Goal: Task Accomplishment & Management: Manage account settings

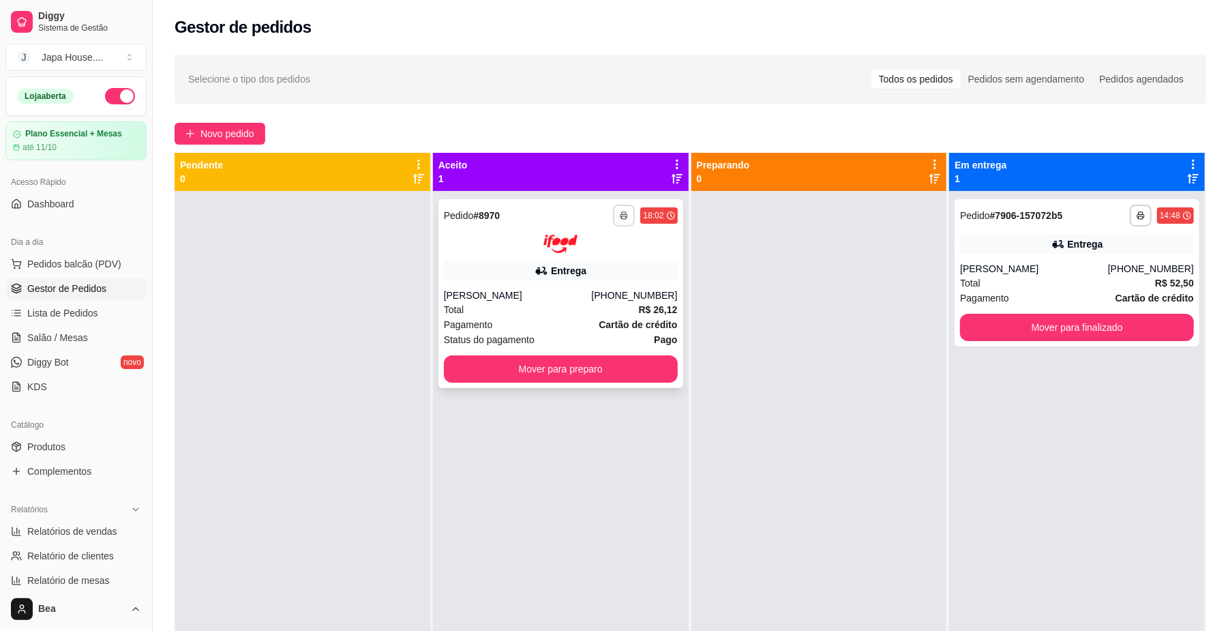
click at [619, 221] on button "button" at bounding box center [624, 216] width 22 height 22
click at [594, 289] on button "IMPRESSORA" at bounding box center [584, 287] width 95 height 21
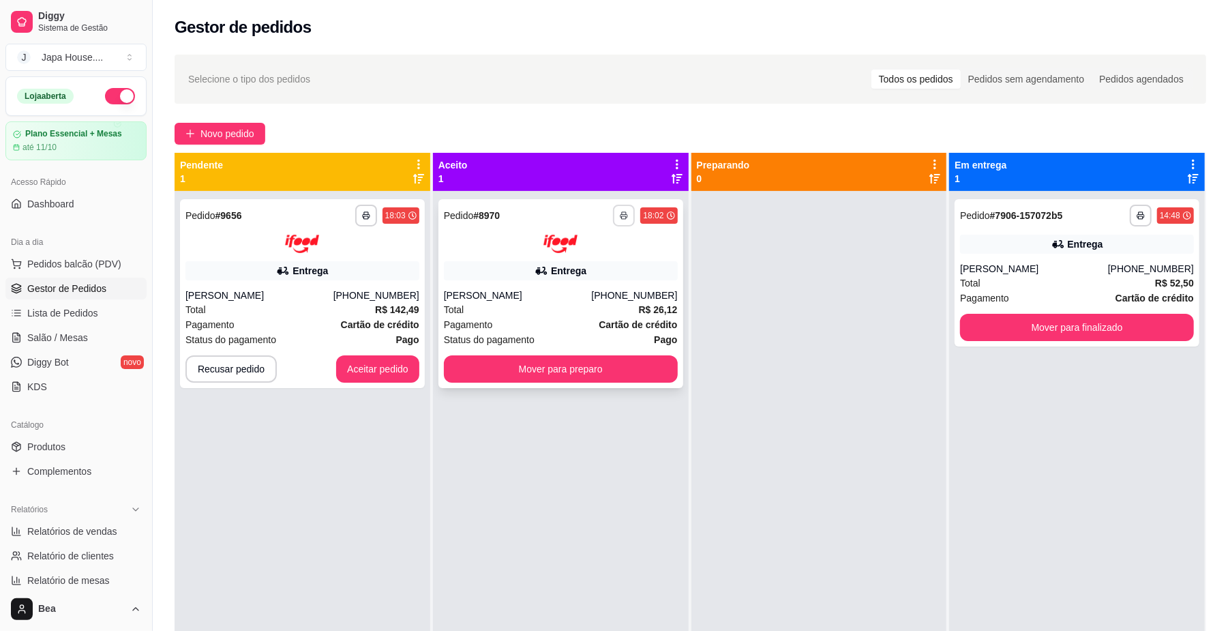
click at [620, 219] on icon "button" at bounding box center [624, 215] width 8 height 8
click at [592, 288] on button "IMPRESSORA" at bounding box center [582, 290] width 99 height 22
click at [620, 215] on icon "button" at bounding box center [624, 215] width 8 height 8
click at [611, 289] on button "IMPRESSORA" at bounding box center [581, 290] width 99 height 22
click at [620, 215] on icon "button" at bounding box center [623, 216] width 7 height 3
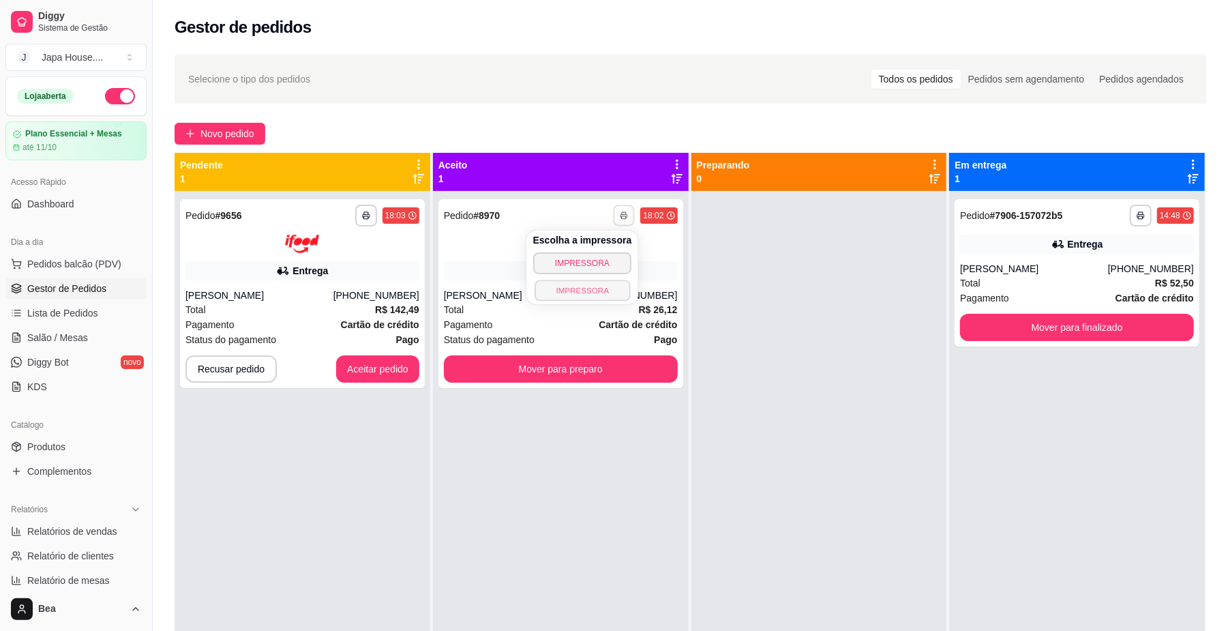
click at [592, 294] on button "IMPRESSORA" at bounding box center [581, 289] width 95 height 21
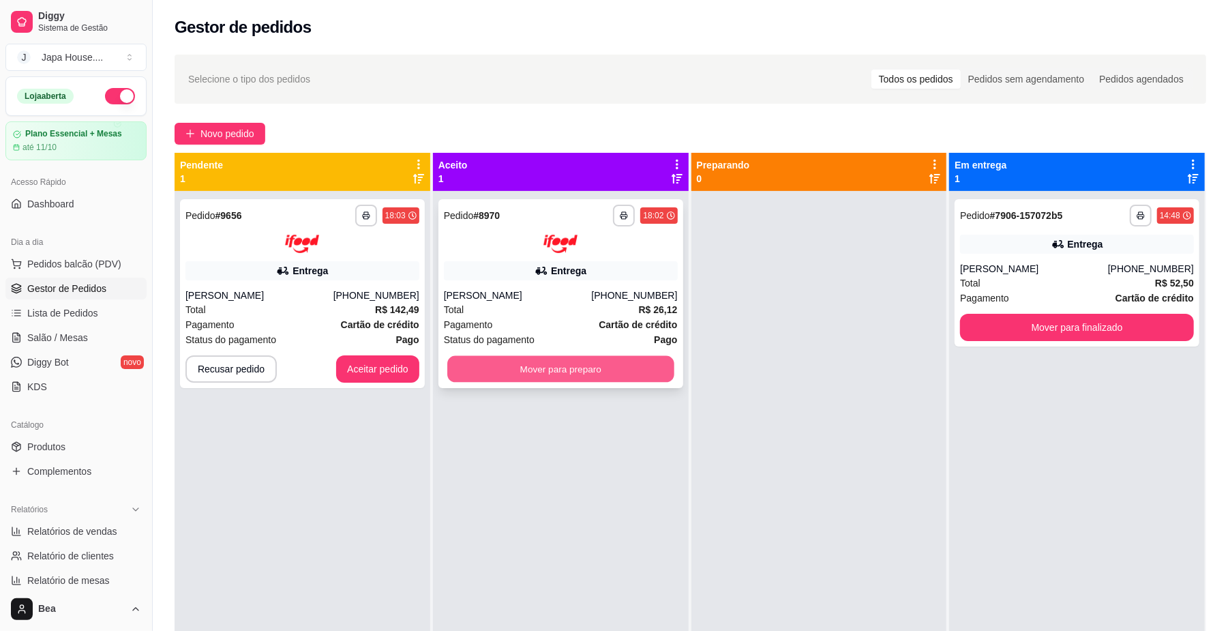
click at [615, 364] on button "Mover para preparo" at bounding box center [560, 368] width 226 height 27
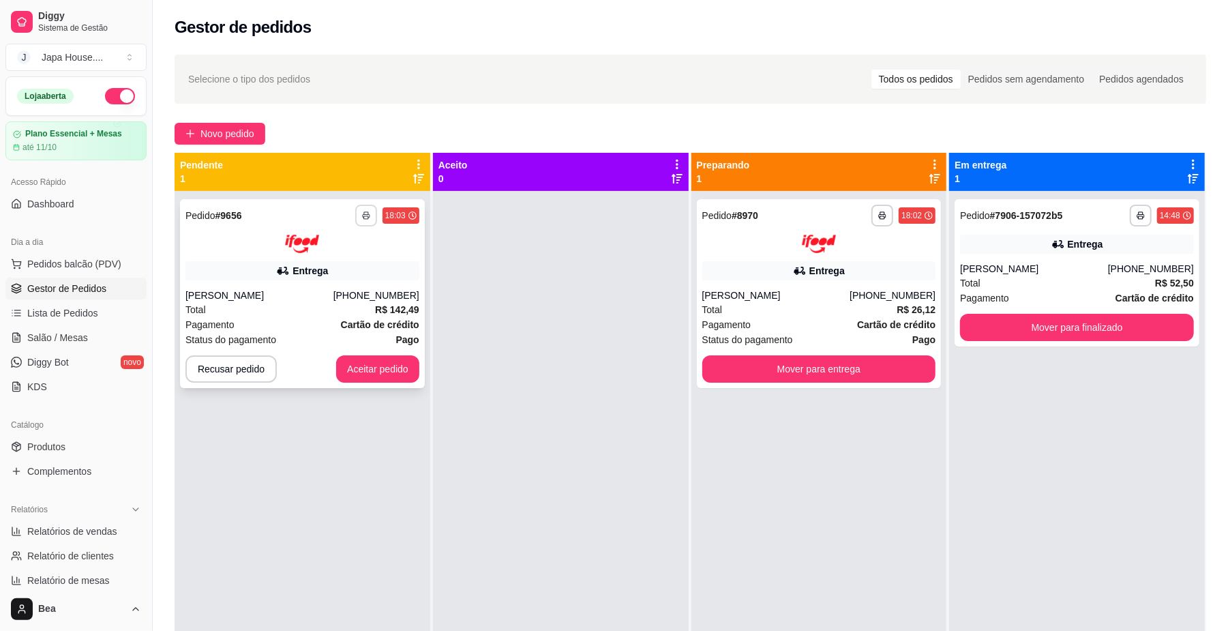
click at [366, 215] on icon "button" at bounding box center [366, 215] width 8 height 8
click at [359, 289] on button "IMPRESSORA" at bounding box center [327, 290] width 99 height 22
click at [365, 218] on icon "button" at bounding box center [366, 215] width 8 height 8
click at [346, 289] on button "IMPRESSORA" at bounding box center [327, 290] width 99 height 22
click at [372, 217] on button "button" at bounding box center [366, 216] width 22 height 22
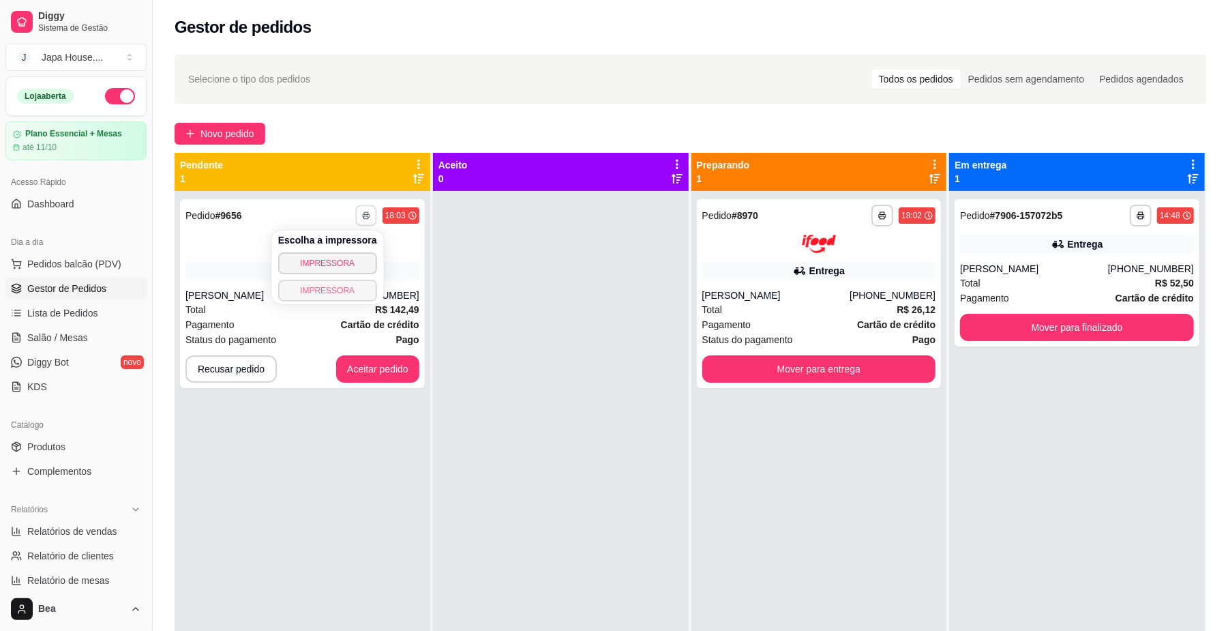
click at [358, 289] on button "IMPRESSORA" at bounding box center [327, 290] width 99 height 22
click at [389, 366] on button "Aceitar pedido" at bounding box center [377, 368] width 83 height 27
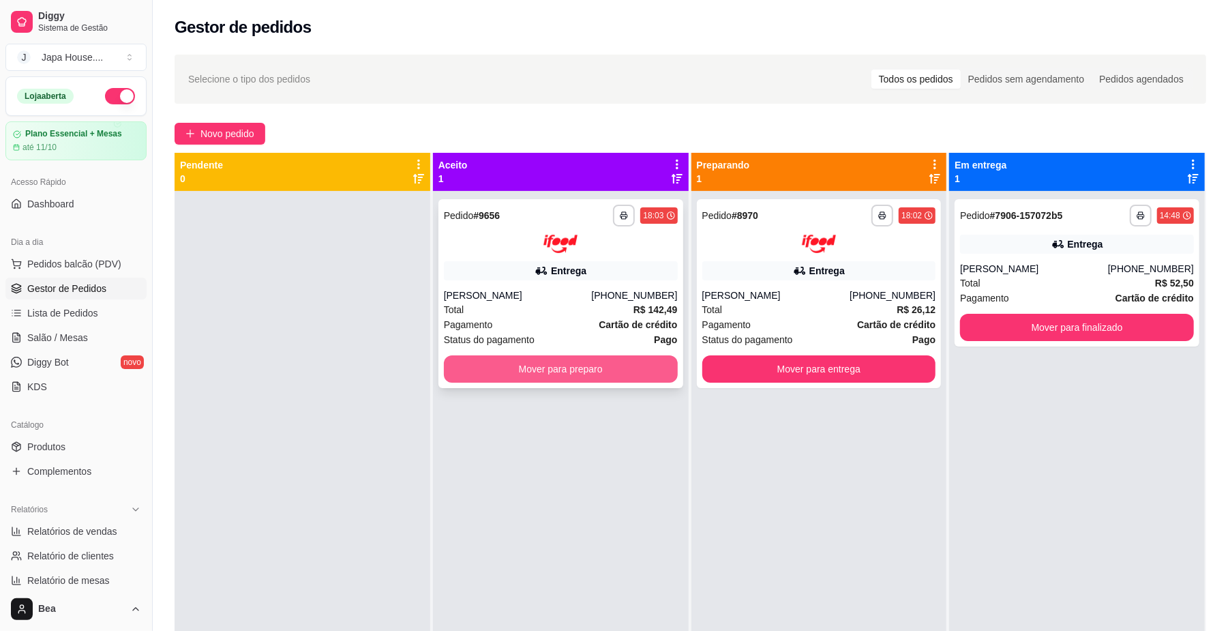
click at [584, 367] on button "Mover para preparo" at bounding box center [561, 368] width 234 height 27
click at [598, 369] on button "Mover para preparo" at bounding box center [560, 368] width 226 height 27
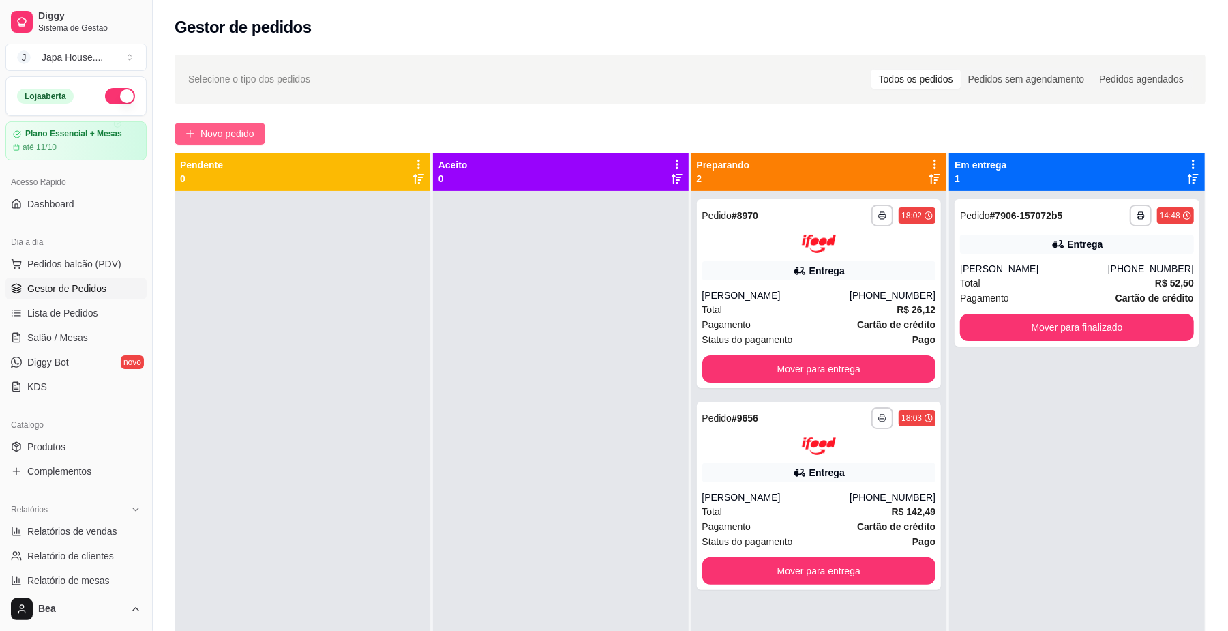
click at [210, 131] on span "Novo pedido" at bounding box center [227, 133] width 54 height 15
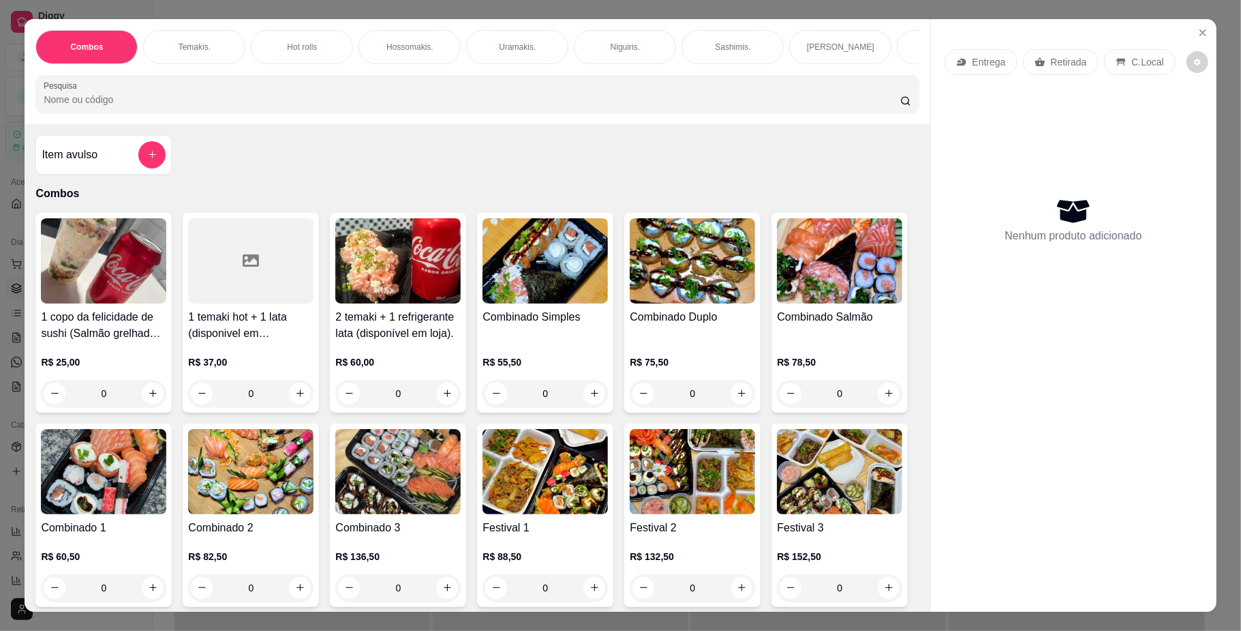
click at [1051, 55] on p "Retirada" at bounding box center [1069, 62] width 36 height 14
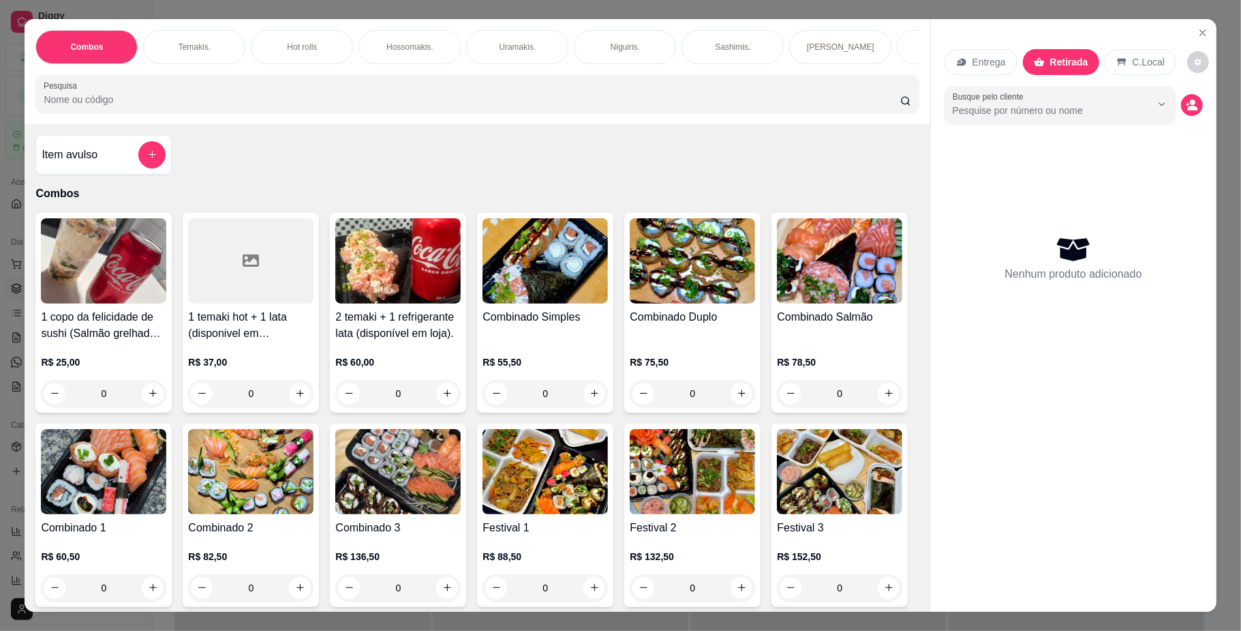
scroll to position [0, 773]
click at [483, 50] on p "Yakisoba" at bounding box center [498, 47] width 33 height 11
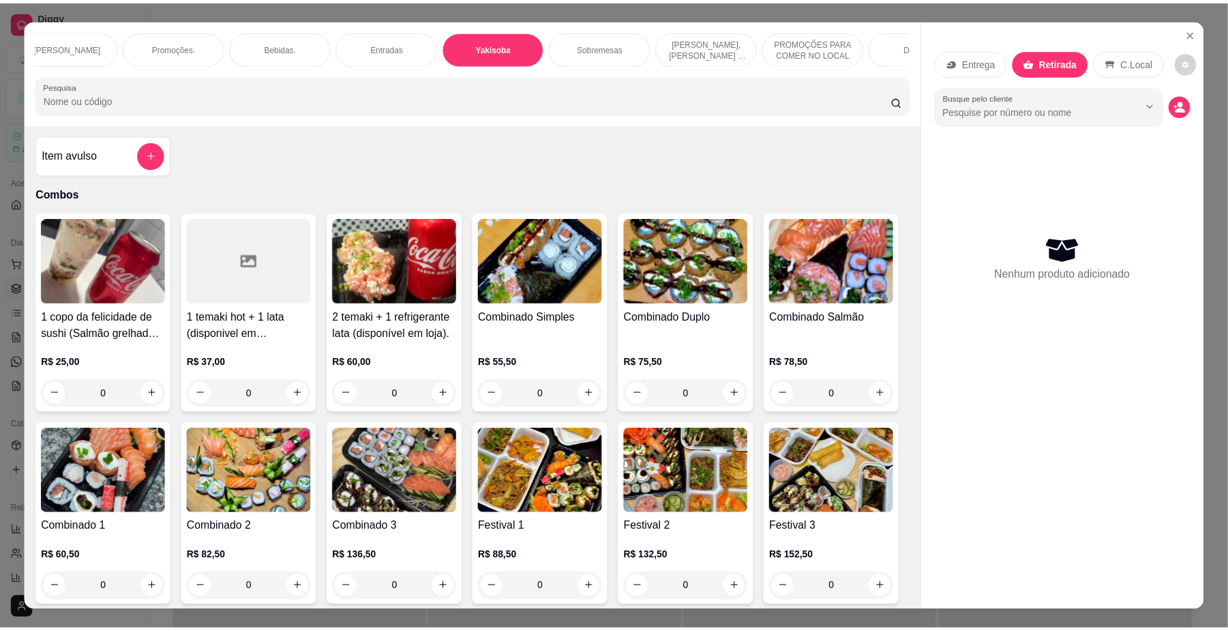
scroll to position [25, 0]
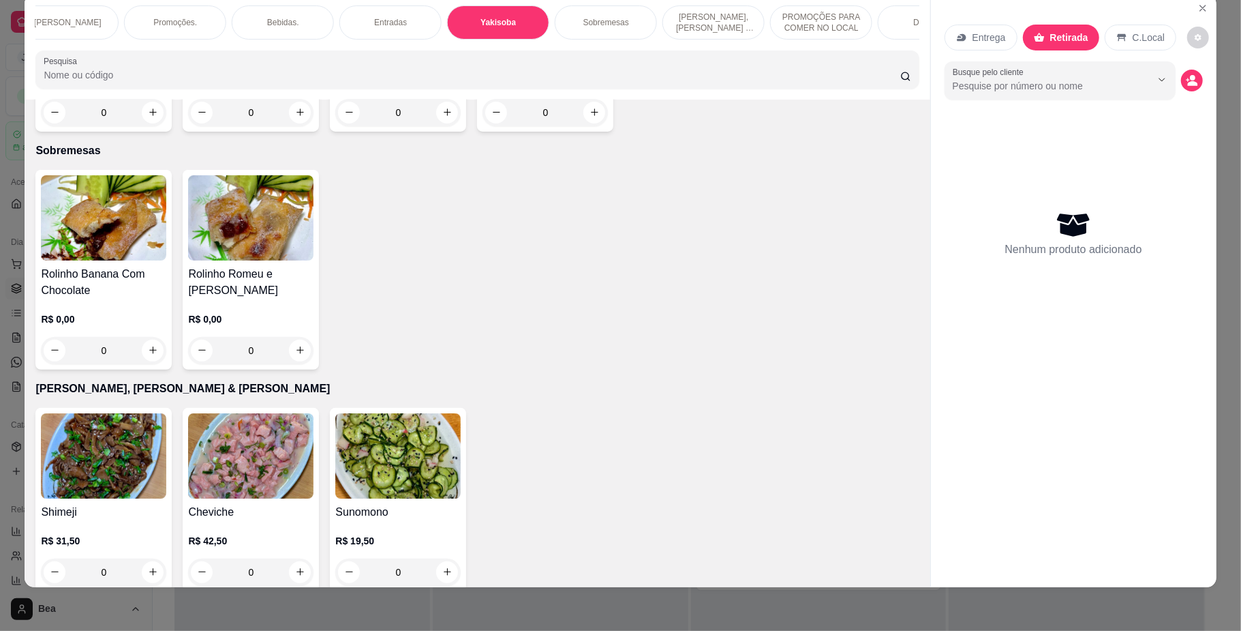
click at [143, 126] on div "0" at bounding box center [103, 112] width 125 height 27
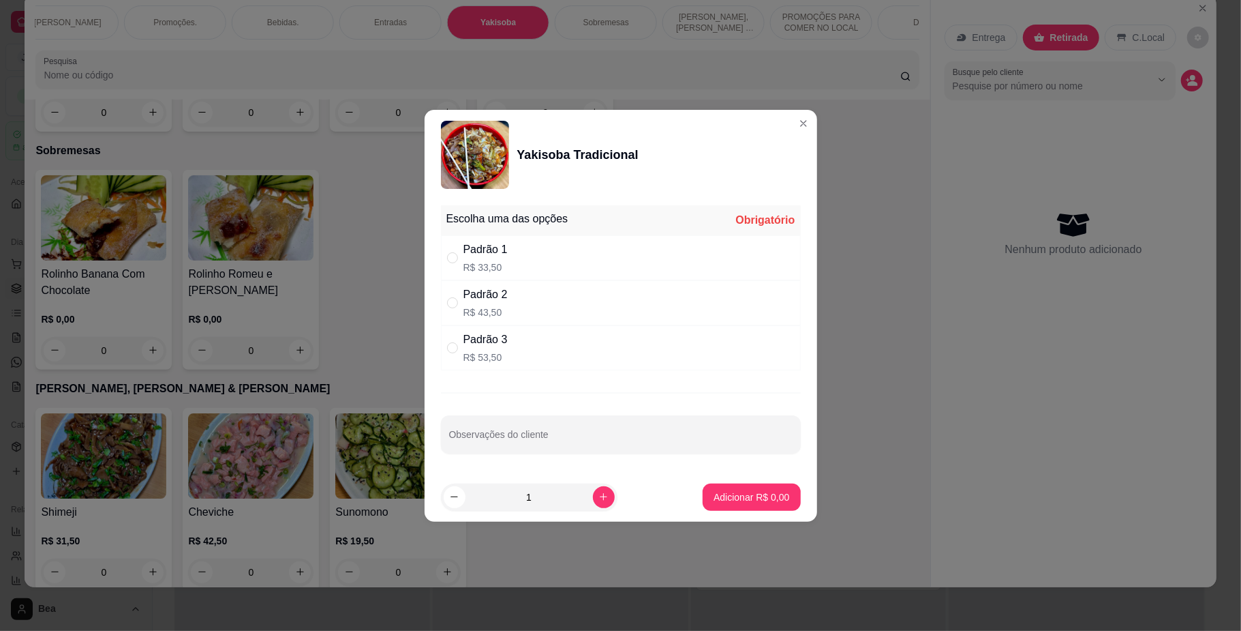
click at [484, 299] on div "Padrão 2" at bounding box center [486, 294] width 44 height 16
radio input "true"
click at [743, 499] on p "Adicionar R$ 43,50" at bounding box center [748, 497] width 81 height 14
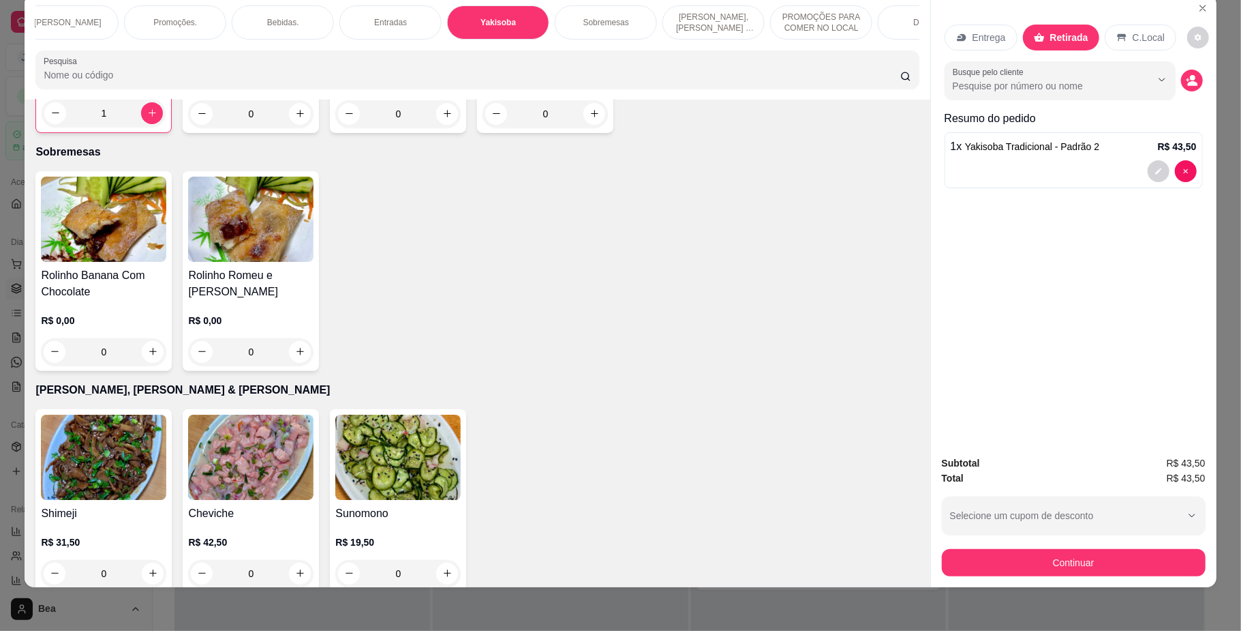
type input "1"
click at [1119, 559] on button "Continuar" at bounding box center [1074, 562] width 264 height 27
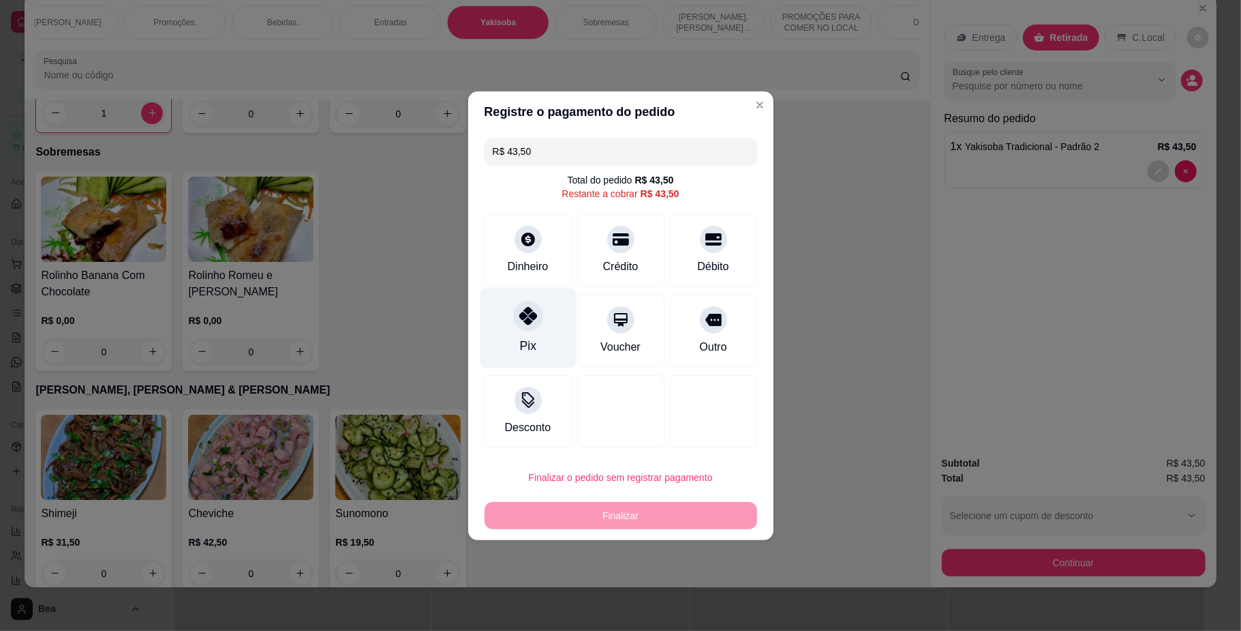
click at [534, 328] on div at bounding box center [528, 316] width 30 height 30
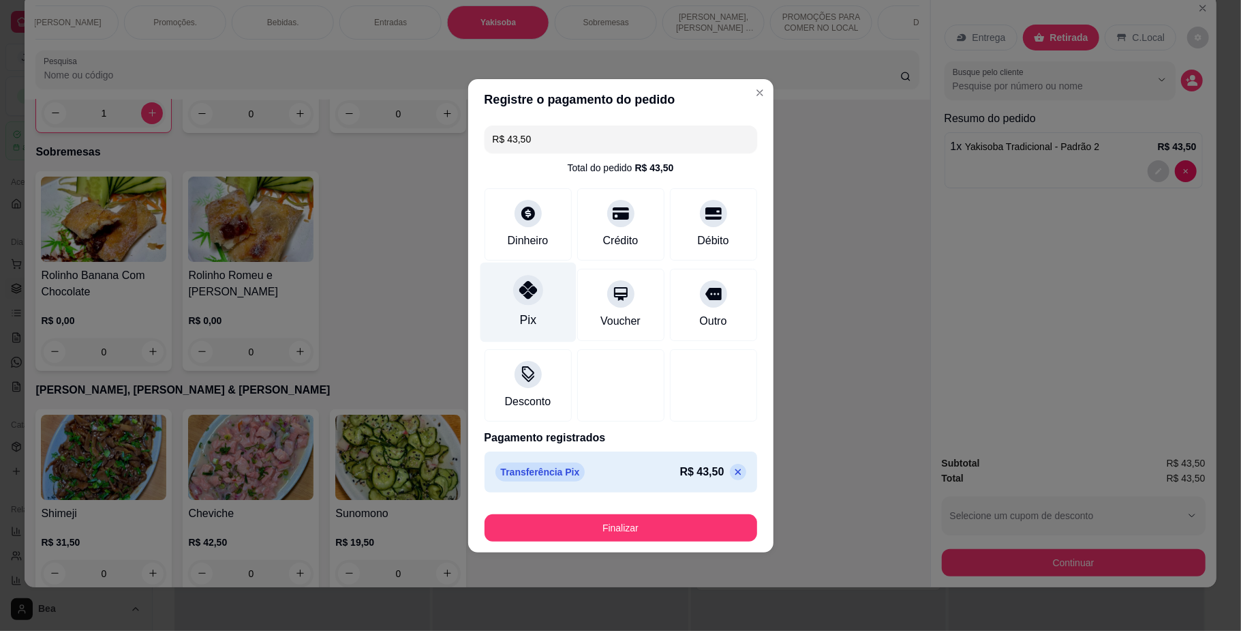
type input "R$ 0,00"
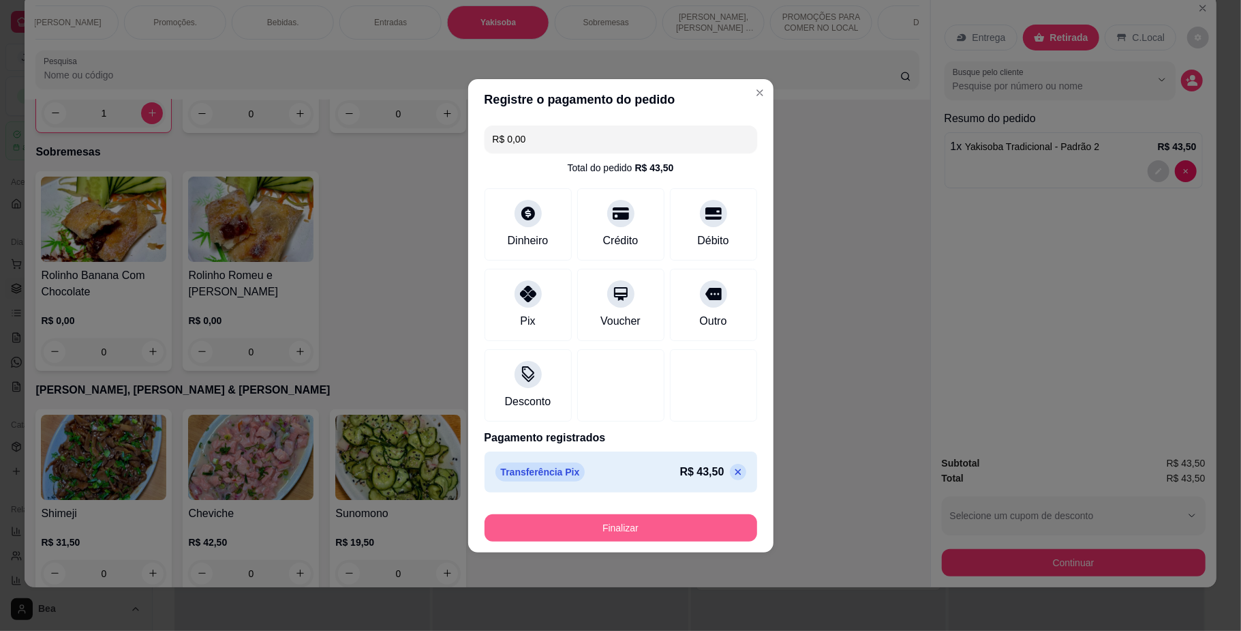
click at [666, 527] on button "Finalizar" at bounding box center [621, 527] width 273 height 27
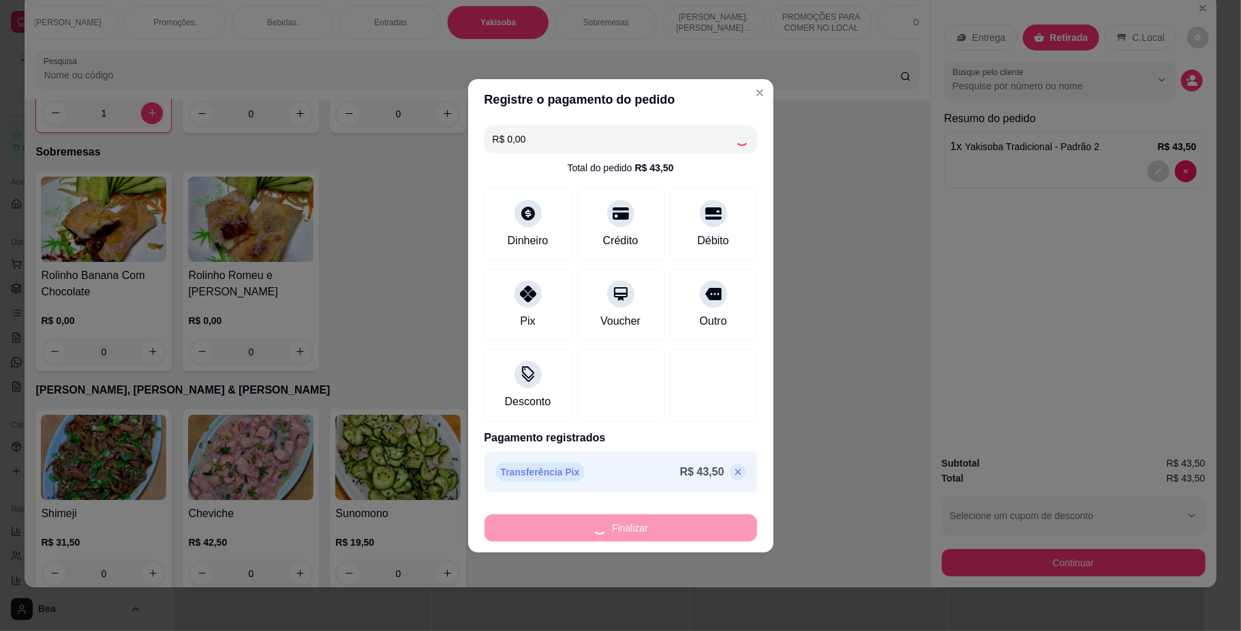
type input "0"
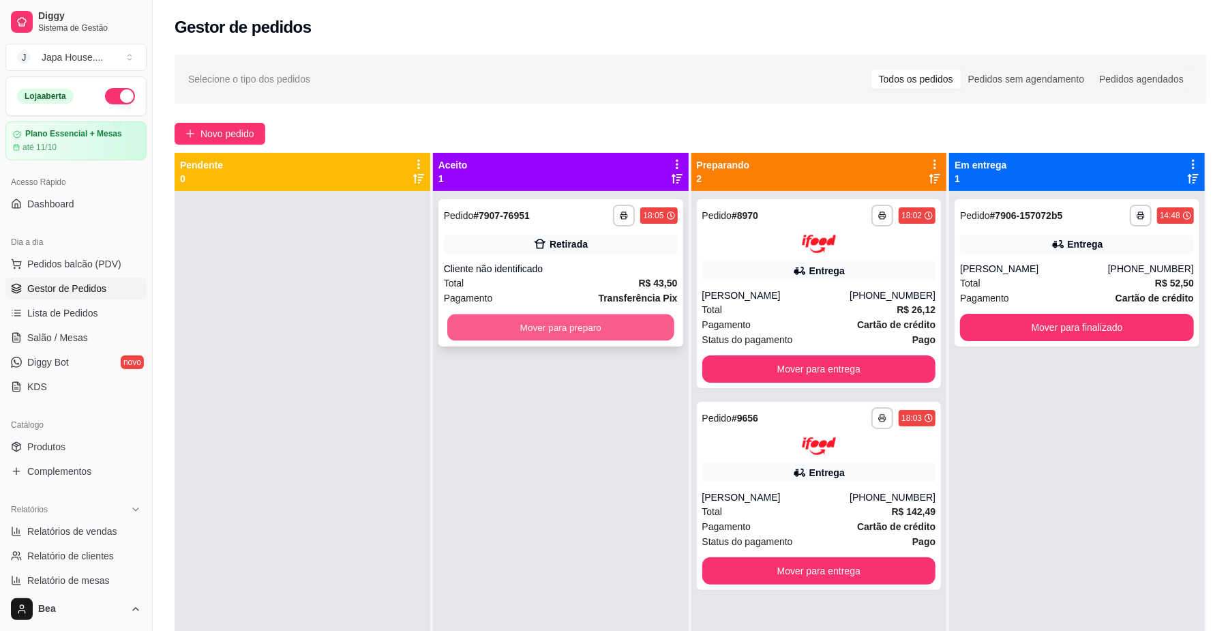
click at [622, 325] on button "Mover para preparo" at bounding box center [560, 327] width 226 height 27
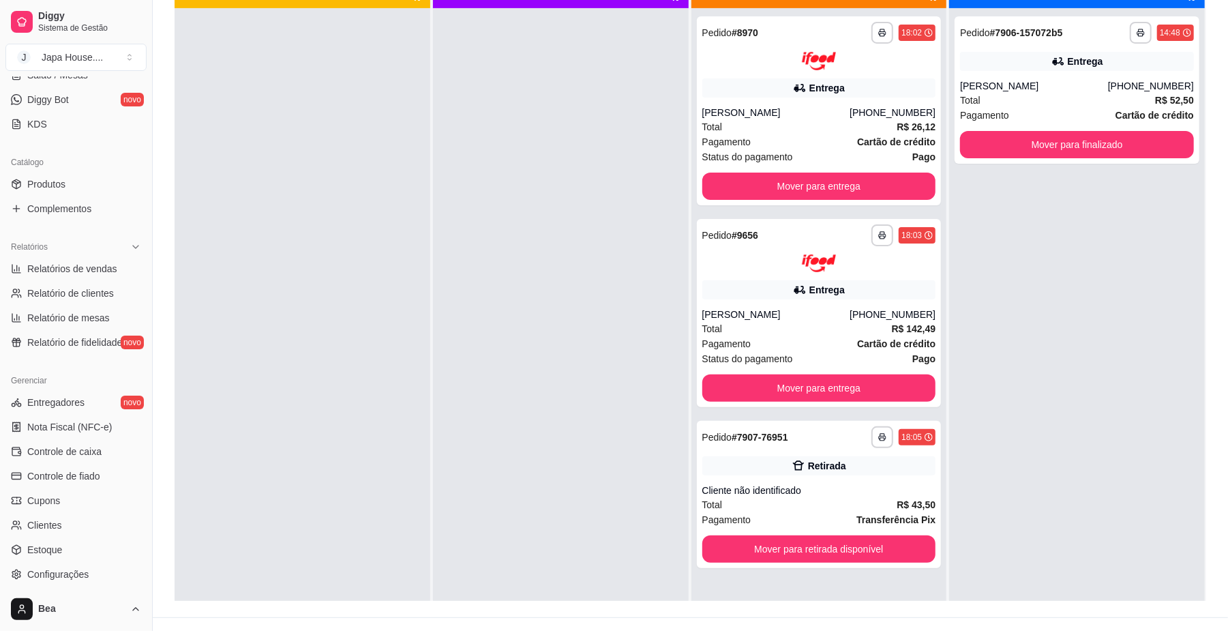
scroll to position [263, 0]
click at [90, 445] on span "Controle de caixa" at bounding box center [64, 451] width 74 height 14
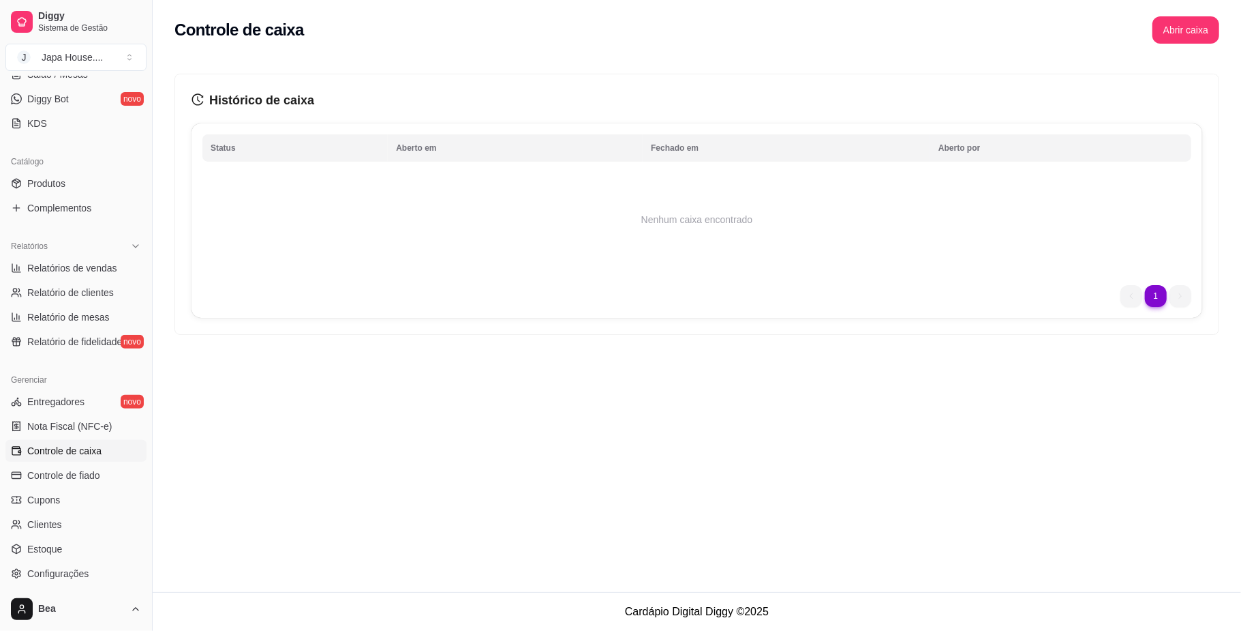
click at [90, 445] on span "Controle de caixa" at bounding box center [64, 451] width 74 height 14
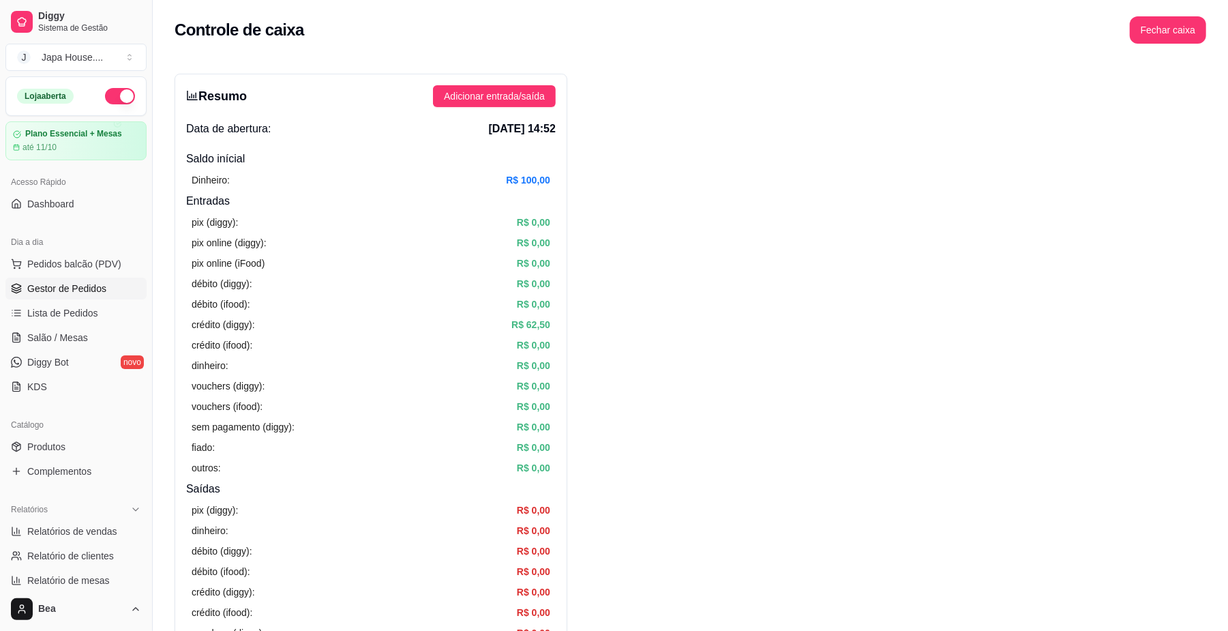
click at [99, 292] on span "Gestor de Pedidos" at bounding box center [66, 289] width 79 height 14
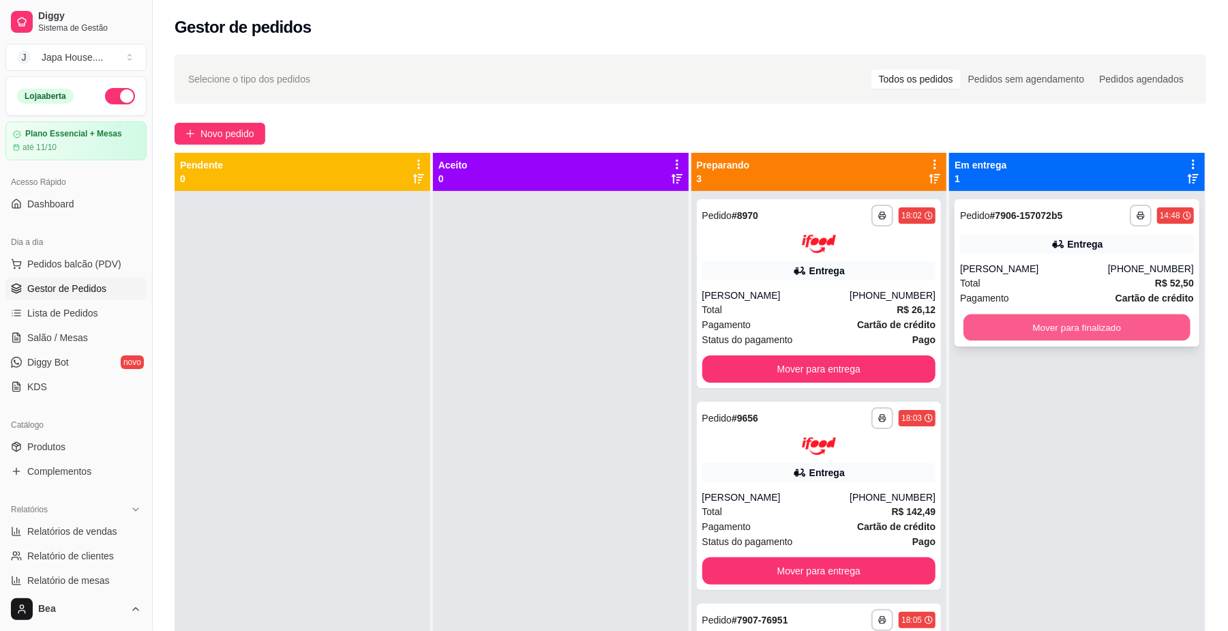
click at [1033, 326] on button "Mover para finalizado" at bounding box center [1076, 327] width 226 height 27
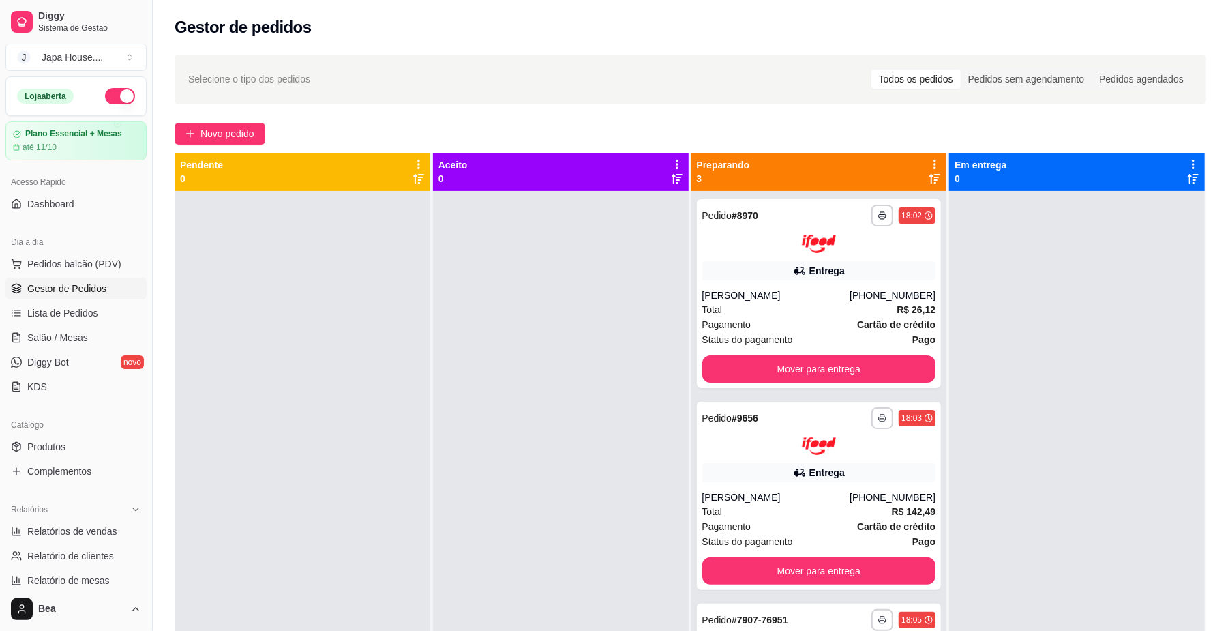
scroll to position [350, 0]
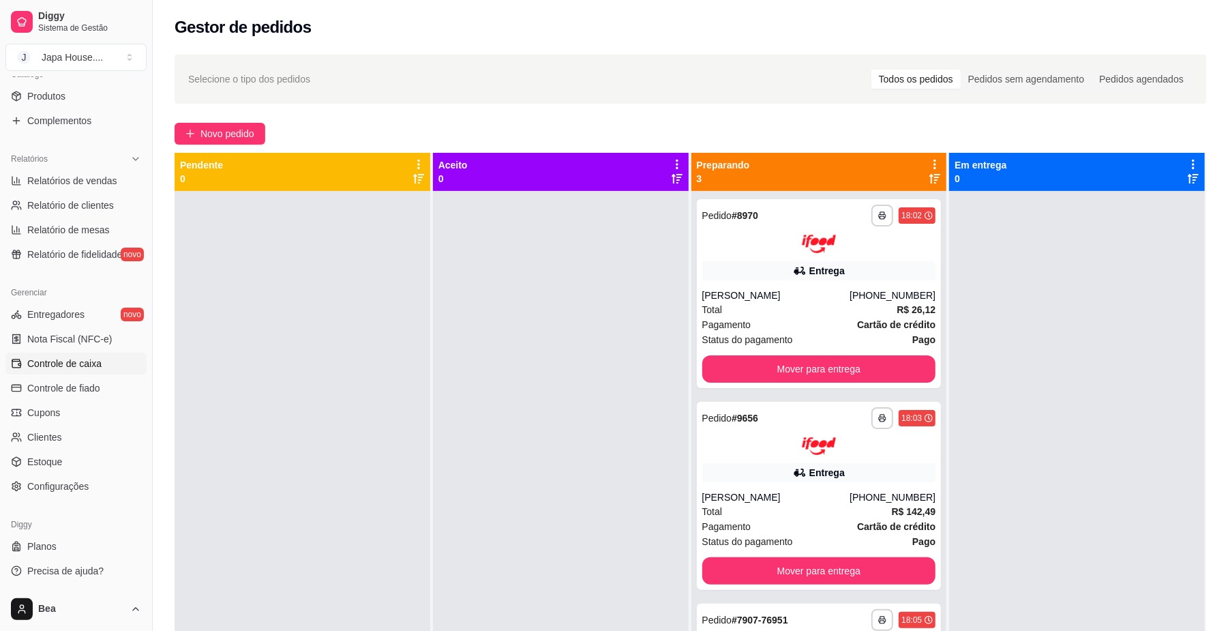
click at [108, 363] on link "Controle de caixa" at bounding box center [75, 363] width 141 height 22
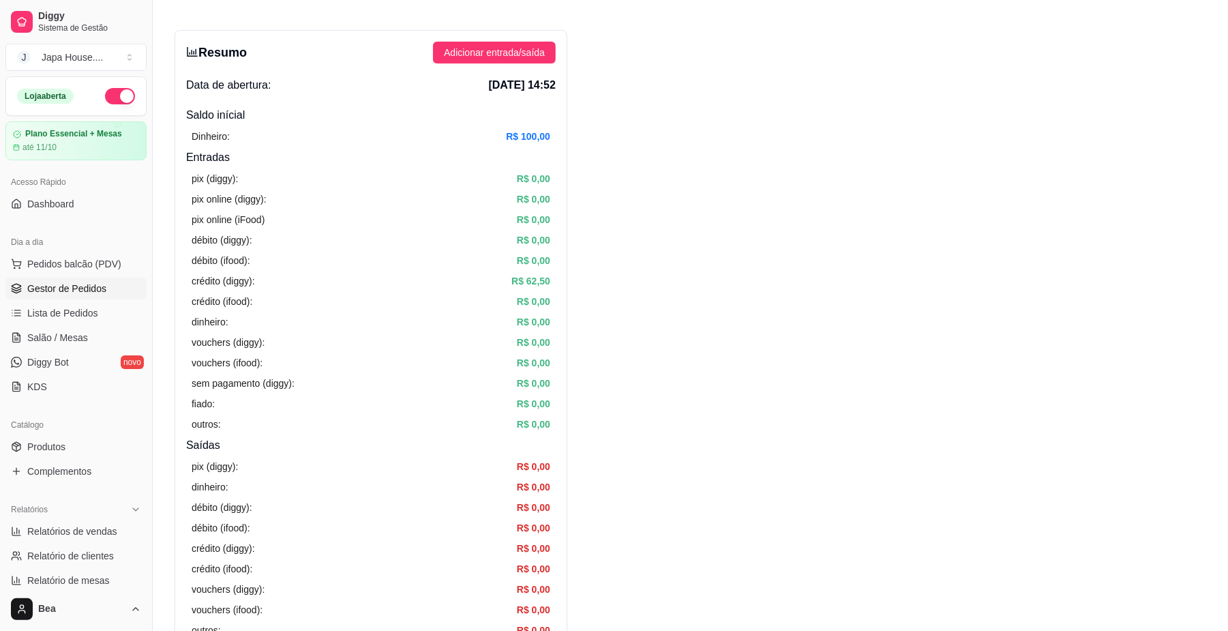
click at [105, 285] on link "Gestor de Pedidos" at bounding box center [75, 288] width 141 height 22
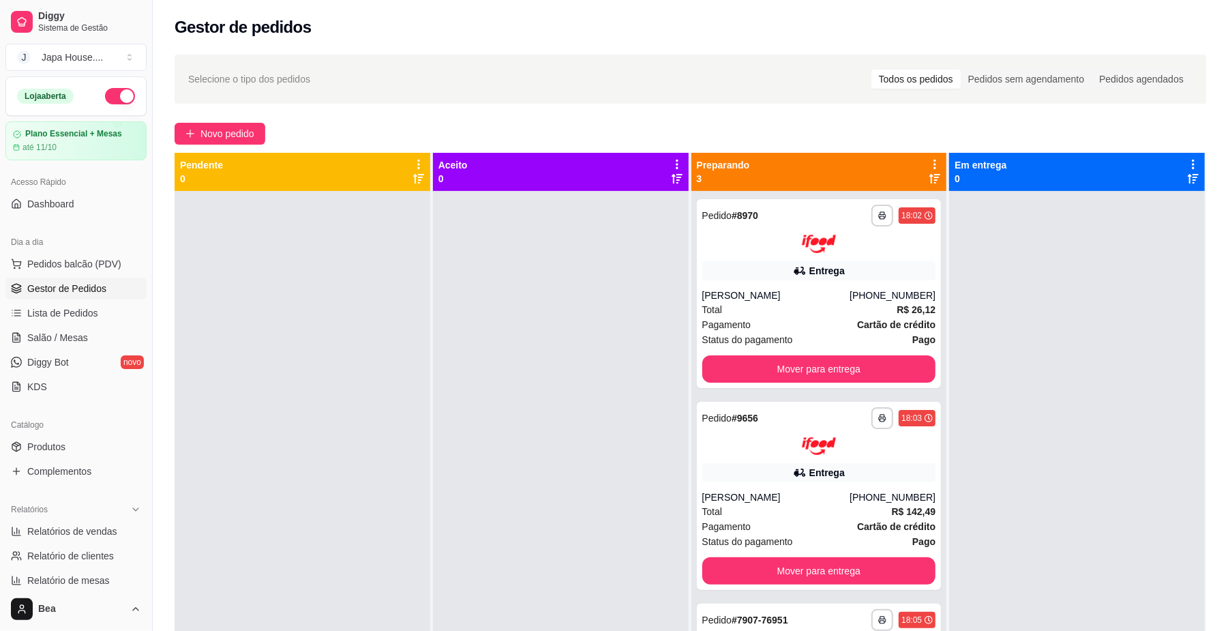
scroll to position [350, 0]
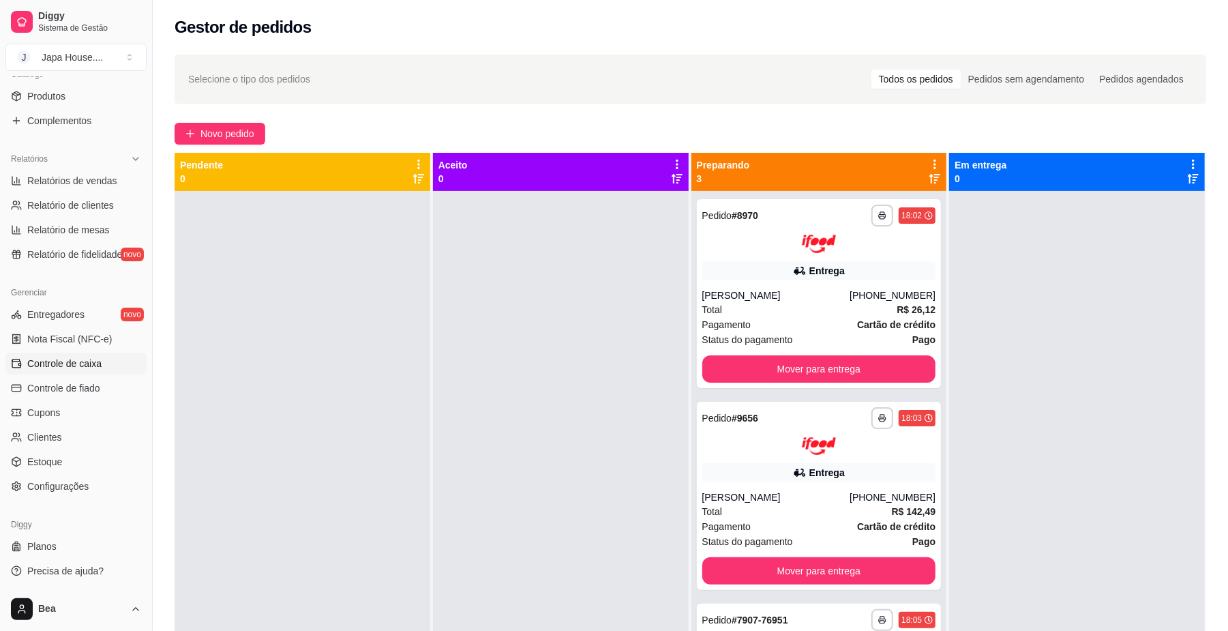
click at [70, 364] on span "Controle de caixa" at bounding box center [64, 364] width 74 height 14
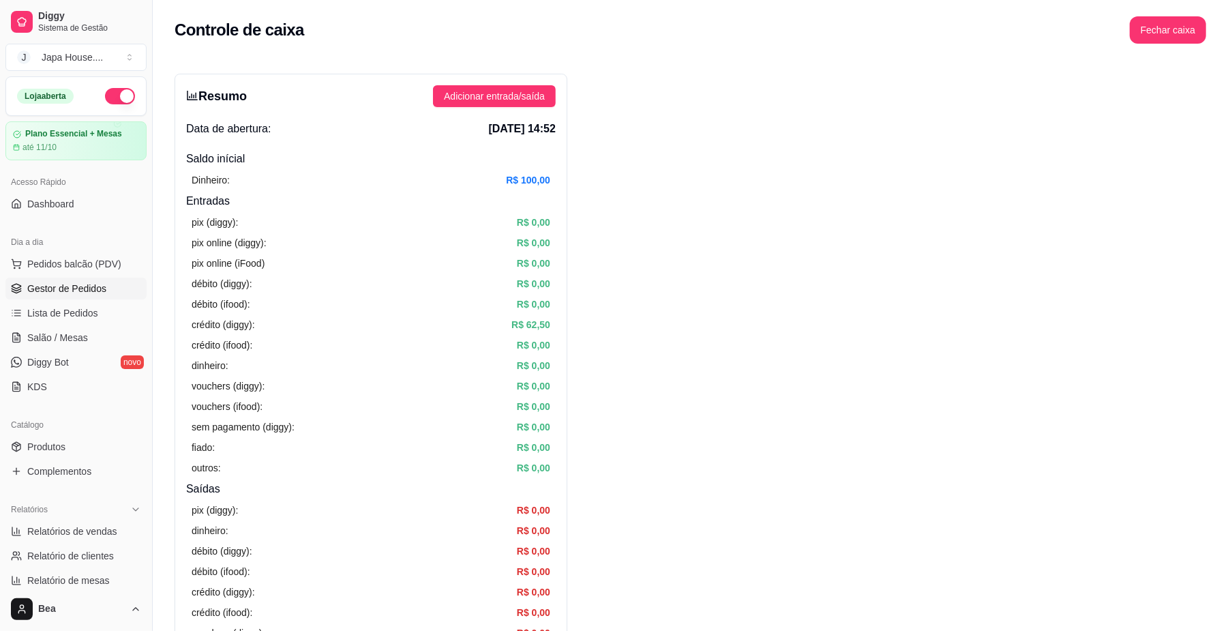
click at [95, 284] on span "Gestor de Pedidos" at bounding box center [66, 289] width 79 height 14
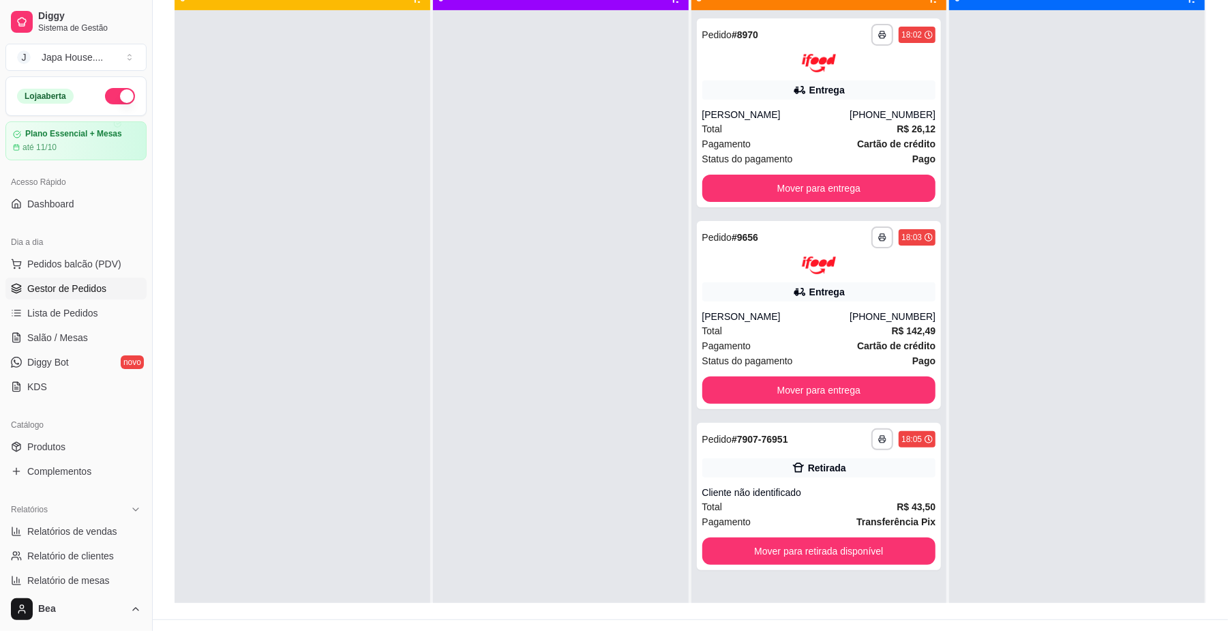
scroll to position [183, 0]
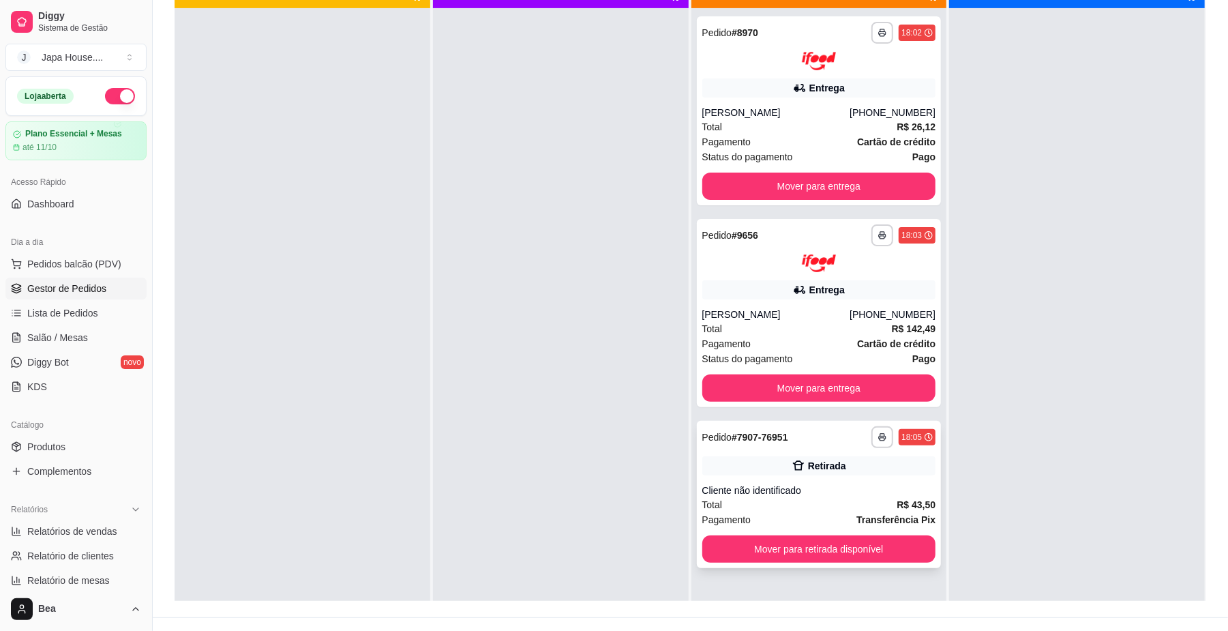
click at [898, 466] on div "Retirada" at bounding box center [819, 465] width 234 height 19
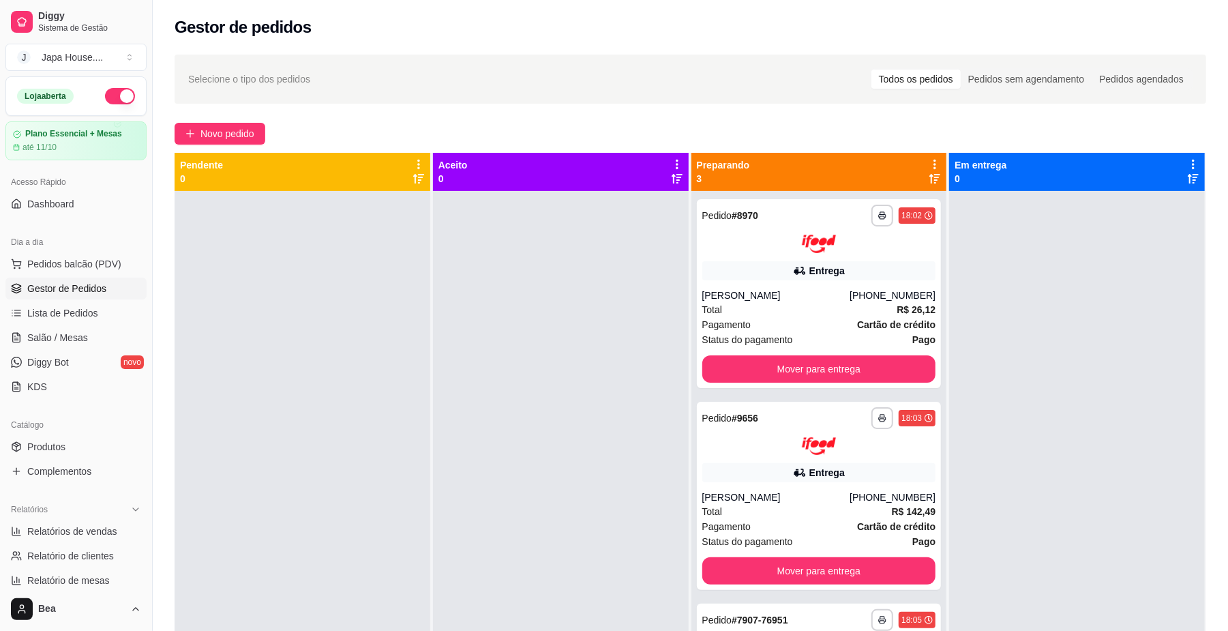
scroll to position [350, 0]
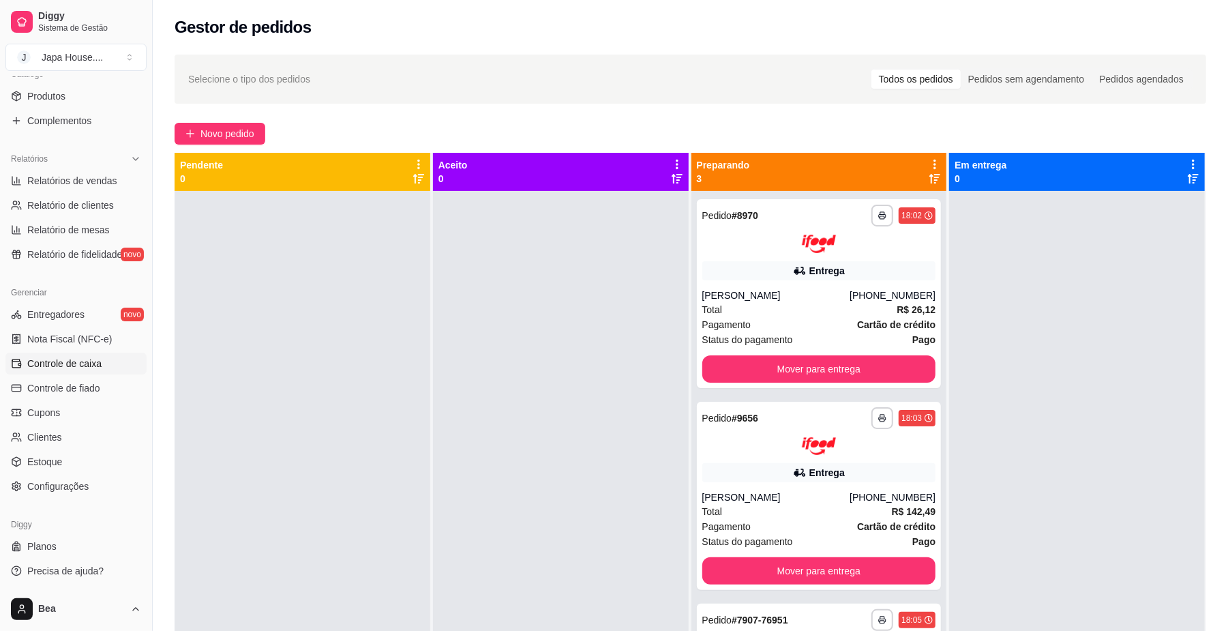
click at [87, 371] on link "Controle de caixa" at bounding box center [75, 363] width 141 height 22
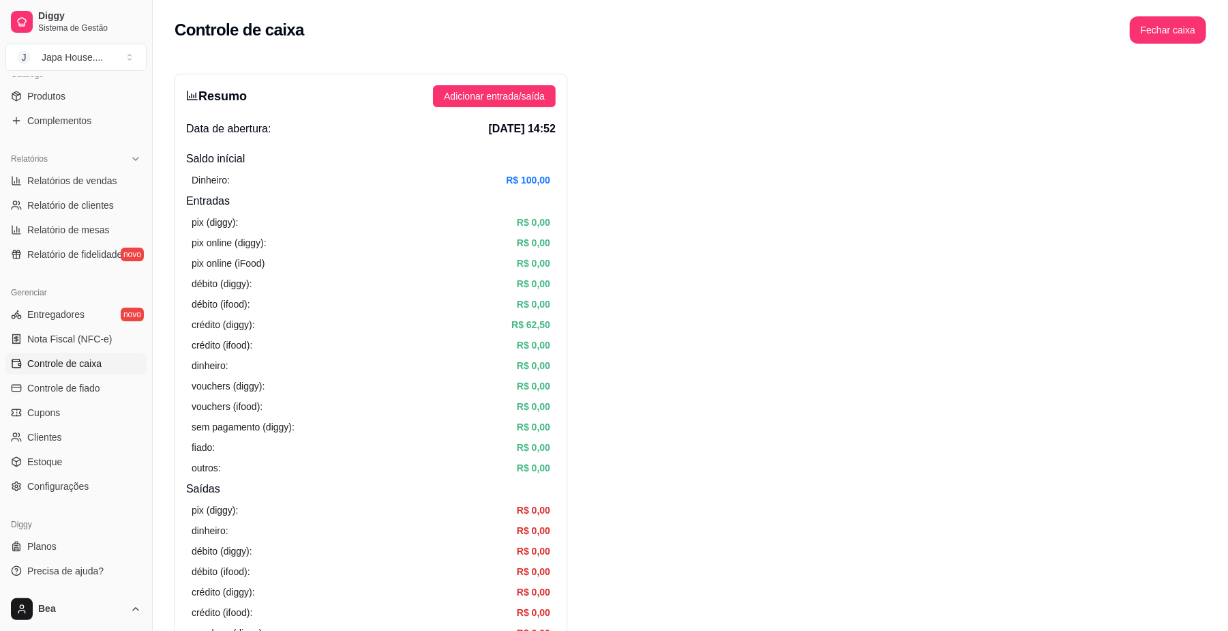
click at [541, 322] on article "R$ 62,50" at bounding box center [530, 324] width 39 height 15
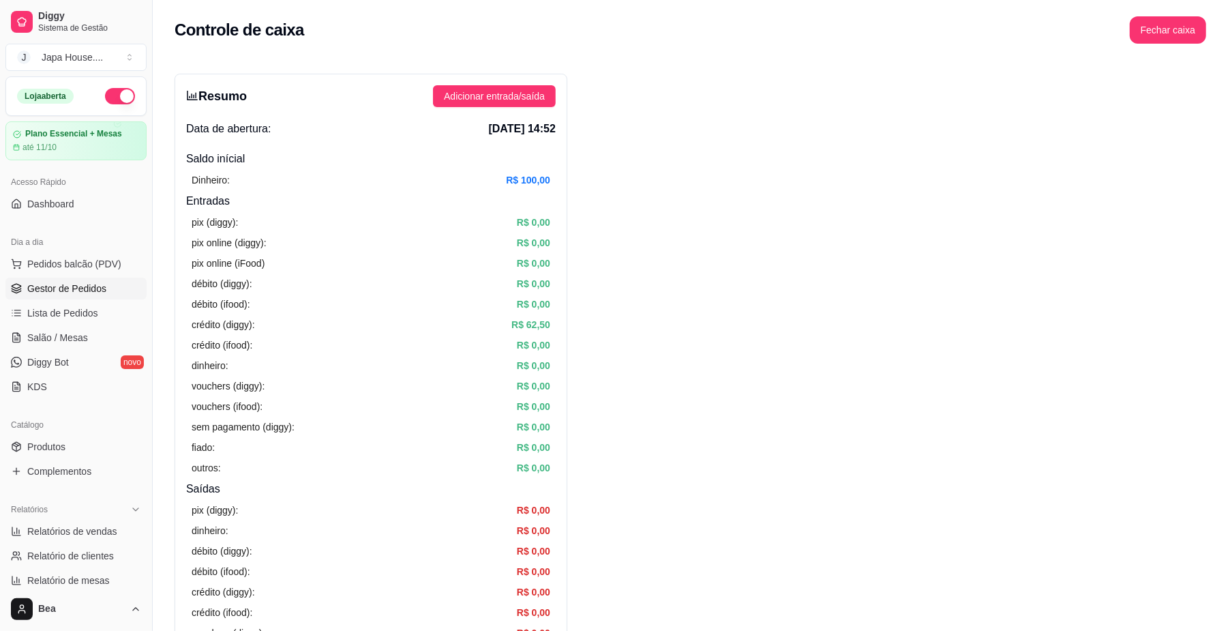
click at [87, 285] on span "Gestor de Pedidos" at bounding box center [66, 289] width 79 height 14
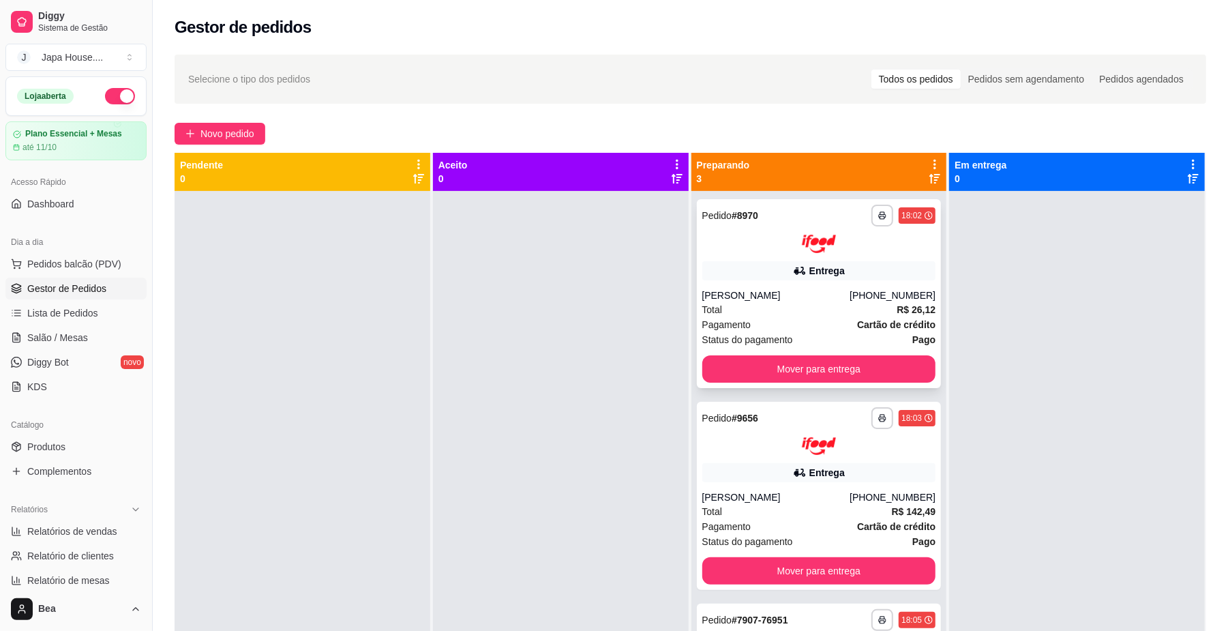
click at [827, 279] on div "Entrega" at bounding box center [819, 270] width 234 height 19
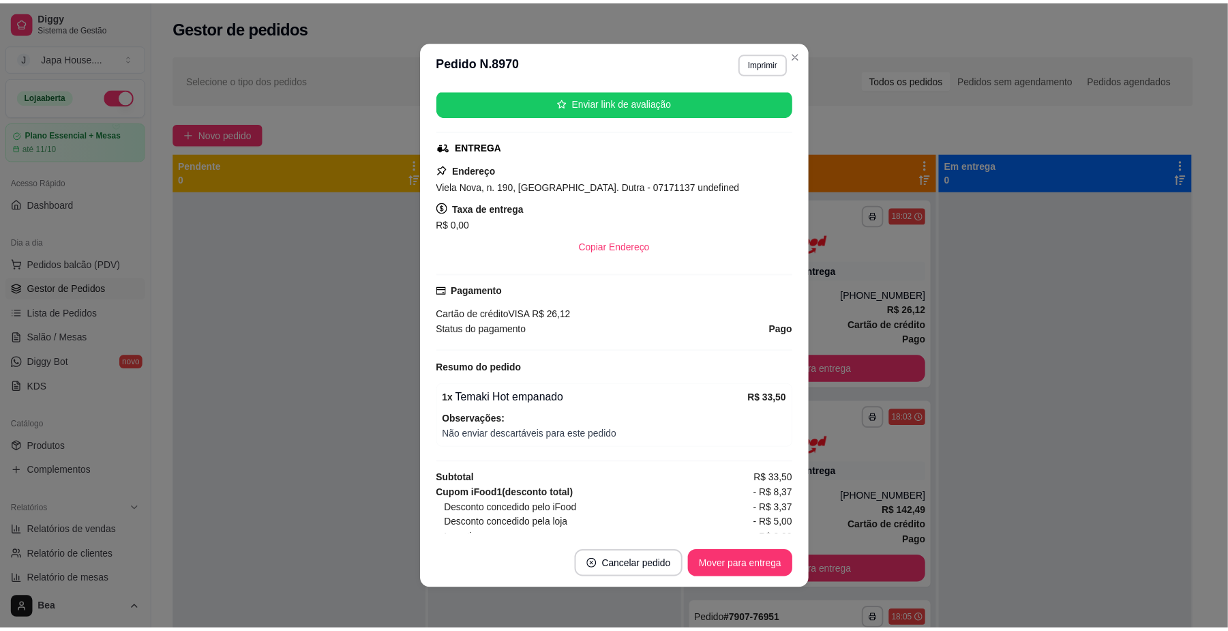
scroll to position [267, 0]
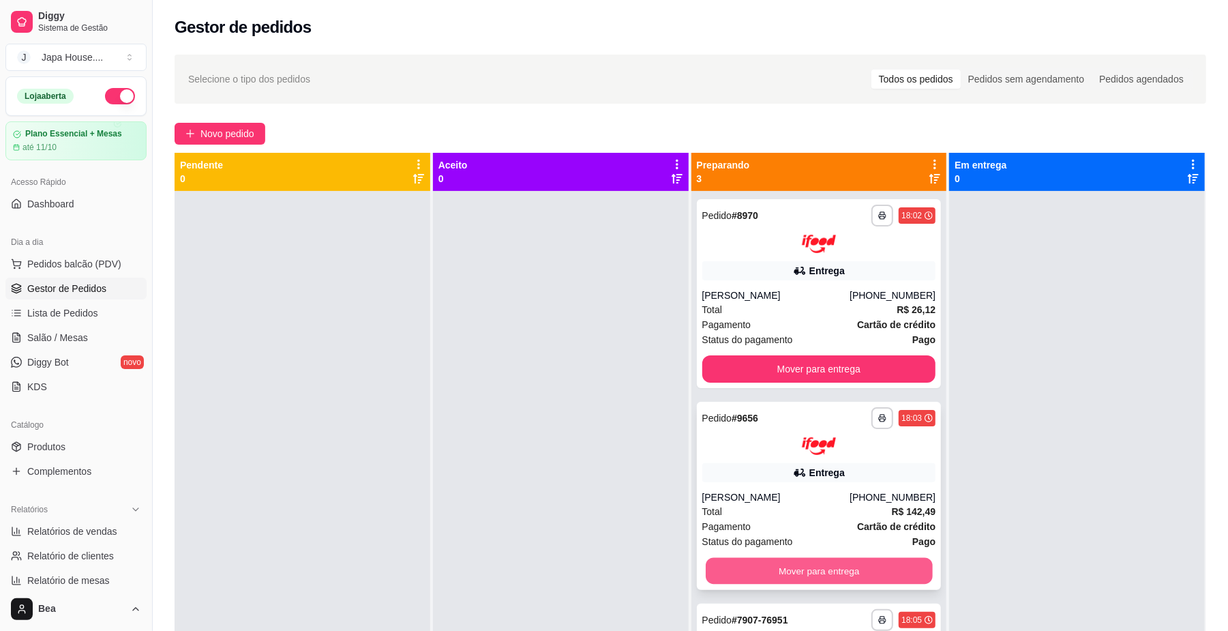
click at [838, 569] on button "Mover para entrega" at bounding box center [819, 571] width 226 height 27
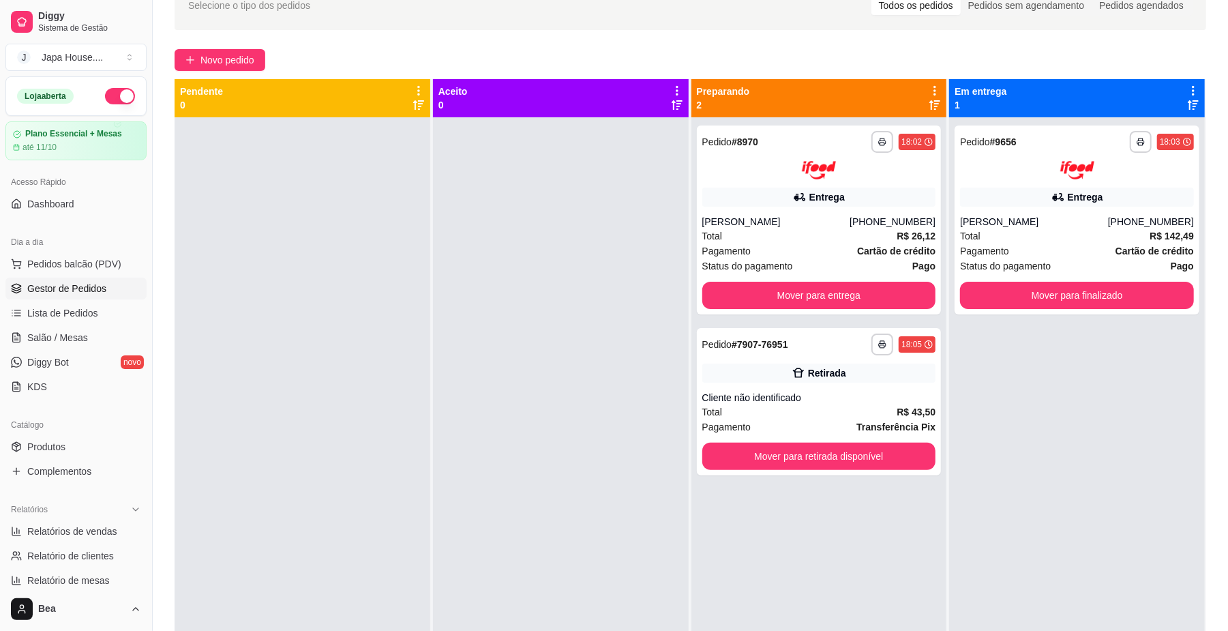
scroll to position [0, 0]
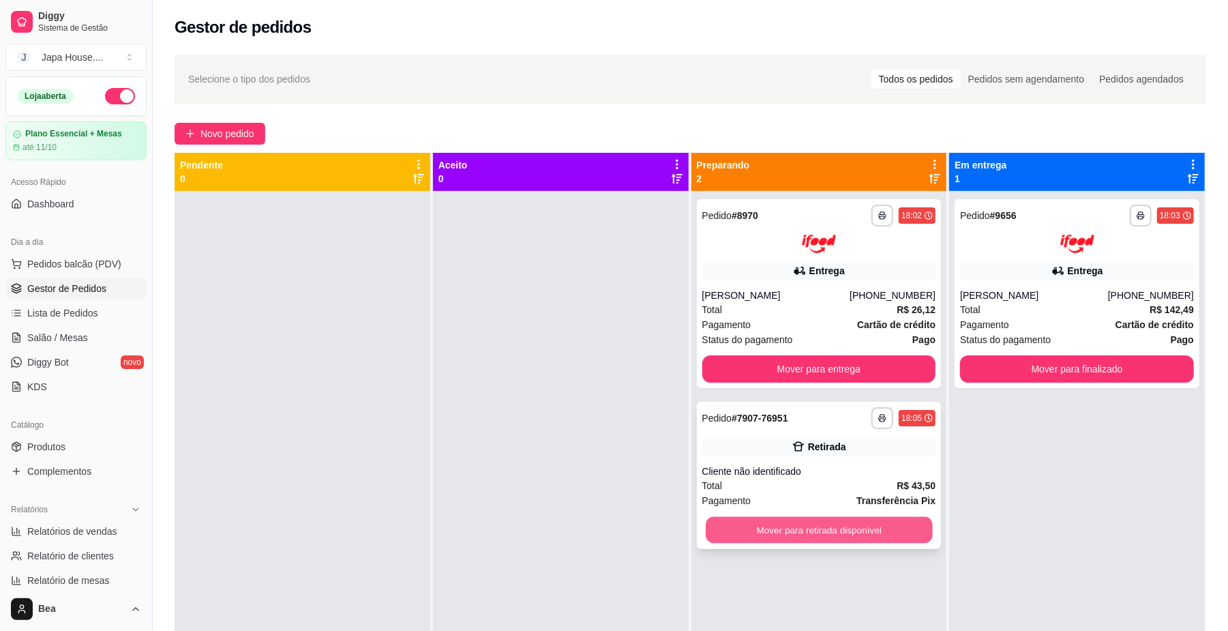
click at [882, 537] on button "Mover para retirada disponível" at bounding box center [819, 529] width 226 height 27
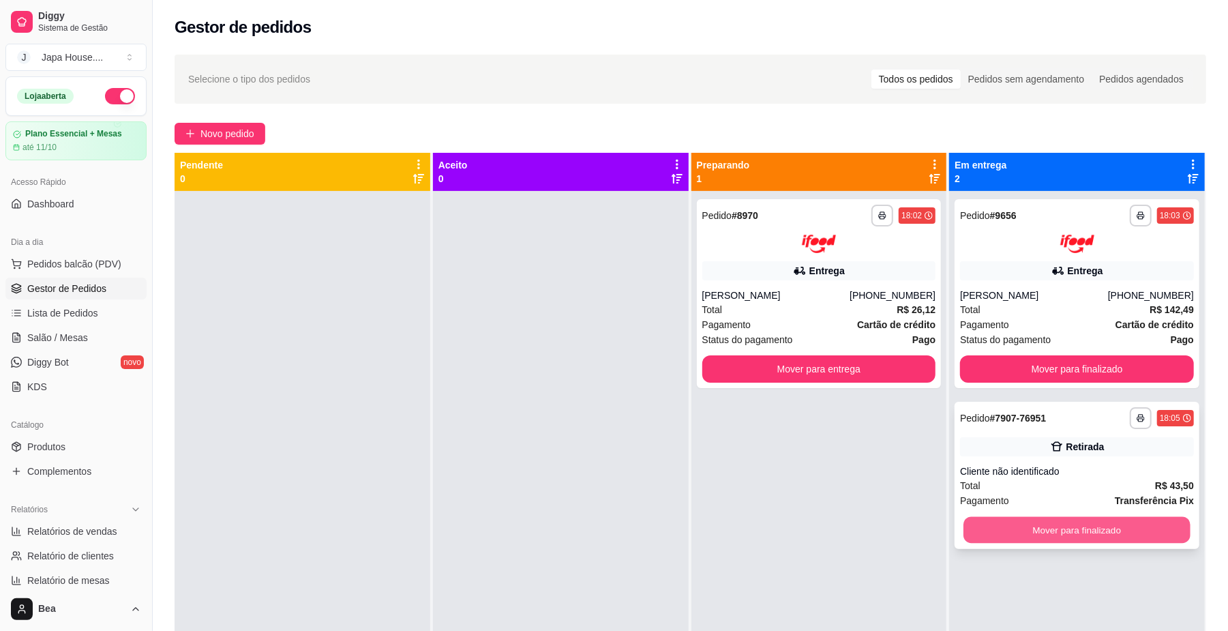
click at [999, 526] on button "Mover para finalizado" at bounding box center [1076, 529] width 226 height 27
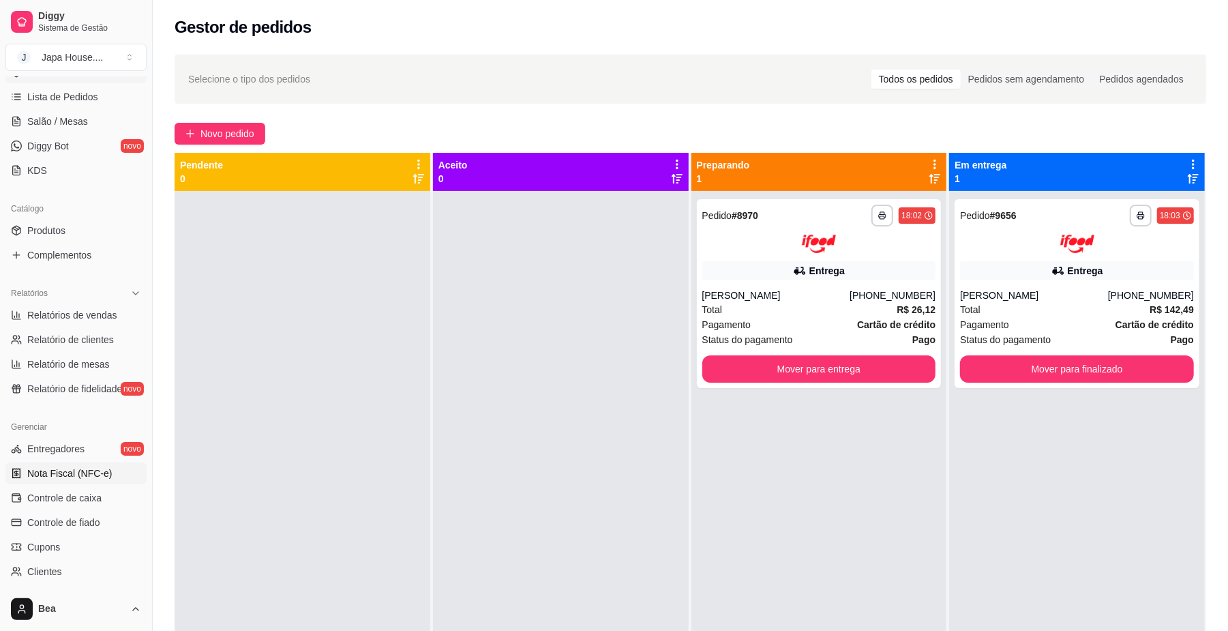
scroll to position [218, 0]
click at [80, 492] on span "Controle de caixa" at bounding box center [64, 496] width 74 height 14
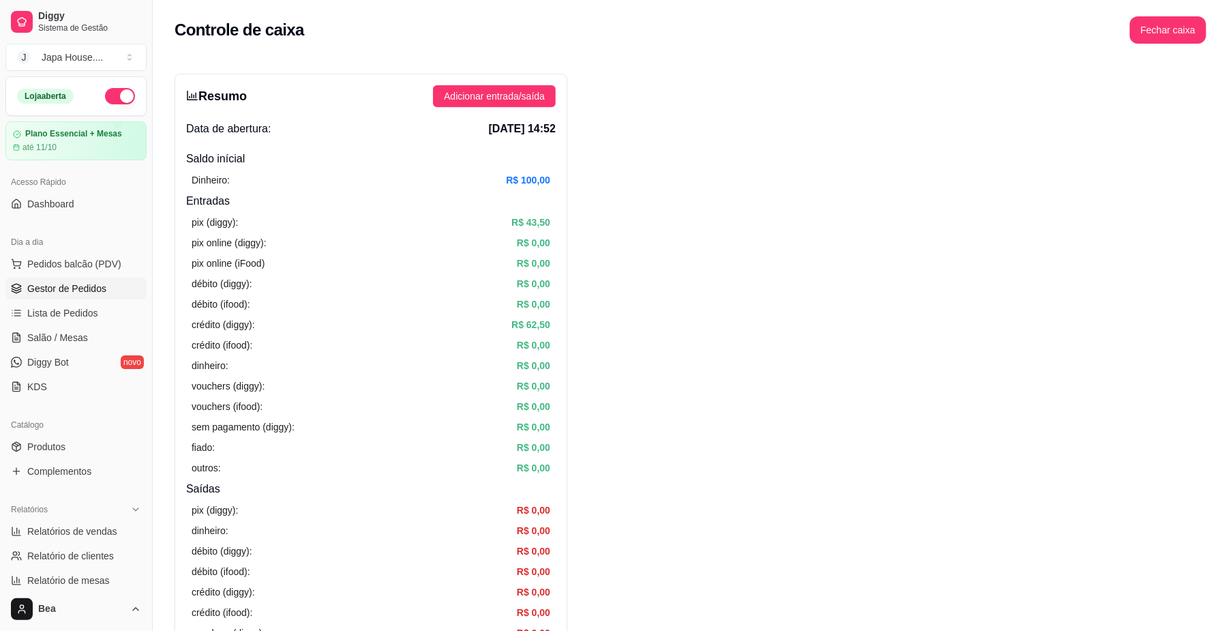
click at [82, 288] on span "Gestor de Pedidos" at bounding box center [66, 289] width 79 height 14
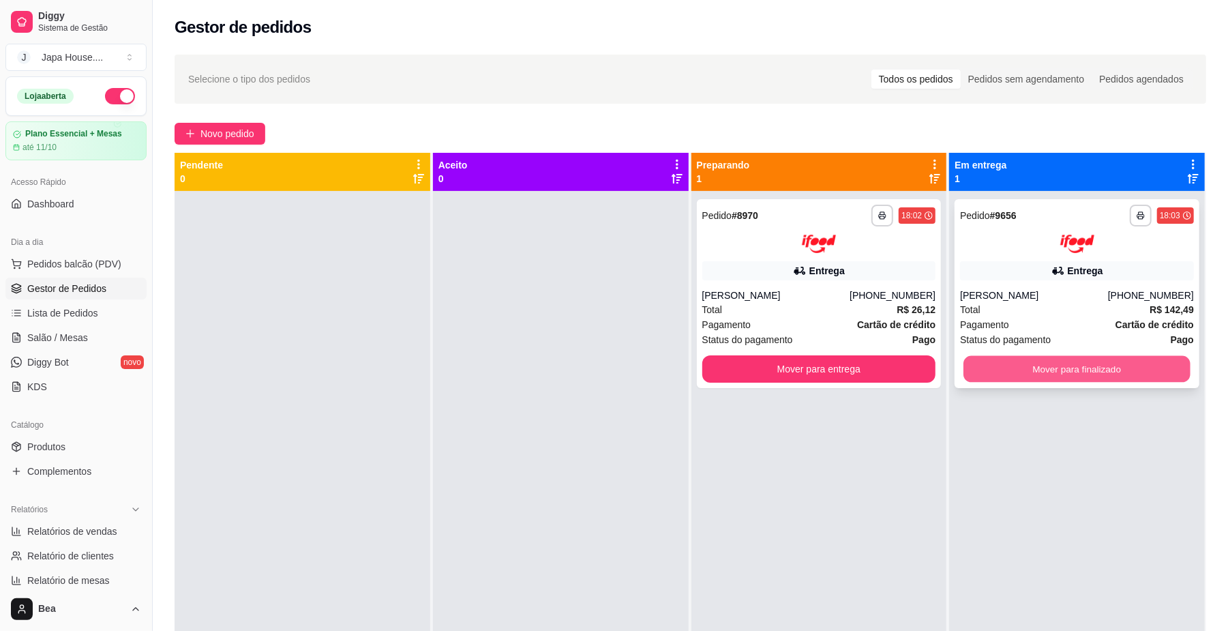
click at [1075, 366] on button "Mover para finalizado" at bounding box center [1076, 368] width 226 height 27
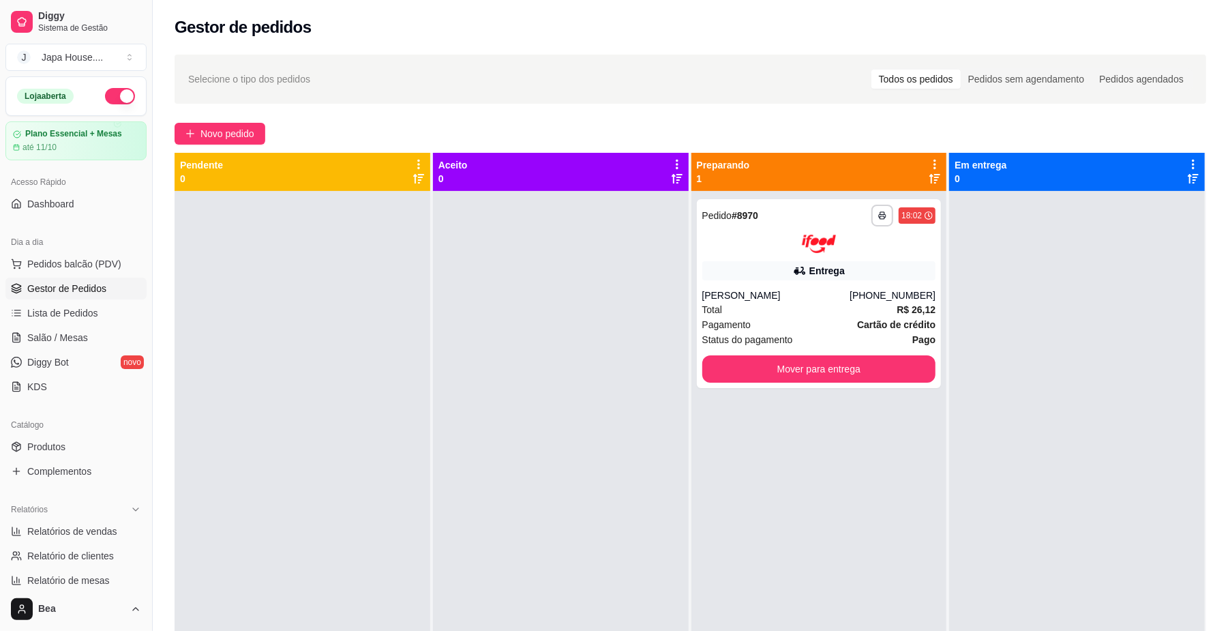
scroll to position [350, 0]
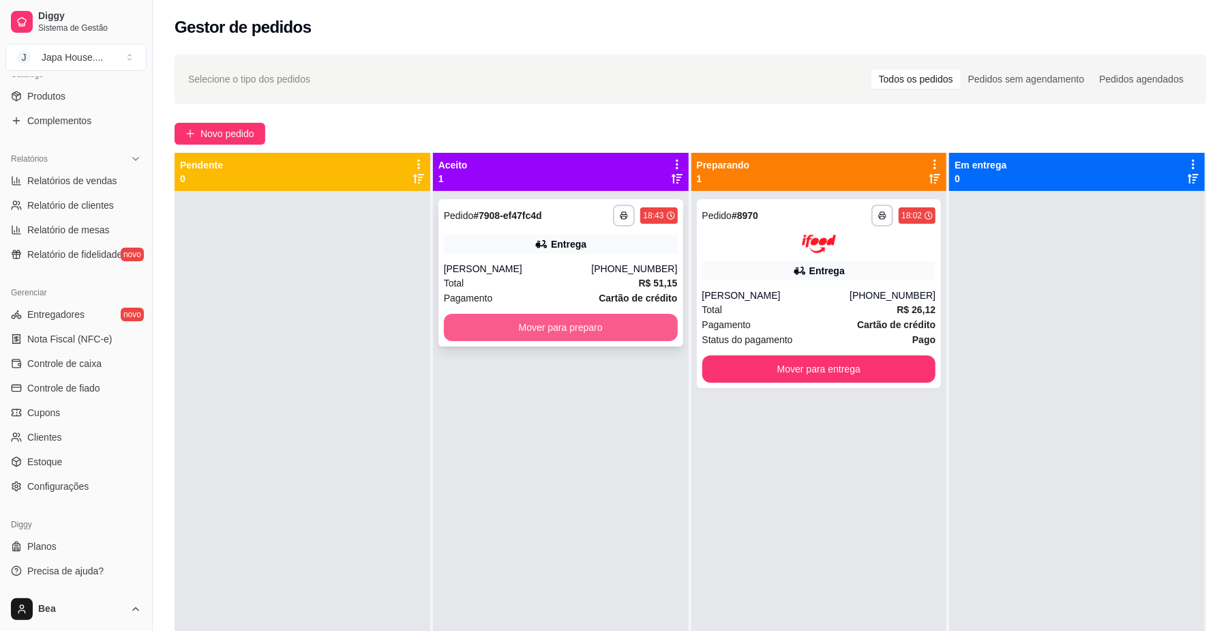
click at [638, 328] on button "Mover para preparo" at bounding box center [561, 327] width 234 height 27
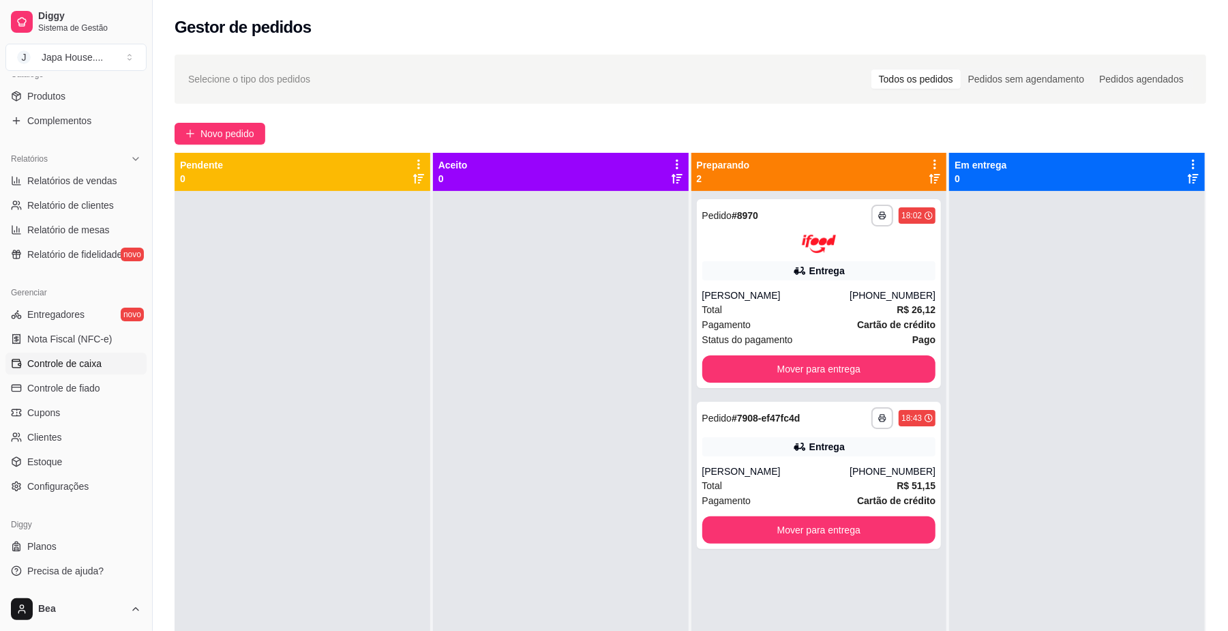
click at [71, 363] on span "Controle de caixa" at bounding box center [64, 364] width 74 height 14
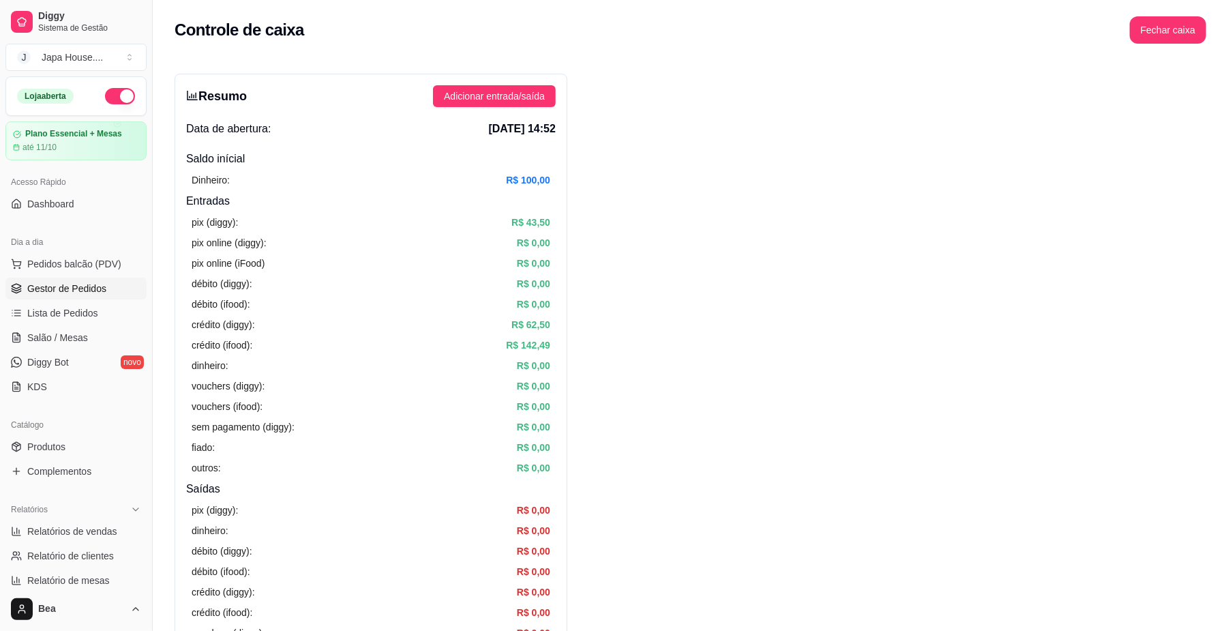
click at [105, 297] on link "Gestor de Pedidos" at bounding box center [75, 288] width 141 height 22
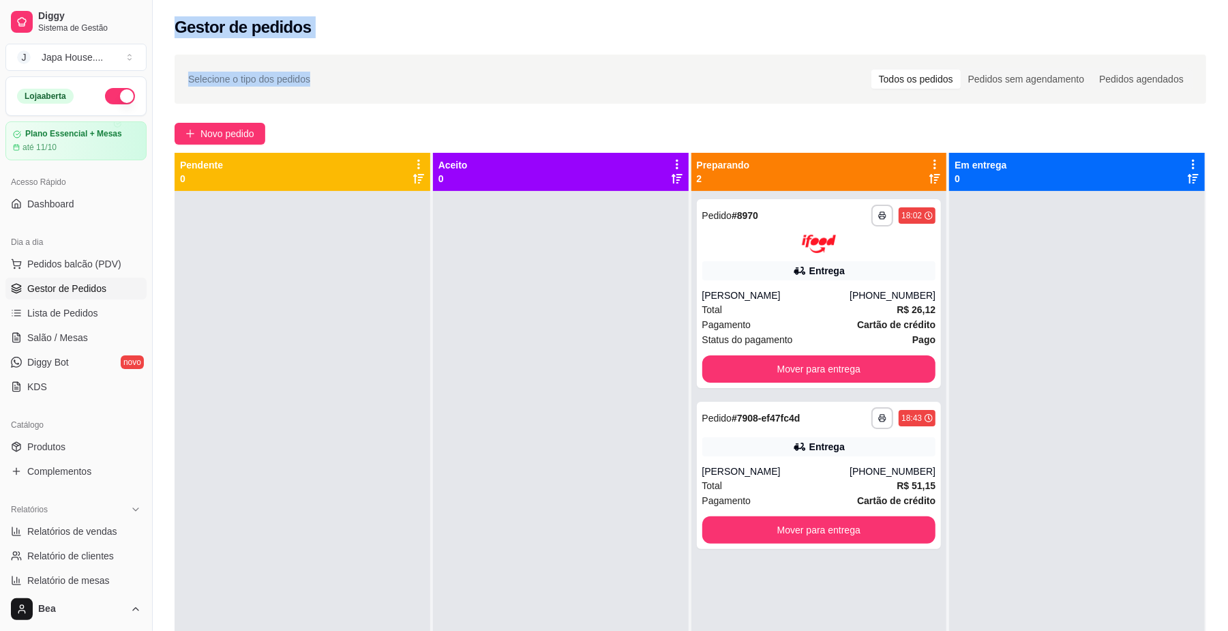
drag, startPoint x: 162, startPoint y: 40, endPoint x: 454, endPoint y: 50, distance: 292.6
click at [454, 50] on div "**********" at bounding box center [690, 400] width 1075 height 800
click at [454, 50] on div "**********" at bounding box center [690, 422] width 1075 height 753
drag, startPoint x: 164, startPoint y: 35, endPoint x: 562, endPoint y: 363, distance: 515.9
click at [562, 363] on div "**********" at bounding box center [690, 400] width 1075 height 800
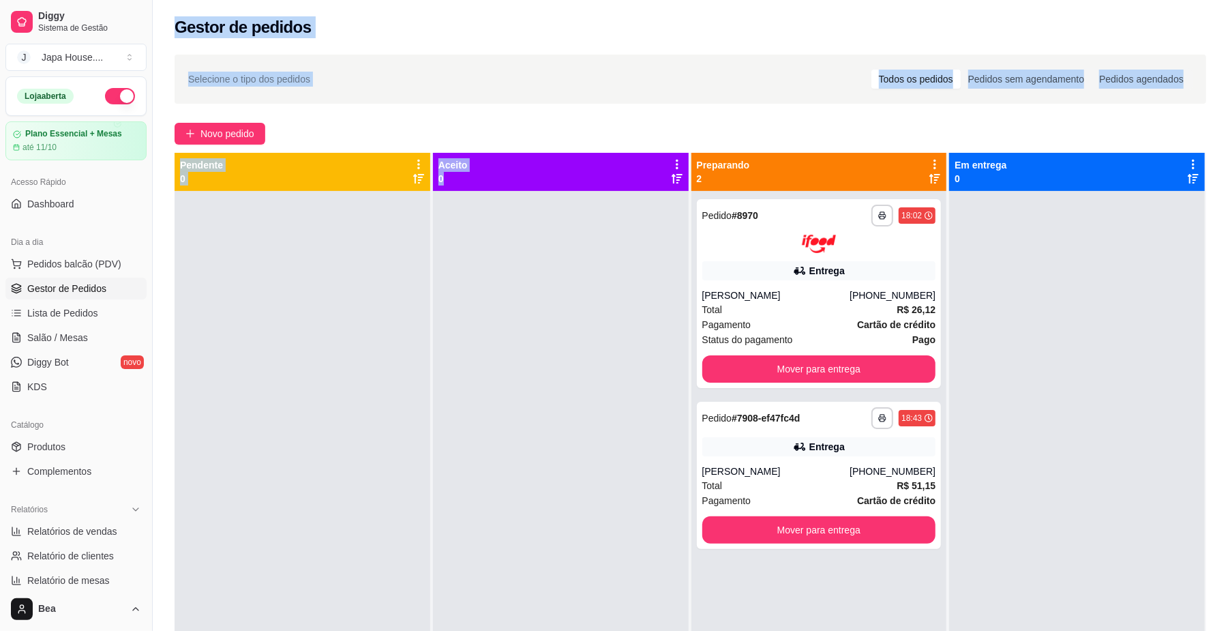
click at [562, 363] on div at bounding box center [561, 506] width 256 height 631
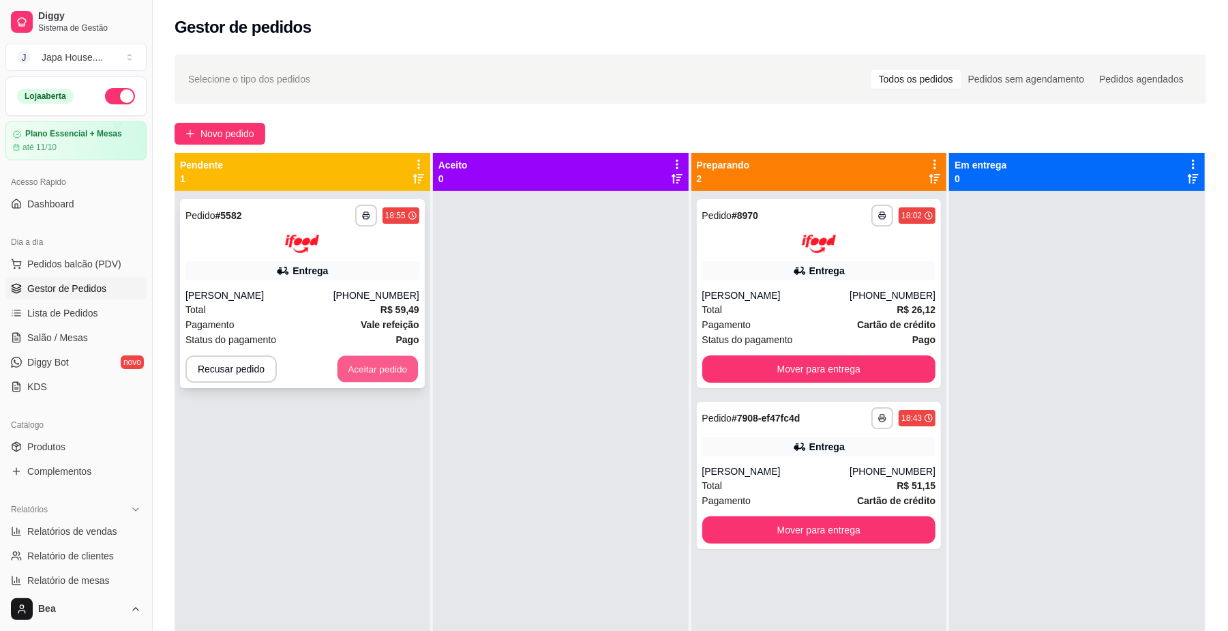
click at [382, 361] on button "Aceitar pedido" at bounding box center [377, 368] width 80 height 27
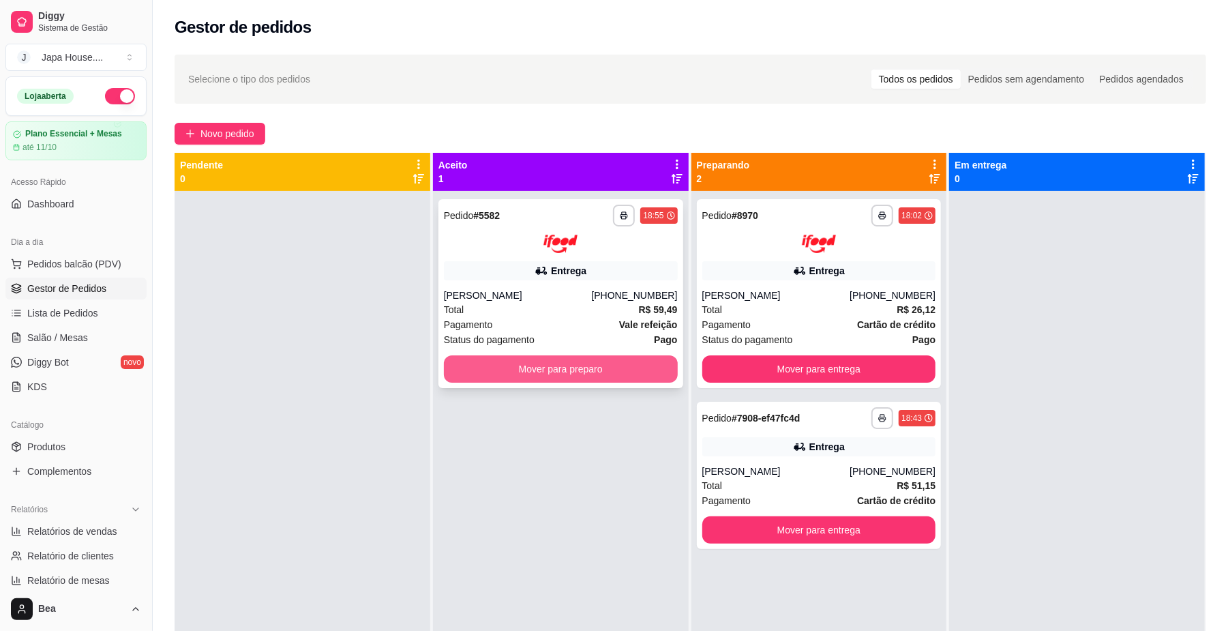
click at [544, 361] on button "Mover para preparo" at bounding box center [561, 368] width 234 height 27
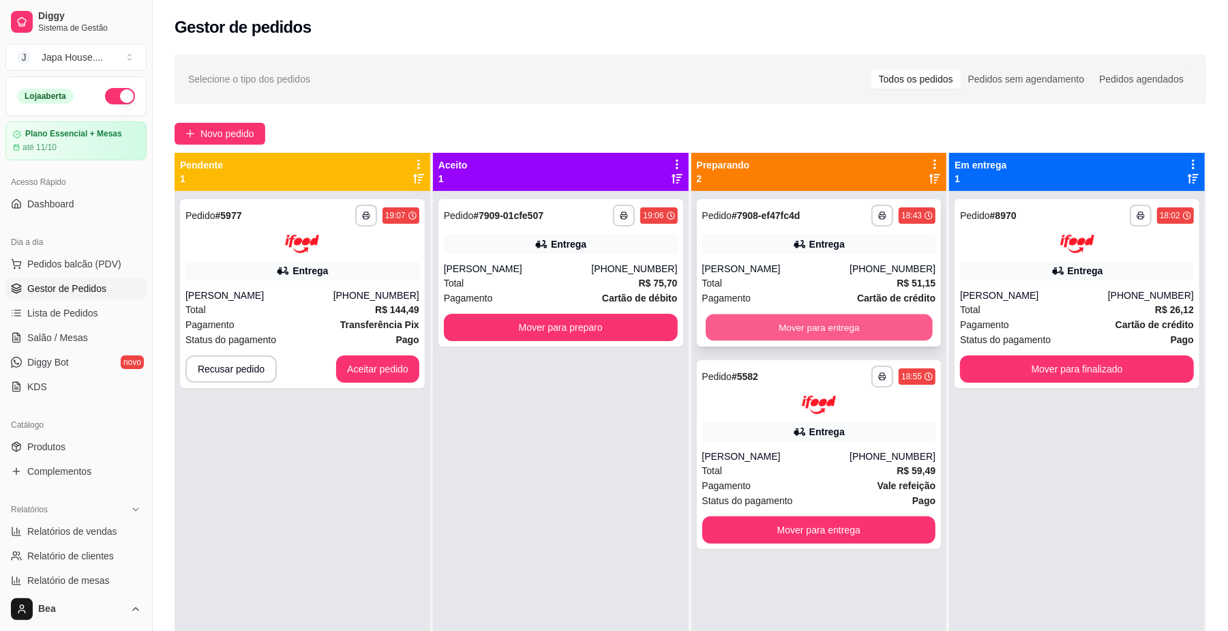
click at [773, 322] on button "Mover para entrega" at bounding box center [819, 327] width 226 height 27
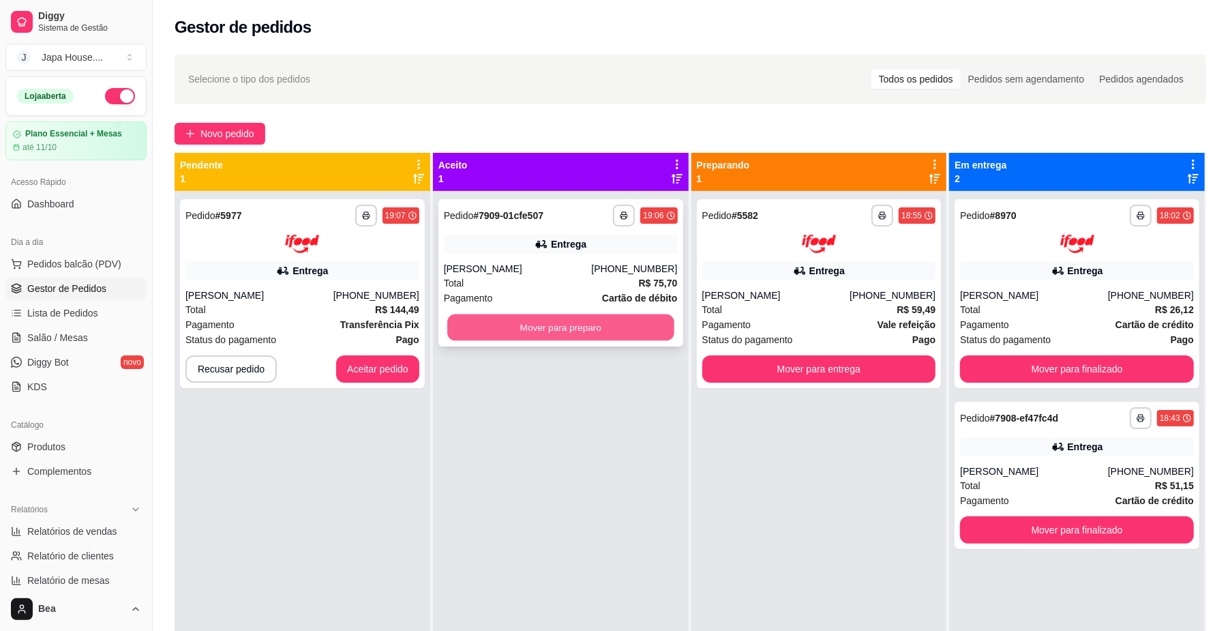
click at [639, 322] on button "Mover para preparo" at bounding box center [560, 327] width 226 height 27
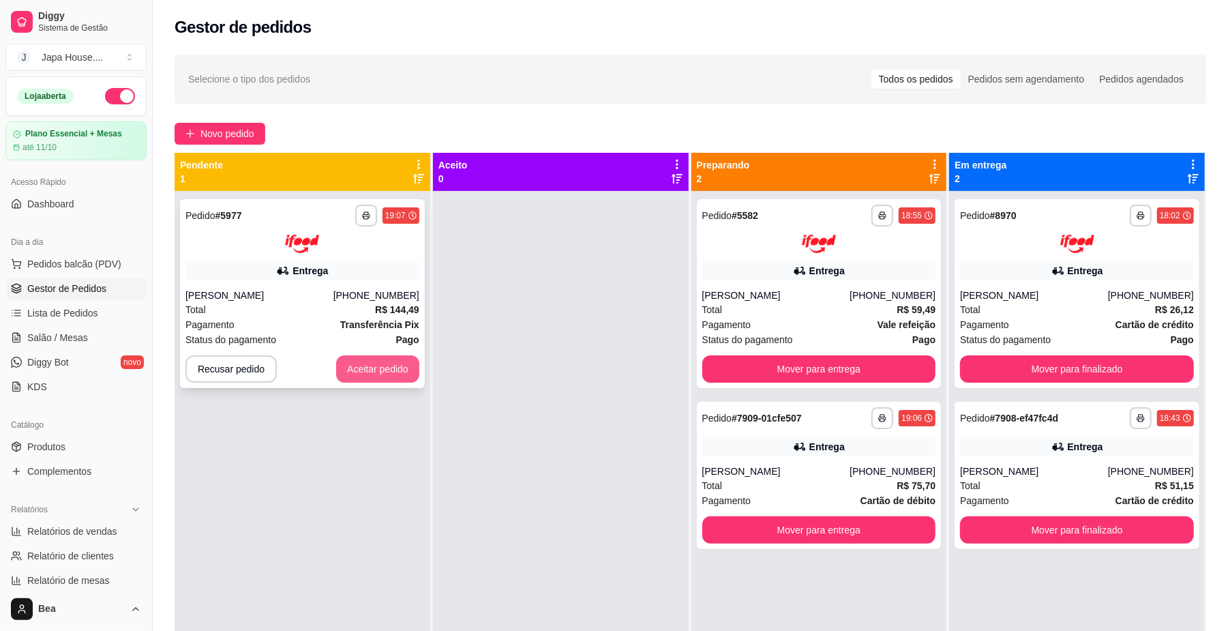
click at [396, 368] on button "Aceitar pedido" at bounding box center [377, 368] width 83 height 27
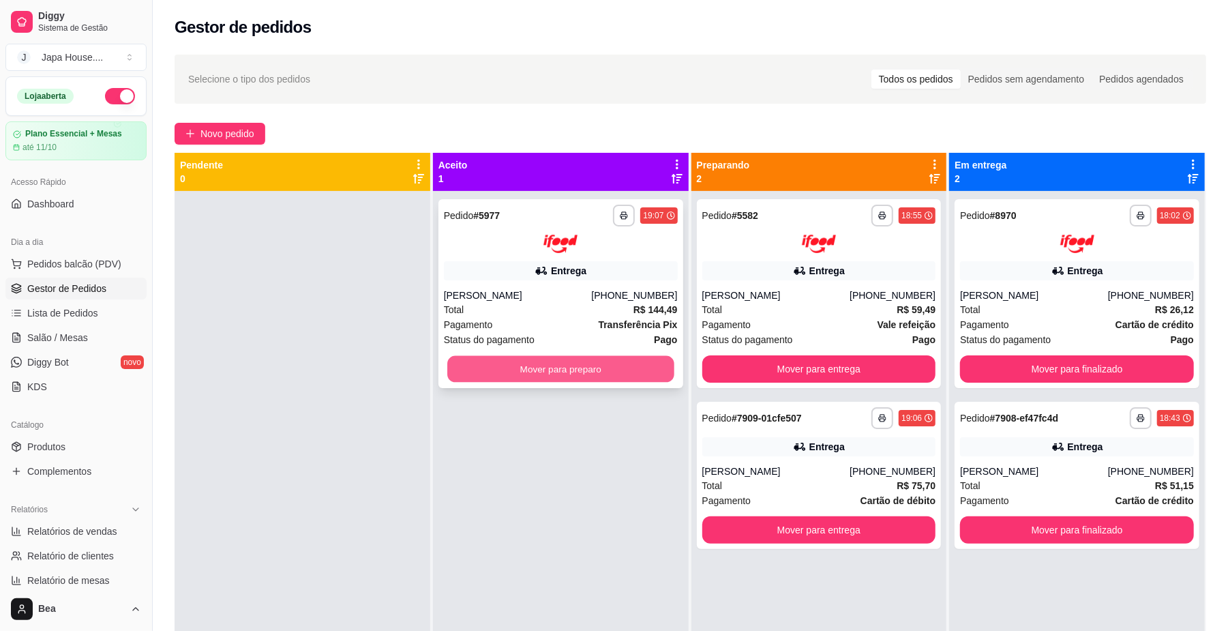
click at [514, 369] on button "Mover para preparo" at bounding box center [560, 368] width 226 height 27
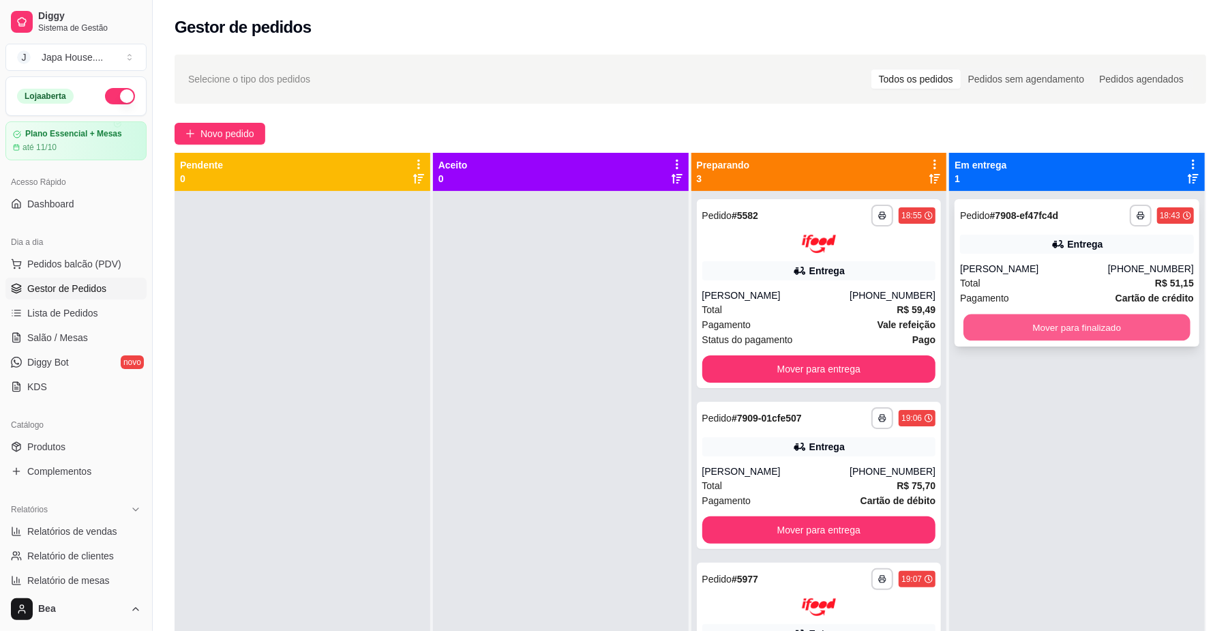
click at [1051, 324] on button "Mover para finalizado" at bounding box center [1076, 327] width 226 height 27
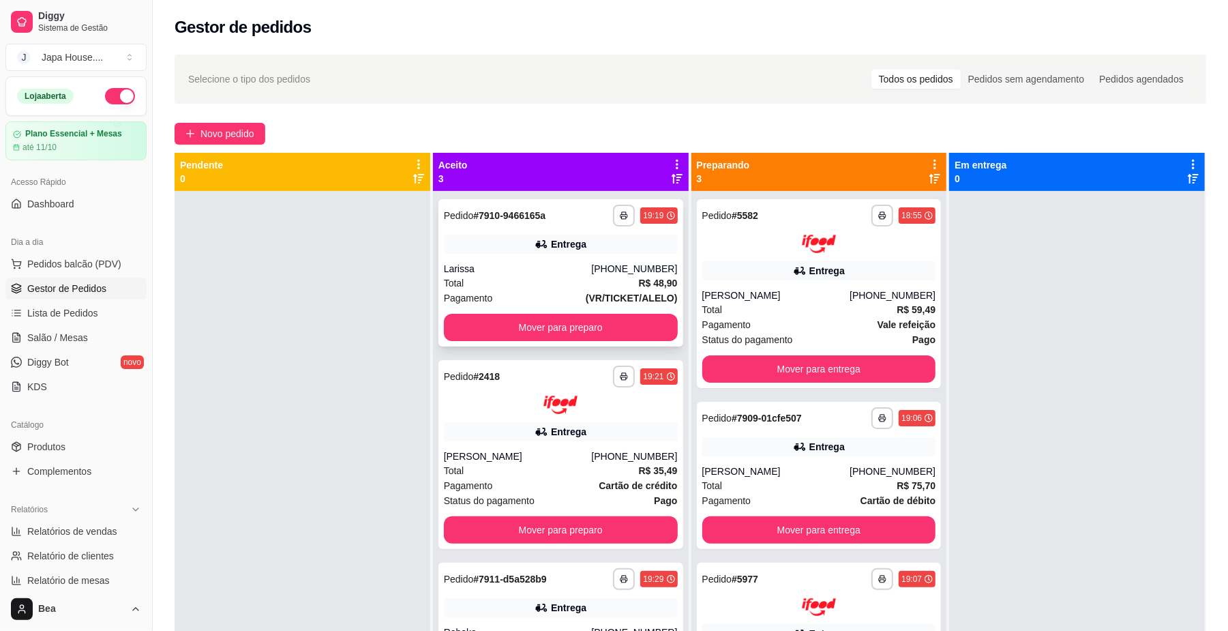
click at [526, 262] on div "Larissa" at bounding box center [518, 269] width 148 height 14
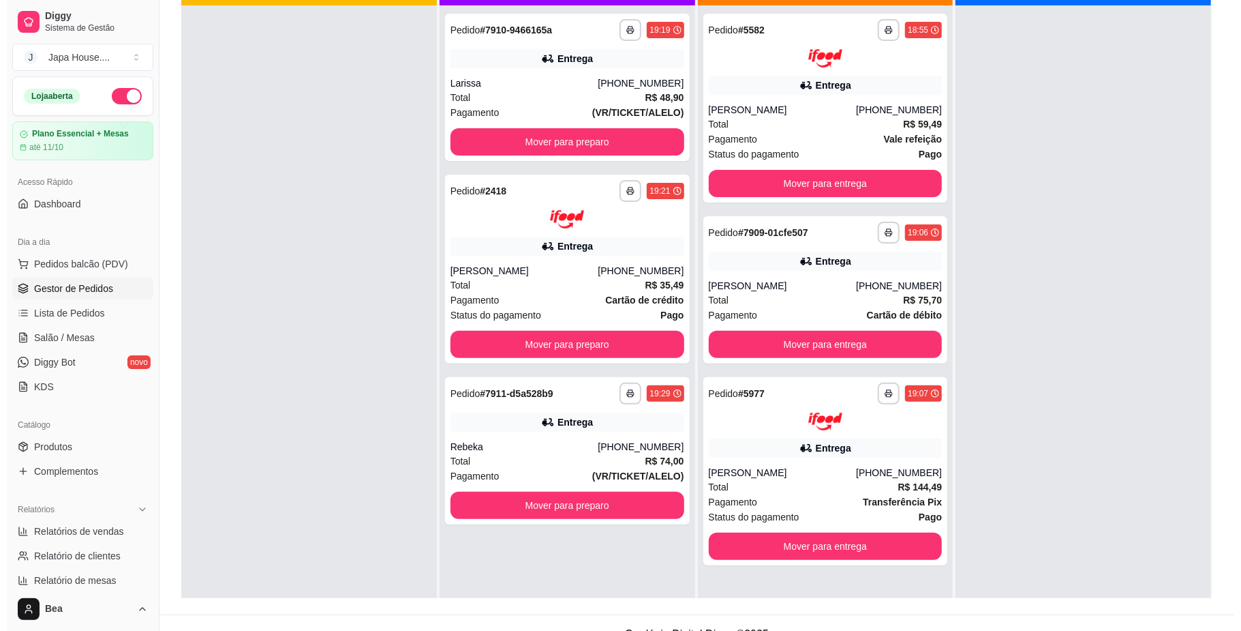
scroll to position [188, 0]
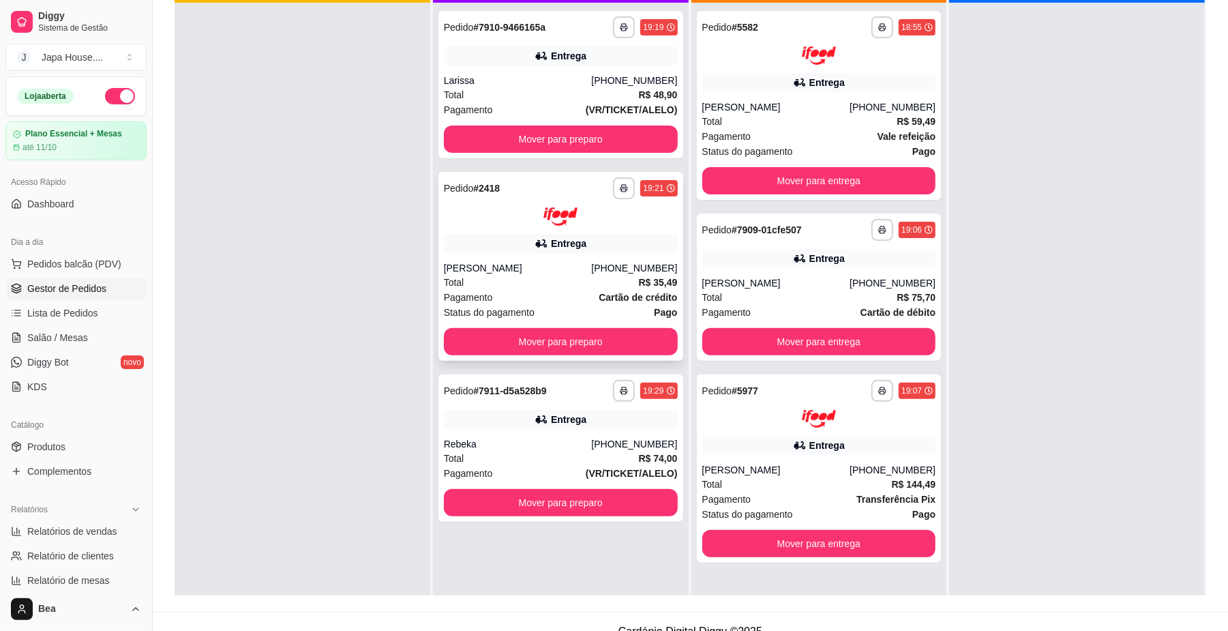
click at [588, 273] on div "[PERSON_NAME]" at bounding box center [518, 268] width 148 height 14
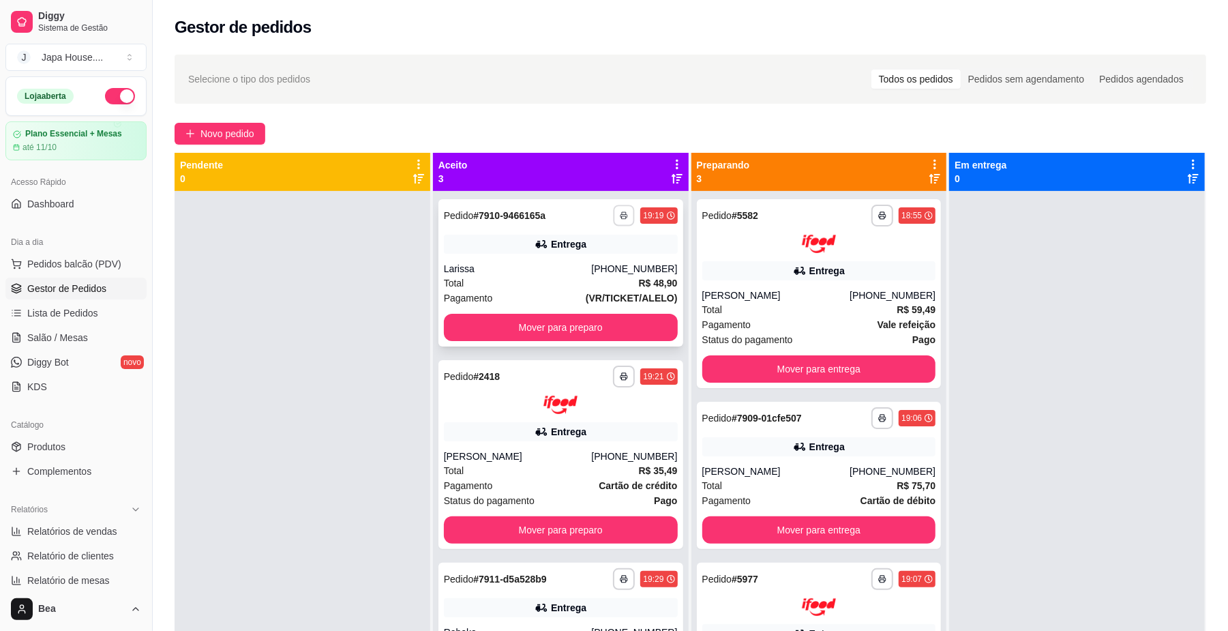
click at [622, 212] on polyline "button" at bounding box center [624, 213] width 4 height 2
click at [603, 284] on button "IMPRESSORA" at bounding box center [581, 289] width 95 height 21
click at [622, 216] on rect "button" at bounding box center [624, 217] width 4 height 3
click at [593, 288] on button "IMPRESSORA" at bounding box center [581, 289] width 95 height 21
click at [622, 215] on icon "button" at bounding box center [624, 215] width 8 height 8
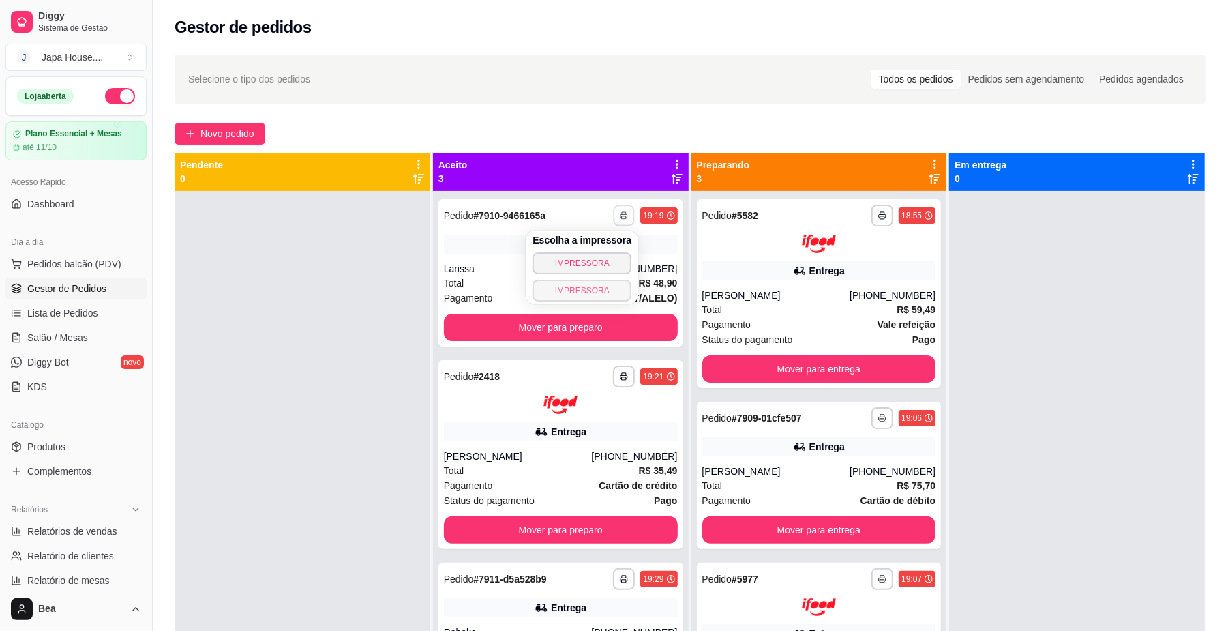
click at [594, 290] on button "IMPRESSORA" at bounding box center [581, 290] width 99 height 22
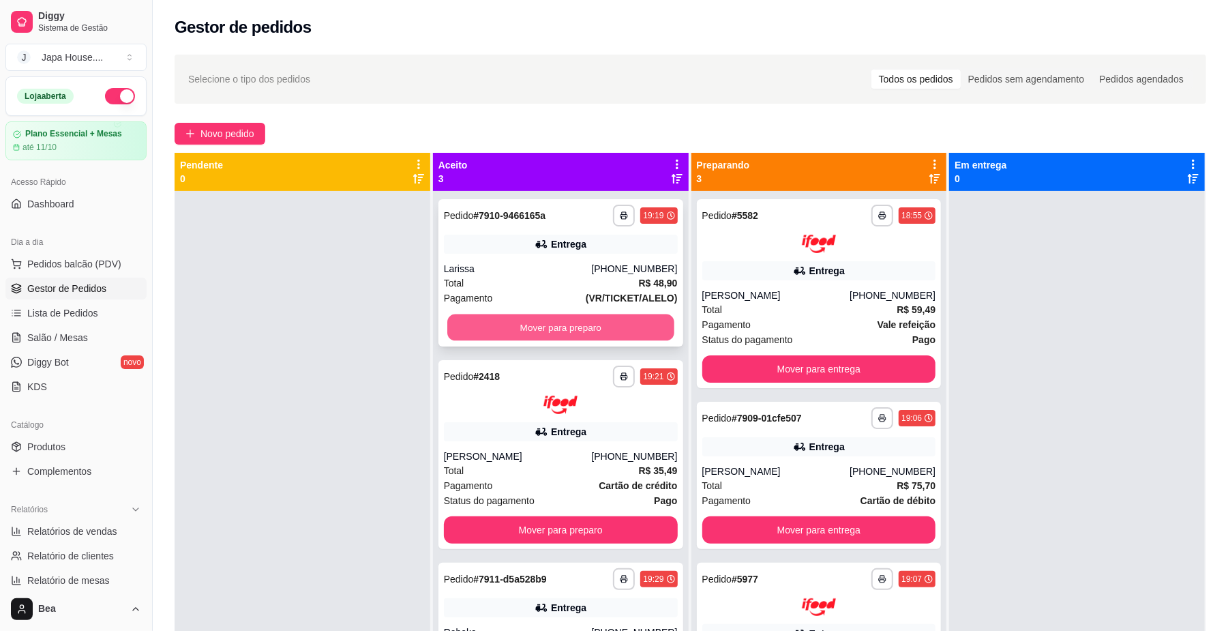
click at [590, 327] on button "Mover para preparo" at bounding box center [560, 327] width 226 height 27
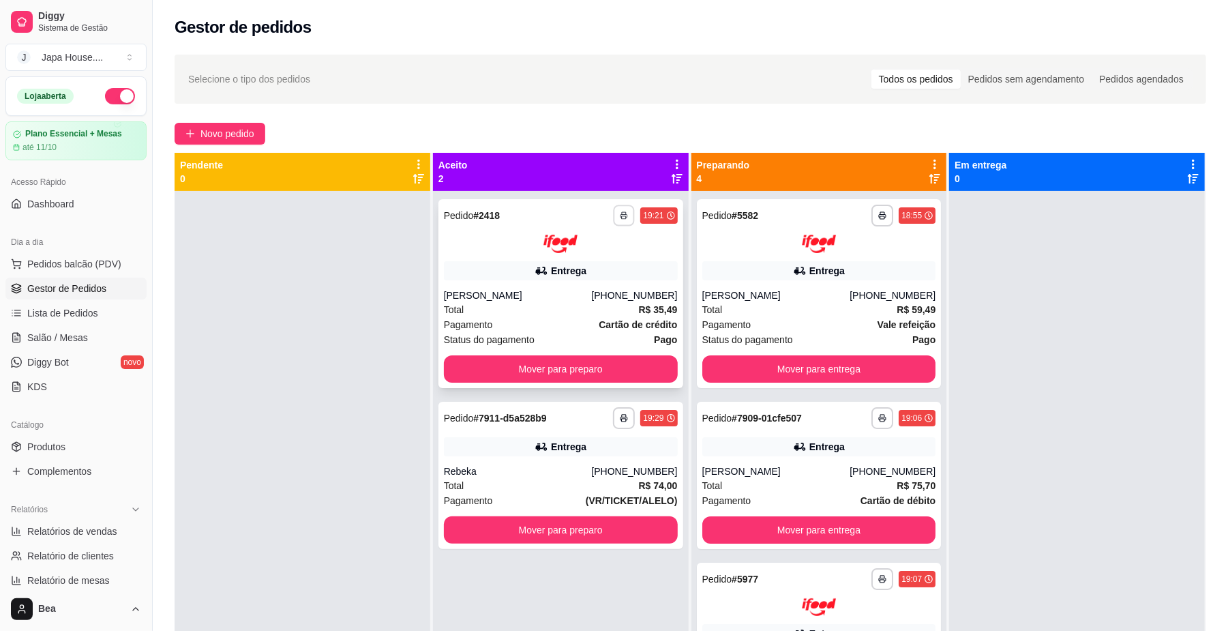
click at [622, 212] on polyline "button" at bounding box center [624, 213] width 4 height 2
click at [599, 290] on button "IMPRESSORA" at bounding box center [581, 290] width 99 height 22
click at [622, 213] on polyline "button" at bounding box center [624, 213] width 4 height 2
click at [606, 285] on button "IMPRESSORA" at bounding box center [581, 289] width 95 height 21
click at [620, 216] on icon "button" at bounding box center [624, 215] width 8 height 8
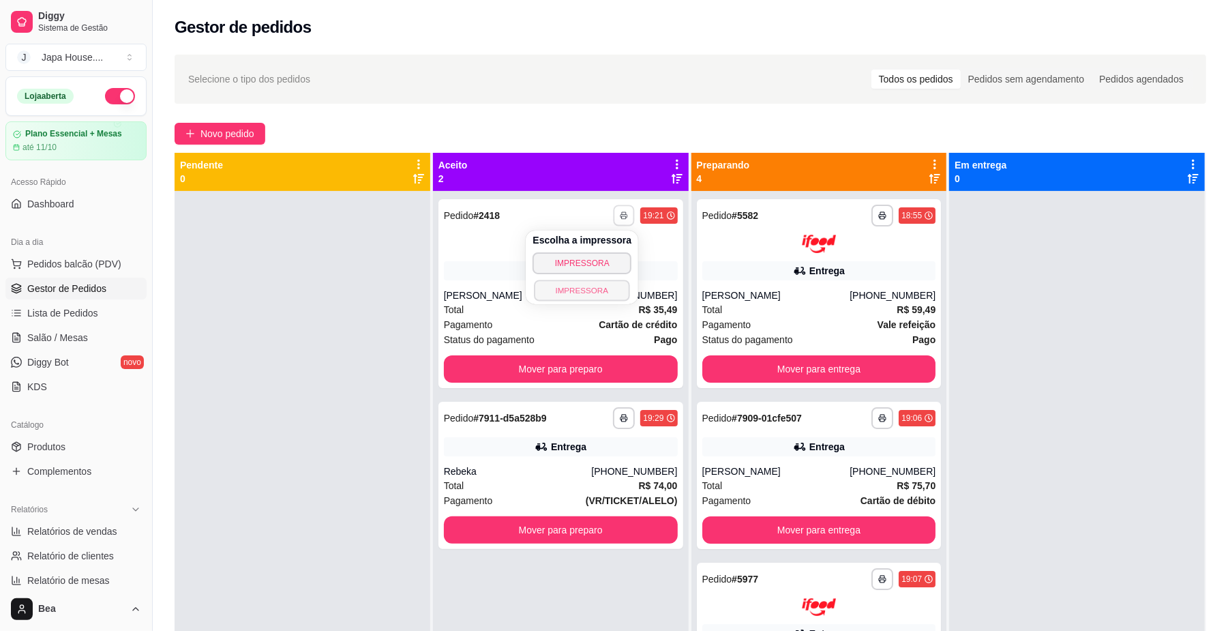
click at [590, 286] on button "IMPRESSORA" at bounding box center [581, 289] width 95 height 21
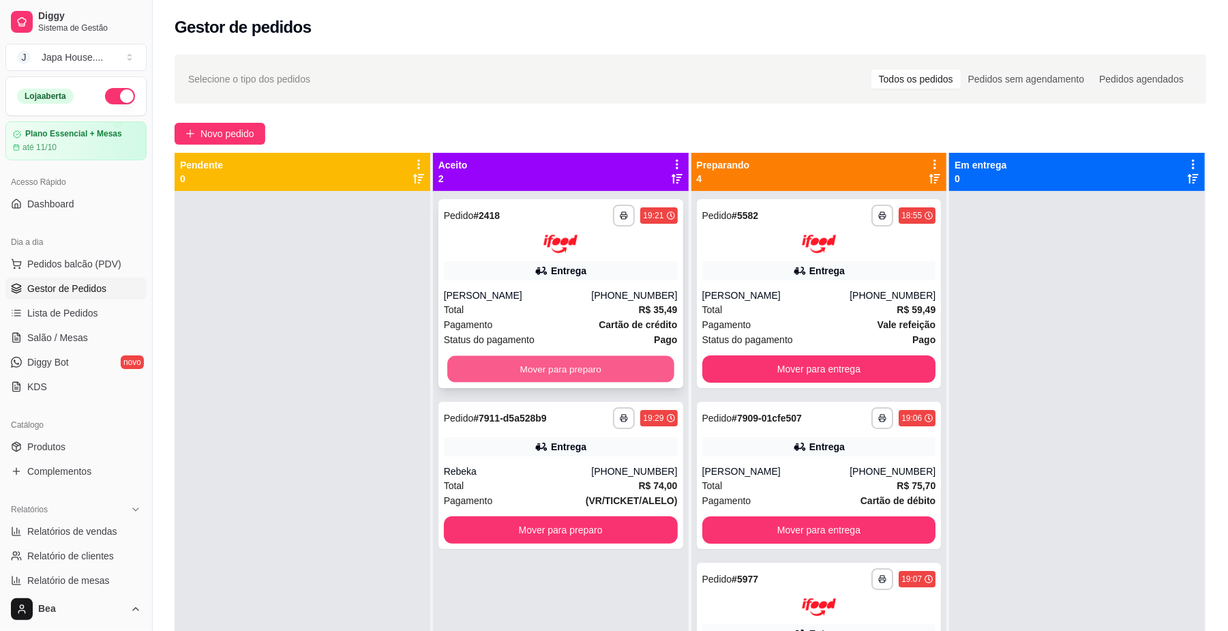
click at [608, 360] on button "Mover para preparo" at bounding box center [560, 368] width 226 height 27
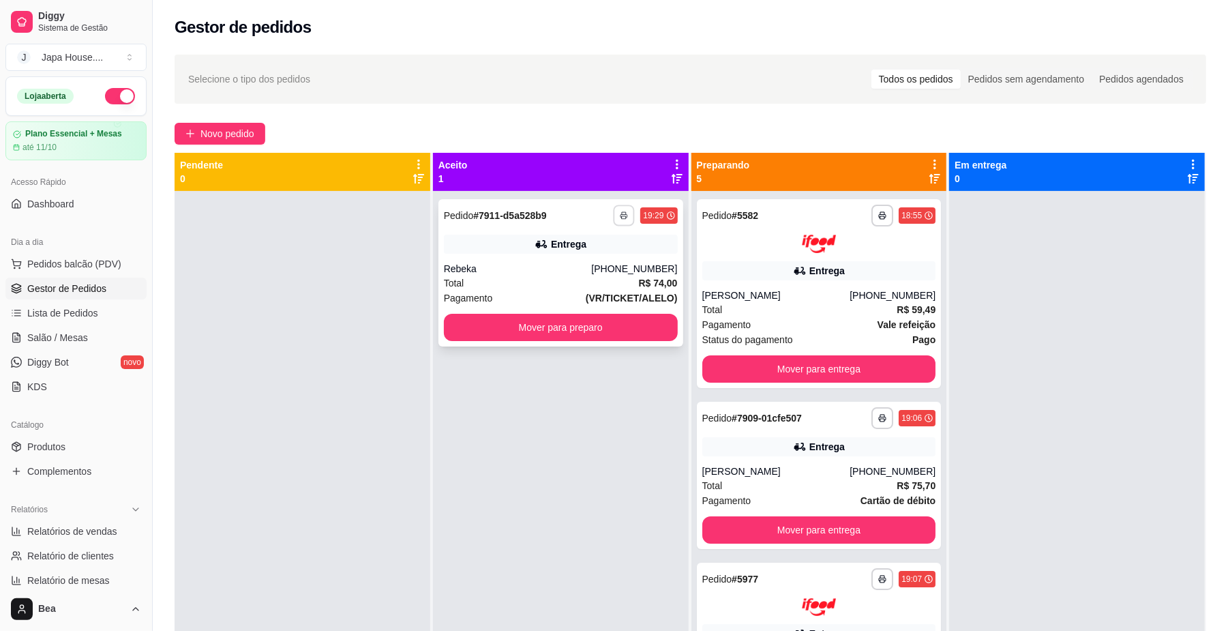
click at [622, 216] on rect "button" at bounding box center [624, 217] width 4 height 3
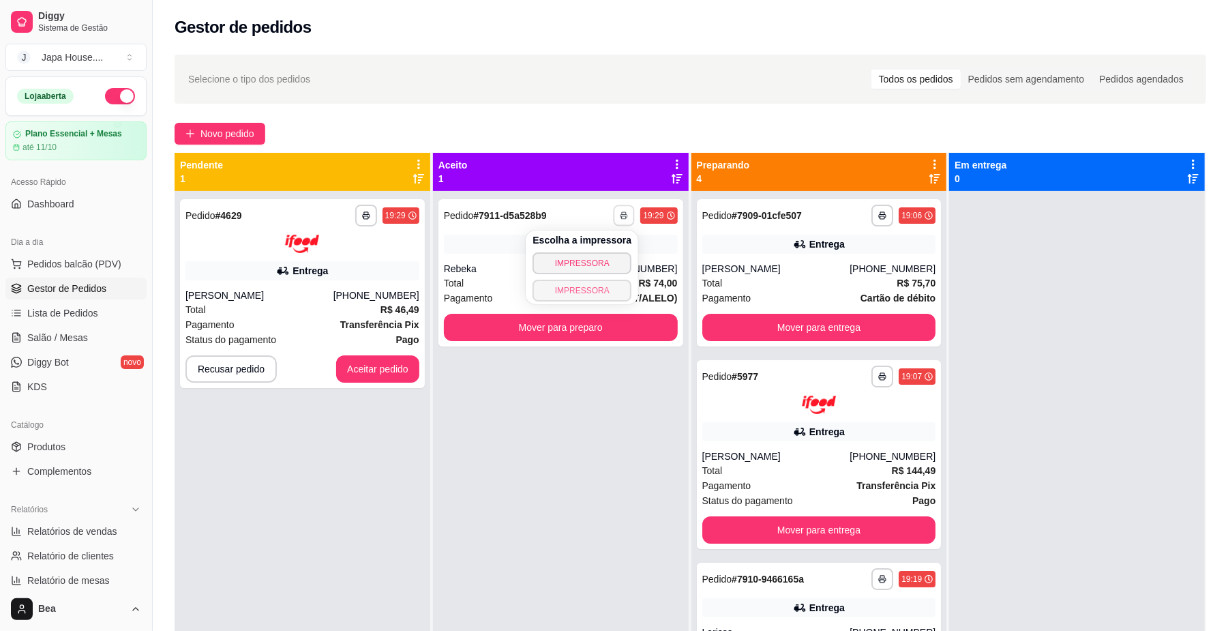
click at [604, 286] on button "IMPRESSORA" at bounding box center [581, 290] width 99 height 22
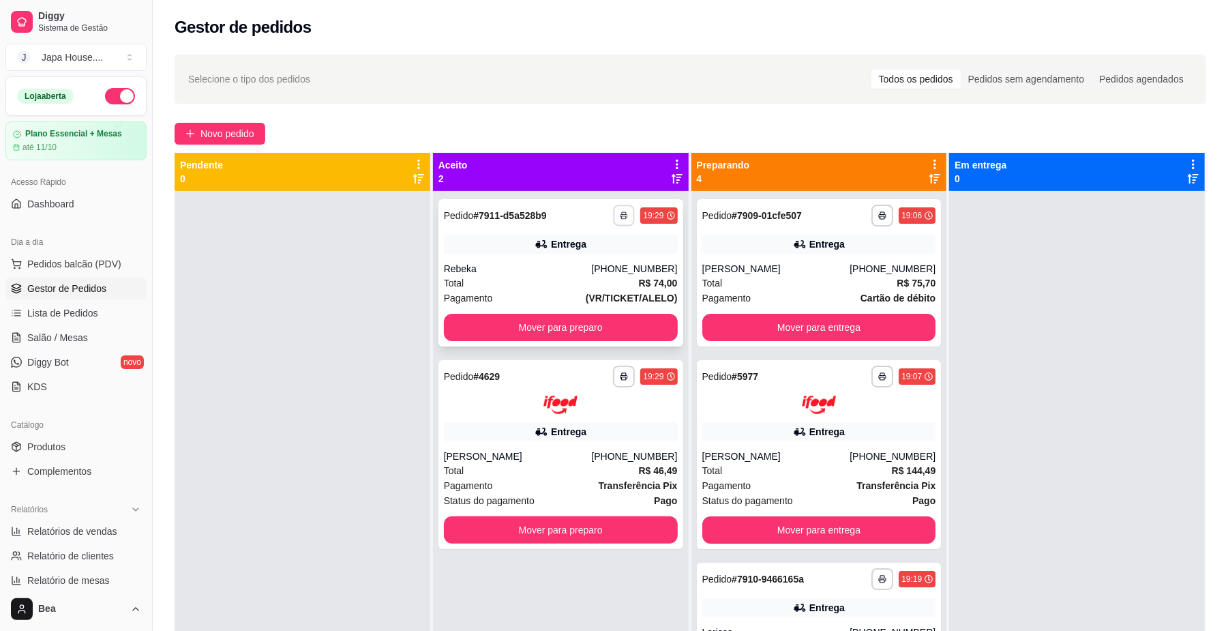
click at [624, 220] on button "button" at bounding box center [624, 215] width 21 height 21
click at [601, 288] on button "IMPRESSORA" at bounding box center [581, 290] width 99 height 22
click at [622, 216] on rect "button" at bounding box center [624, 217] width 4 height 3
click at [582, 293] on button "IMPRESSORA" at bounding box center [581, 289] width 95 height 21
click at [620, 211] on icon "button" at bounding box center [624, 215] width 8 height 8
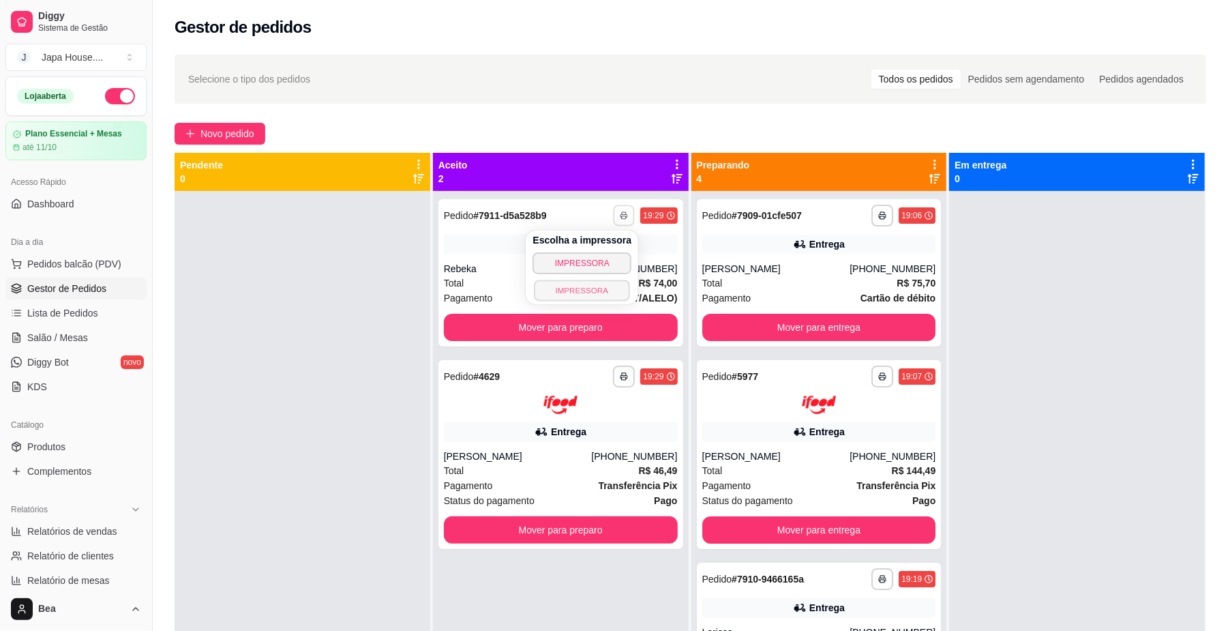
click at [592, 292] on button "IMPRESSORA" at bounding box center [581, 289] width 95 height 21
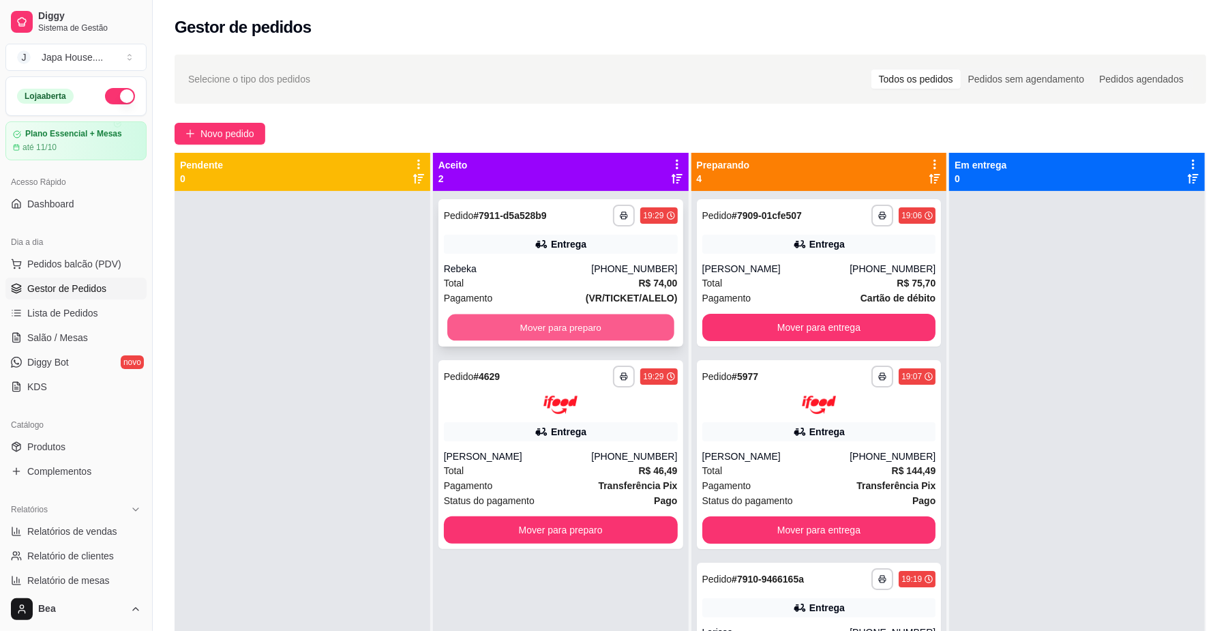
click at [585, 326] on button "Mover para preparo" at bounding box center [560, 327] width 226 height 27
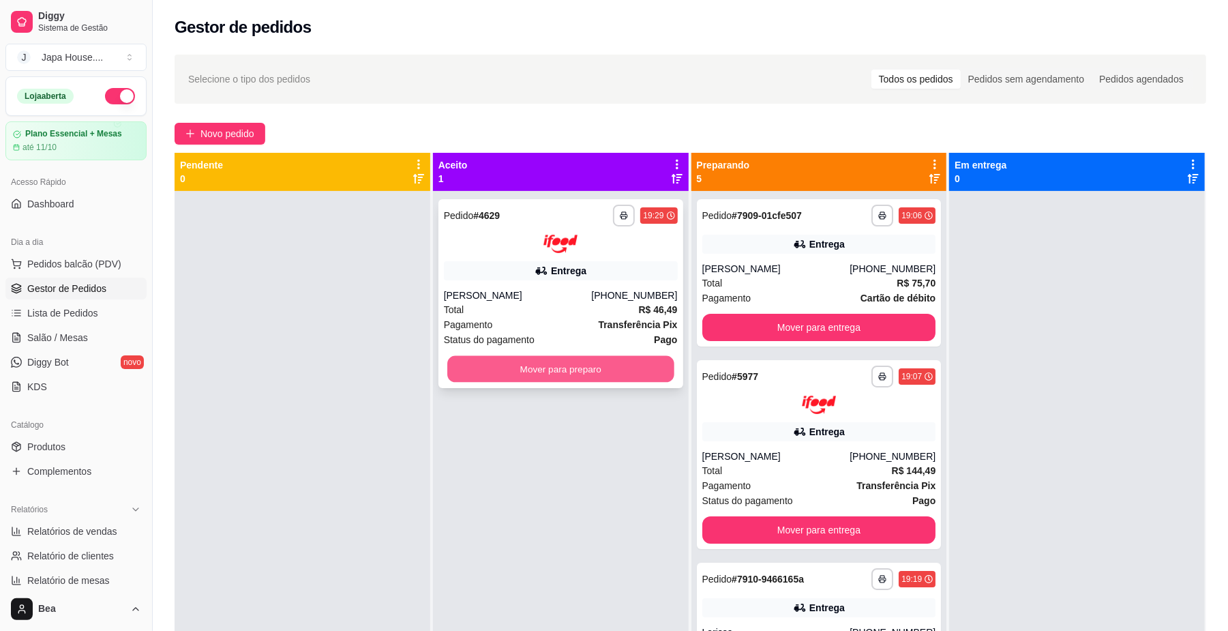
click at [581, 380] on button "Mover para preparo" at bounding box center [560, 368] width 226 height 27
click at [638, 369] on button "Mover para preparo" at bounding box center [560, 368] width 226 height 27
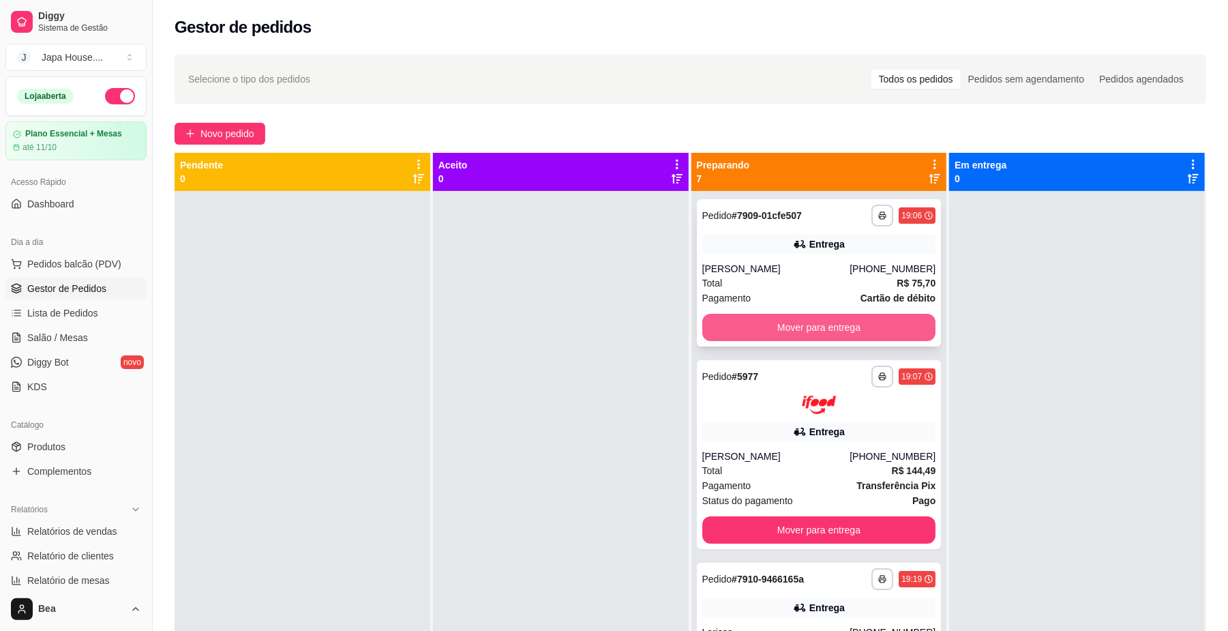
click at [814, 329] on button "Mover para entrega" at bounding box center [819, 327] width 234 height 27
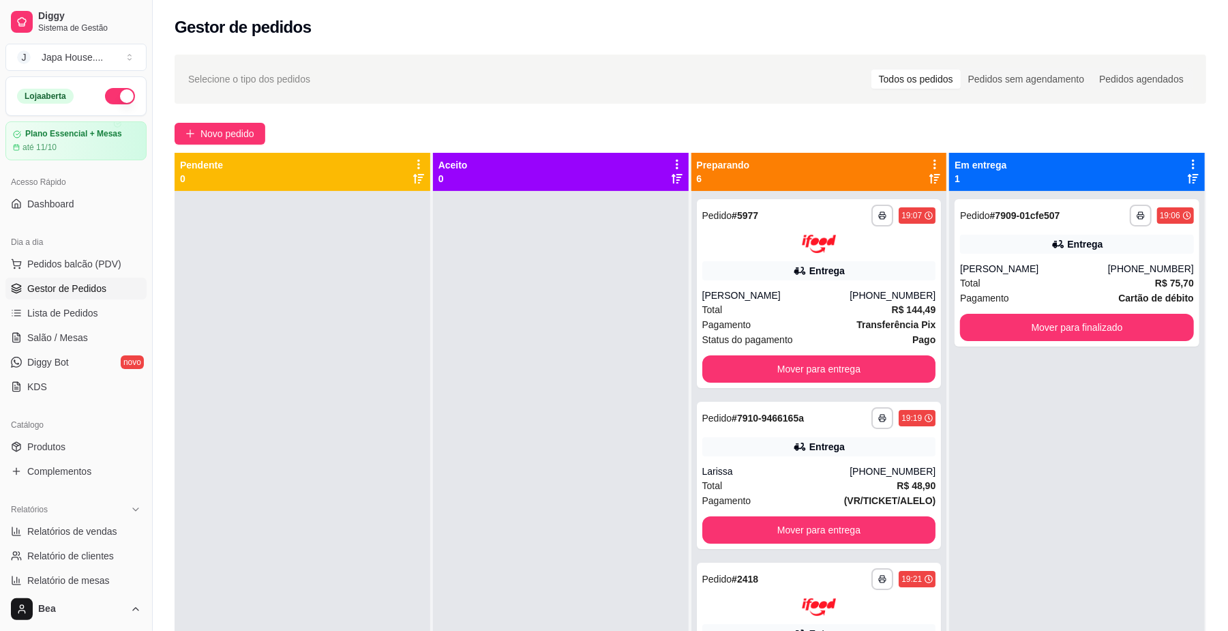
scroll to position [350, 0]
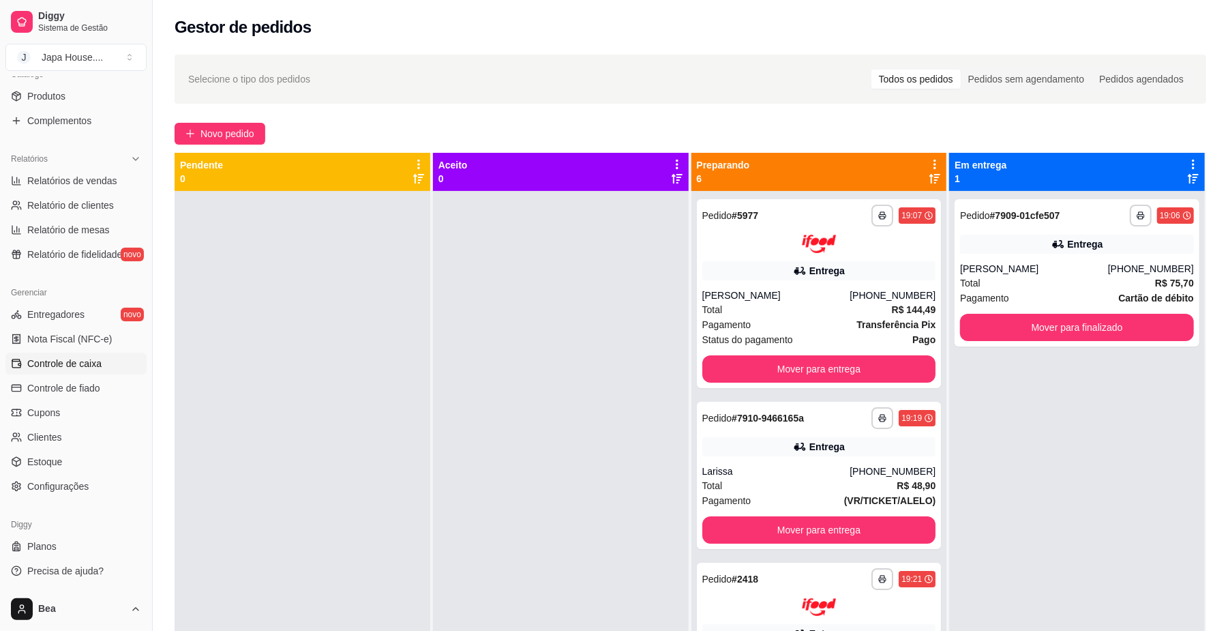
click at [102, 369] on link "Controle de caixa" at bounding box center [75, 363] width 141 height 22
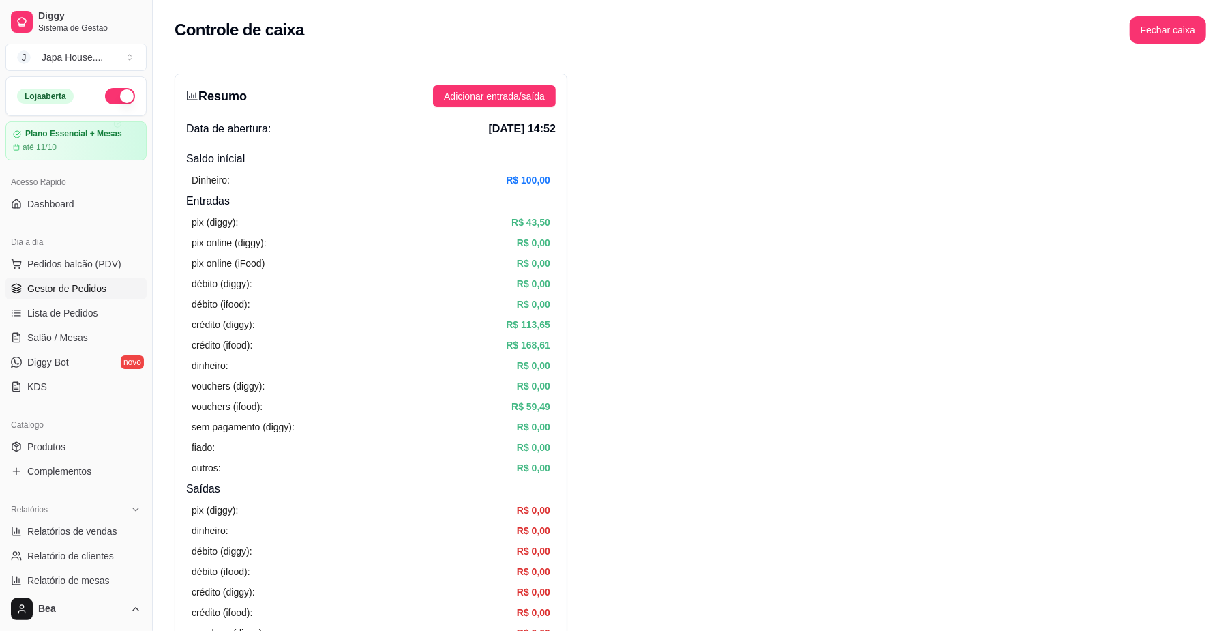
click at [93, 287] on span "Gestor de Pedidos" at bounding box center [66, 289] width 79 height 14
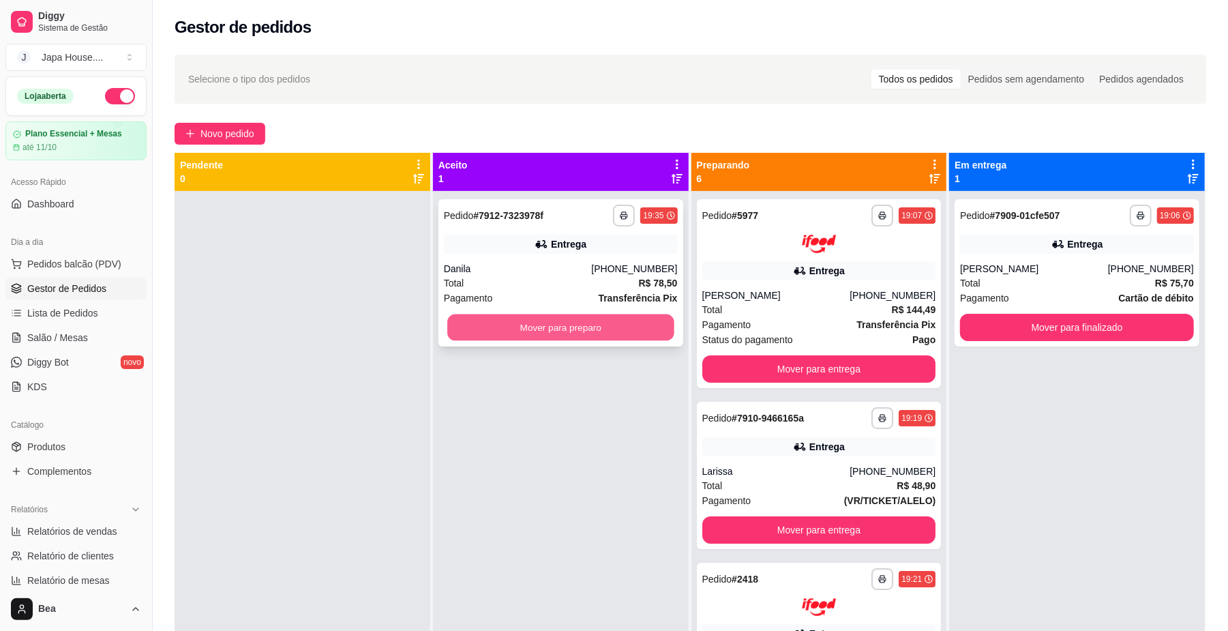
click at [513, 327] on button "Mover para preparo" at bounding box center [560, 327] width 226 height 27
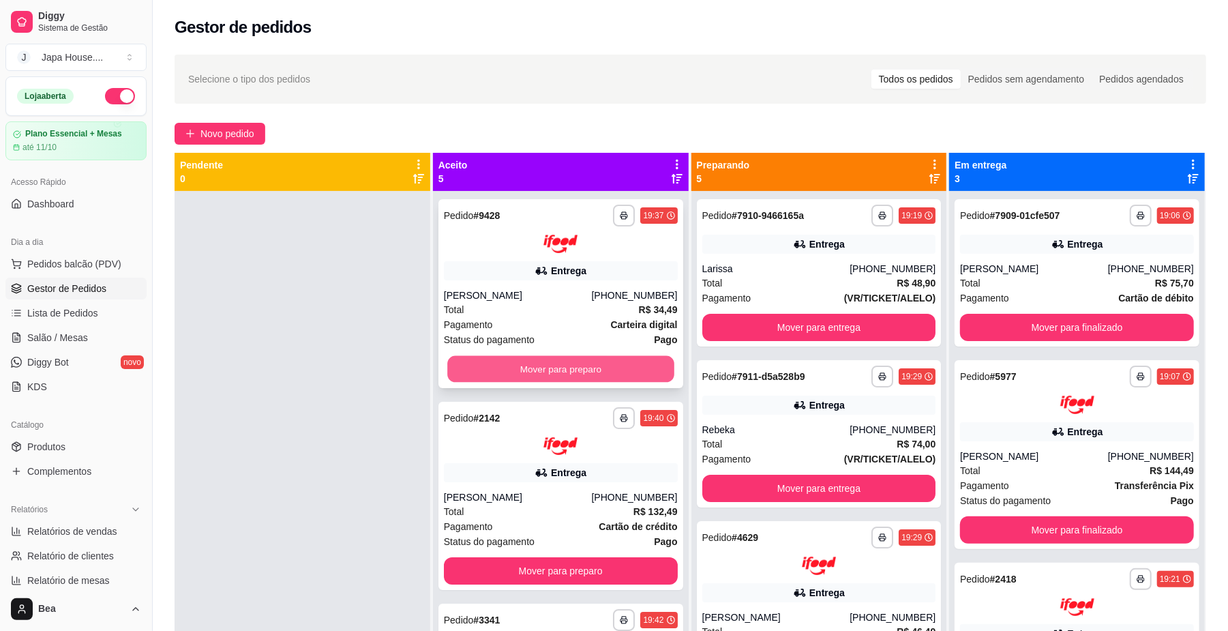
click at [625, 366] on button "Mover para preparo" at bounding box center [560, 368] width 226 height 27
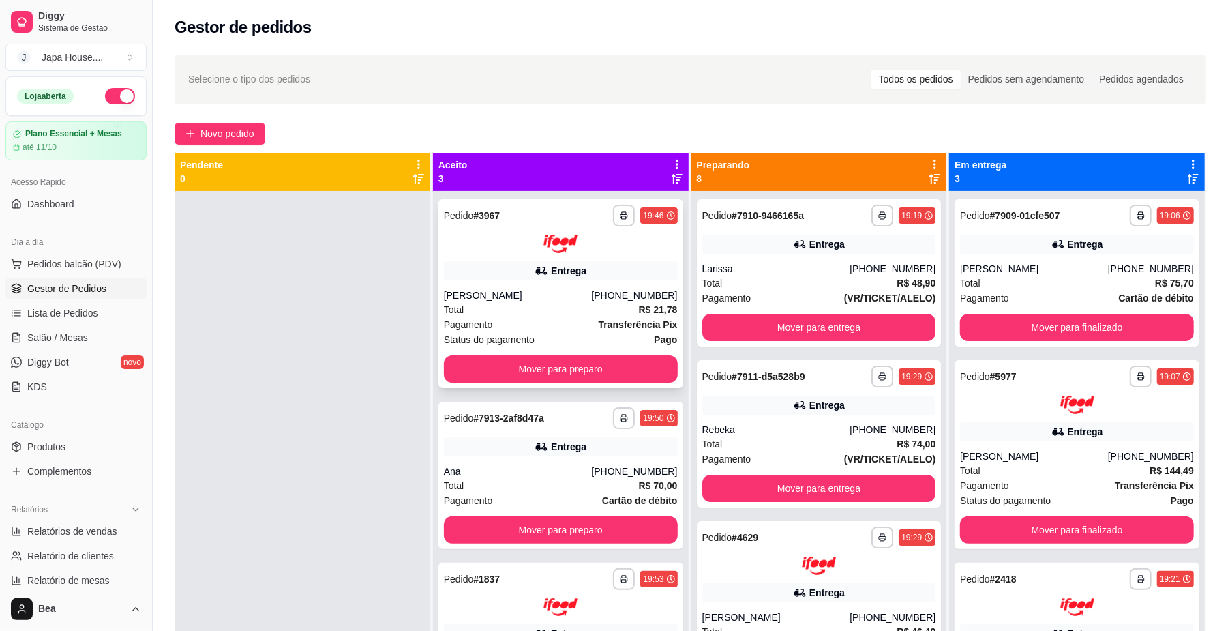
click at [594, 305] on div "Total R$ 21,78" at bounding box center [561, 309] width 234 height 15
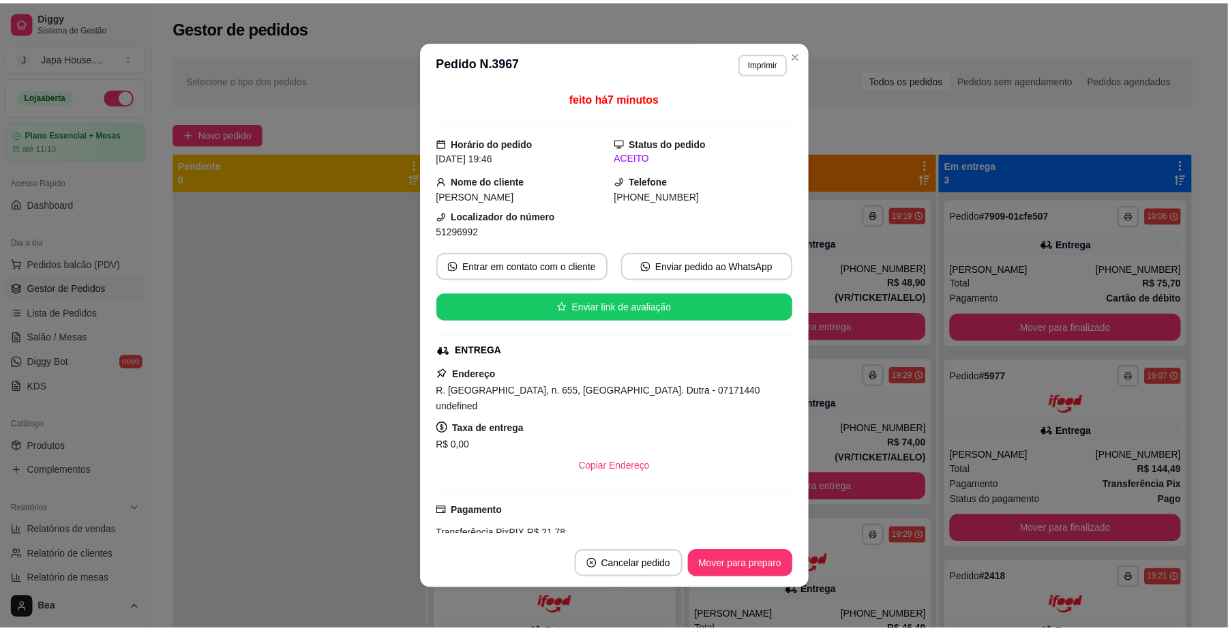
scroll to position [267, 0]
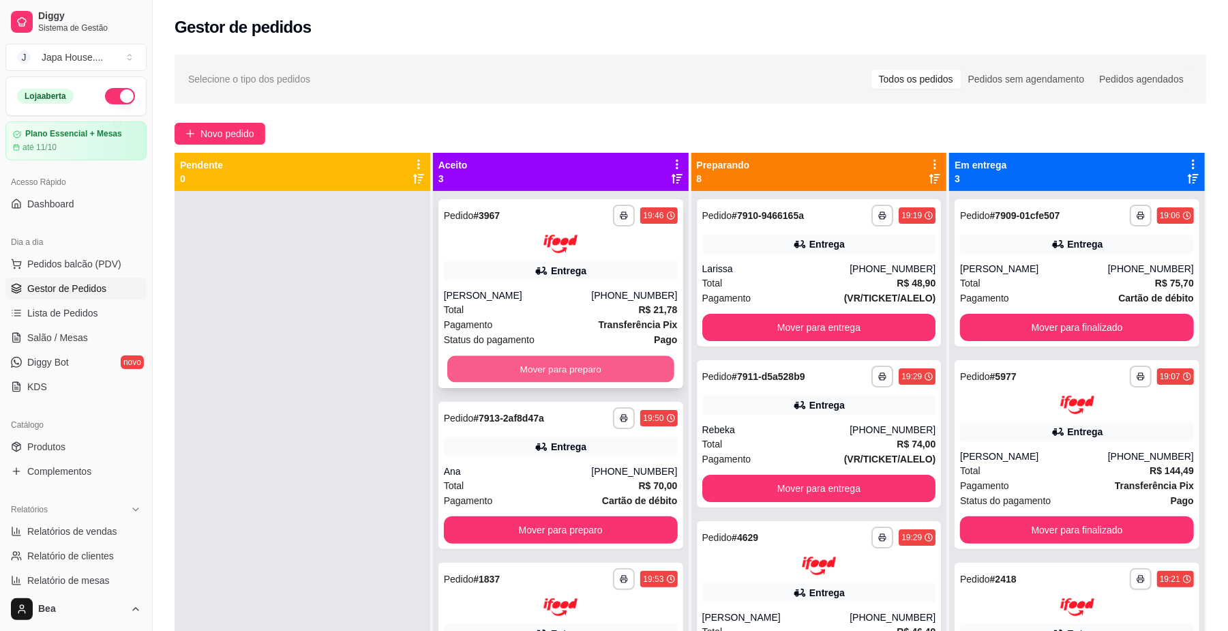
click at [578, 363] on button "Mover para preparo" at bounding box center [560, 368] width 226 height 27
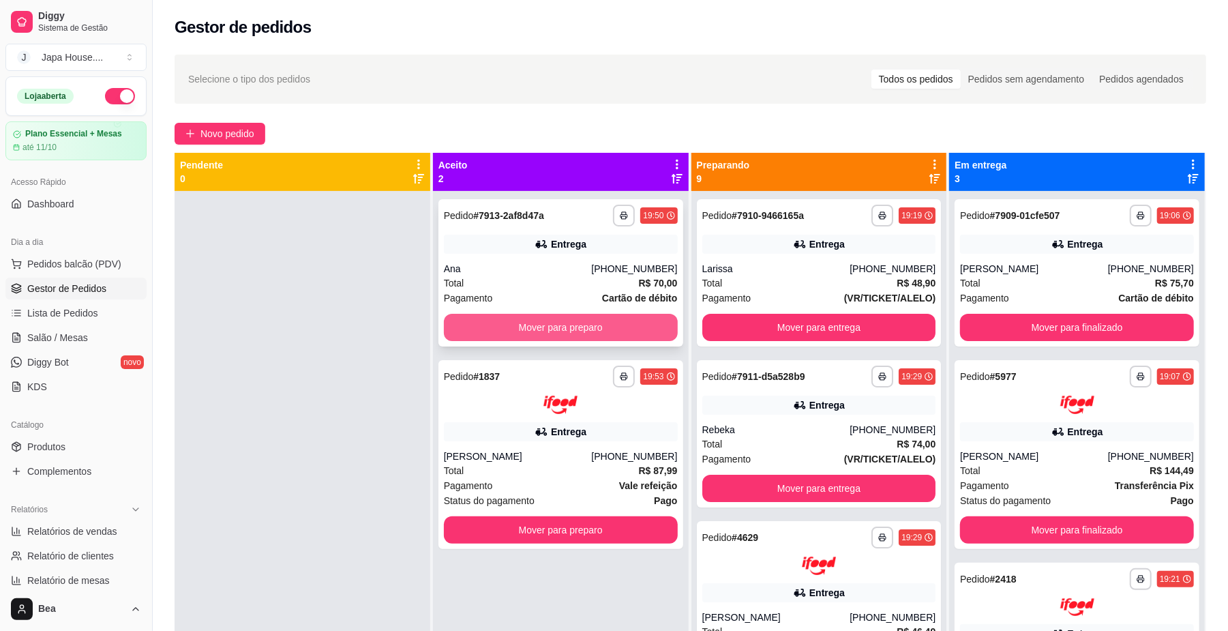
click at [566, 322] on button "Mover para preparo" at bounding box center [561, 327] width 234 height 27
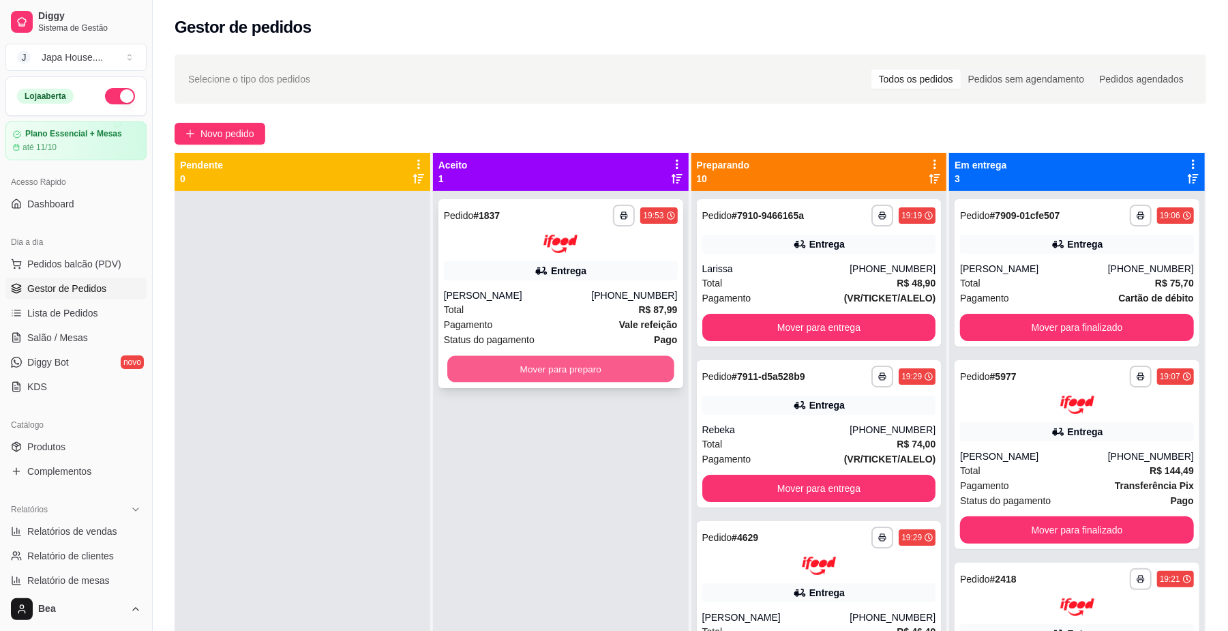
click at [581, 368] on button "Mover para preparo" at bounding box center [560, 368] width 226 height 27
click at [593, 365] on button "Mover para preparo" at bounding box center [560, 368] width 226 height 27
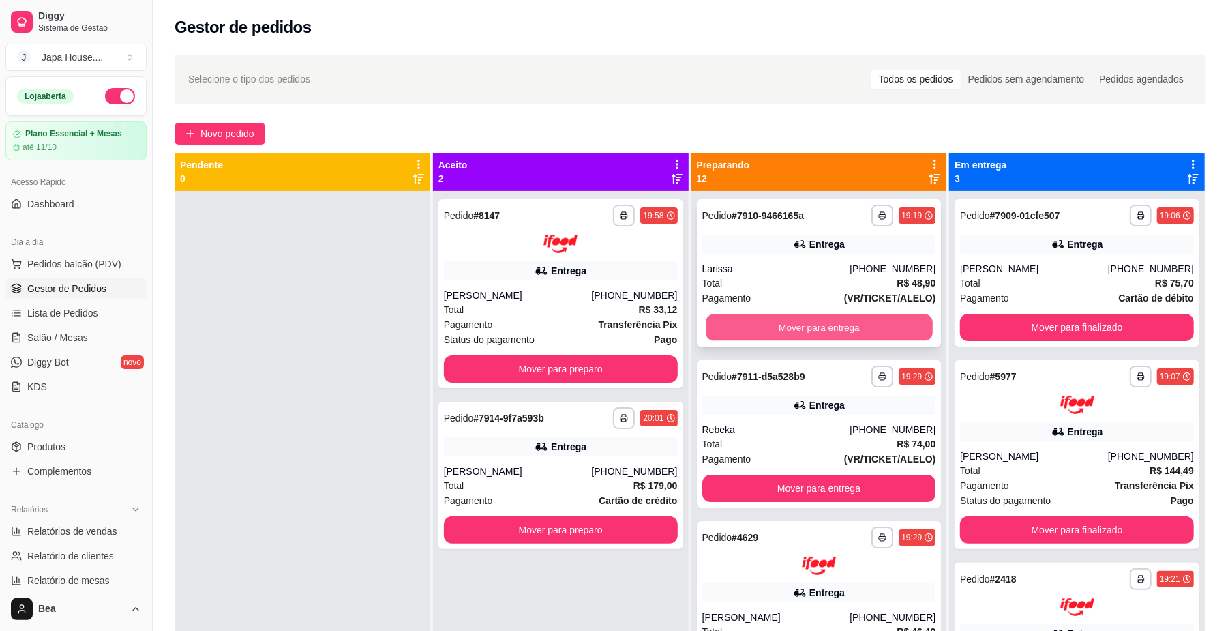
click at [774, 326] on button "Mover para entrega" at bounding box center [819, 327] width 226 height 27
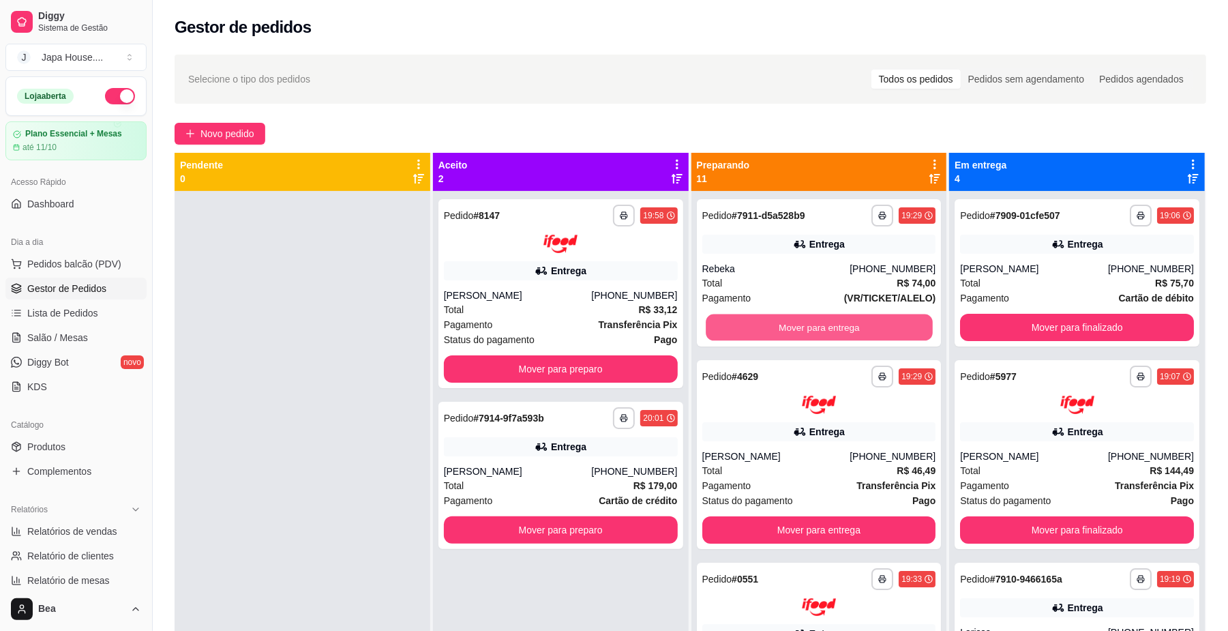
click at [774, 326] on button "Mover para entrega" at bounding box center [819, 327] width 226 height 27
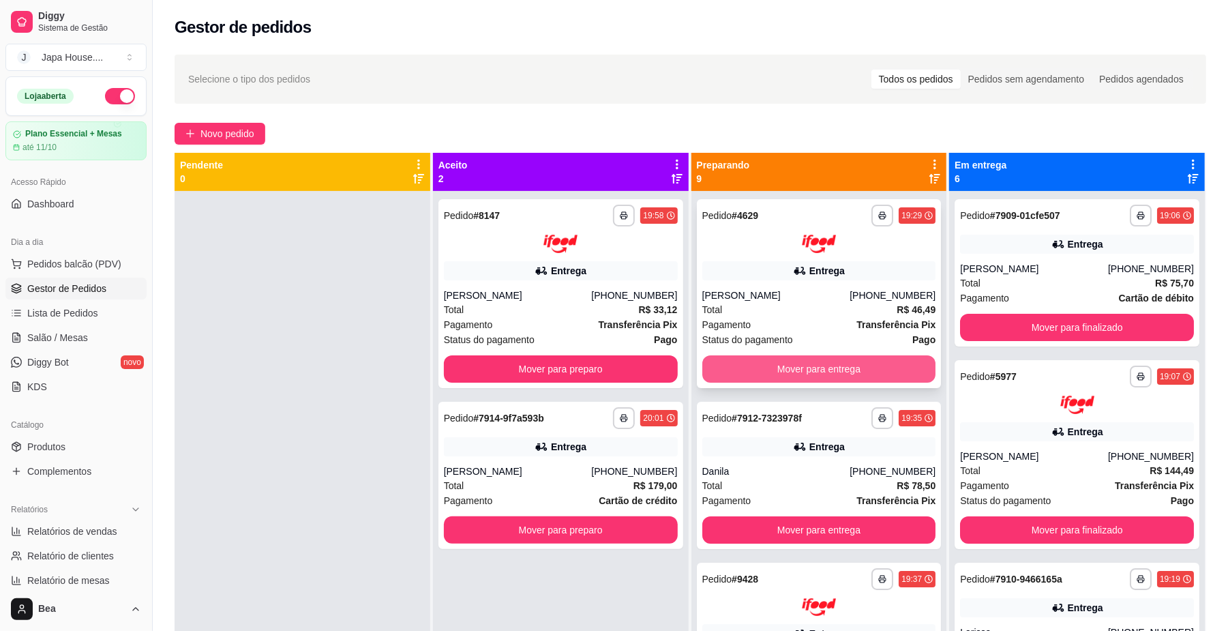
click at [770, 371] on button "Mover para entrega" at bounding box center [819, 368] width 234 height 27
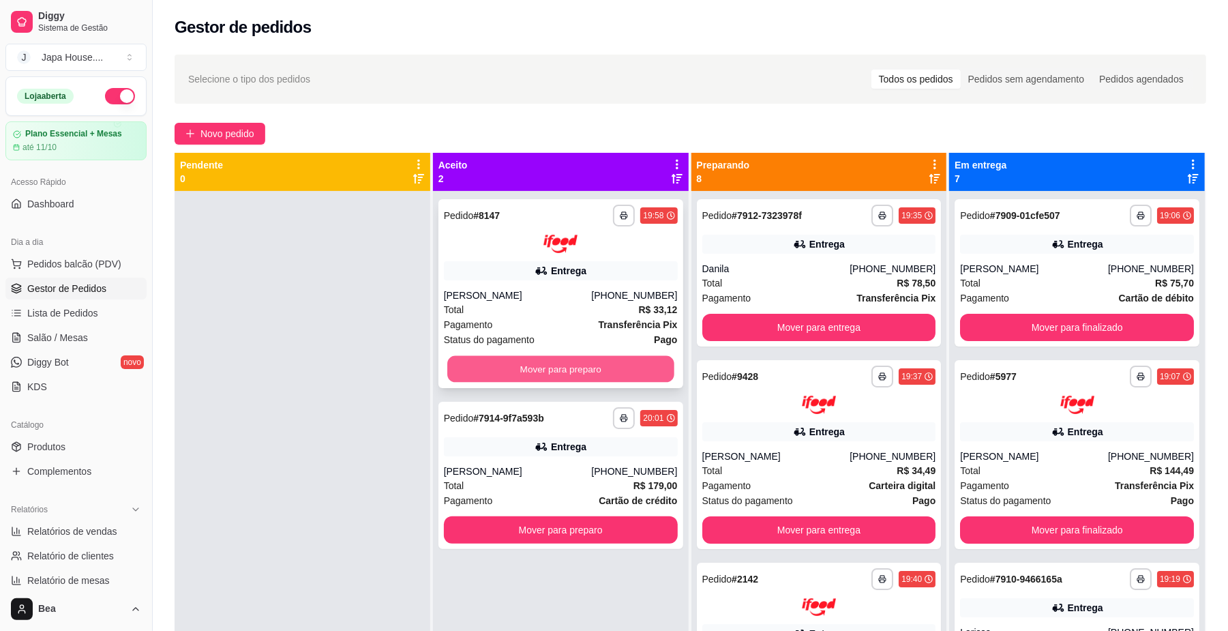
click at [614, 364] on button "Mover para preparo" at bounding box center [560, 368] width 226 height 27
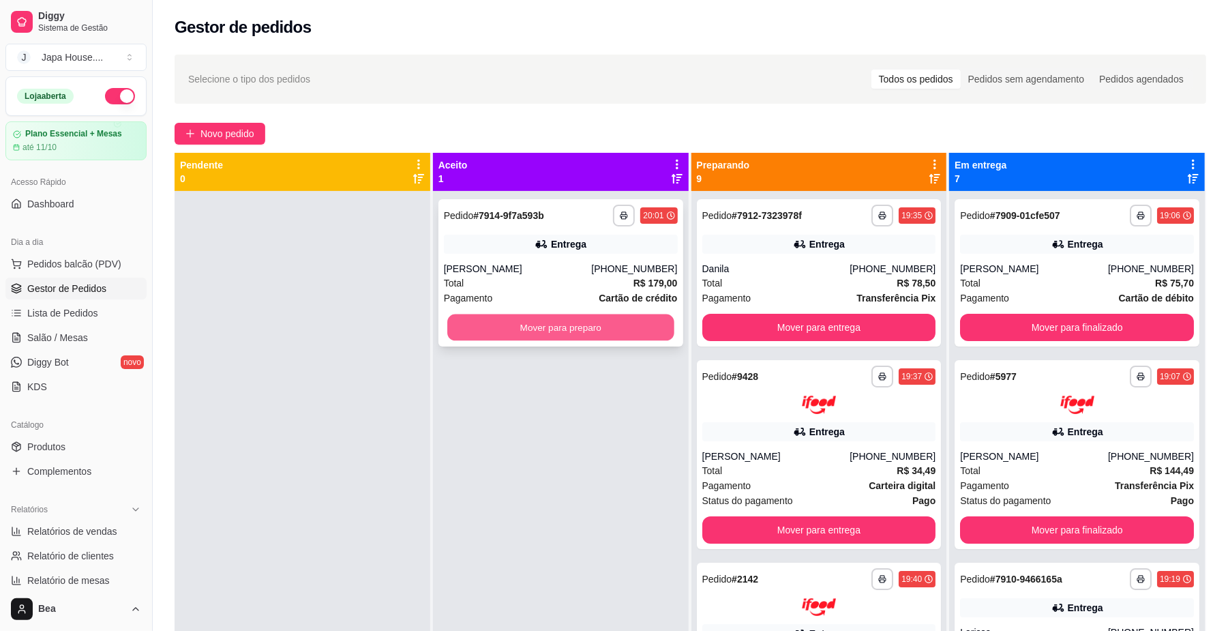
click at [619, 331] on button "Mover para preparo" at bounding box center [560, 327] width 226 height 27
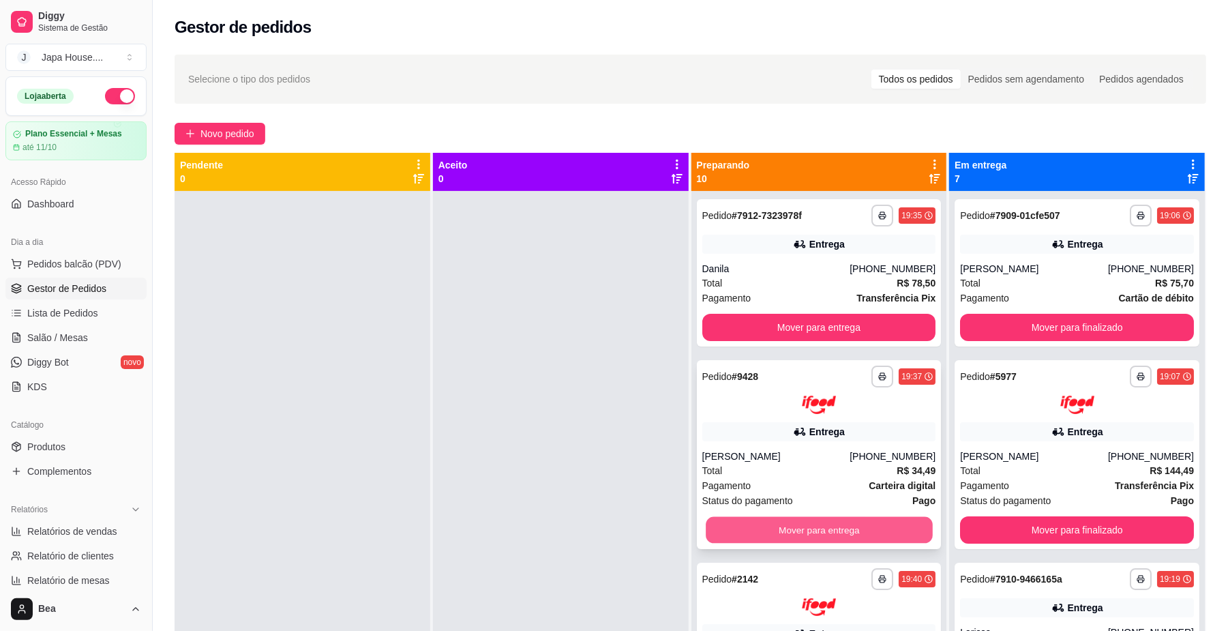
click at [879, 524] on button "Mover para entrega" at bounding box center [819, 529] width 226 height 27
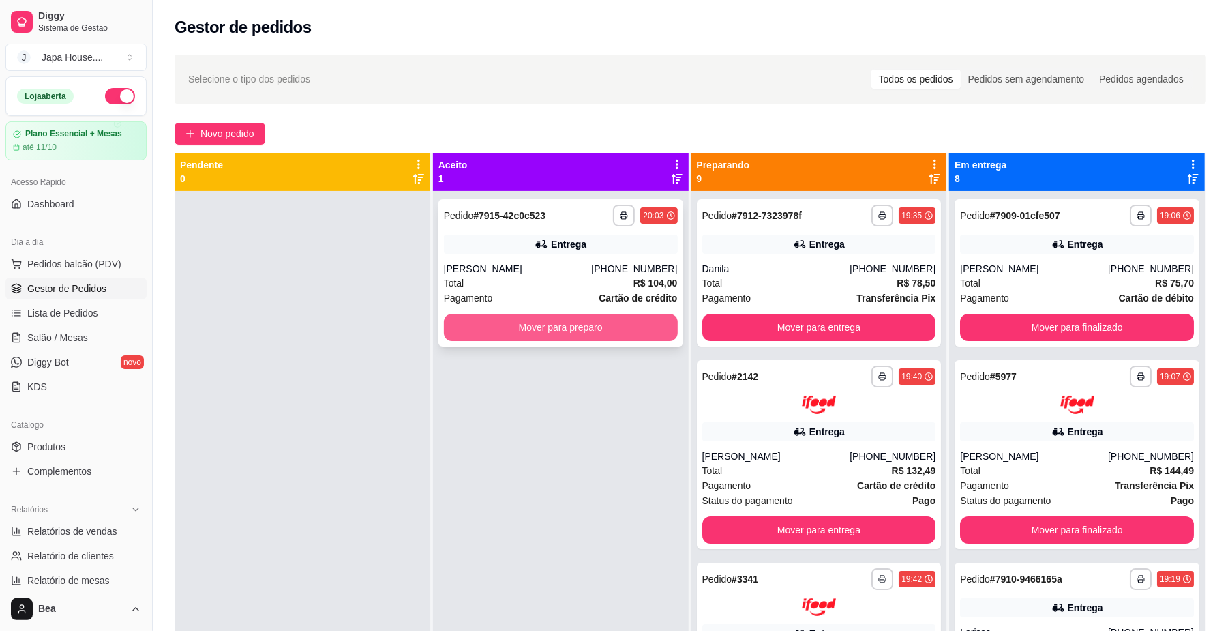
click at [608, 322] on button "Mover para preparo" at bounding box center [561, 327] width 234 height 27
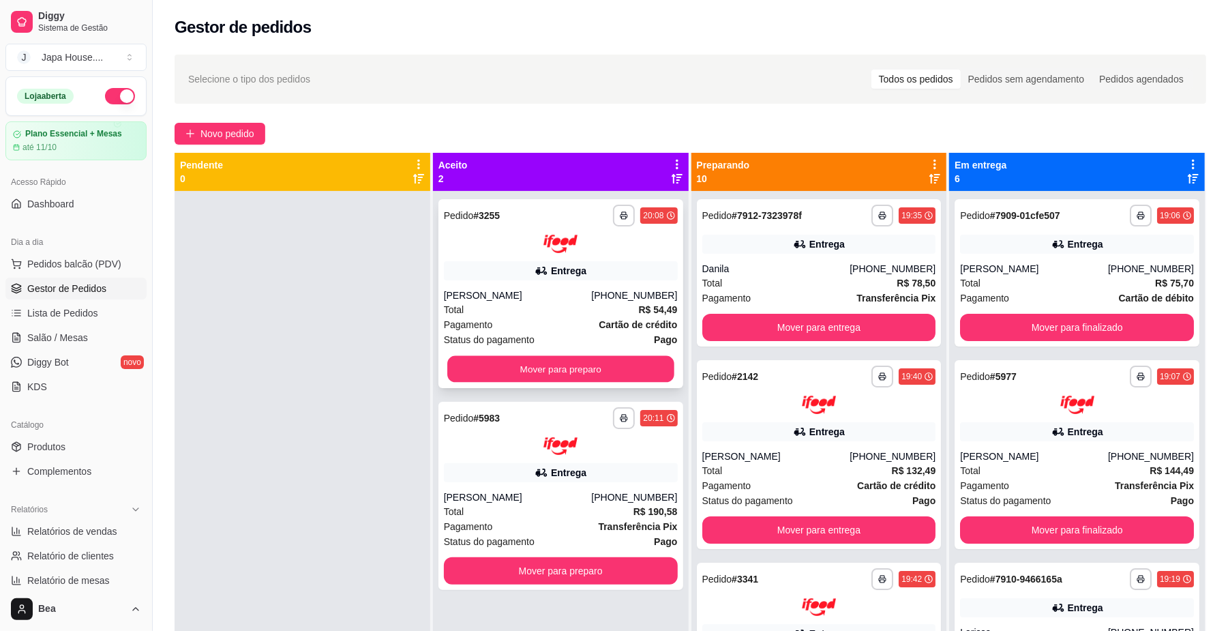
click at [631, 369] on button "Mover para preparo" at bounding box center [560, 368] width 226 height 27
click at [827, 325] on button "Mover para entrega" at bounding box center [819, 327] width 226 height 27
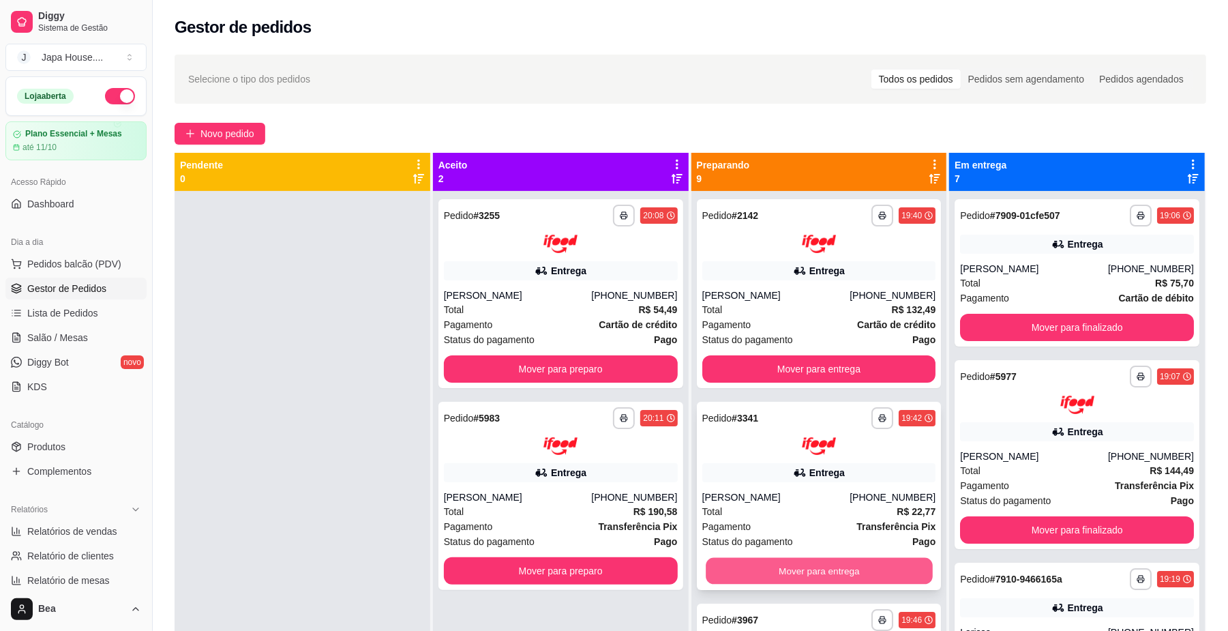
click at [817, 573] on button "Mover para entrega" at bounding box center [819, 571] width 226 height 27
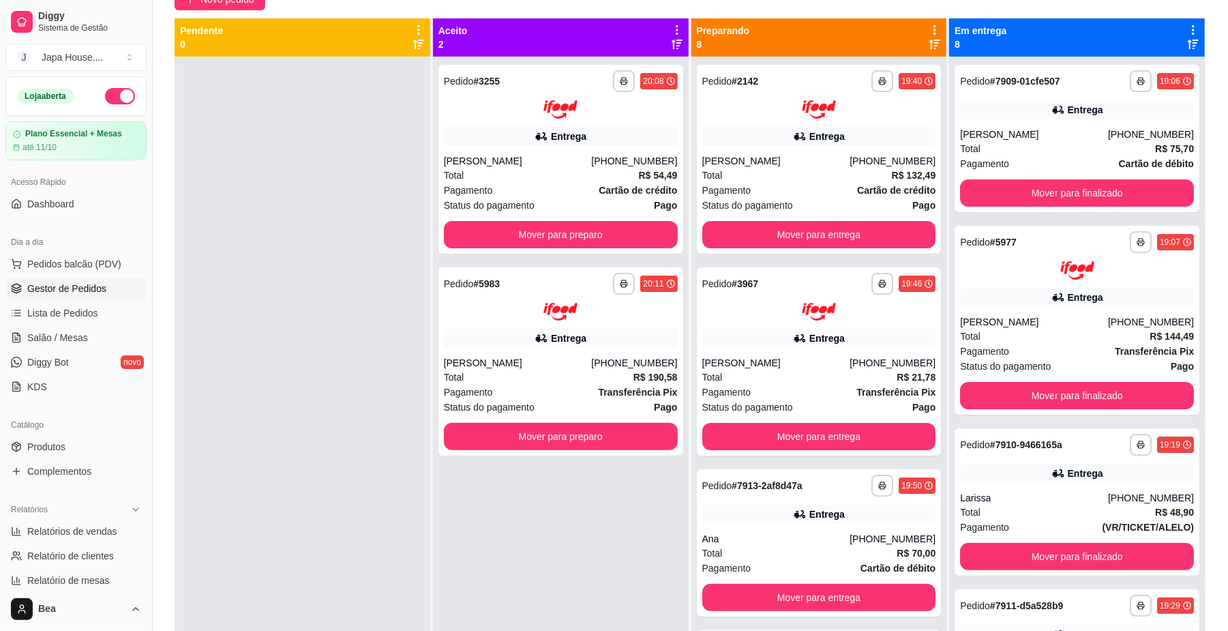
scroll to position [136, 0]
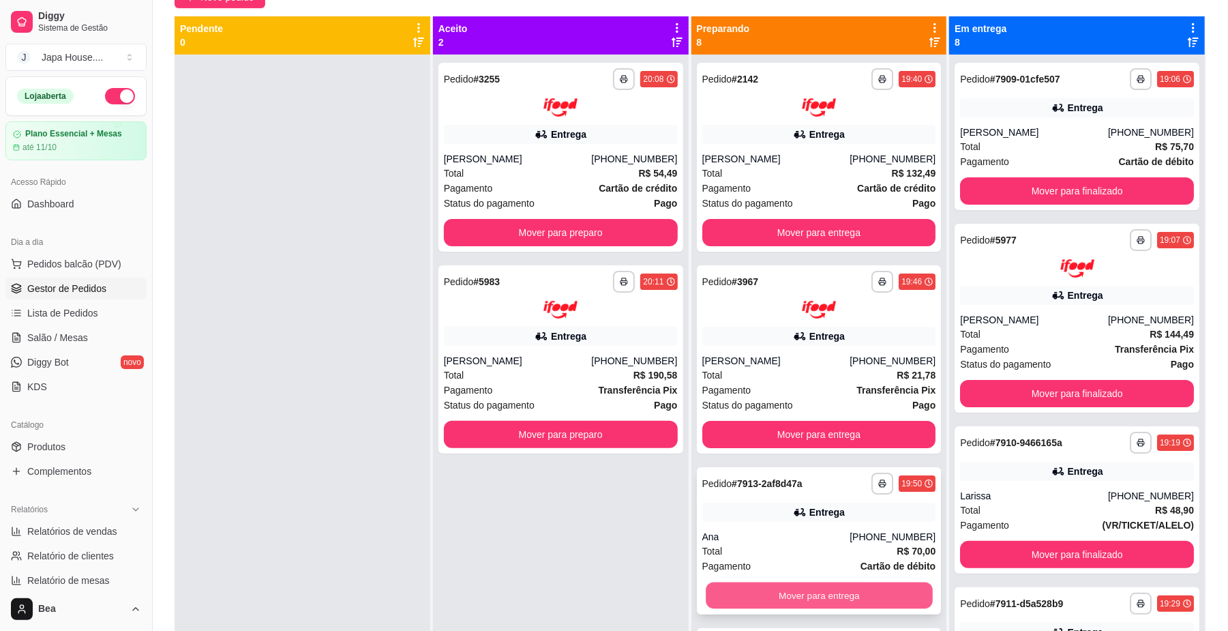
click at [890, 588] on button "Mover para entrega" at bounding box center [819, 595] width 226 height 27
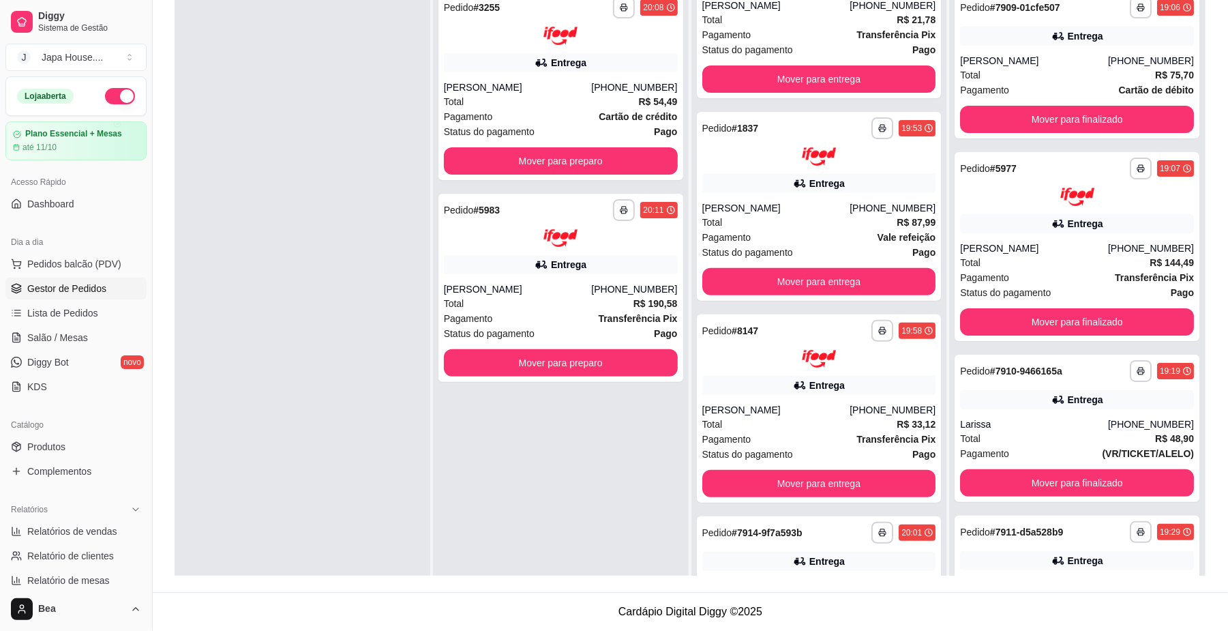
scroll to position [285, 0]
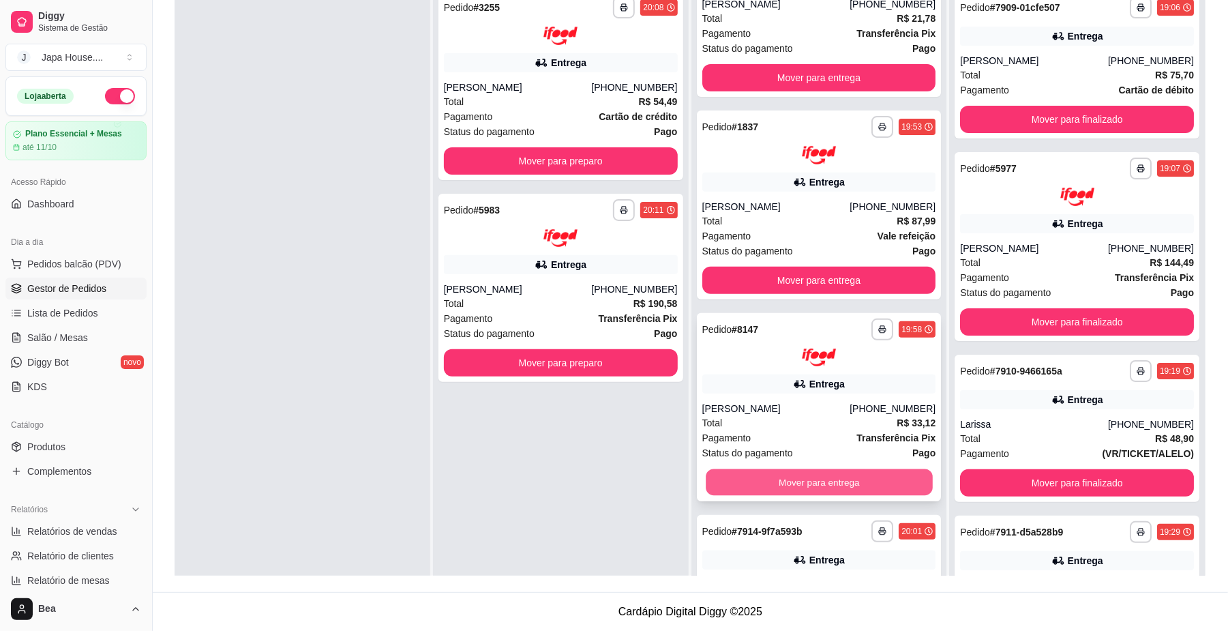
click at [873, 480] on button "Mover para entrega" at bounding box center [819, 482] width 226 height 27
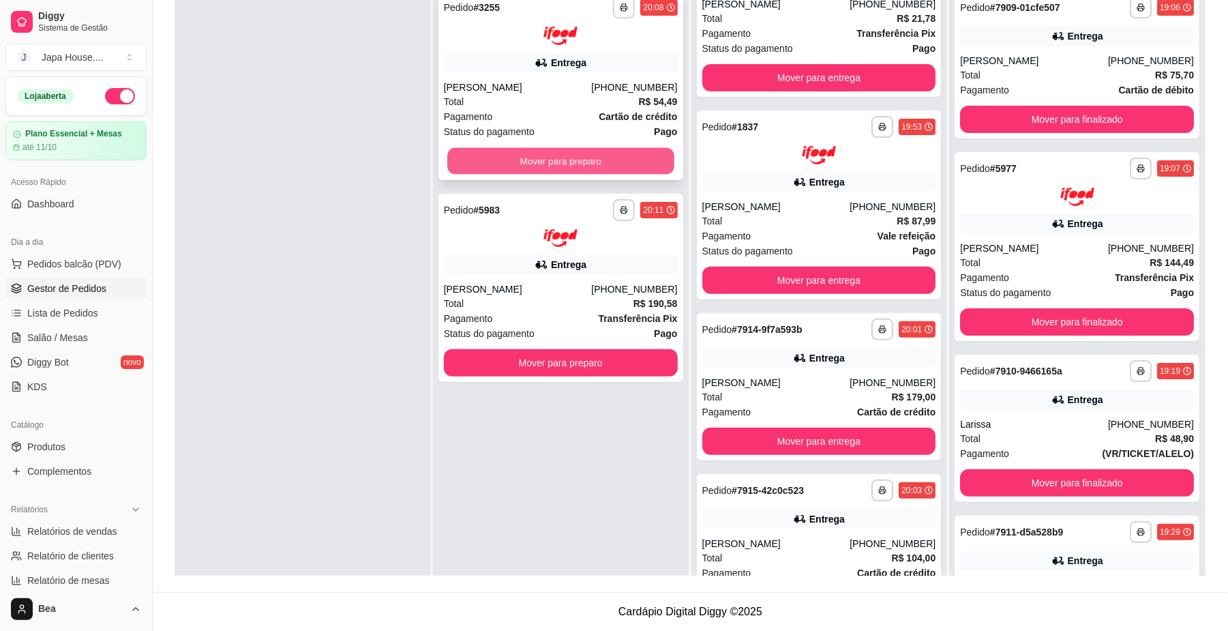
click at [648, 156] on button "Mover para preparo" at bounding box center [560, 160] width 226 height 27
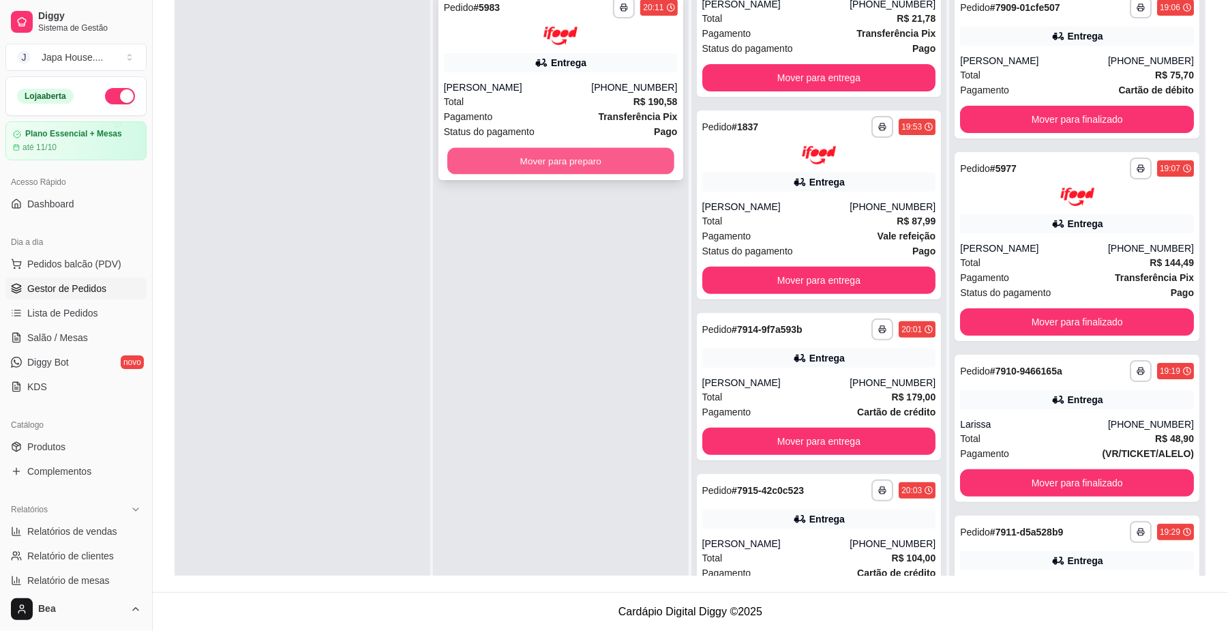
click at [628, 159] on button "Mover para preparo" at bounding box center [560, 160] width 226 height 27
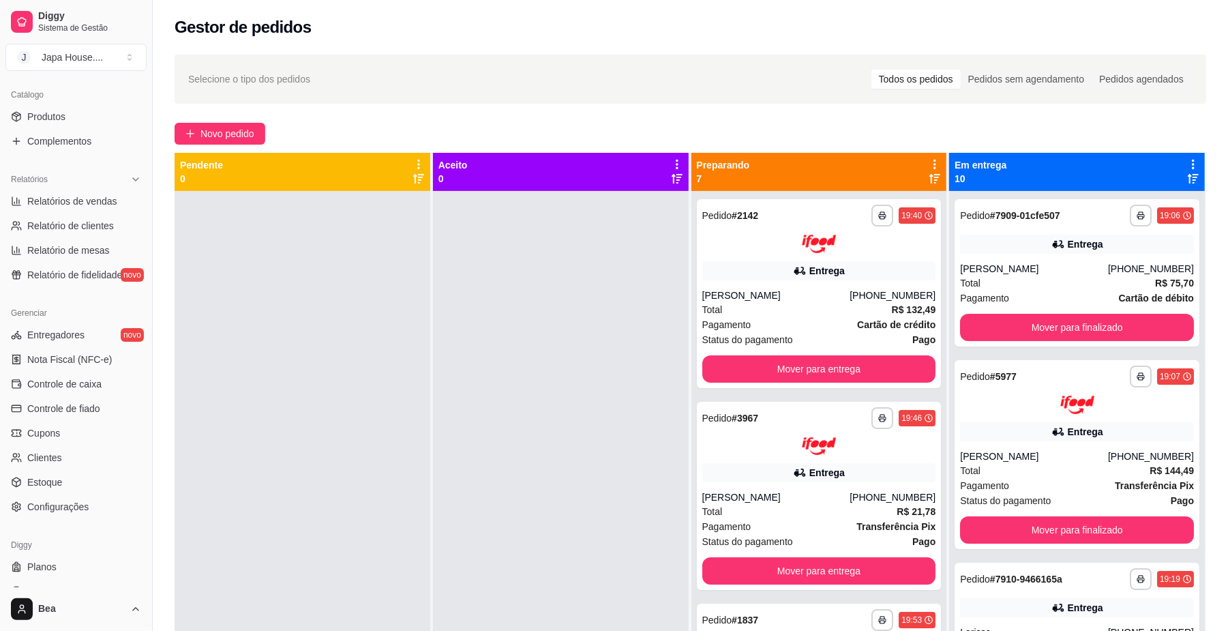
scroll to position [350, 0]
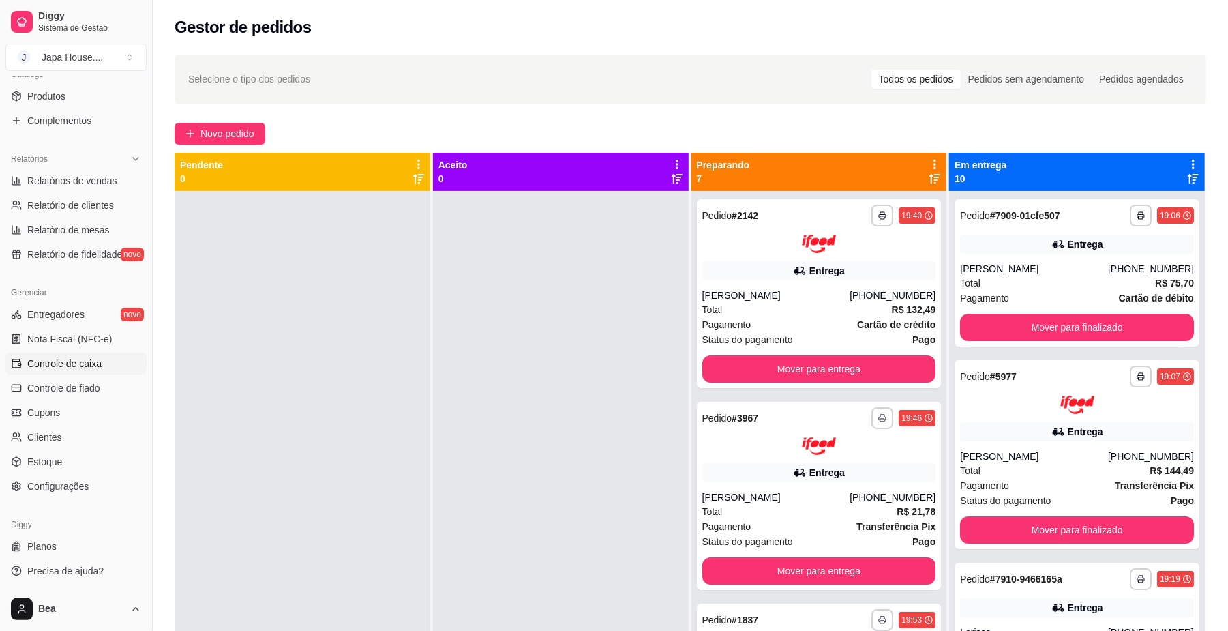
click at [83, 369] on span "Controle de caixa" at bounding box center [64, 364] width 74 height 14
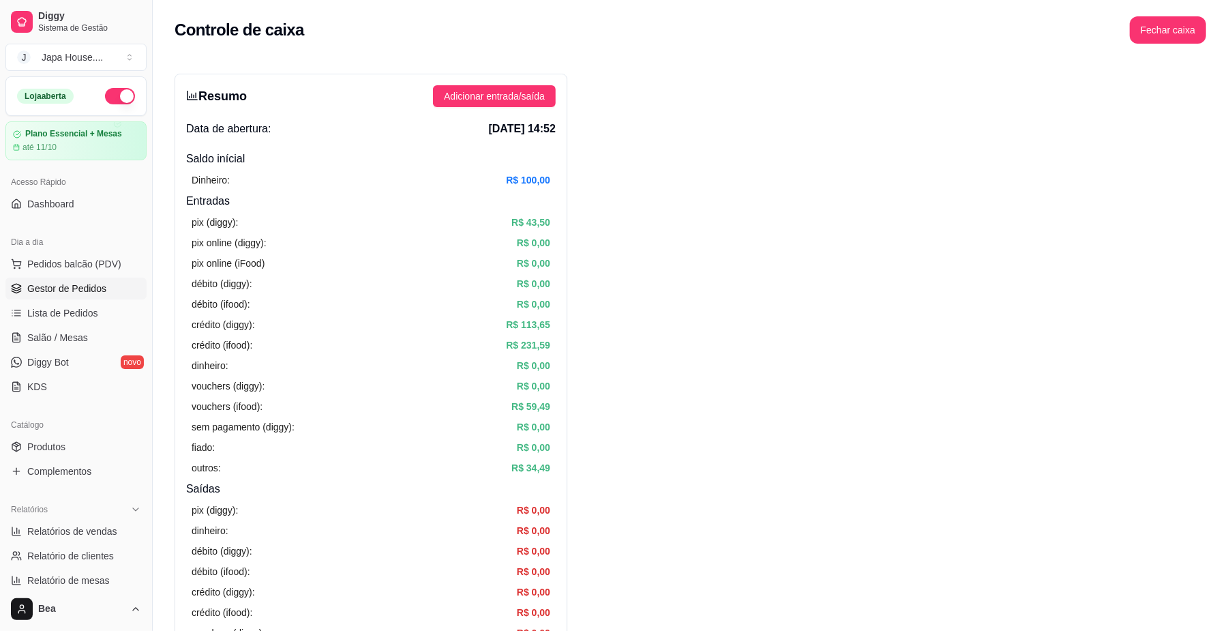
click at [101, 296] on link "Gestor de Pedidos" at bounding box center [75, 288] width 141 height 22
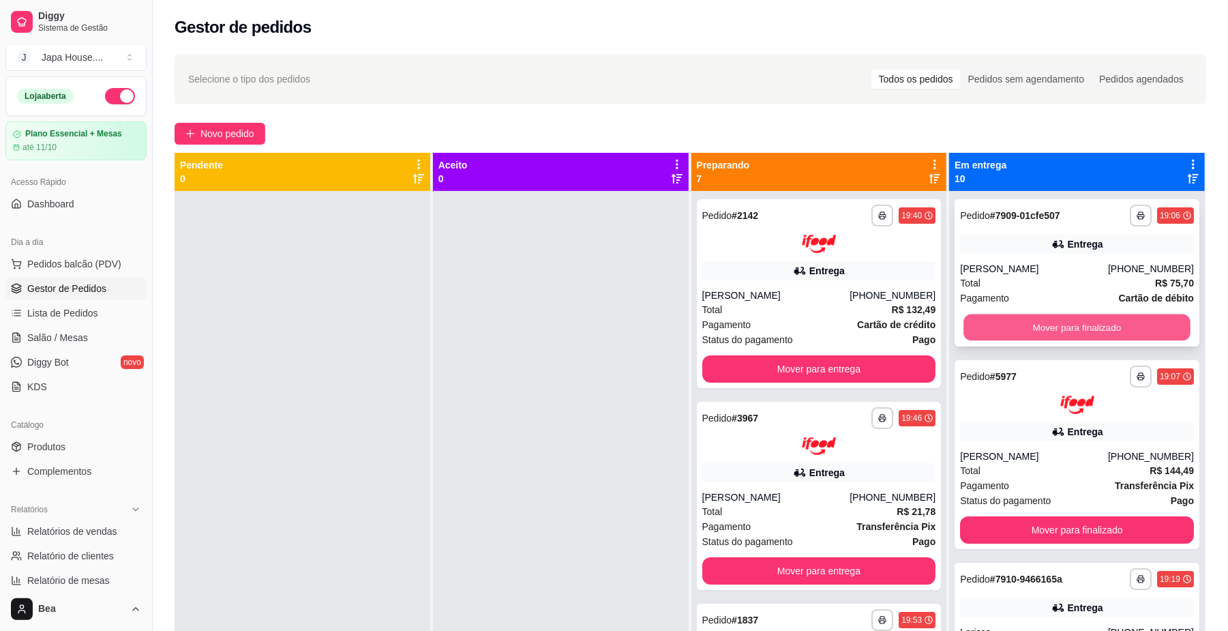
click at [1023, 330] on button "Mover para finalizado" at bounding box center [1076, 327] width 226 height 27
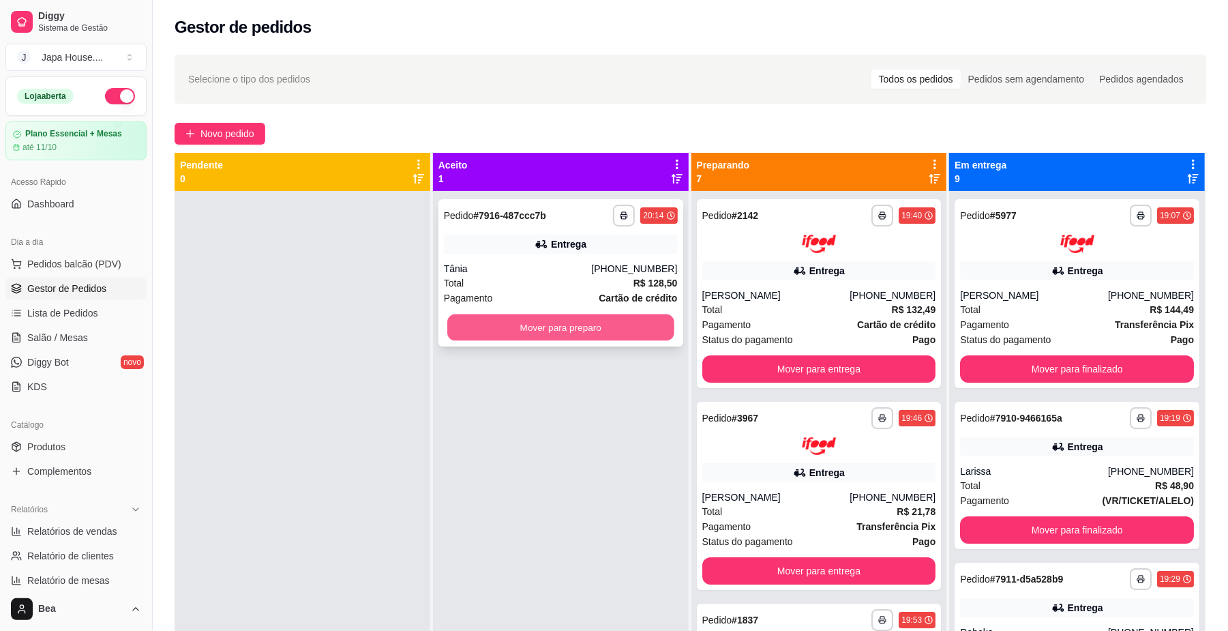
click at [598, 328] on button "Mover para preparo" at bounding box center [560, 327] width 226 height 27
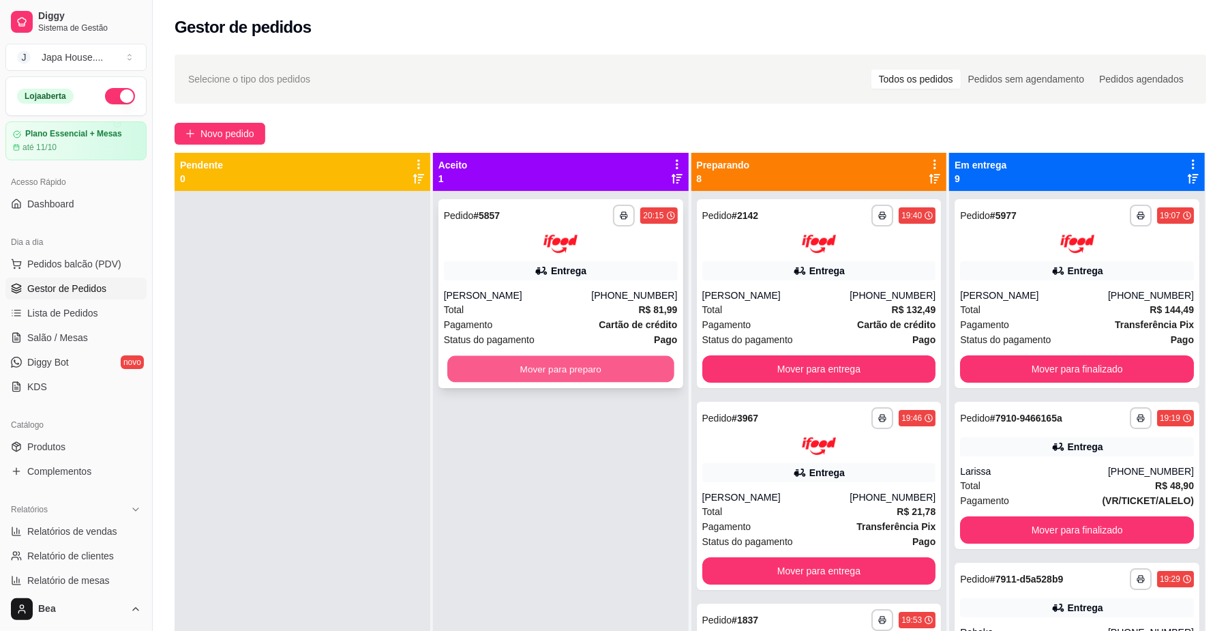
click at [575, 371] on button "Mover para preparo" at bounding box center [560, 368] width 226 height 27
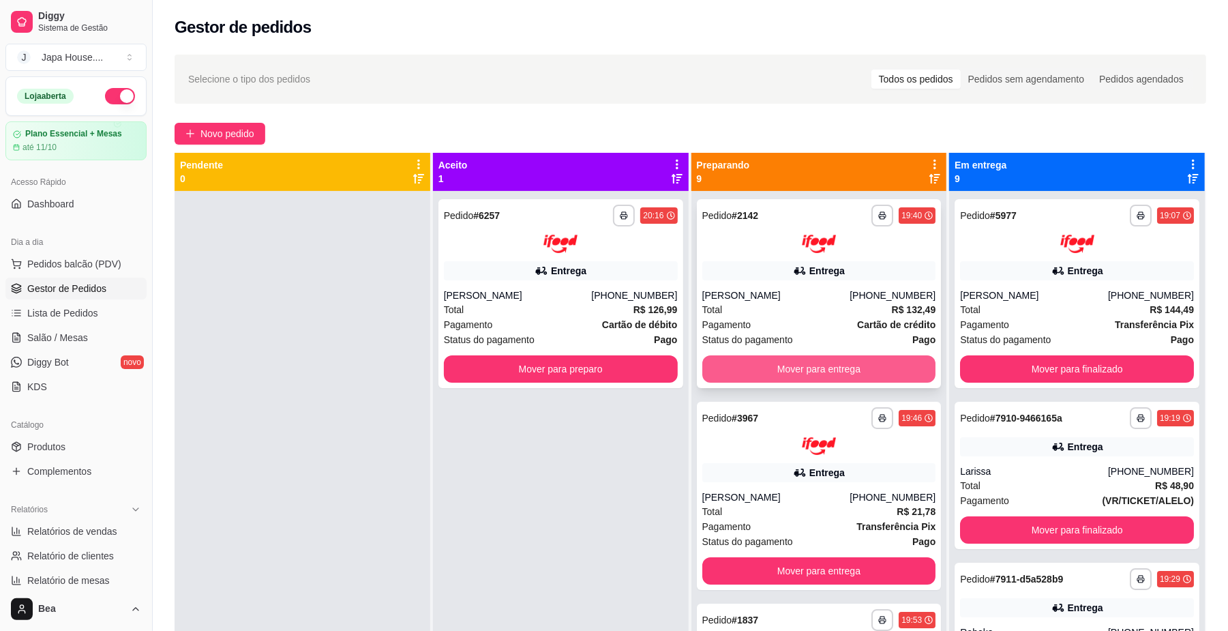
click at [783, 369] on button "Mover para entrega" at bounding box center [819, 368] width 234 height 27
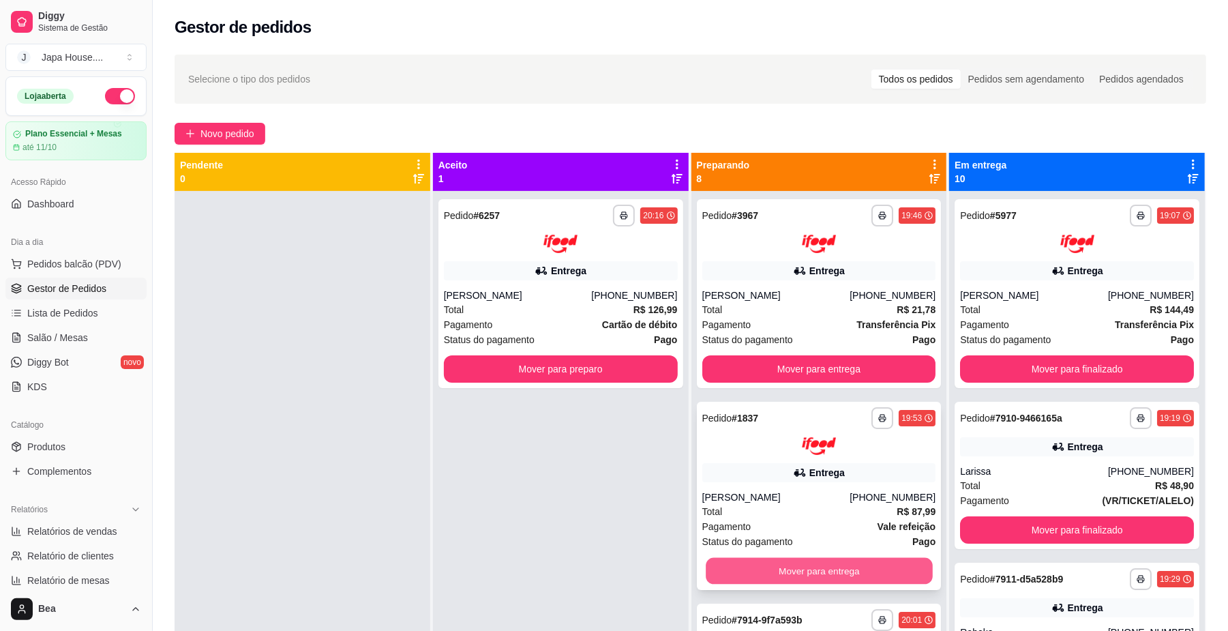
click at [834, 568] on button "Mover para entrega" at bounding box center [819, 571] width 226 height 27
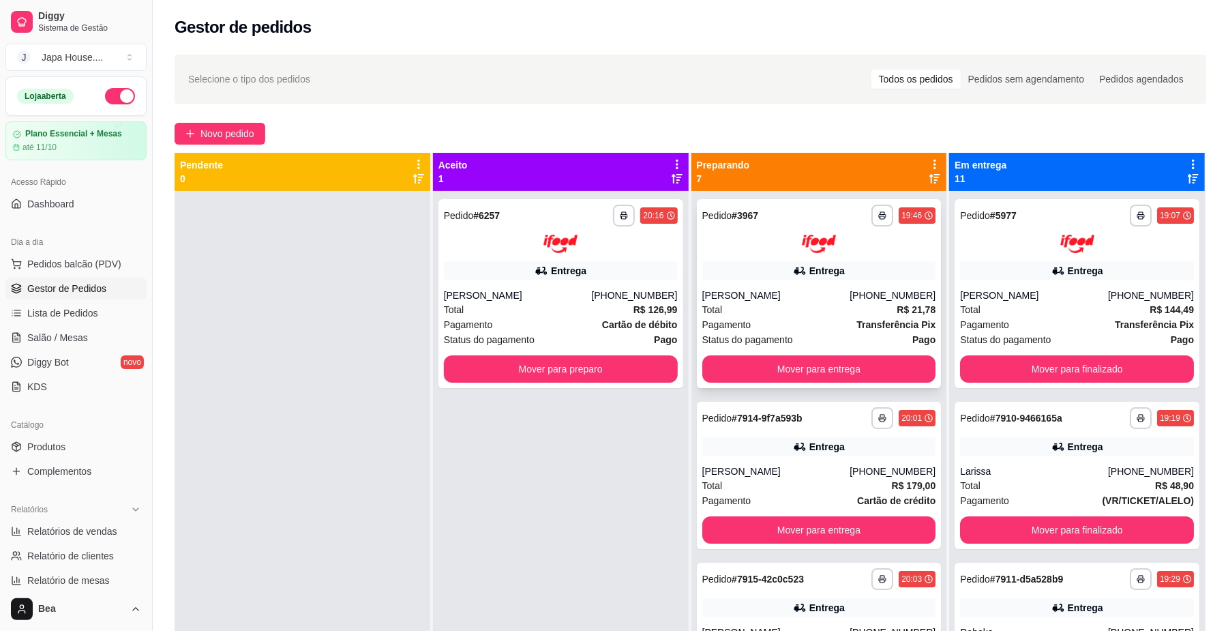
click at [789, 284] on div "**********" at bounding box center [819, 293] width 245 height 189
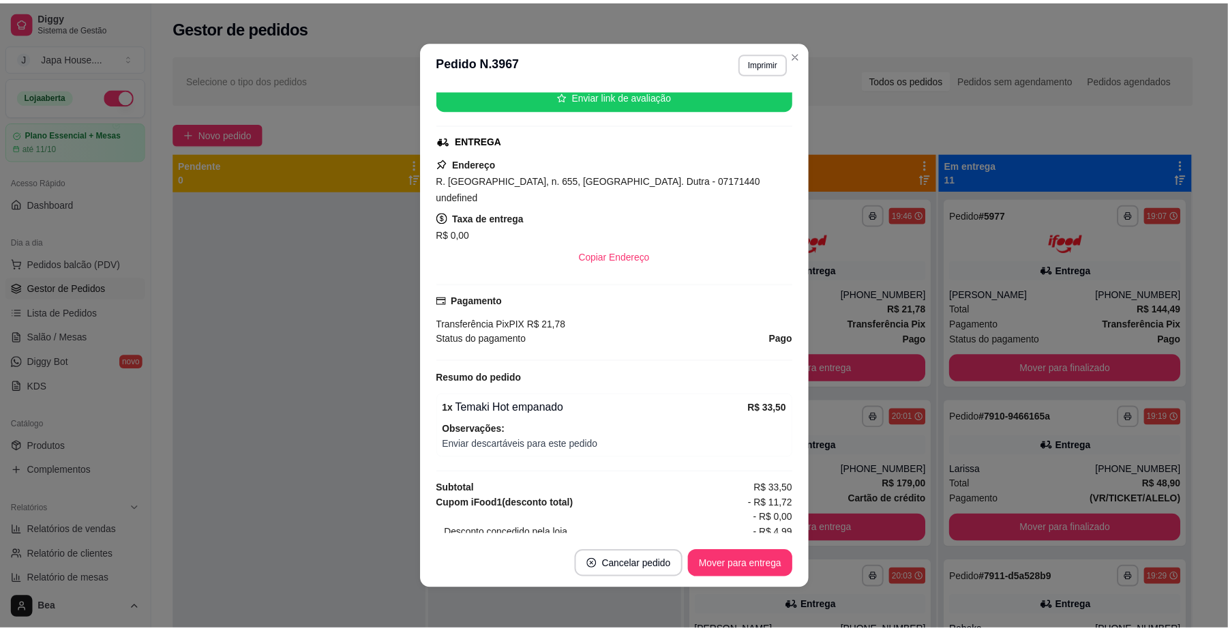
scroll to position [267, 0]
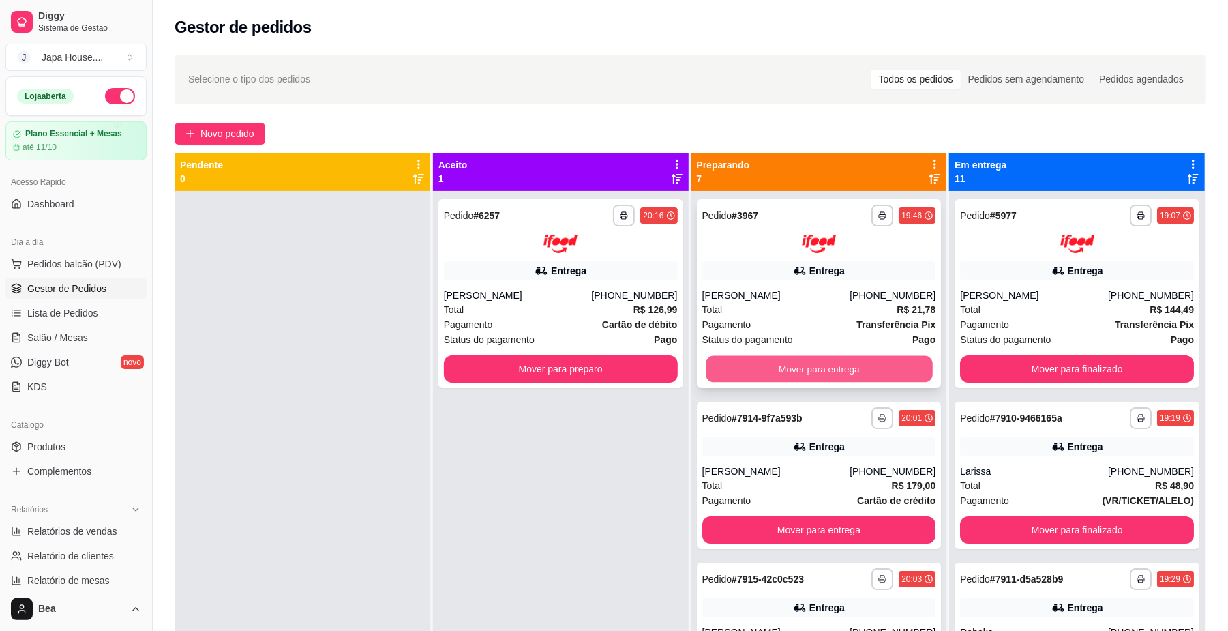
click at [785, 360] on button "Mover para entrega" at bounding box center [819, 368] width 226 height 27
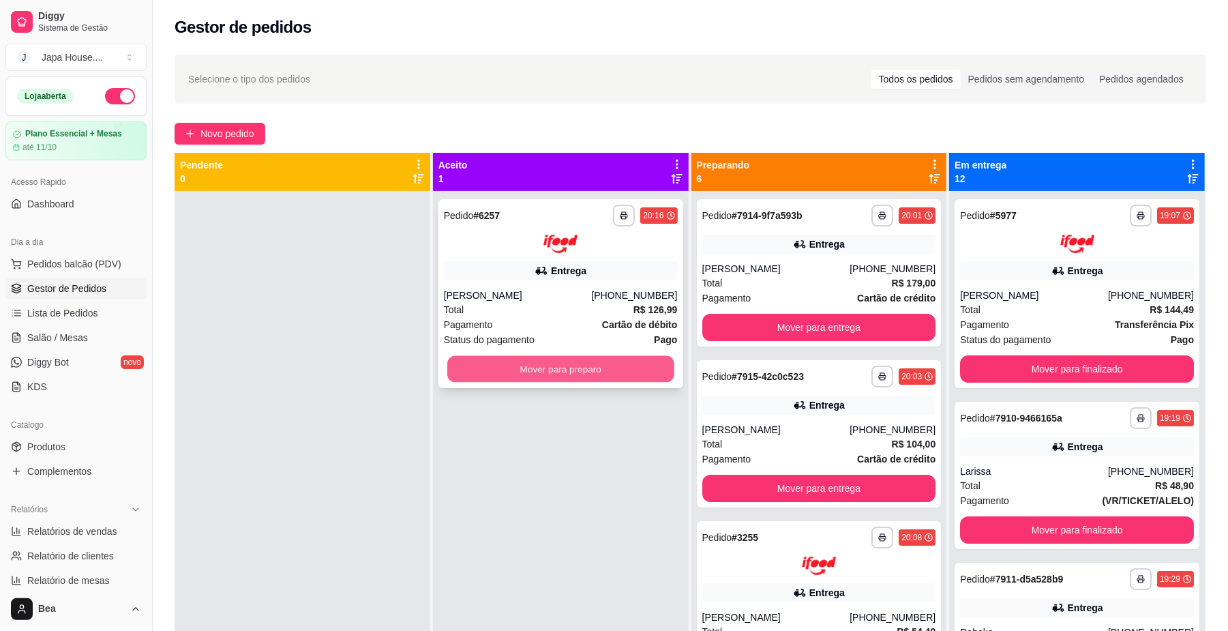
click at [628, 366] on button "Mover para preparo" at bounding box center [560, 368] width 226 height 27
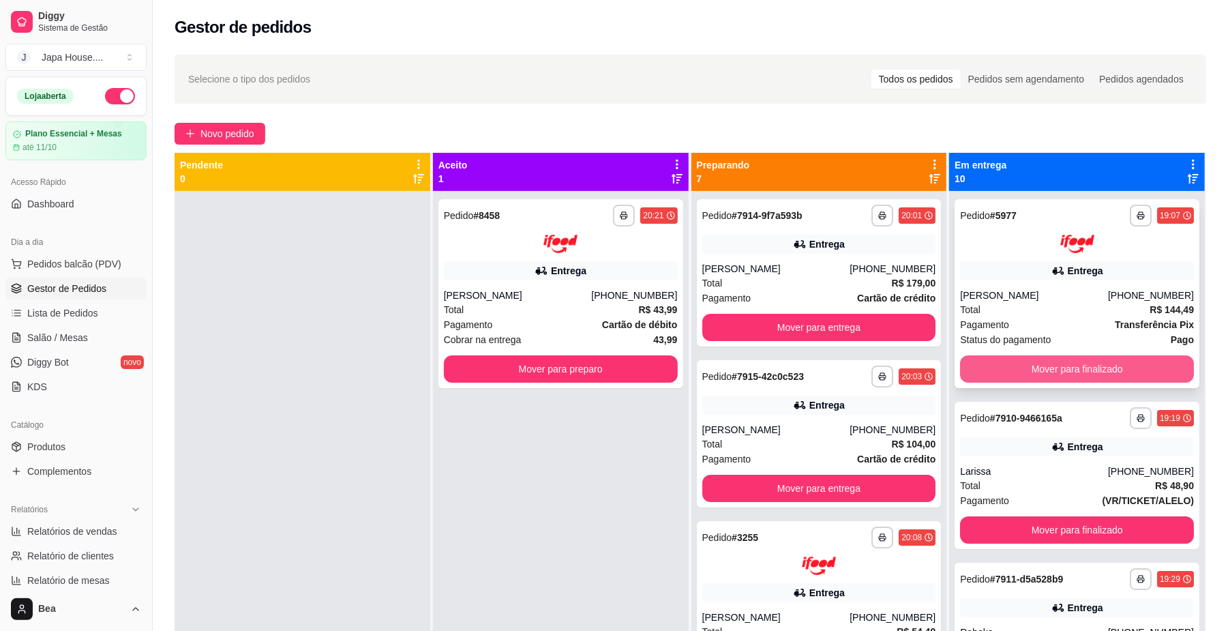
scroll to position [41, 0]
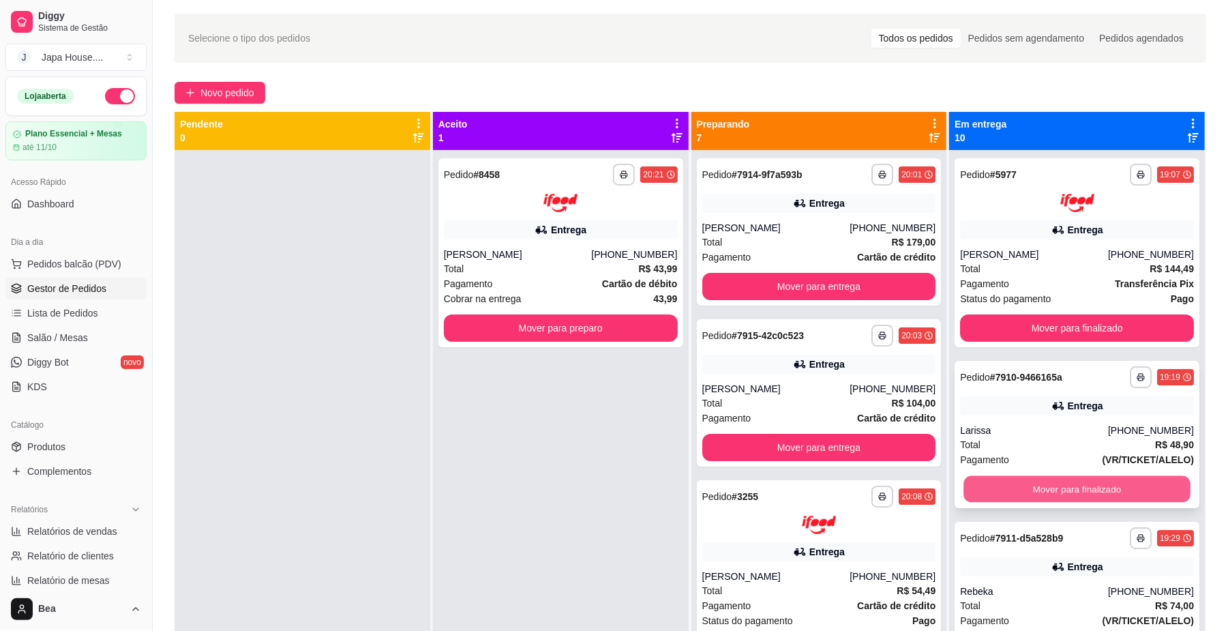
click at [1053, 485] on button "Mover para finalizado" at bounding box center [1076, 488] width 226 height 27
click at [1040, 487] on button "Mover para finalizado" at bounding box center [1076, 488] width 226 height 27
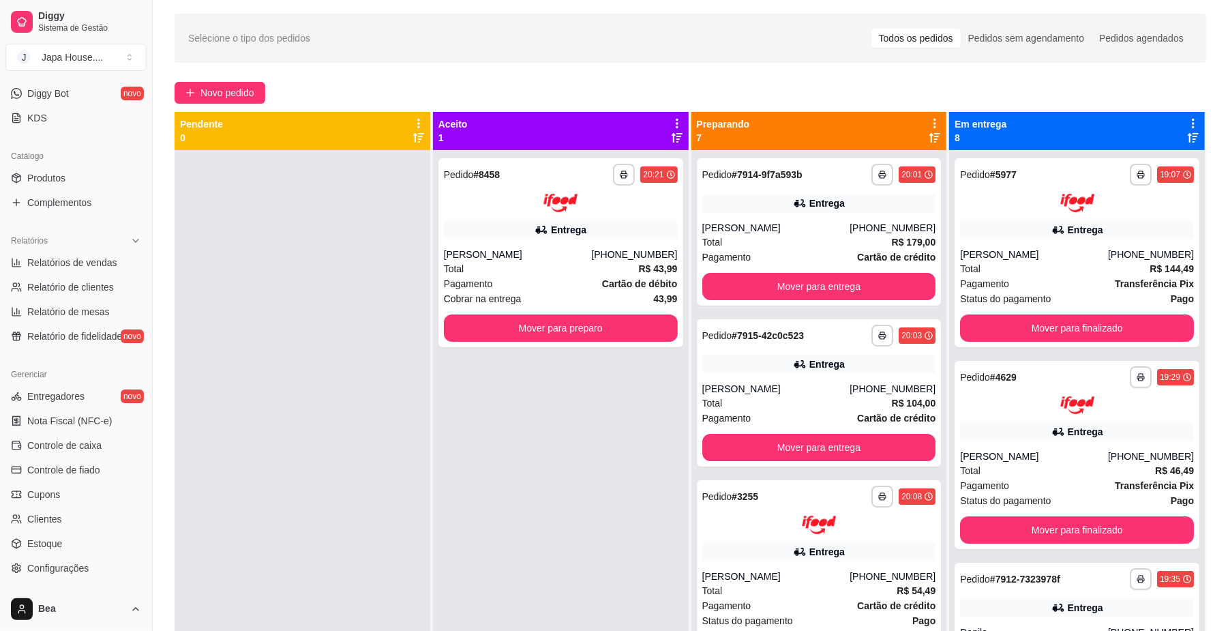
scroll to position [318, 0]
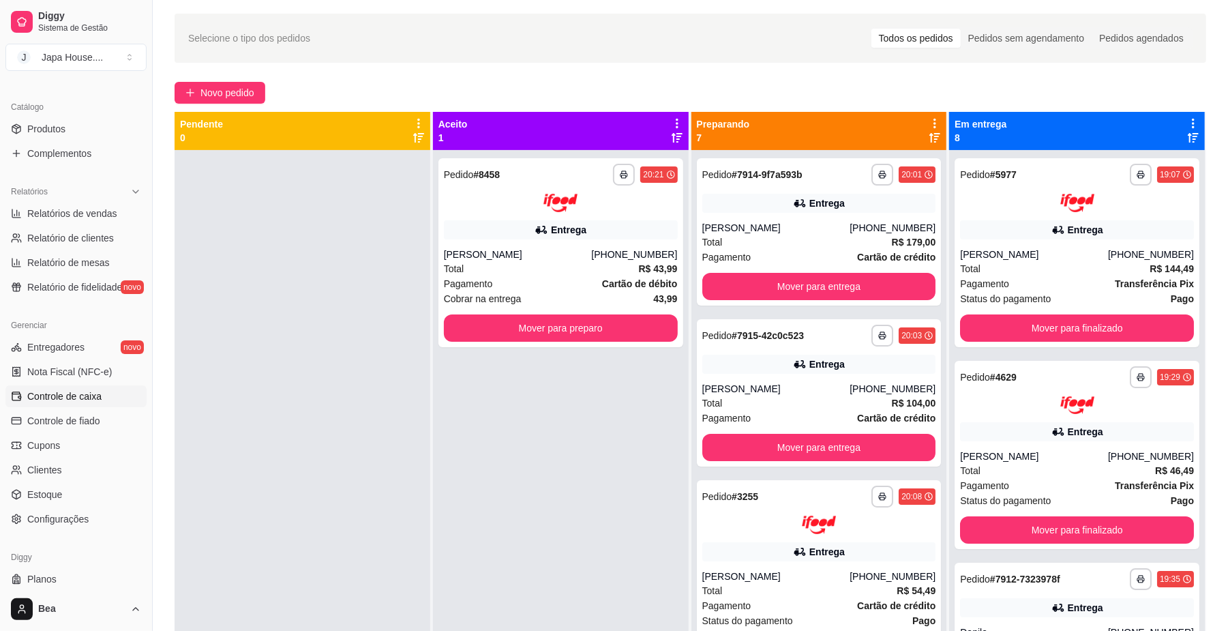
click at [90, 399] on span "Controle de caixa" at bounding box center [64, 396] width 74 height 14
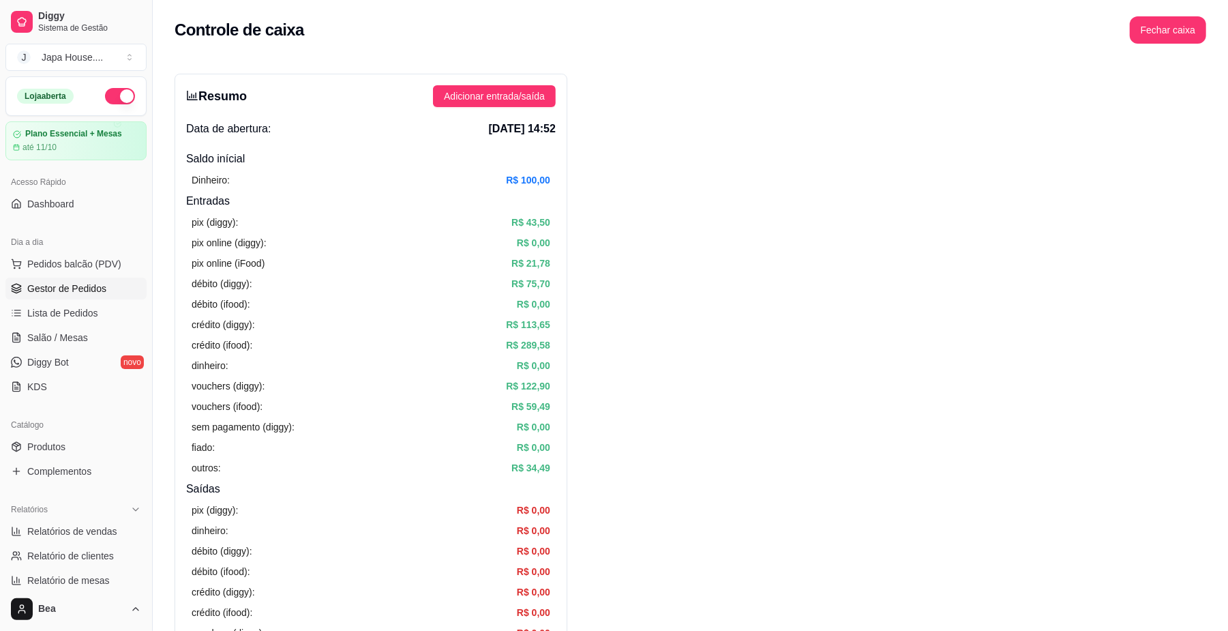
click at [99, 296] on link "Gestor de Pedidos" at bounding box center [75, 288] width 141 height 22
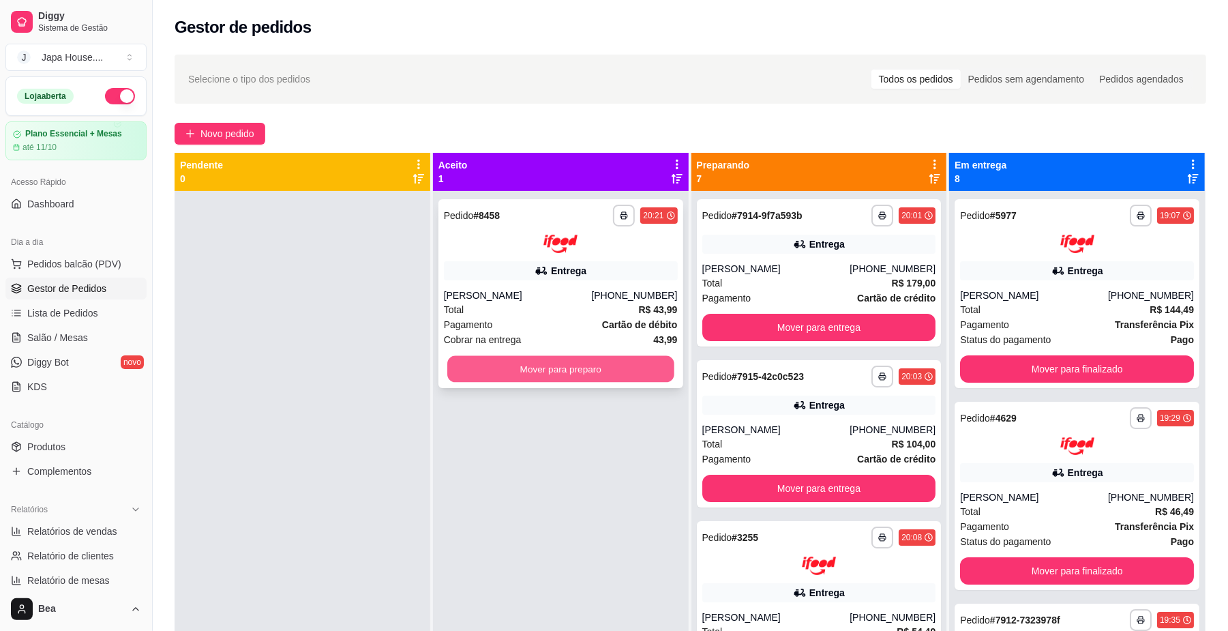
click at [625, 372] on button "Mover para preparo" at bounding box center [560, 368] width 226 height 27
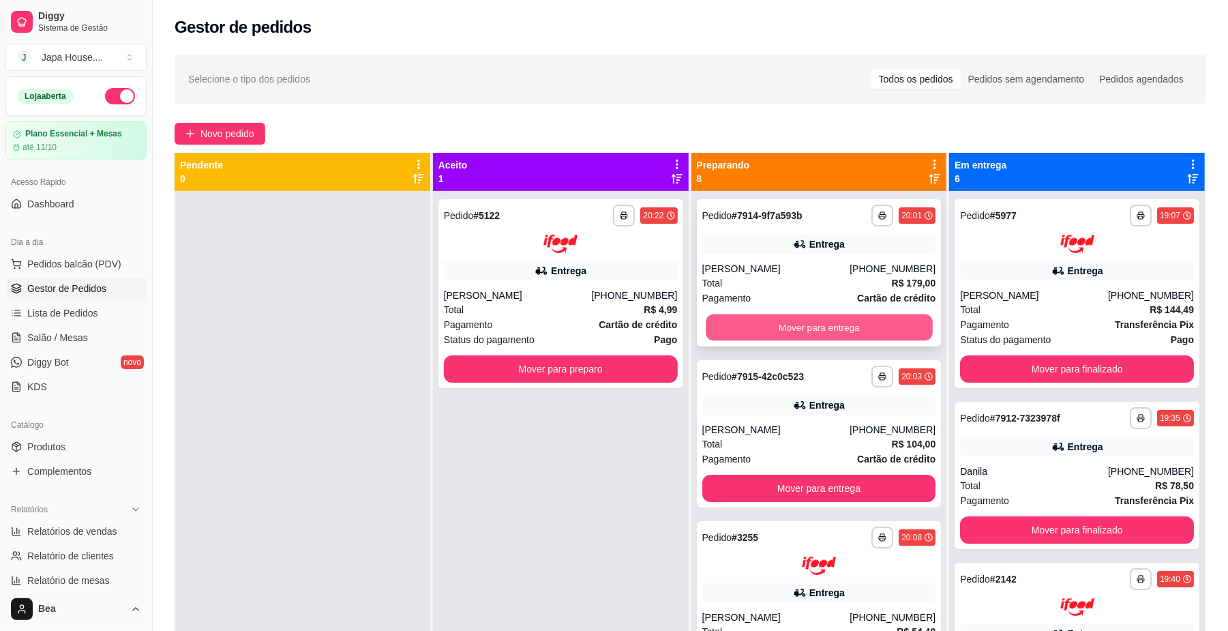
click at [826, 320] on button "Mover para entrega" at bounding box center [819, 327] width 226 height 27
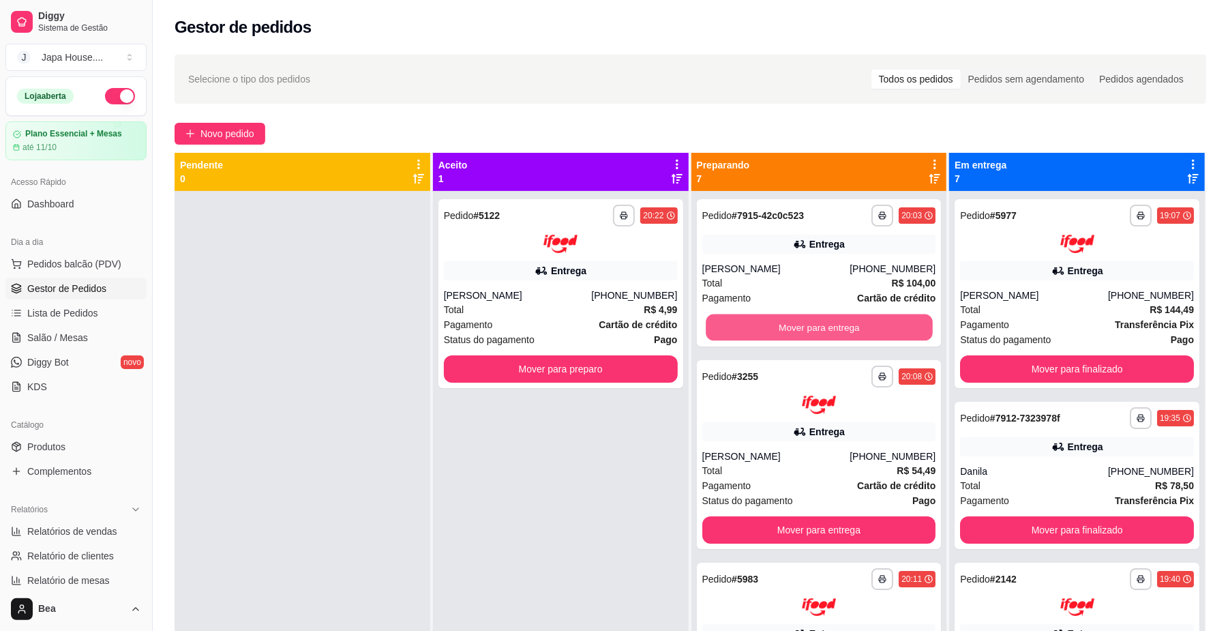
click at [826, 320] on button "Mover para entrega" at bounding box center [819, 327] width 226 height 27
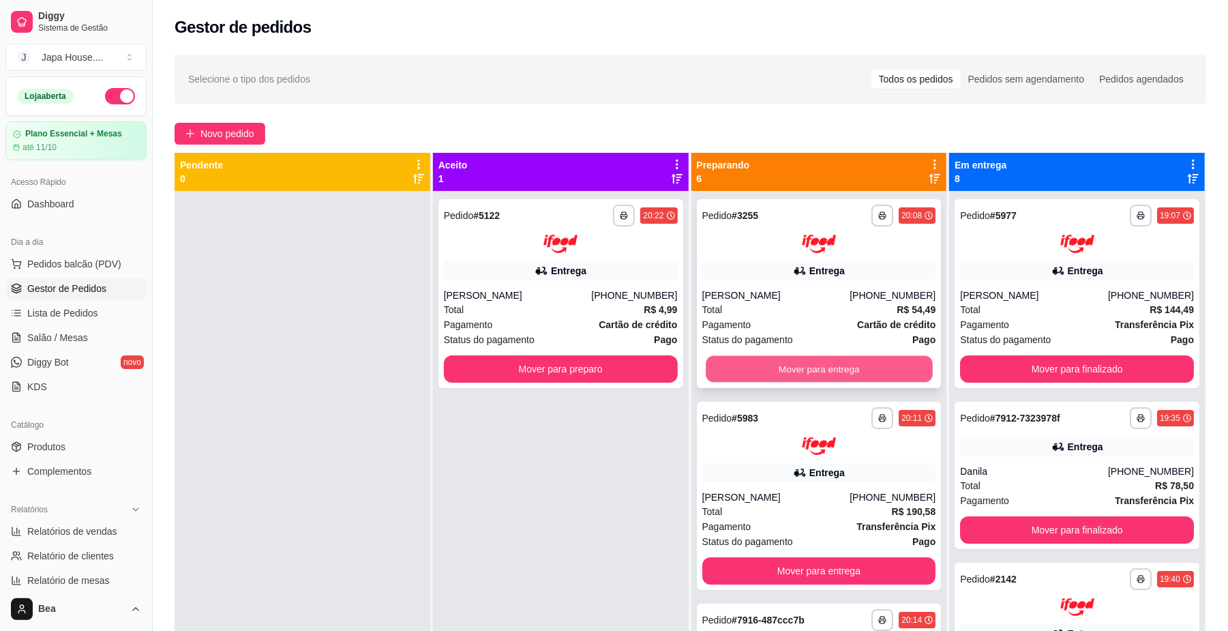
click at [851, 377] on button "Mover para entrega" at bounding box center [819, 368] width 226 height 27
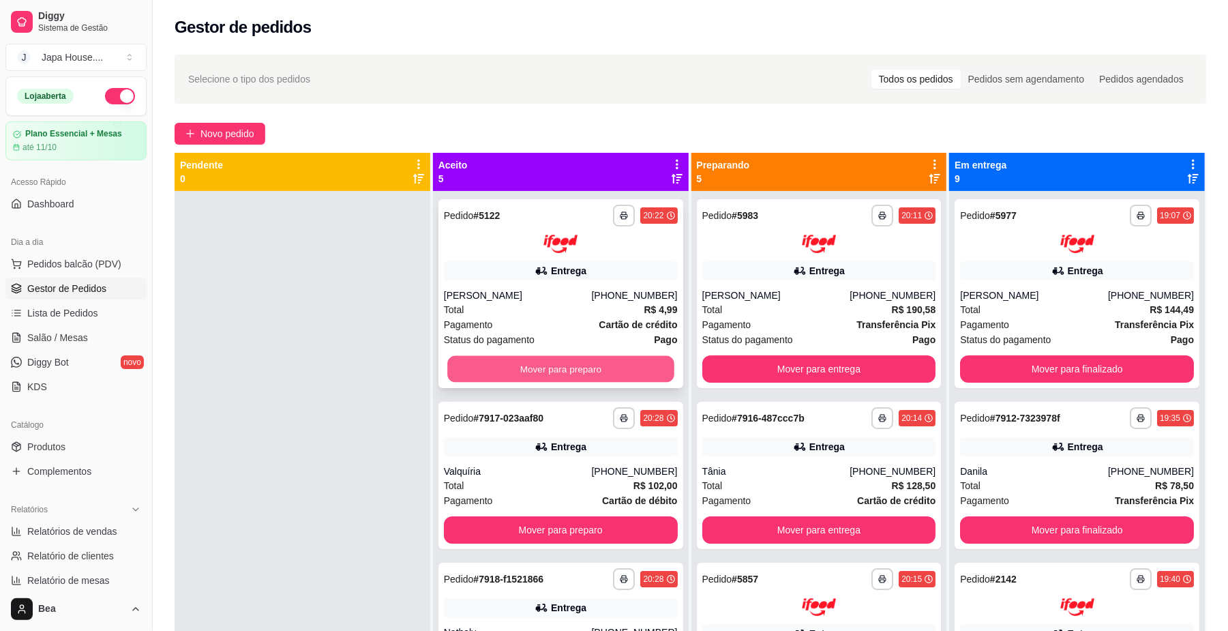
click at [622, 368] on button "Mover para preparo" at bounding box center [560, 368] width 226 height 27
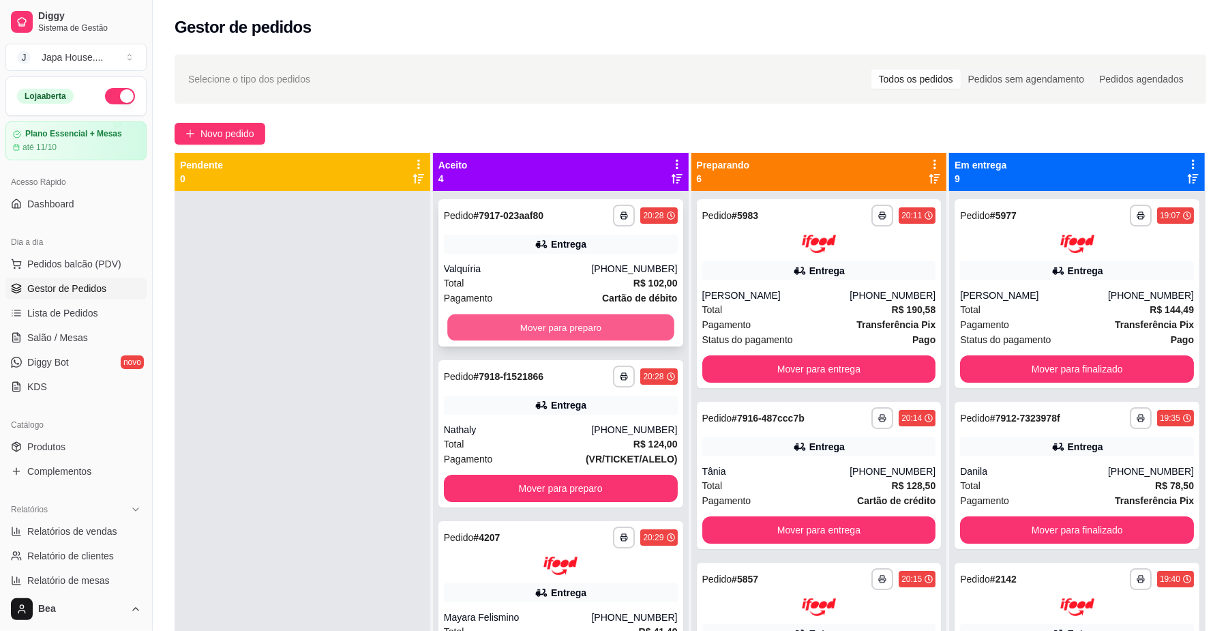
click at [574, 327] on button "Mover para preparo" at bounding box center [560, 327] width 226 height 27
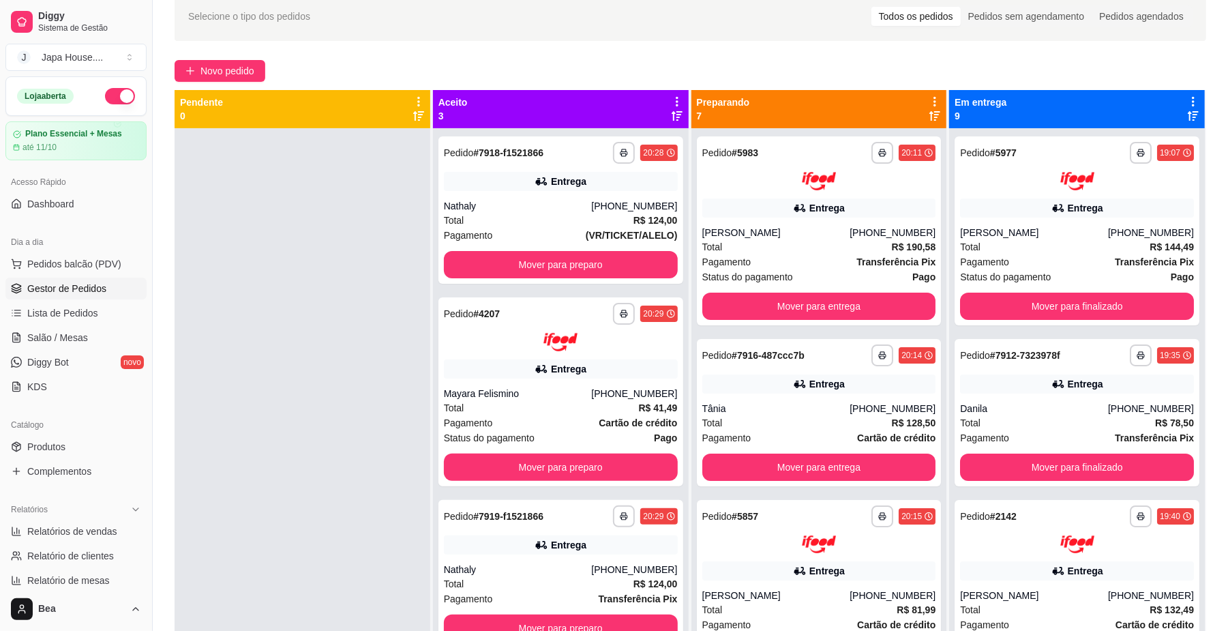
scroll to position [65, 0]
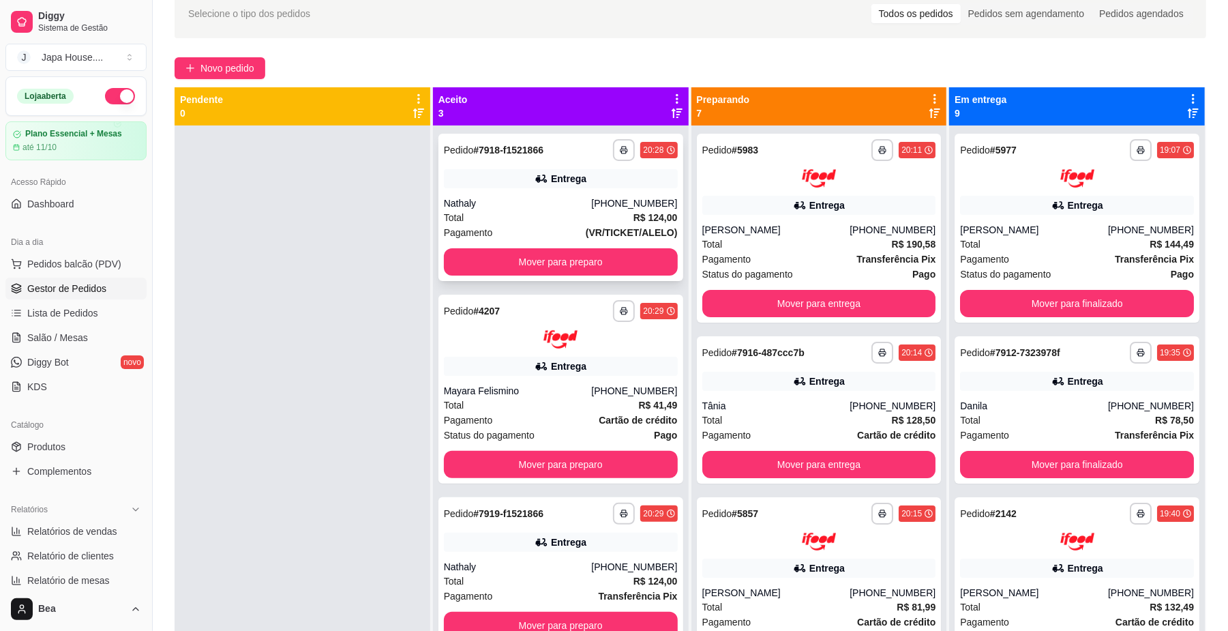
click at [637, 195] on div "**********" at bounding box center [560, 207] width 245 height 147
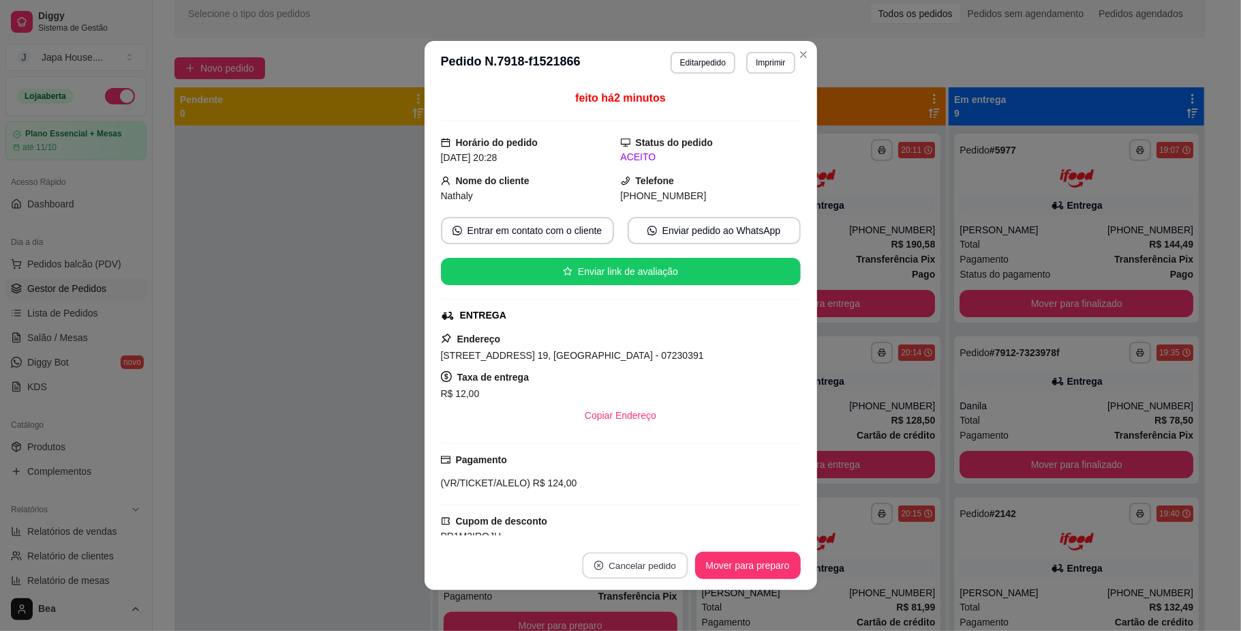
click at [639, 559] on button "Cancelar pedido" at bounding box center [635, 565] width 106 height 27
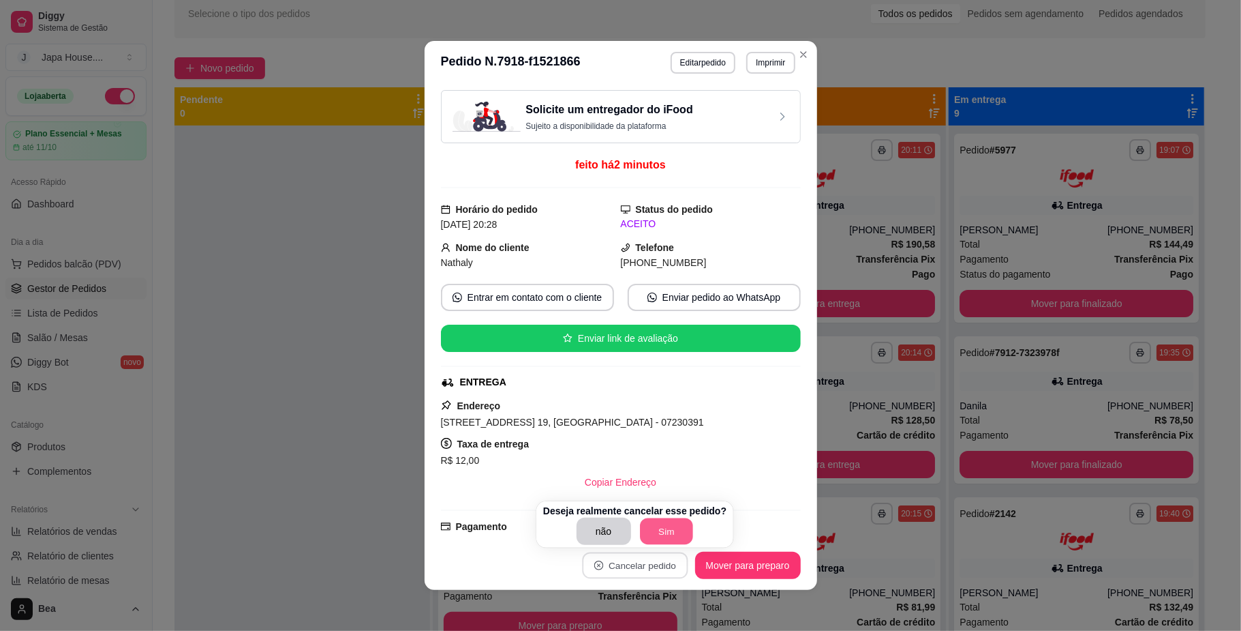
click at [663, 532] on button "Sim" at bounding box center [666, 531] width 53 height 27
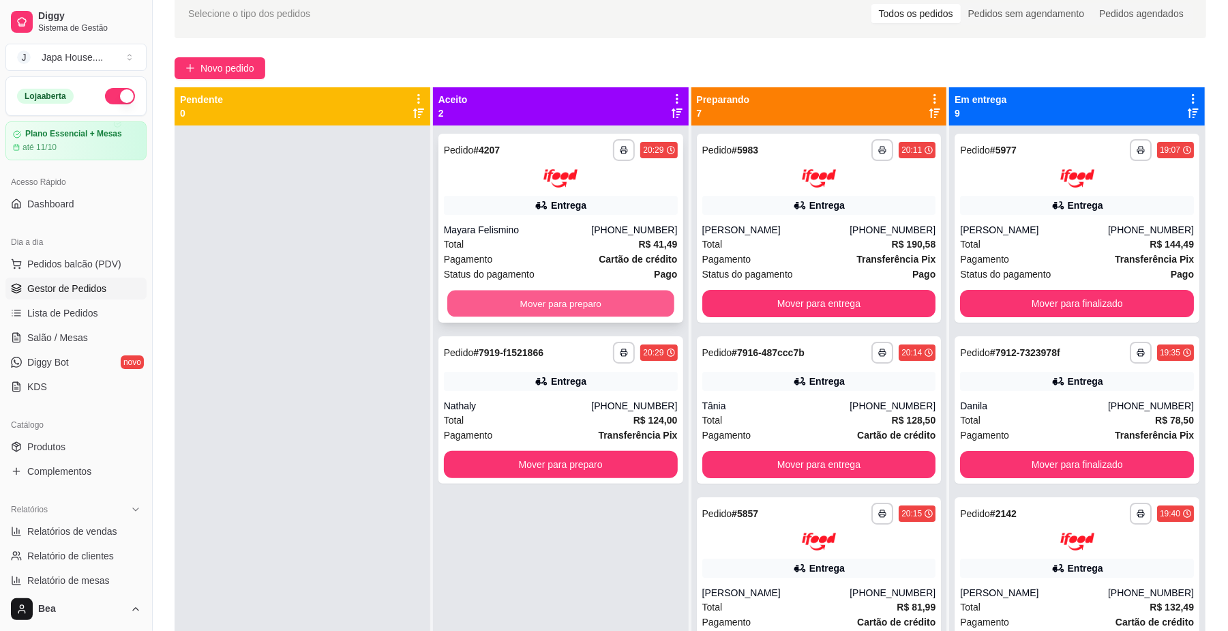
click at [545, 292] on button "Mover para preparo" at bounding box center [560, 303] width 226 height 27
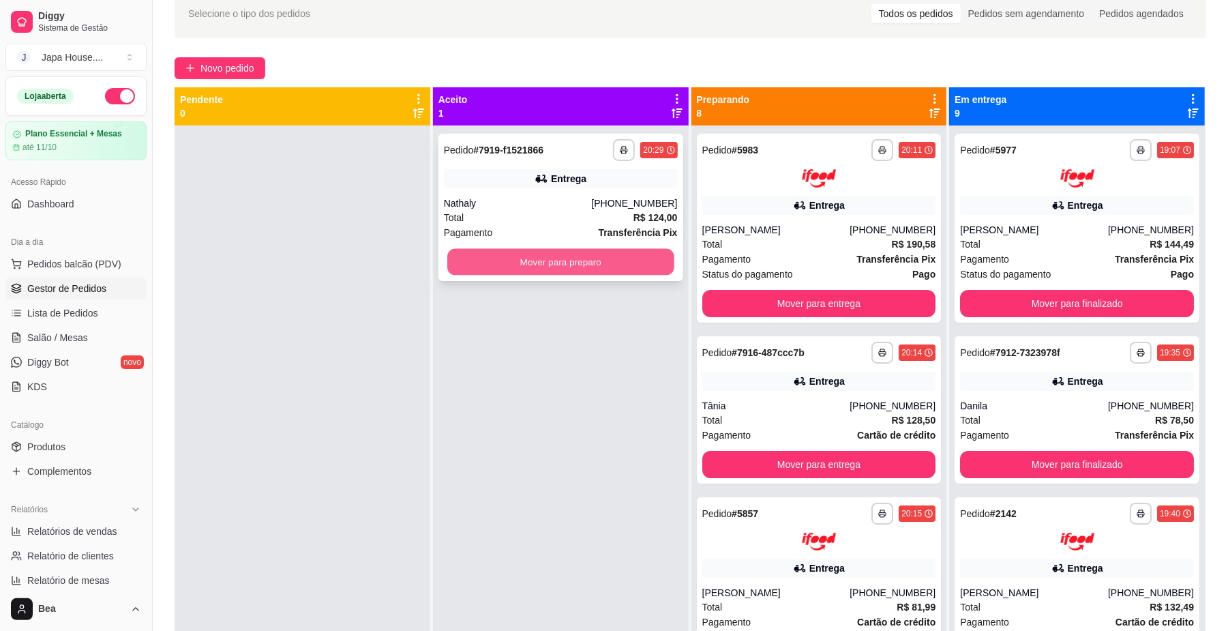
click at [562, 263] on button "Mover para preparo" at bounding box center [560, 262] width 226 height 27
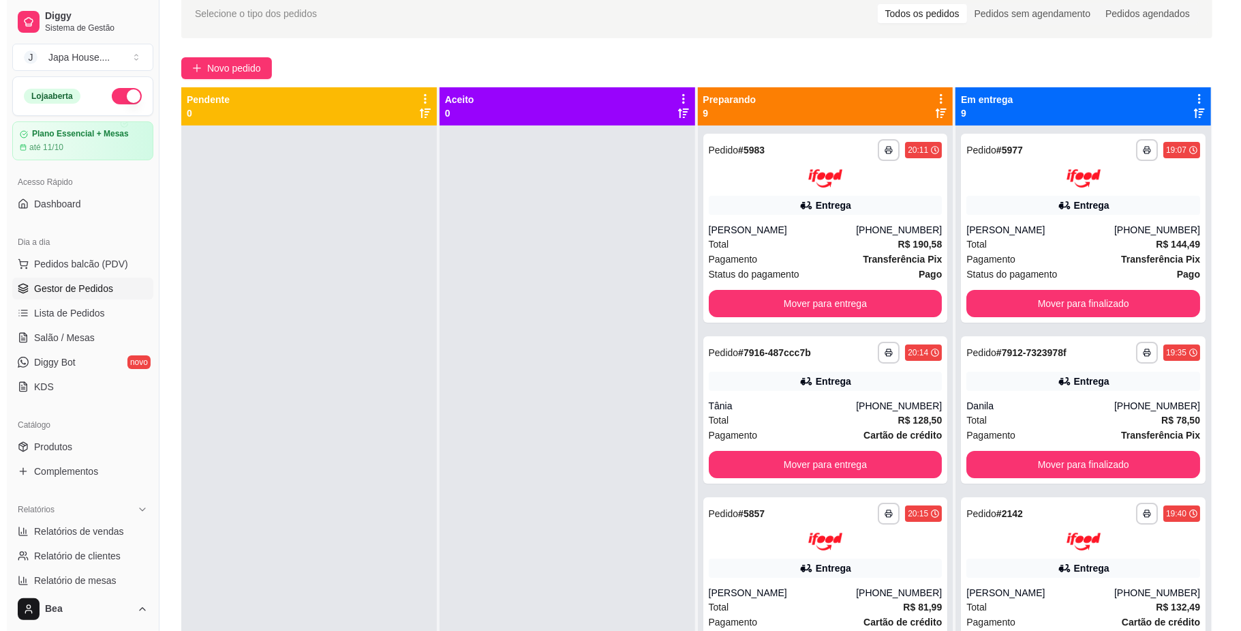
scroll to position [0, 0]
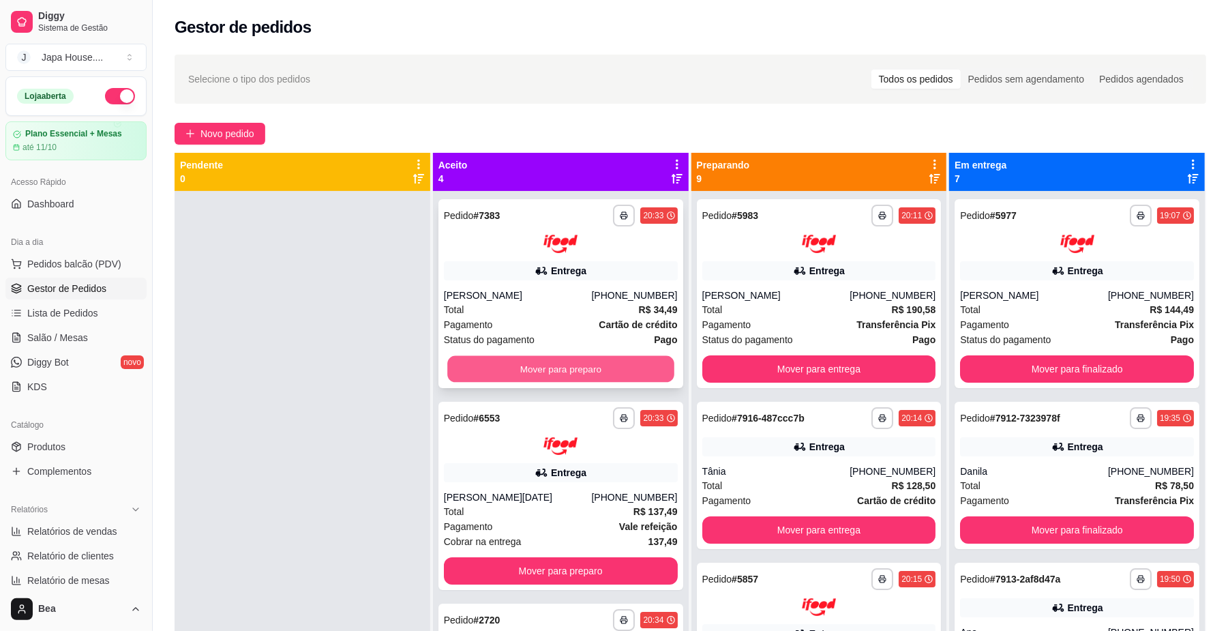
click at [559, 368] on button "Mover para preparo" at bounding box center [560, 368] width 226 height 27
click at [522, 368] on button "Mover para preparo" at bounding box center [560, 368] width 226 height 27
click at [522, 368] on button "Mover para preparo" at bounding box center [561, 368] width 234 height 27
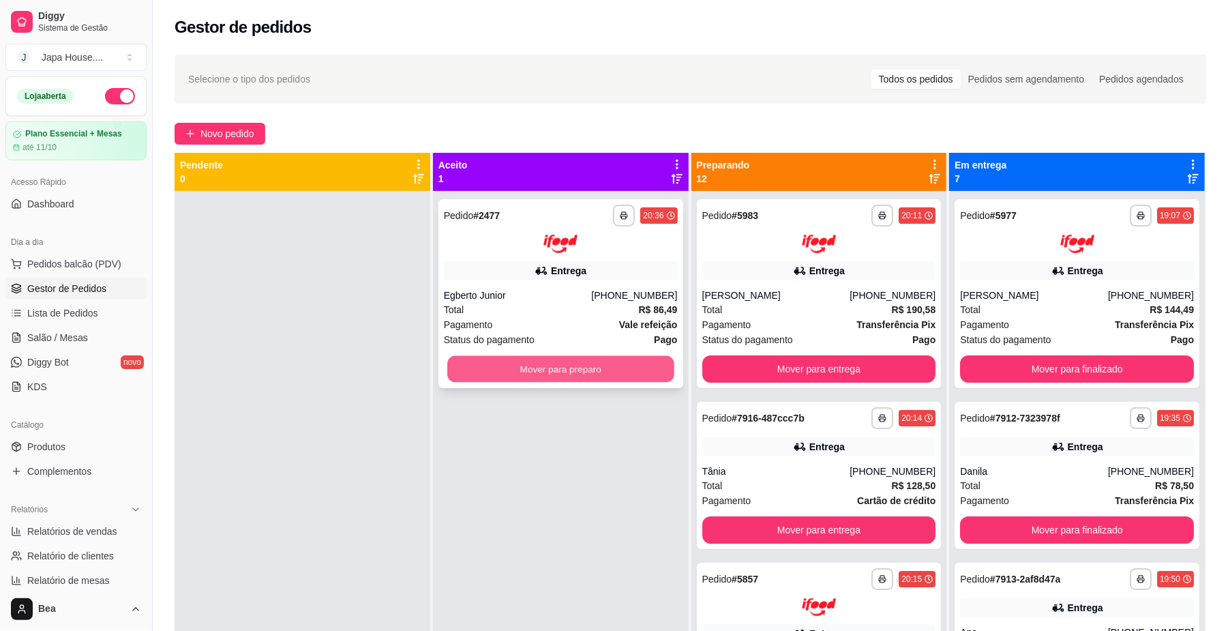
click at [548, 366] on button "Mover para preparo" at bounding box center [560, 368] width 226 height 27
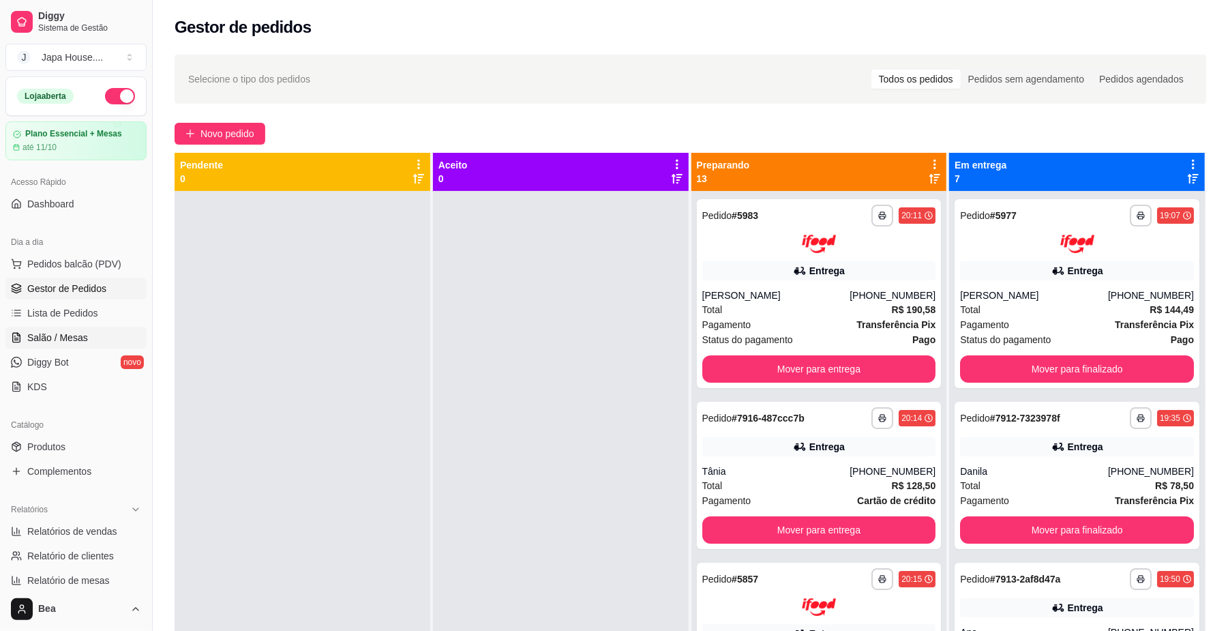
click at [74, 339] on span "Salão / Mesas" at bounding box center [57, 338] width 61 height 14
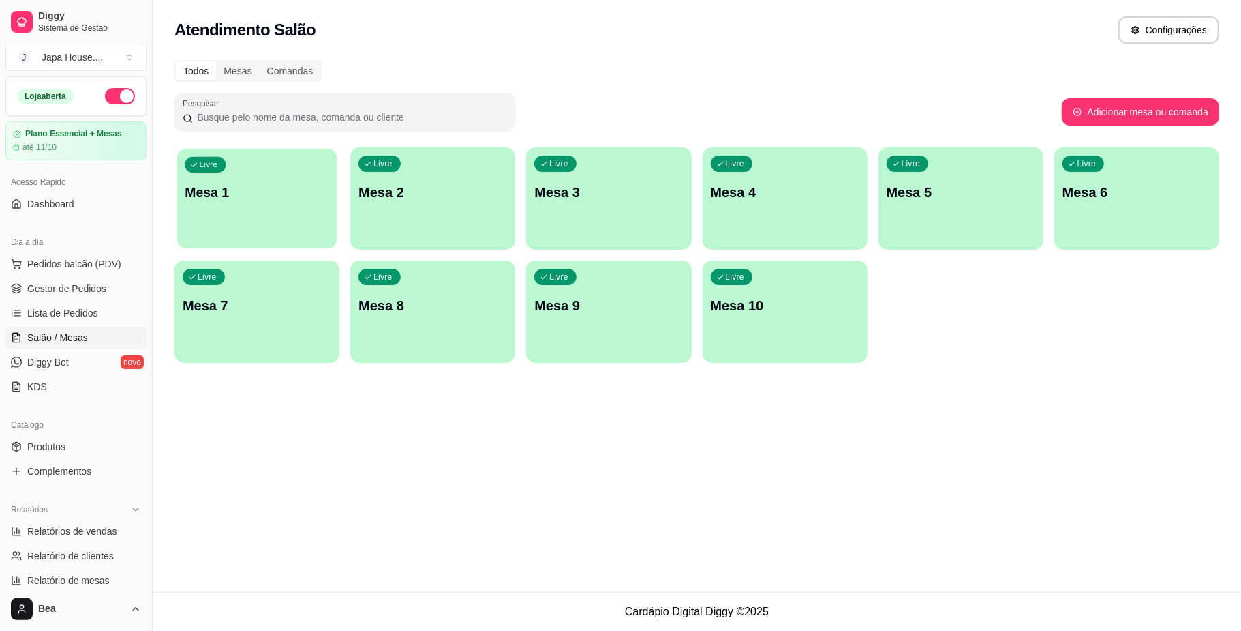
click at [260, 207] on div "Livre Mesa 1" at bounding box center [257, 190] width 160 height 83
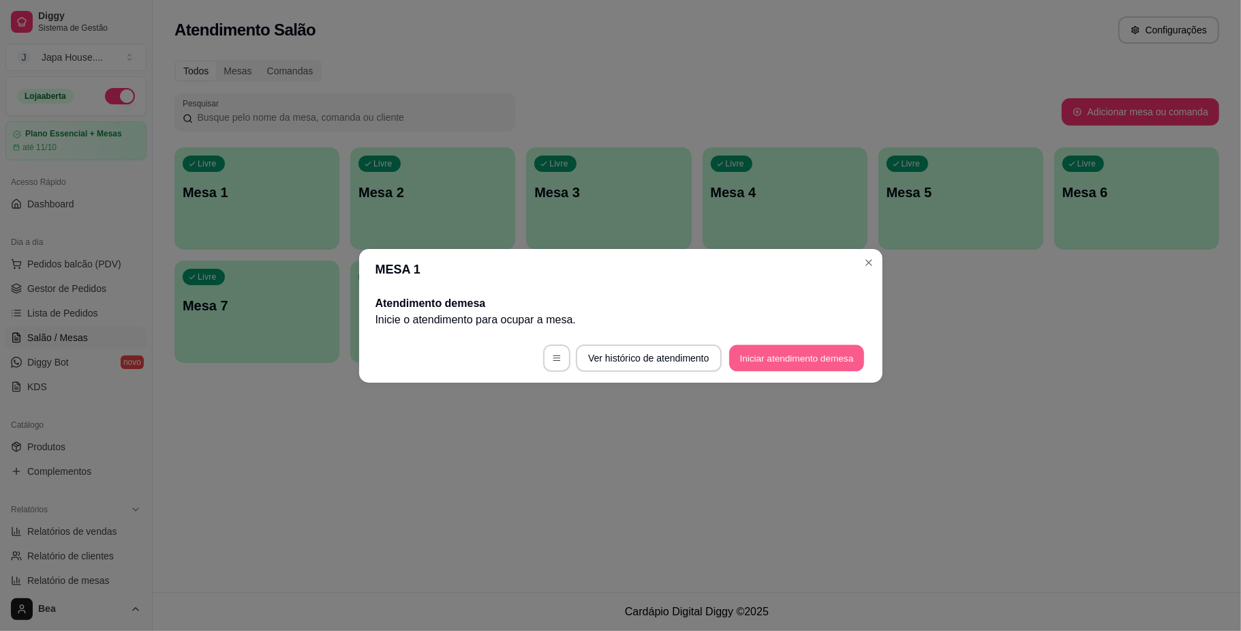
click at [774, 354] on button "Iniciar atendimento de mesa" at bounding box center [796, 357] width 135 height 27
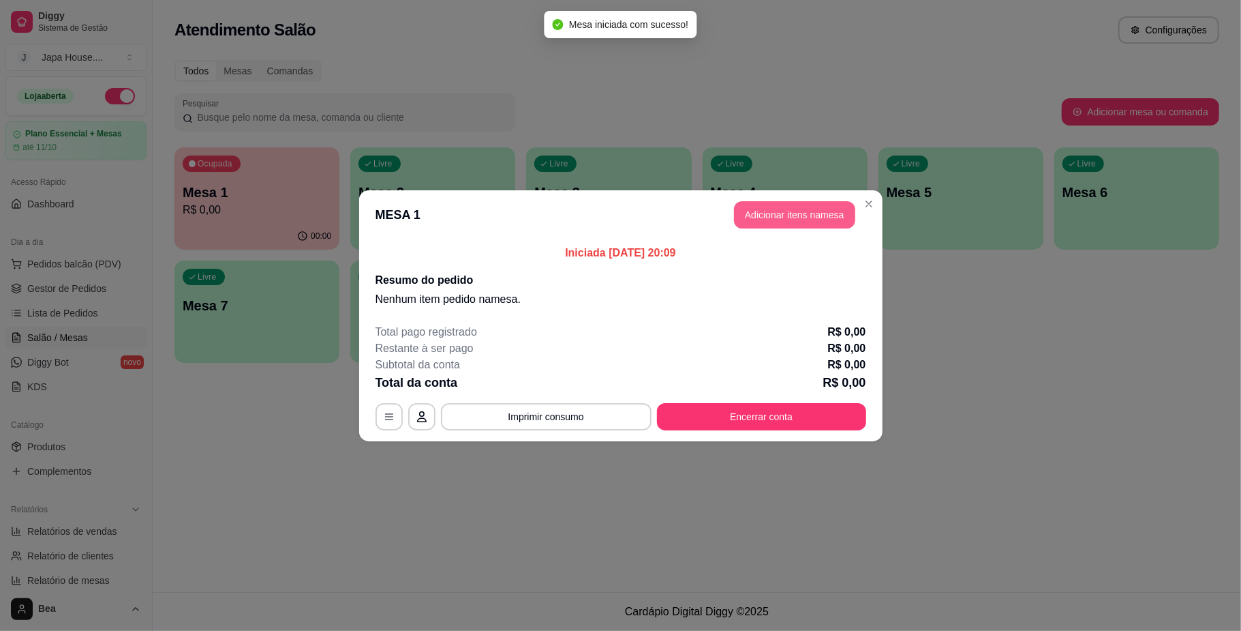
click at [804, 211] on button "Adicionar itens na mesa" at bounding box center [794, 214] width 121 height 27
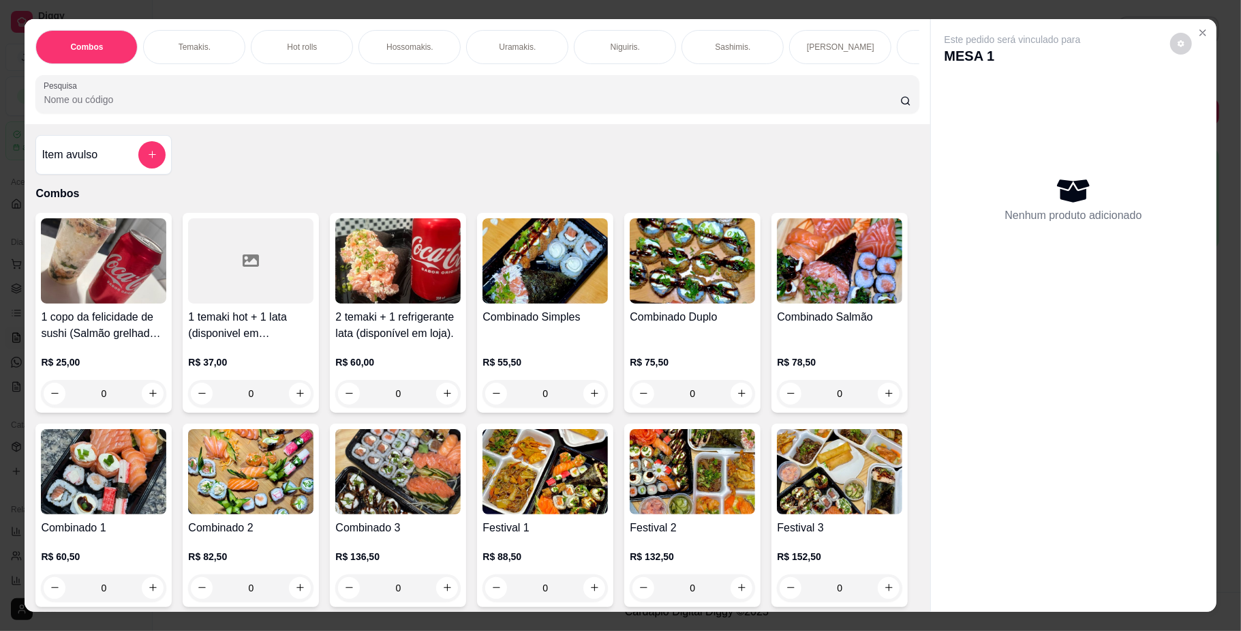
click at [192, 46] on p "Temakis." at bounding box center [195, 47] width 32 height 11
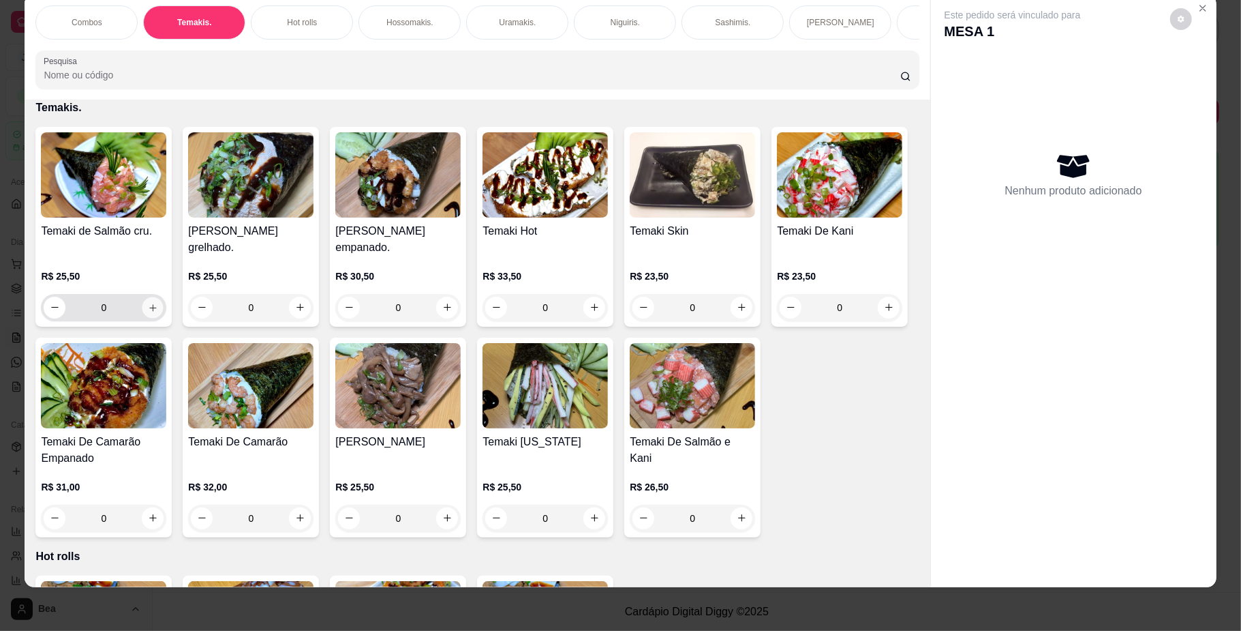
click at [148, 312] on icon "increase-product-quantity" at bounding box center [153, 307] width 10 height 10
type input "1"
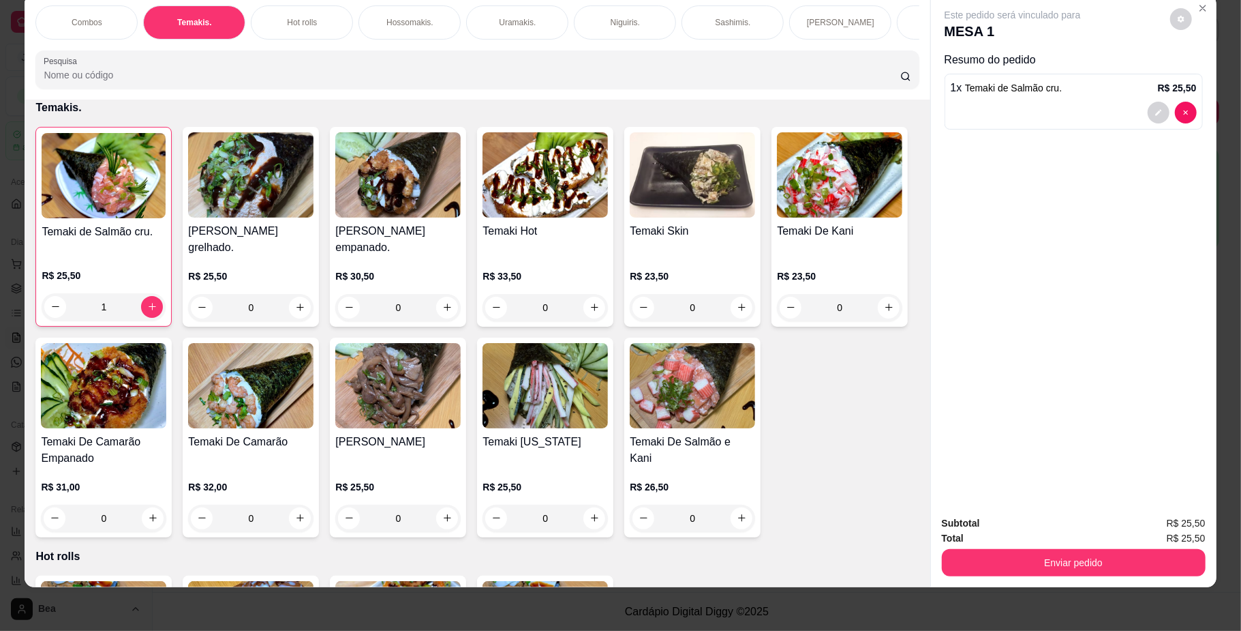
click at [72, 25] on p "Combos" at bounding box center [87, 22] width 31 height 11
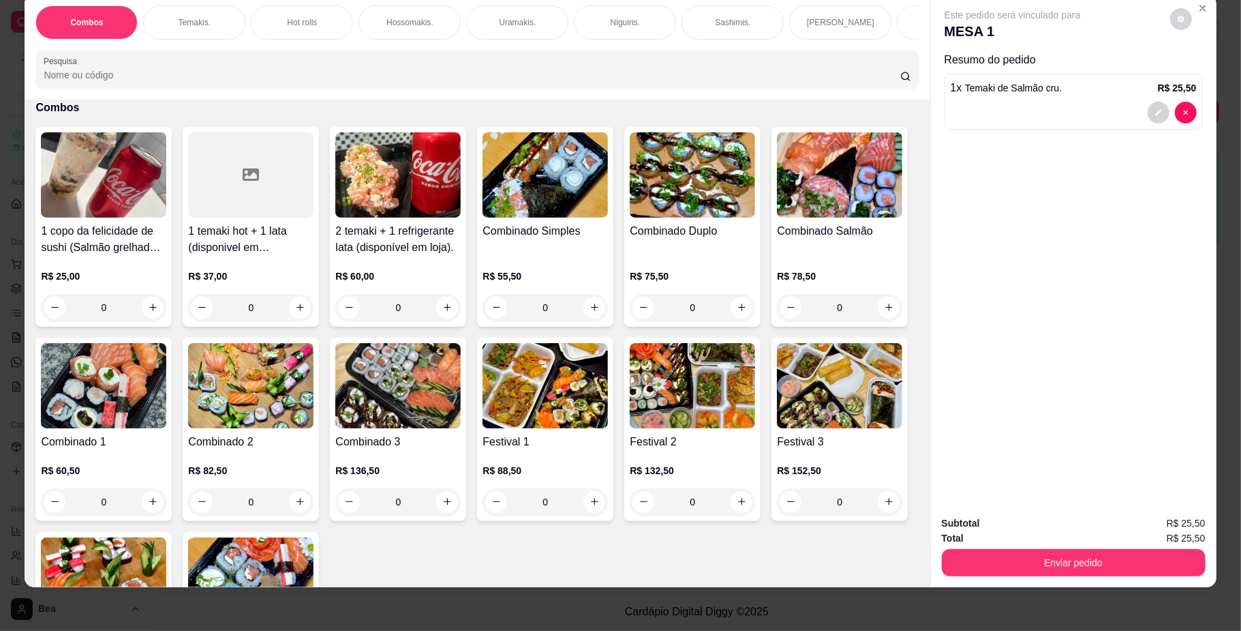
click at [677, 215] on img at bounding box center [692, 174] width 125 height 85
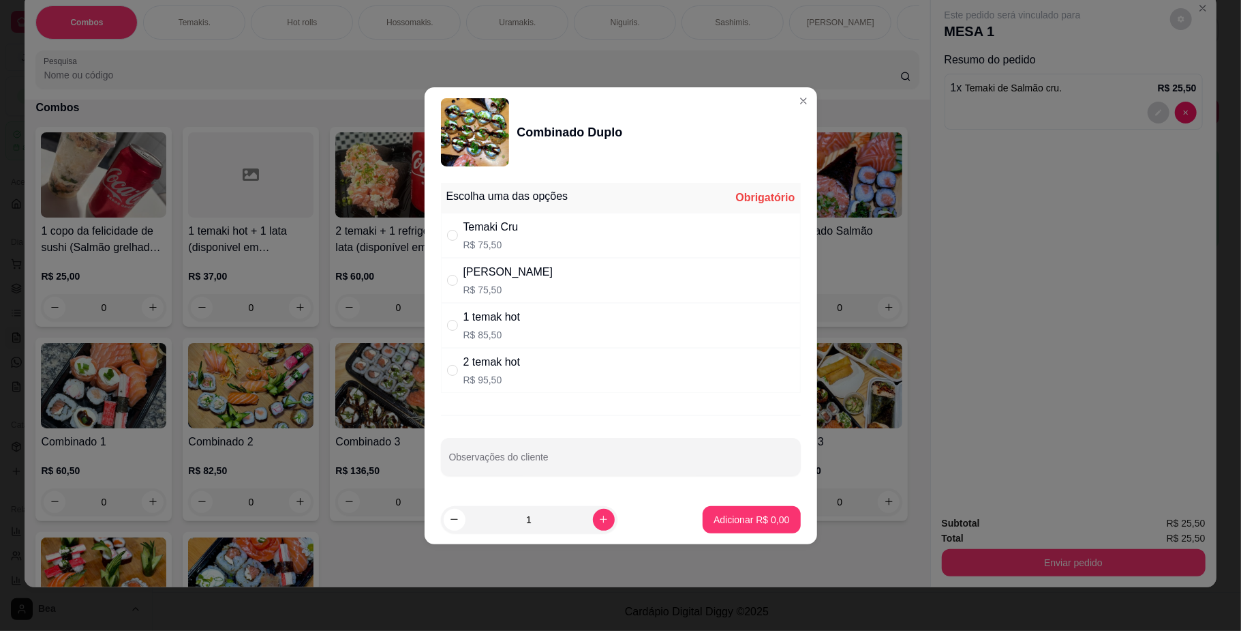
click at [518, 271] on div "[PERSON_NAME]" at bounding box center [509, 272] width 90 height 16
radio input "true"
click at [764, 522] on p "Adicionar R$ 75,50" at bounding box center [749, 519] width 79 height 13
type input "1"
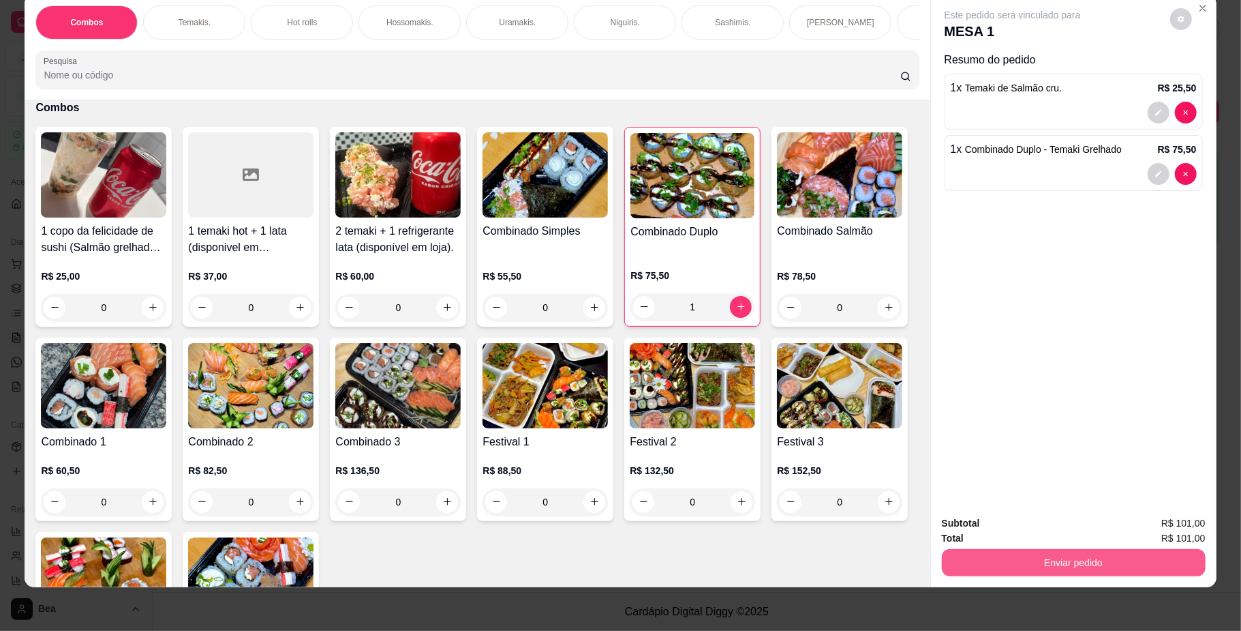
click at [1036, 560] on button "Enviar pedido" at bounding box center [1074, 562] width 264 height 27
click at [1155, 108] on icon "decrease-product-quantity" at bounding box center [1159, 112] width 8 height 8
click at [1155, 112] on icon "decrease-product-quantity" at bounding box center [1158, 112] width 6 height 6
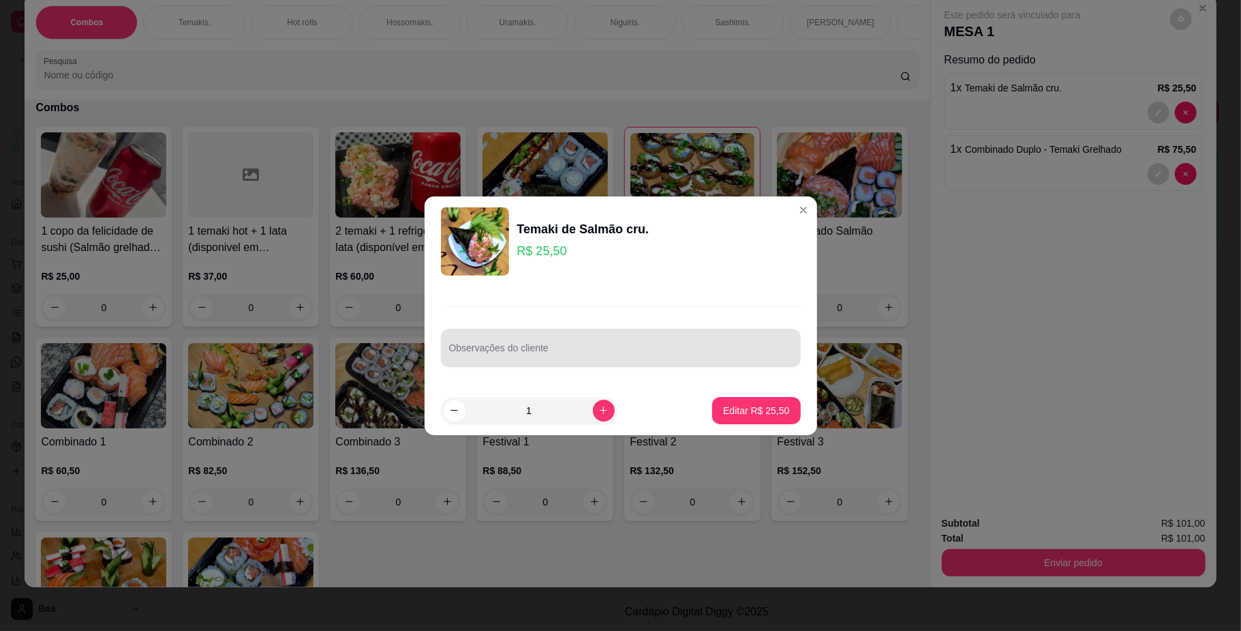
click at [608, 355] on input "Observações do cliente" at bounding box center [621, 353] width 344 height 14
type input "COMER AQUI"
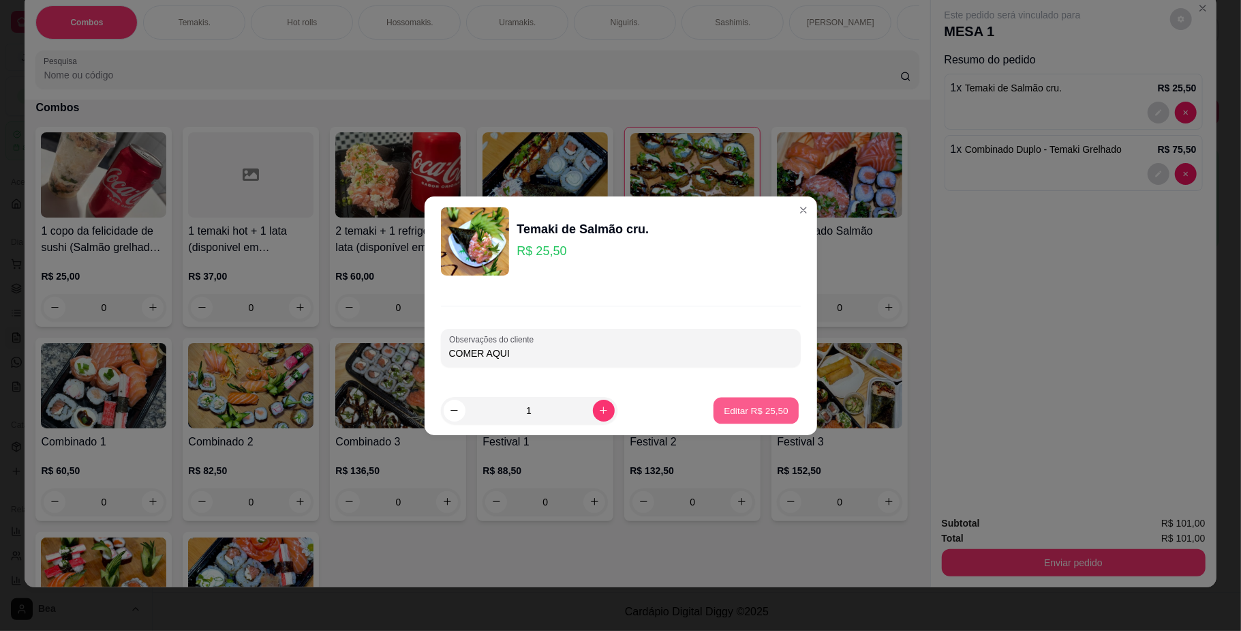
click at [742, 412] on p "Editar R$ 25,50" at bounding box center [757, 410] width 64 height 13
type input "0"
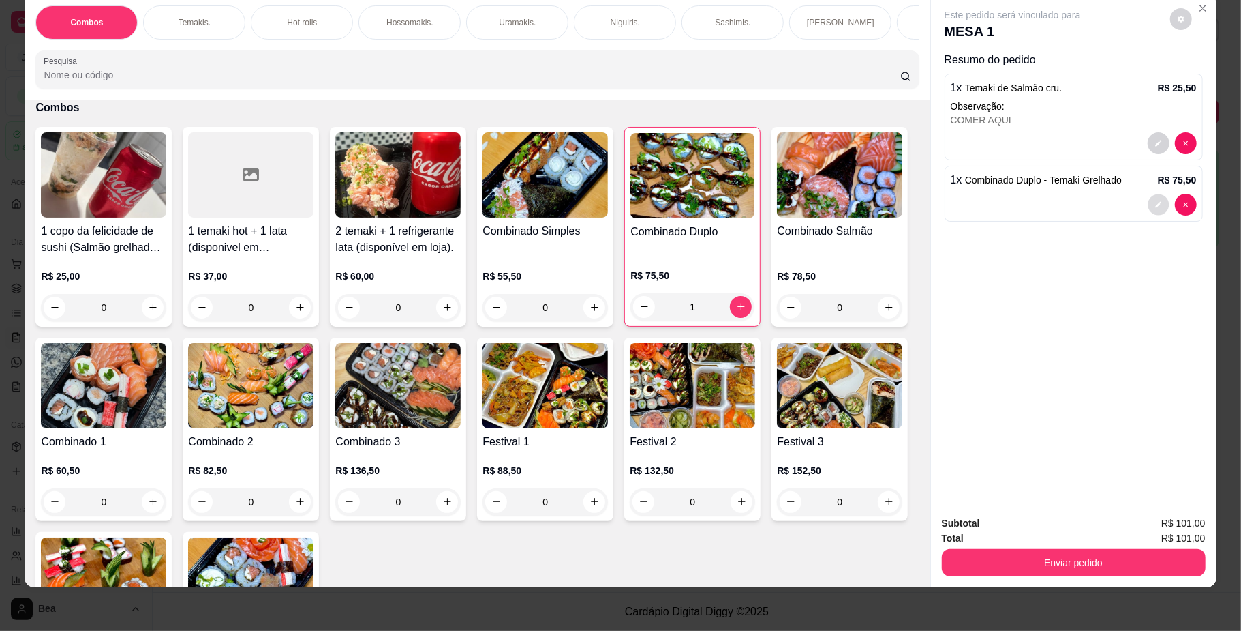
click at [1155, 202] on icon "decrease-product-quantity" at bounding box center [1159, 204] width 8 height 8
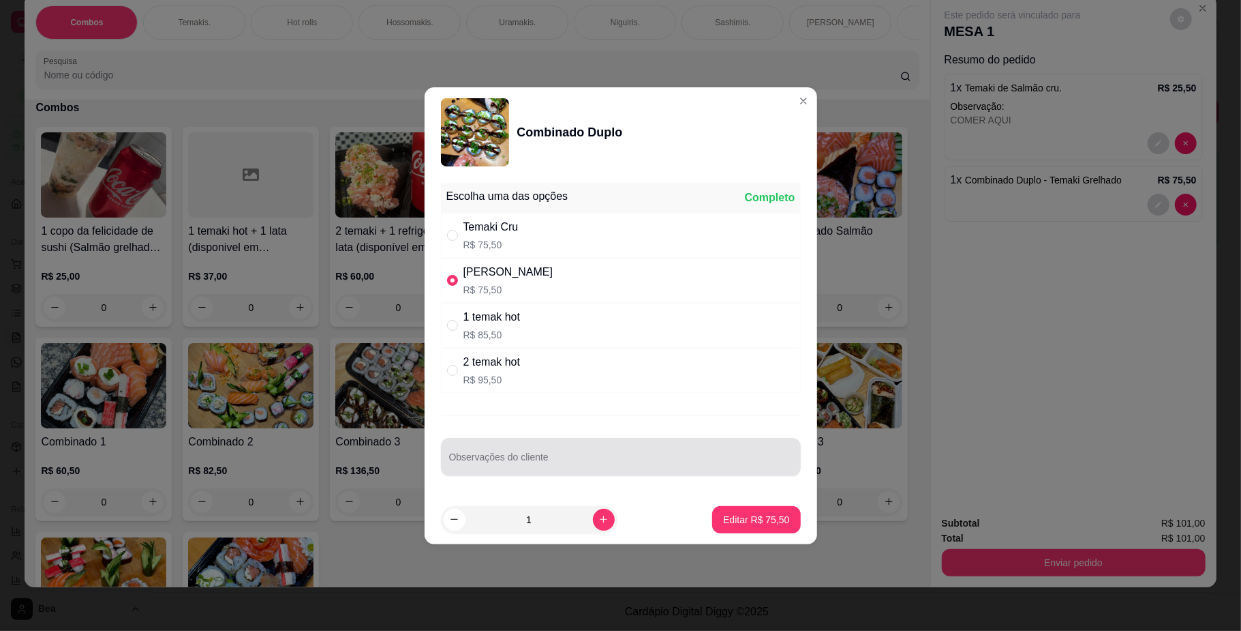
click at [536, 459] on input "Observações do cliente" at bounding box center [621, 462] width 344 height 14
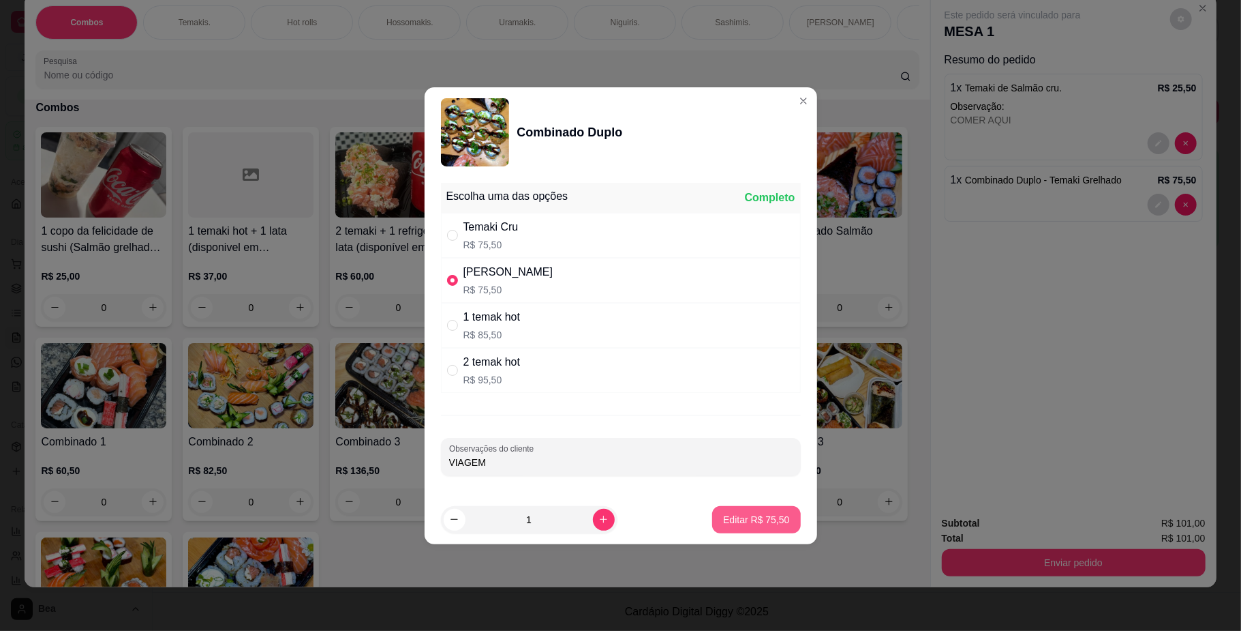
type input "VIAGEM"
click at [738, 528] on button "Editar R$ 75,50" at bounding box center [756, 519] width 85 height 27
type input "0"
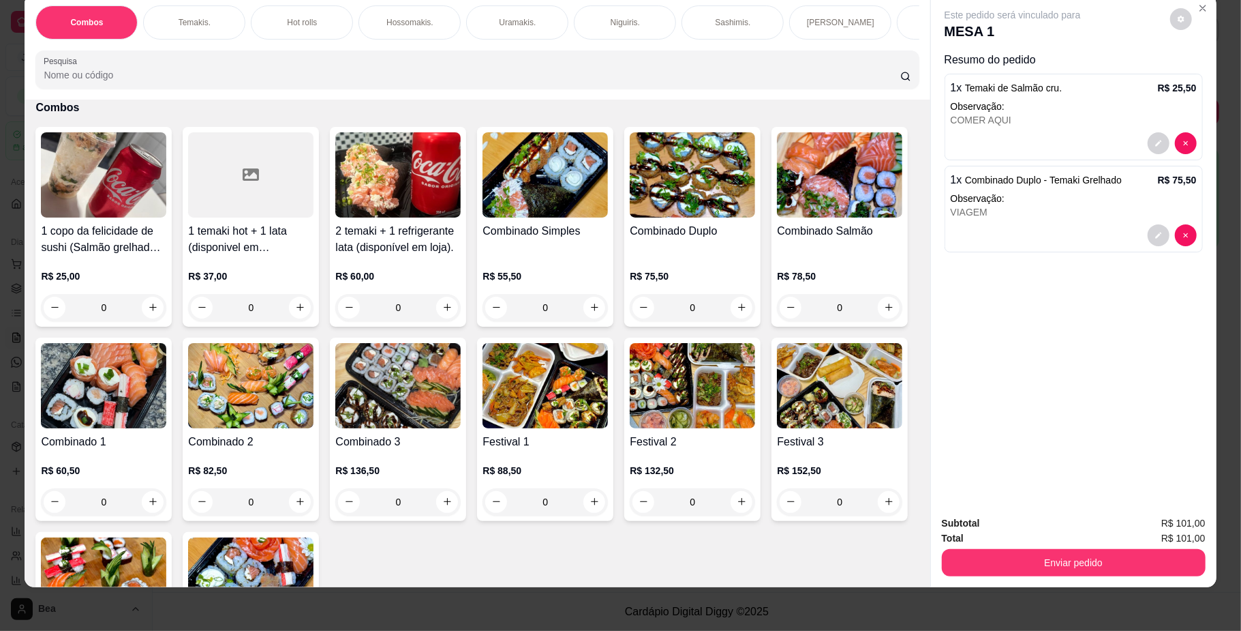
click at [1002, 566] on button "Enviar pedido" at bounding box center [1074, 562] width 264 height 27
click at [1162, 526] on button "Enviar pedido" at bounding box center [1169, 528] width 75 height 25
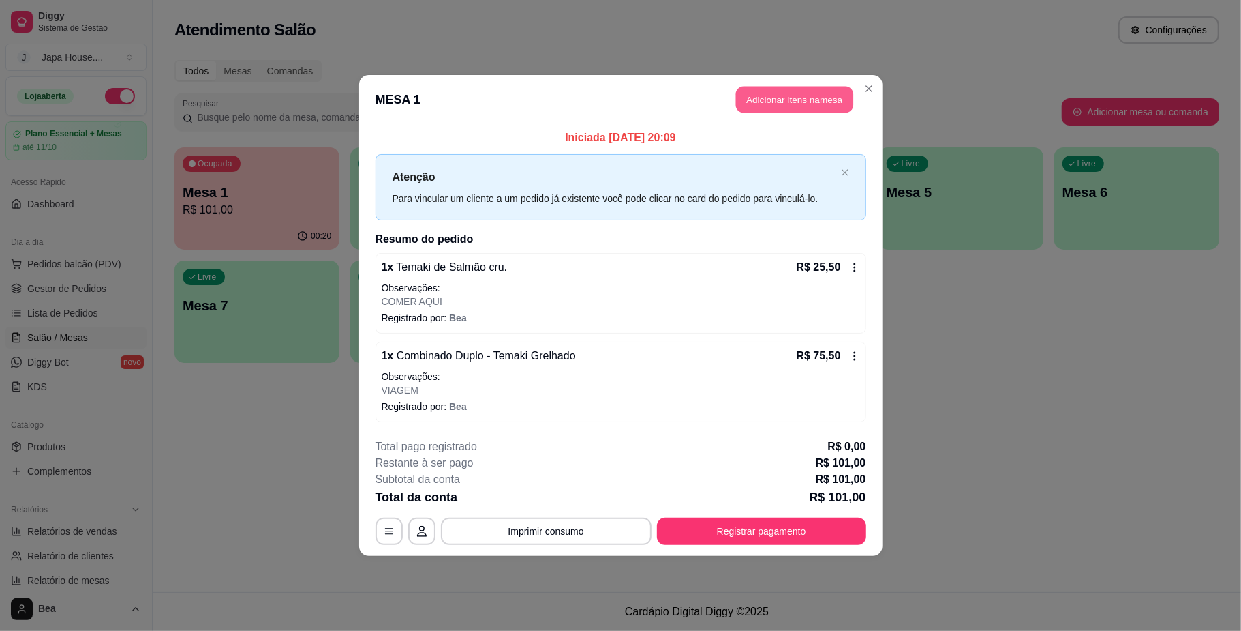
click at [818, 93] on button "Adicionar itens na mesa" at bounding box center [794, 100] width 117 height 27
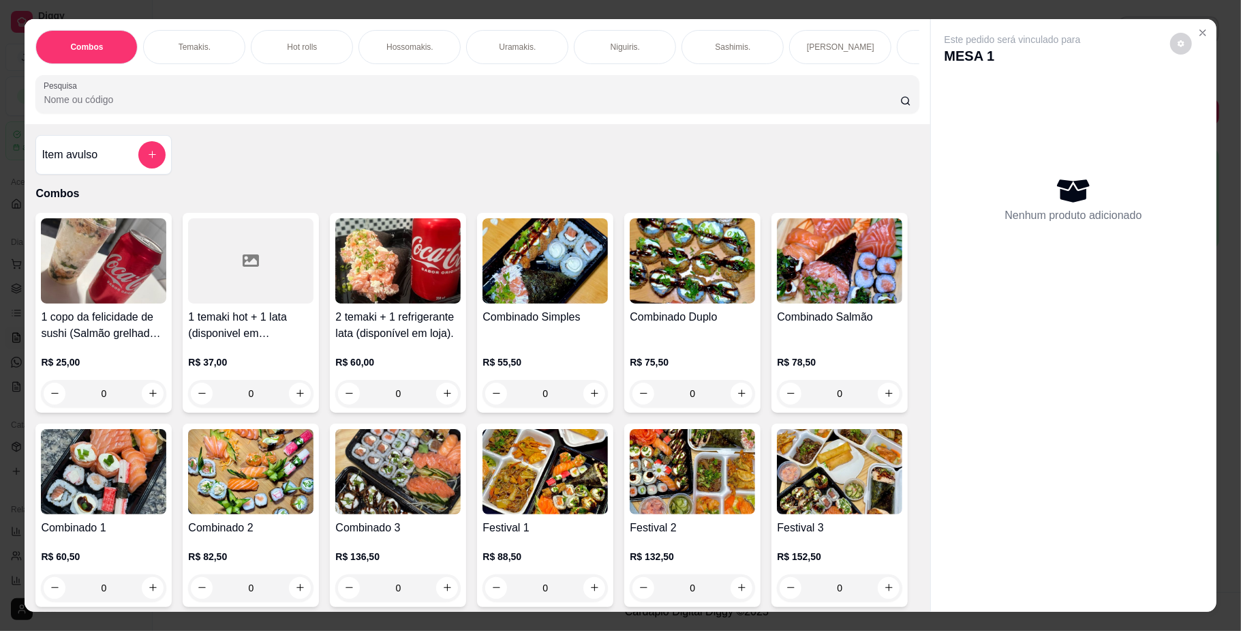
click at [186, 49] on p "Temakis." at bounding box center [195, 47] width 32 height 11
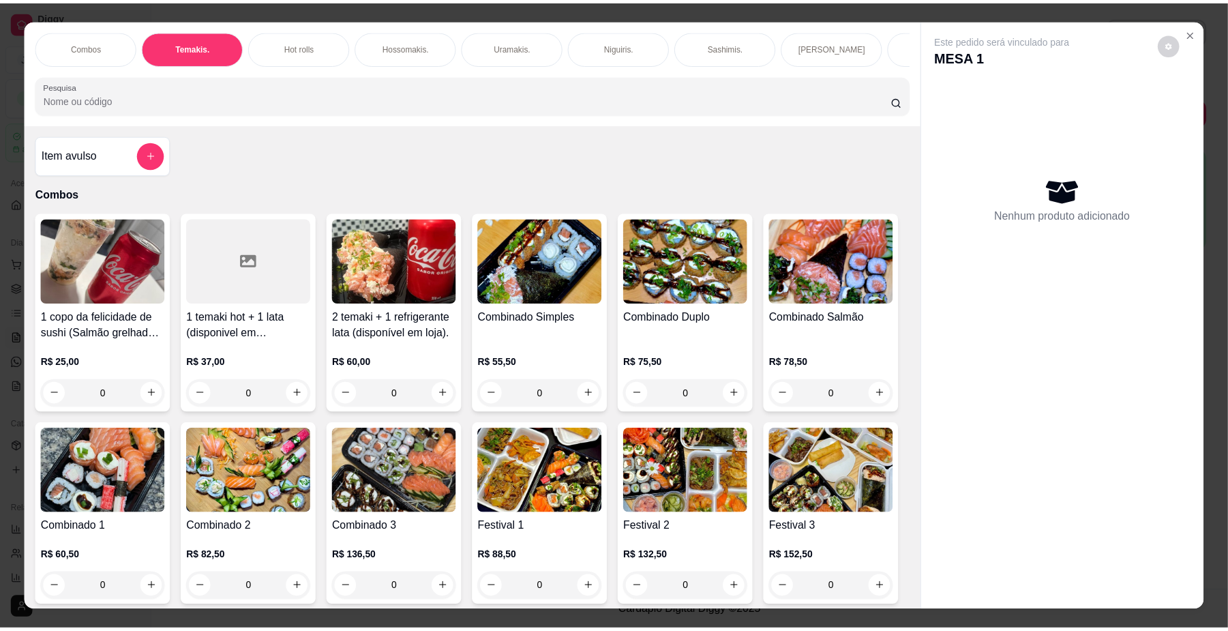
scroll to position [25, 0]
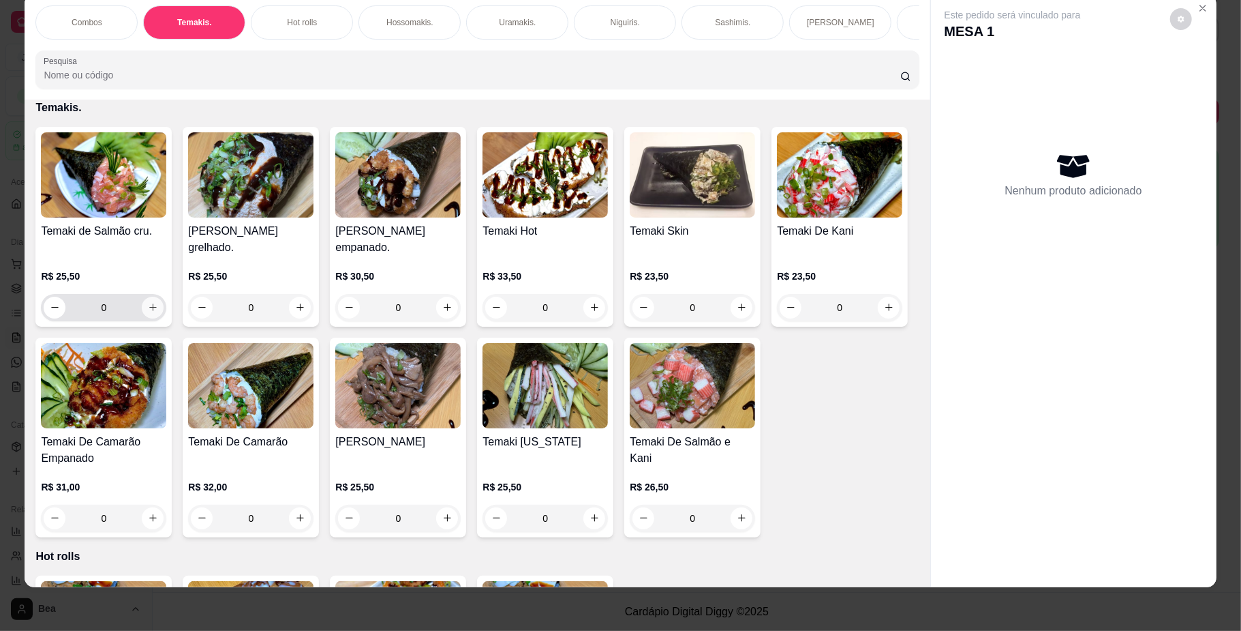
click at [148, 312] on icon "increase-product-quantity" at bounding box center [153, 307] width 10 height 10
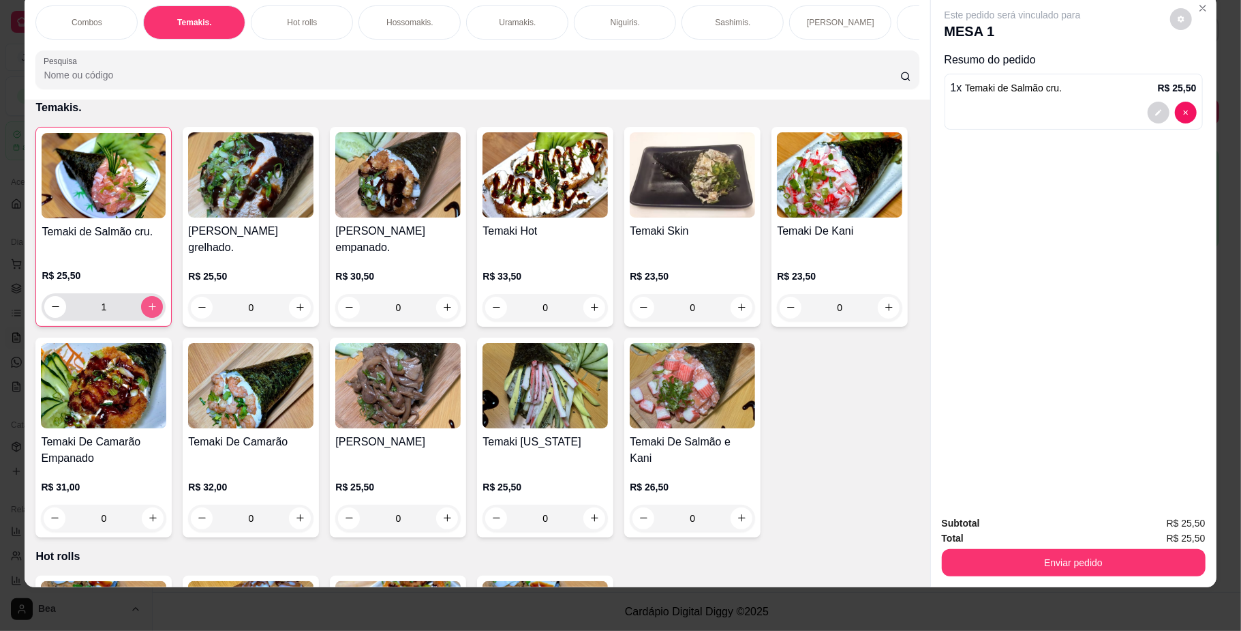
type input "1"
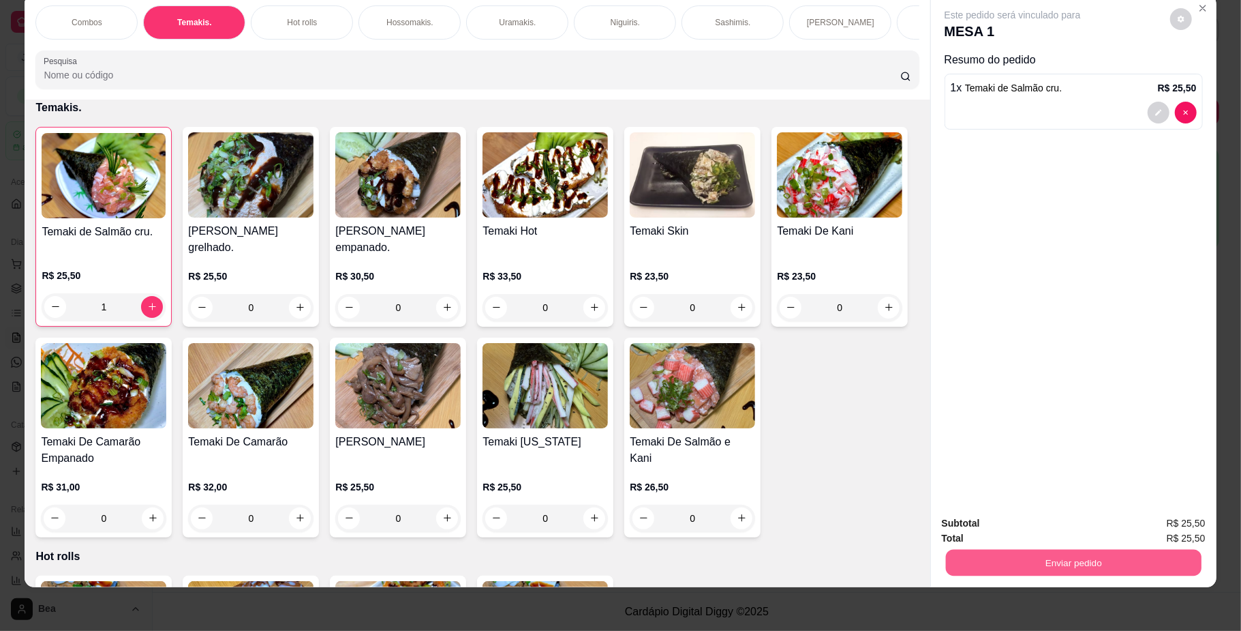
click at [973, 554] on button "Enviar pedido" at bounding box center [1074, 562] width 256 height 27
click at [1151, 522] on button "Enviar pedido" at bounding box center [1169, 529] width 75 height 25
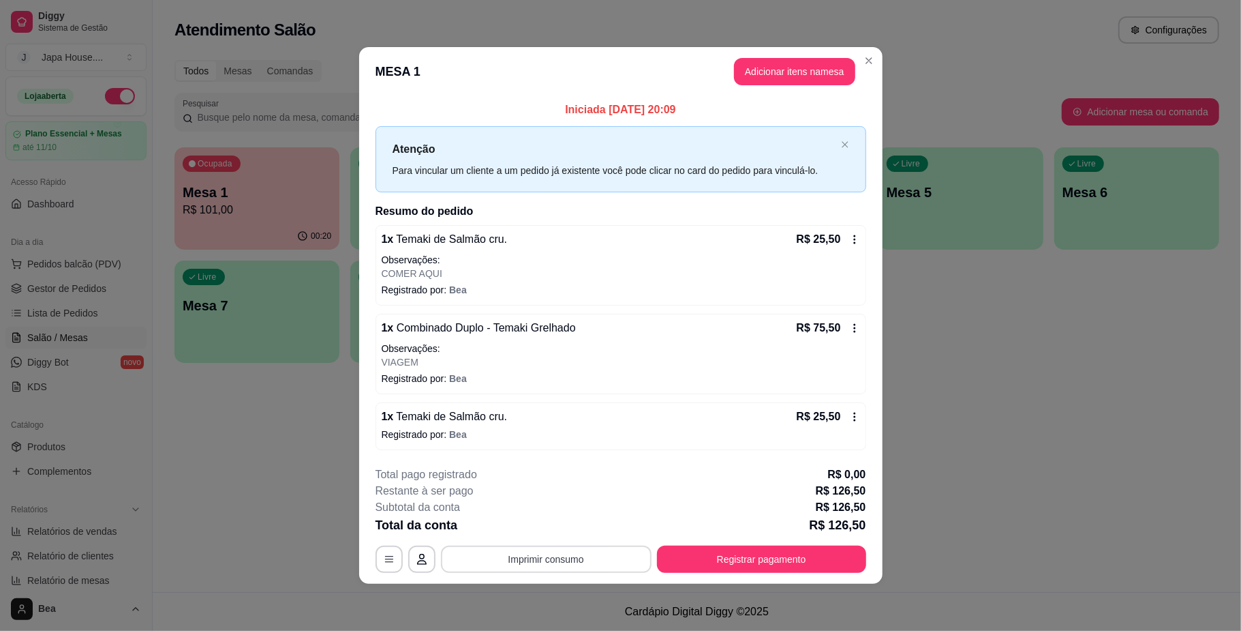
click at [597, 565] on button "Imprimir consumo" at bounding box center [546, 558] width 211 height 27
click at [558, 521] on button "IMPRESSORA" at bounding box center [549, 528] width 95 height 21
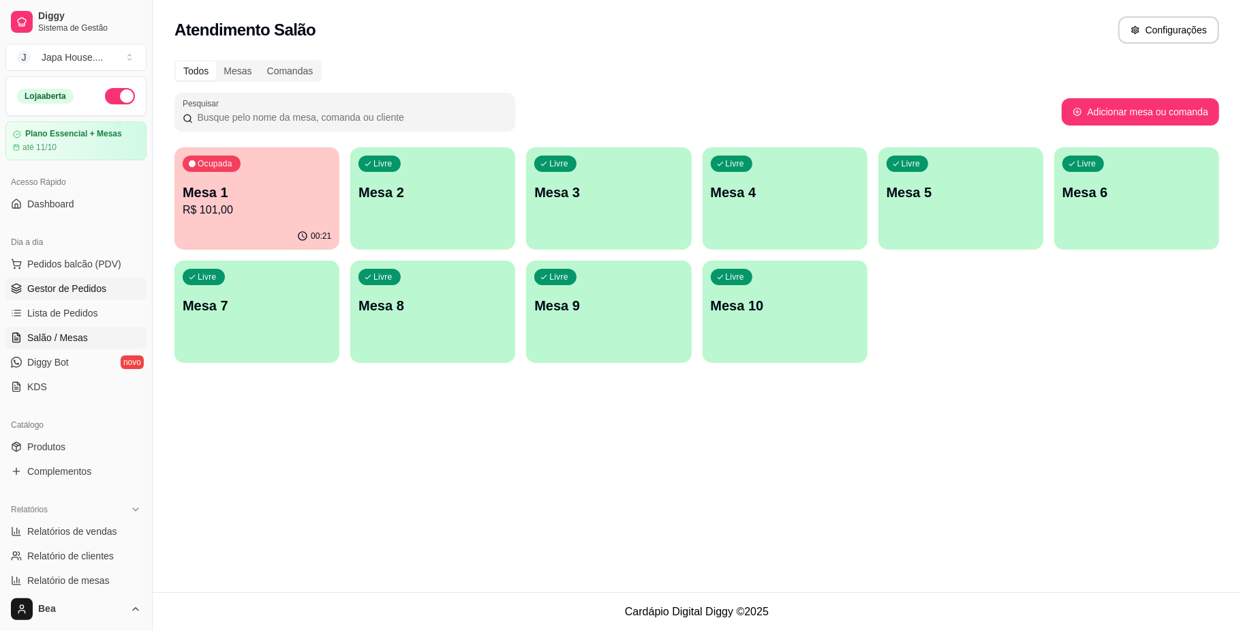
click at [102, 292] on span "Gestor de Pedidos" at bounding box center [66, 289] width 79 height 14
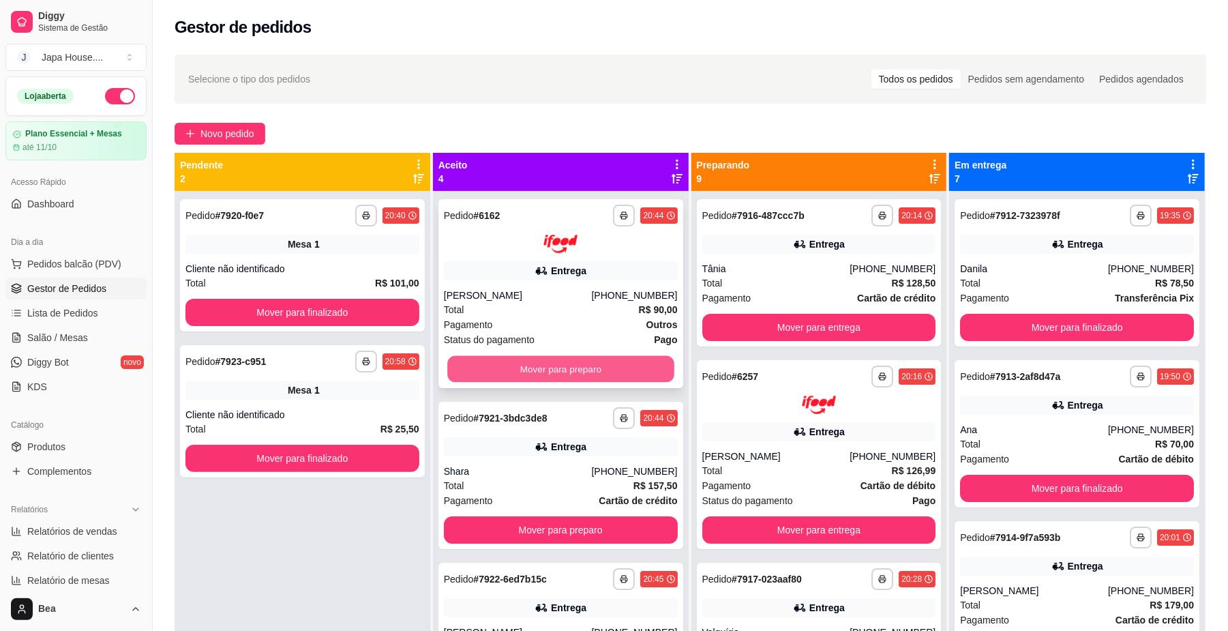
click at [479, 356] on button "Mover para preparo" at bounding box center [560, 368] width 226 height 27
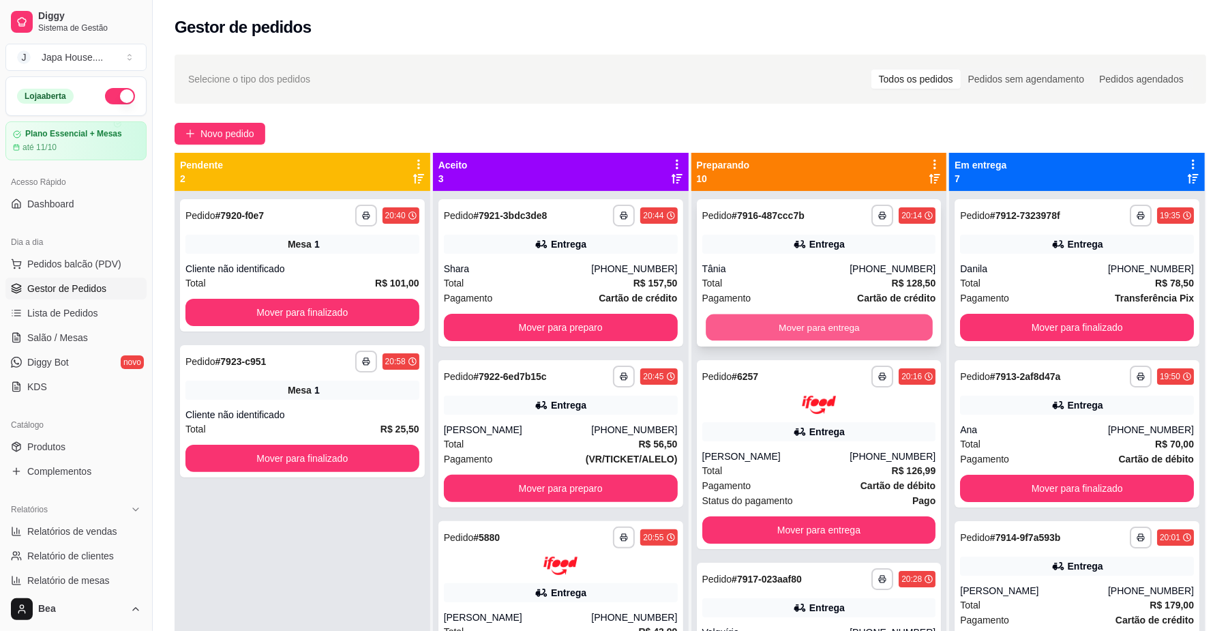
click at [818, 322] on button "Mover para entrega" at bounding box center [819, 327] width 226 height 27
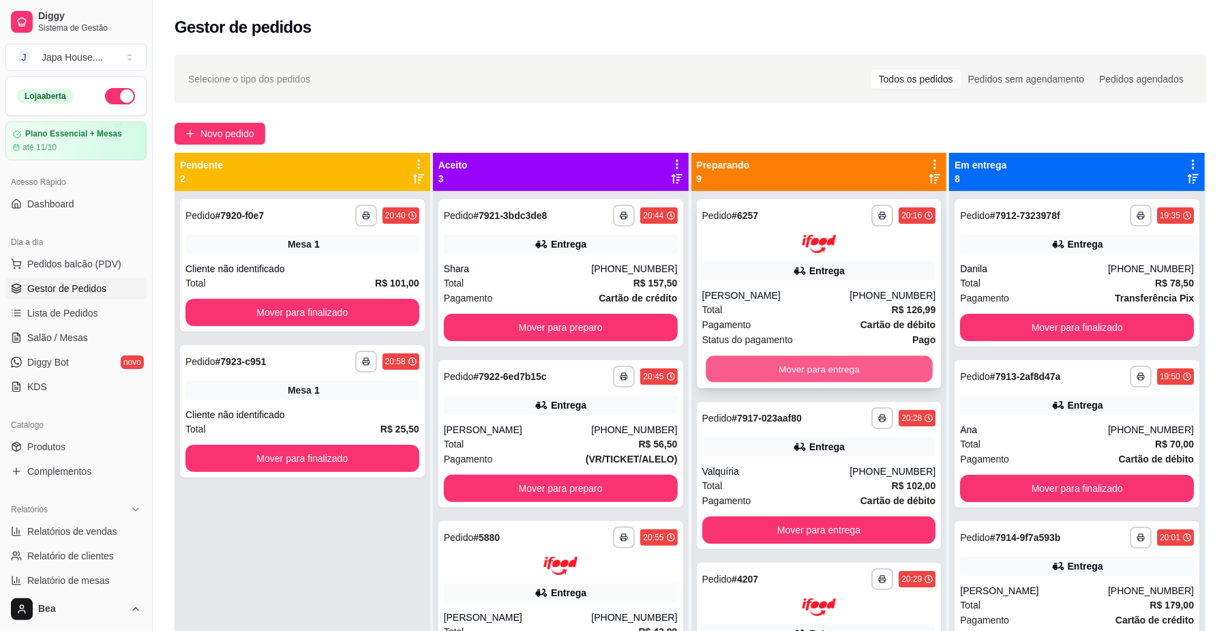
click at [832, 369] on button "Mover para entrega" at bounding box center [819, 368] width 226 height 27
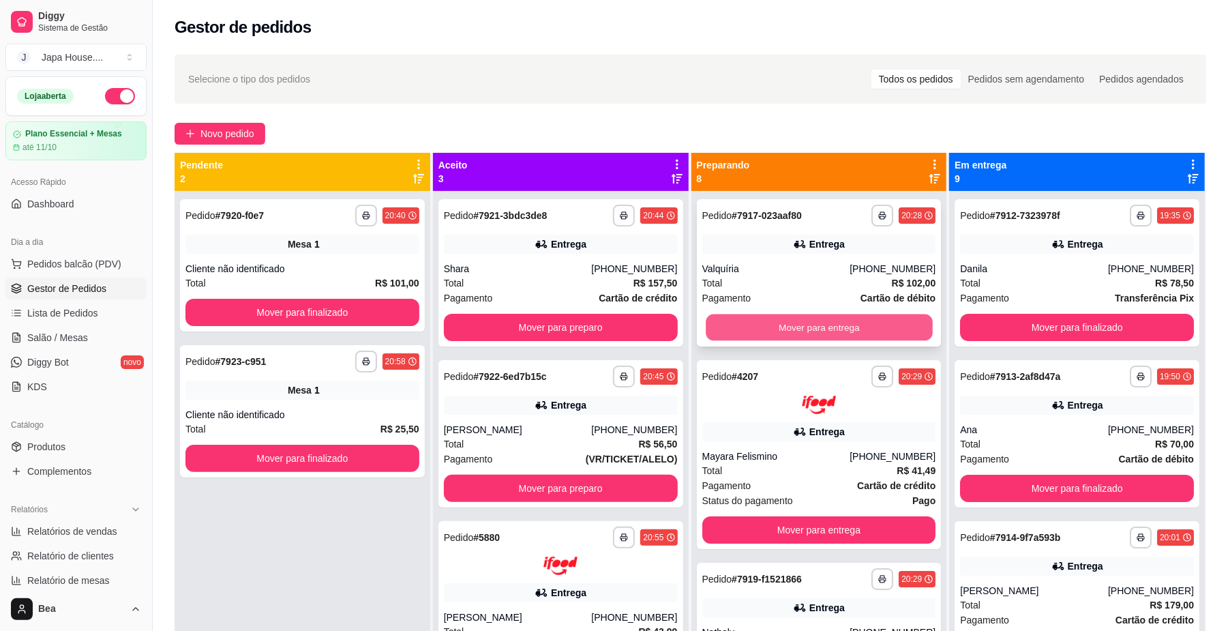
click at [836, 328] on button "Mover para entrega" at bounding box center [819, 327] width 226 height 27
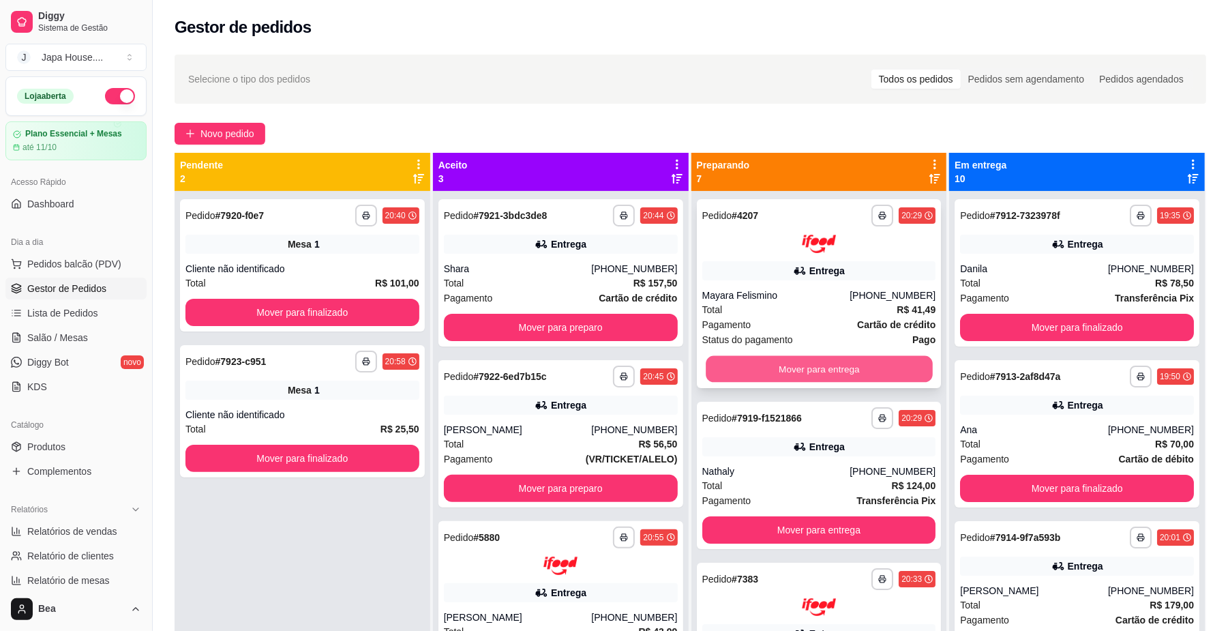
click at [840, 372] on button "Mover para entrega" at bounding box center [819, 368] width 226 height 27
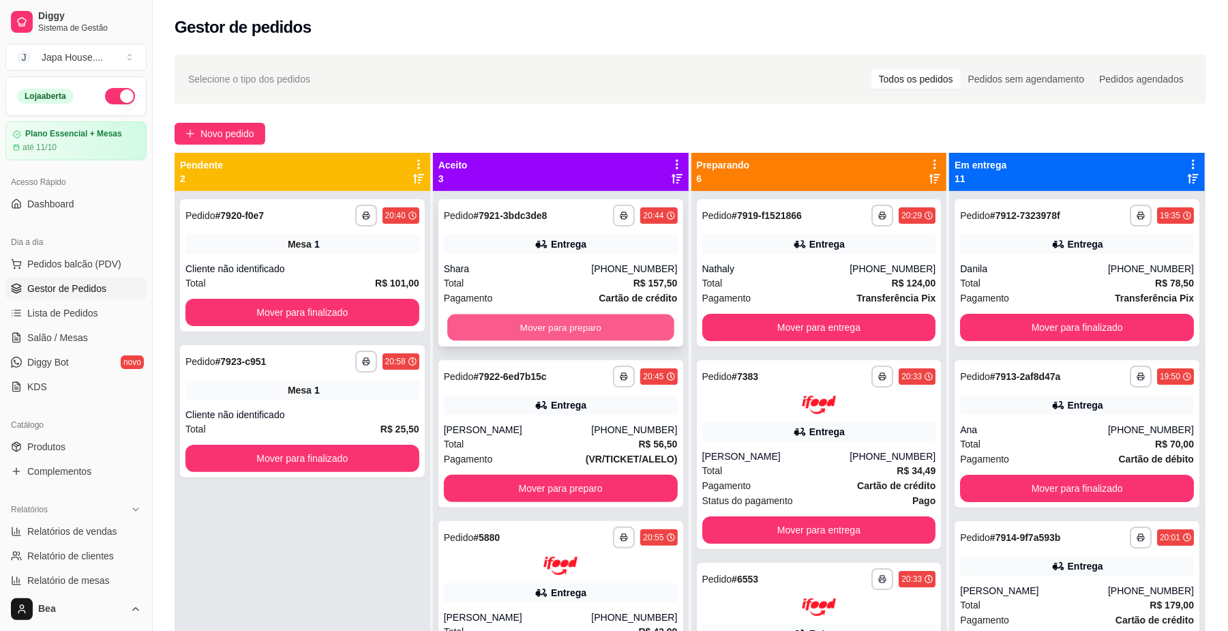
click at [590, 319] on button "Mover para preparo" at bounding box center [560, 327] width 226 height 27
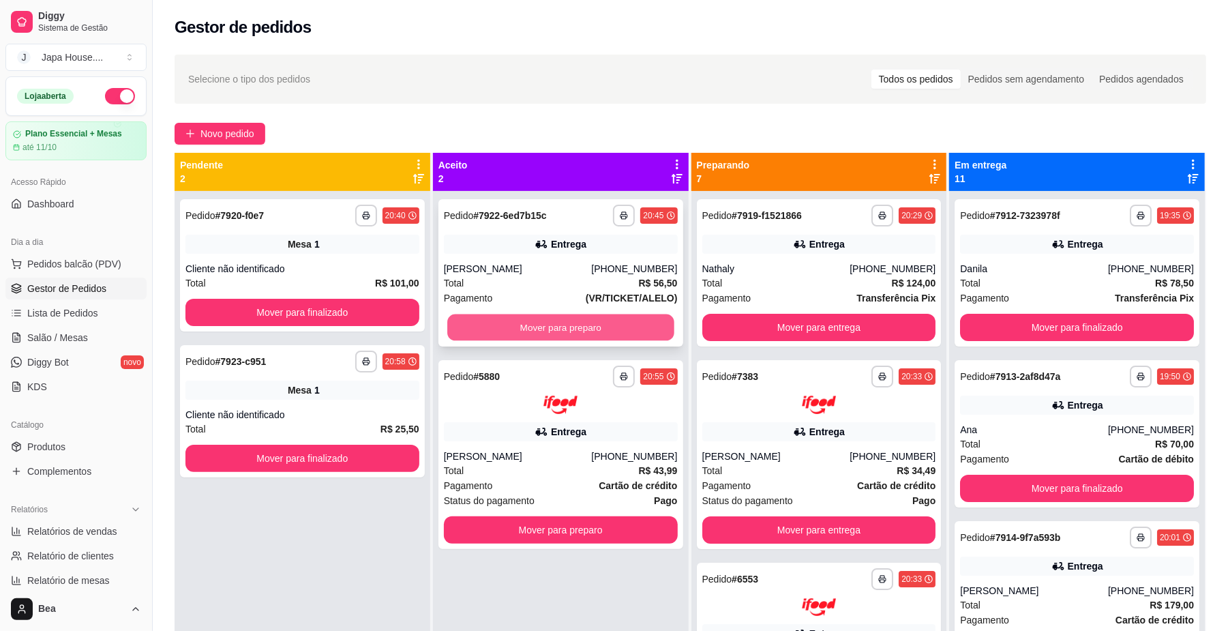
click at [595, 331] on button "Mover para preparo" at bounding box center [560, 327] width 226 height 27
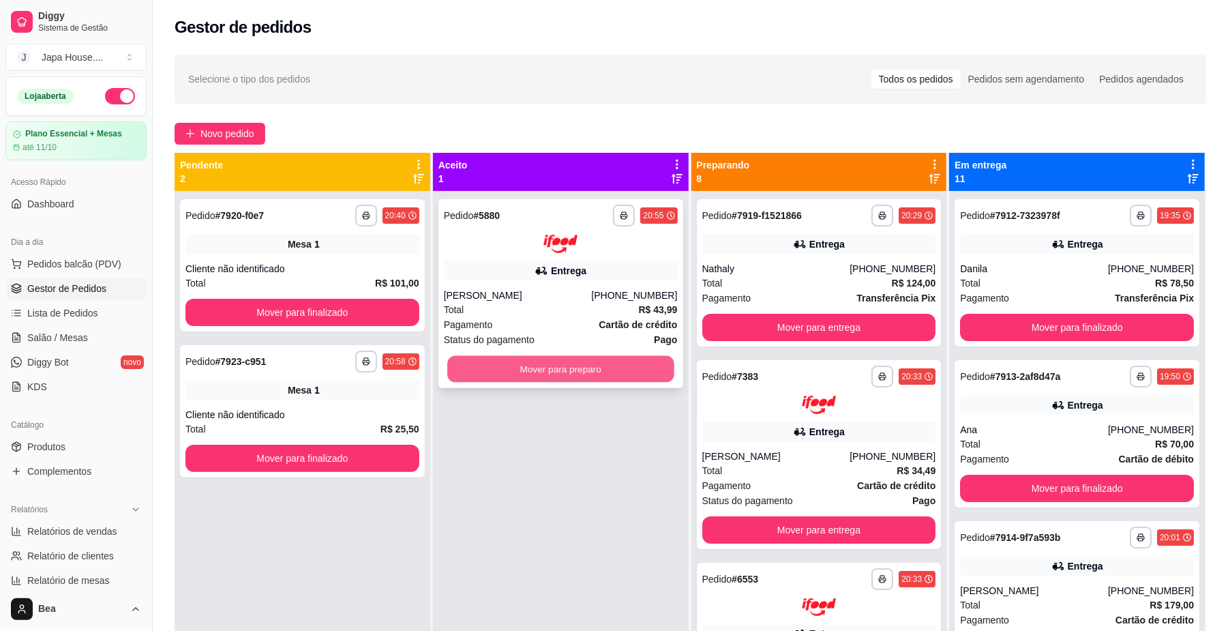
click at [608, 363] on button "Mover para preparo" at bounding box center [560, 368] width 226 height 27
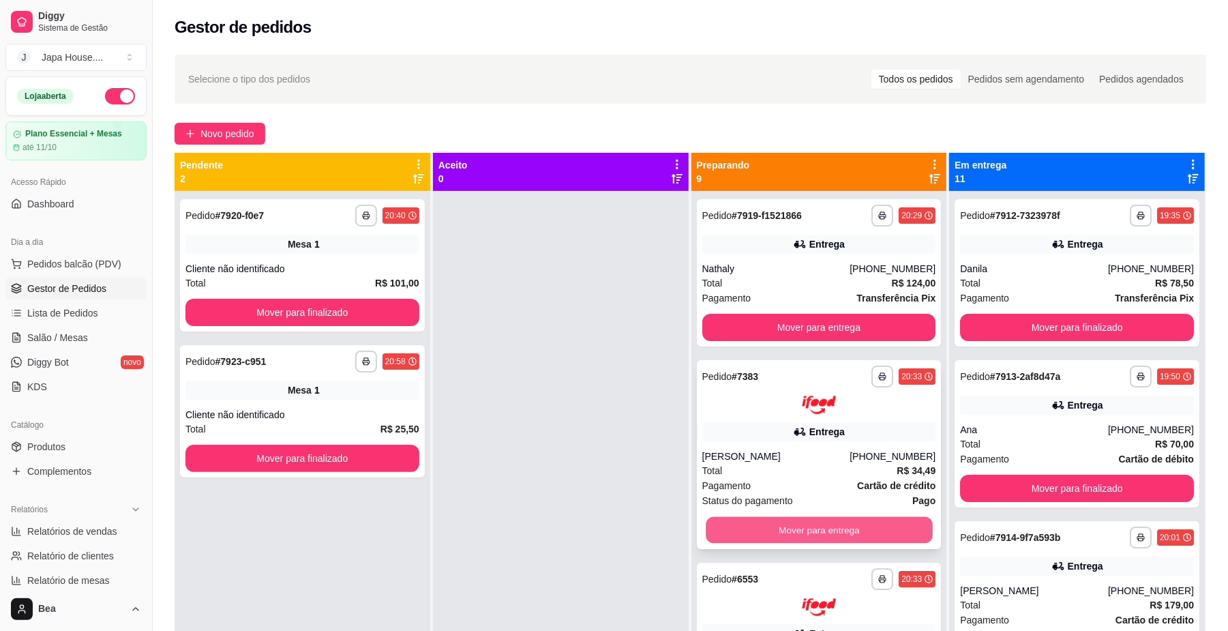
click at [824, 532] on button "Mover para entrega" at bounding box center [819, 529] width 226 height 27
click at [824, 532] on button "Mover para entrega" at bounding box center [819, 529] width 234 height 27
click at [824, 532] on button "Mover para entrega" at bounding box center [819, 529] width 226 height 27
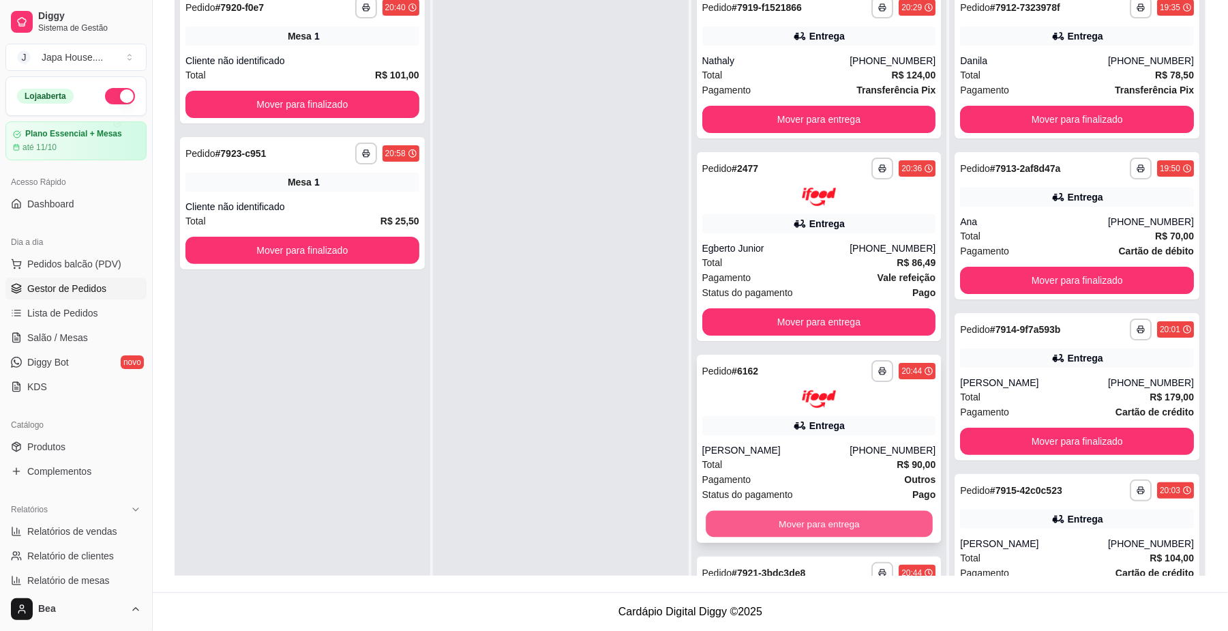
click at [860, 518] on button "Mover para entrega" at bounding box center [819, 524] width 226 height 27
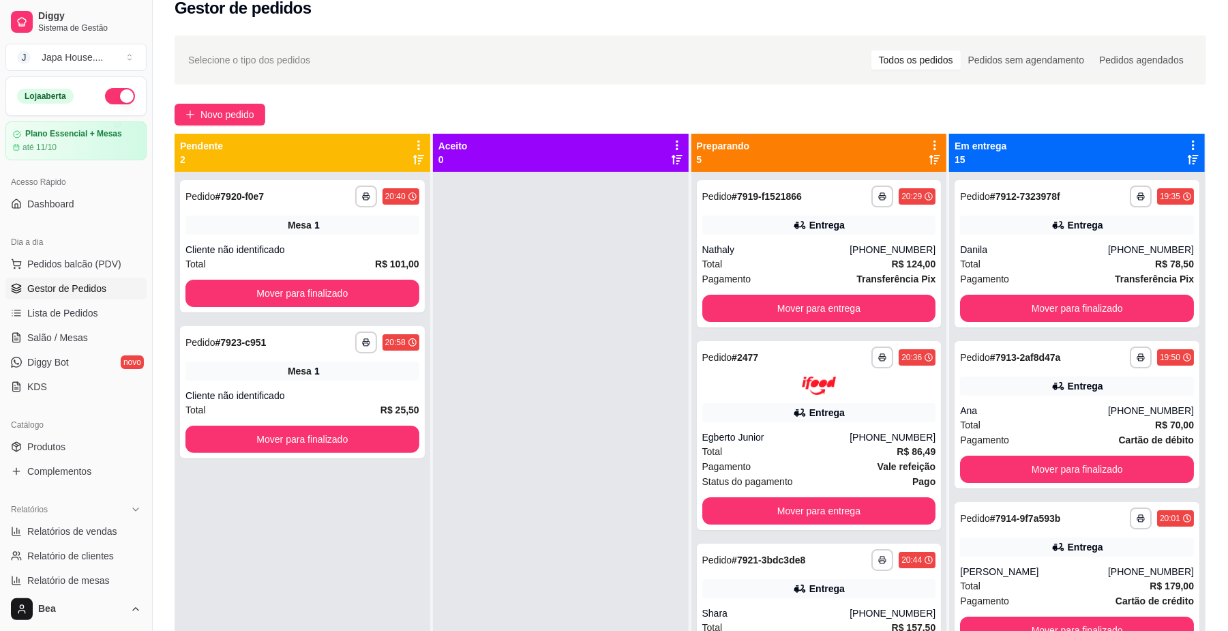
scroll to position [0, 0]
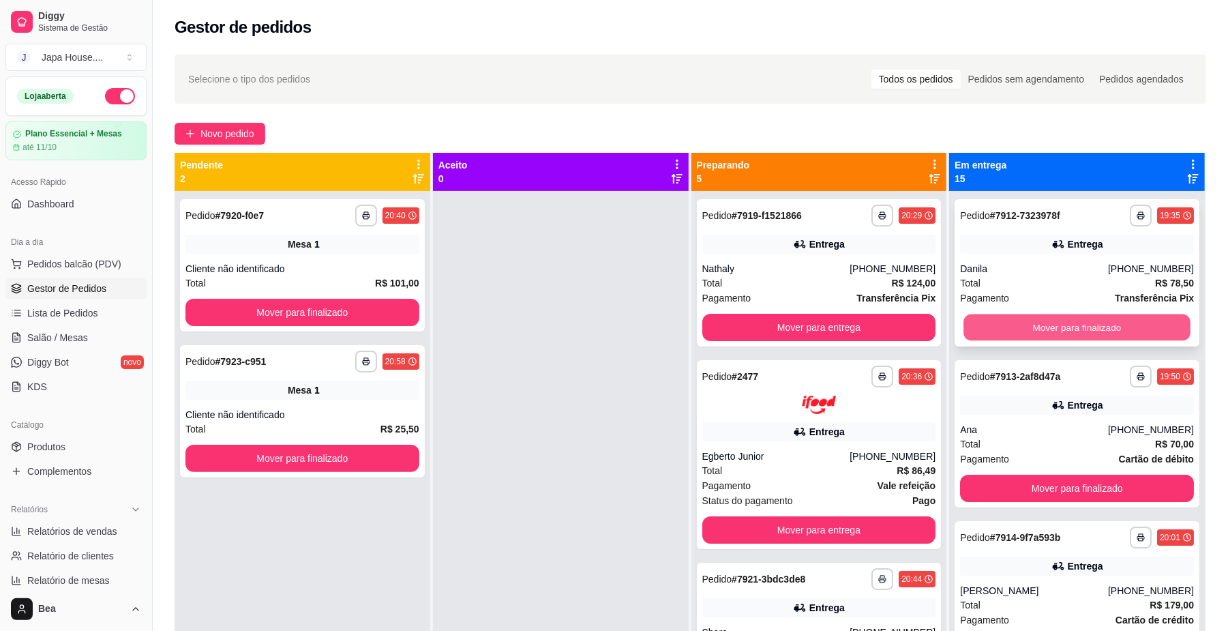
click at [1042, 322] on button "Mover para finalizado" at bounding box center [1076, 327] width 226 height 27
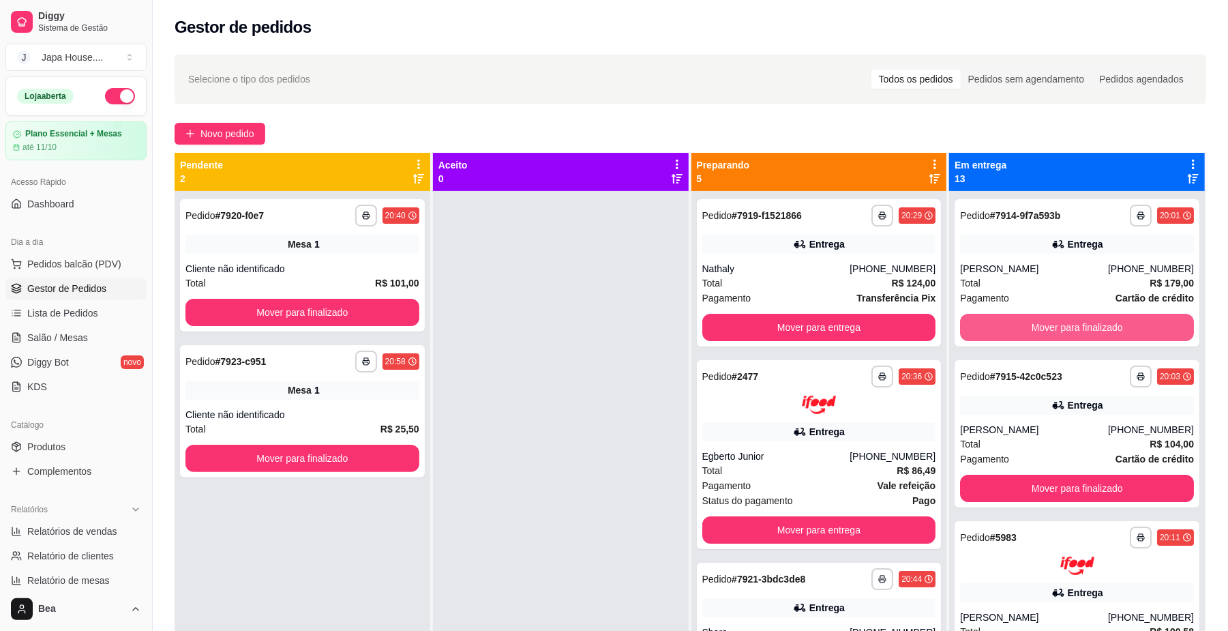
click at [1042, 322] on button "Mover para finalizado" at bounding box center [1077, 327] width 234 height 27
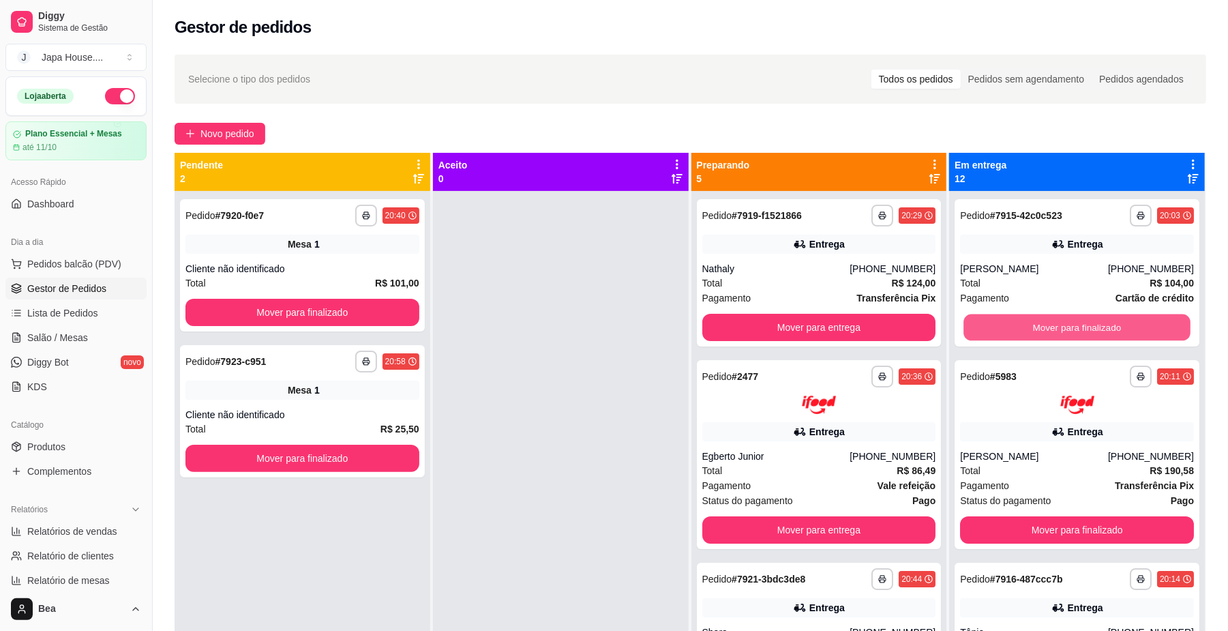
click at [1042, 322] on button "Mover para finalizado" at bounding box center [1076, 327] width 226 height 27
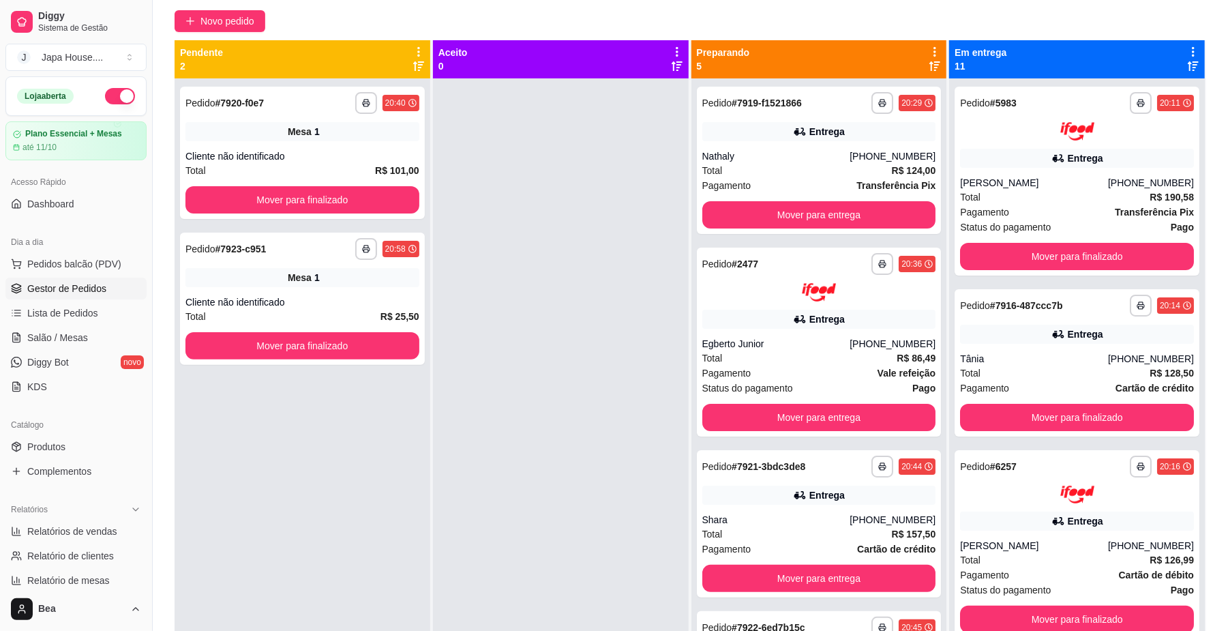
scroll to position [350, 0]
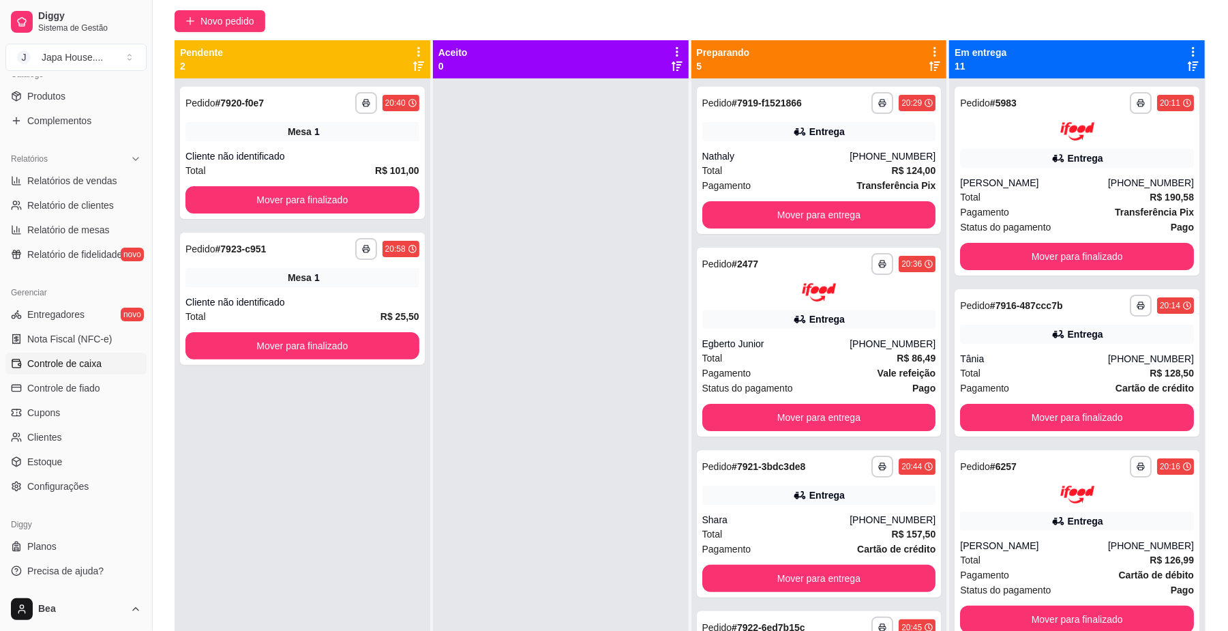
click at [78, 367] on span "Controle de caixa" at bounding box center [64, 364] width 74 height 14
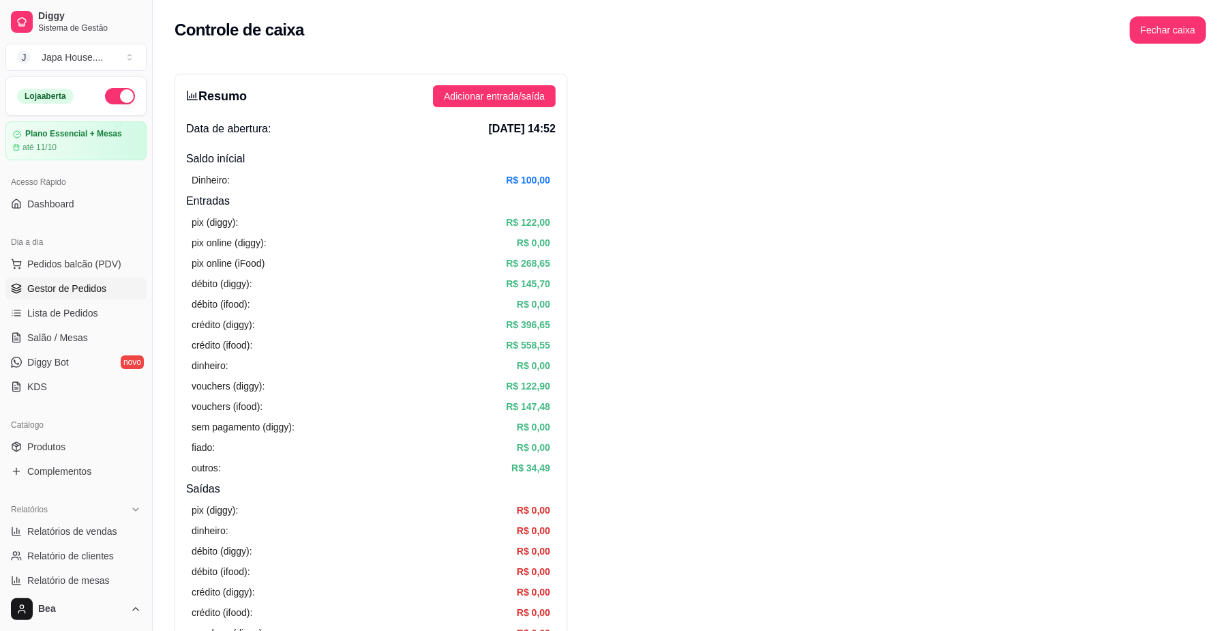
click at [77, 289] on span "Gestor de Pedidos" at bounding box center [66, 289] width 79 height 14
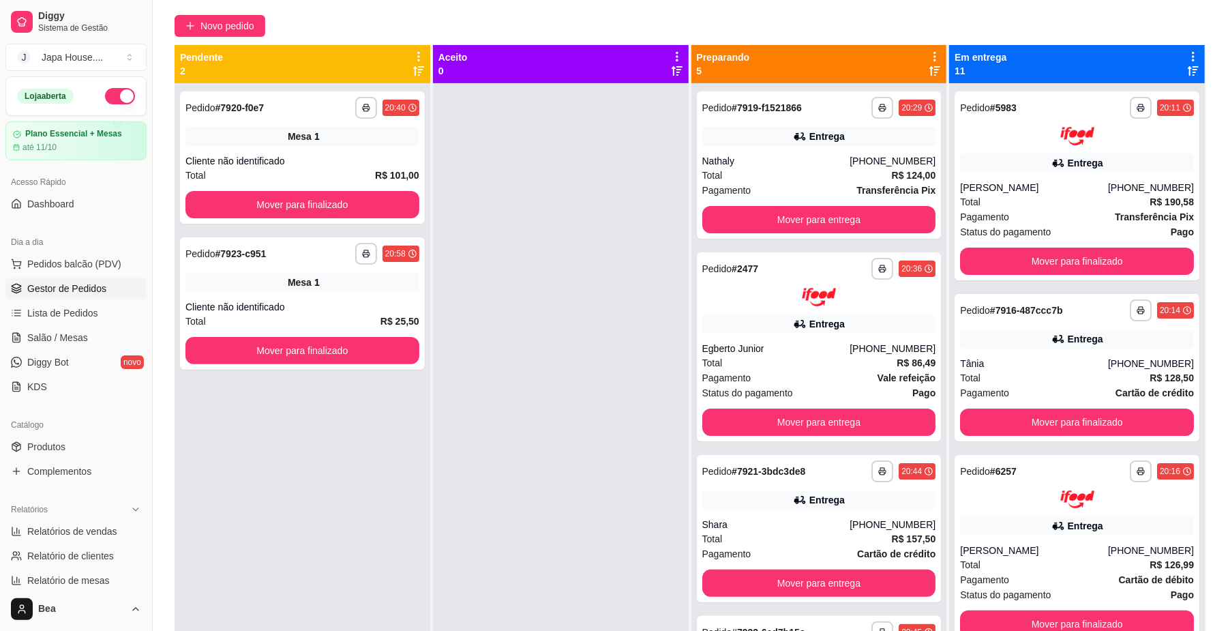
scroll to position [208, 0]
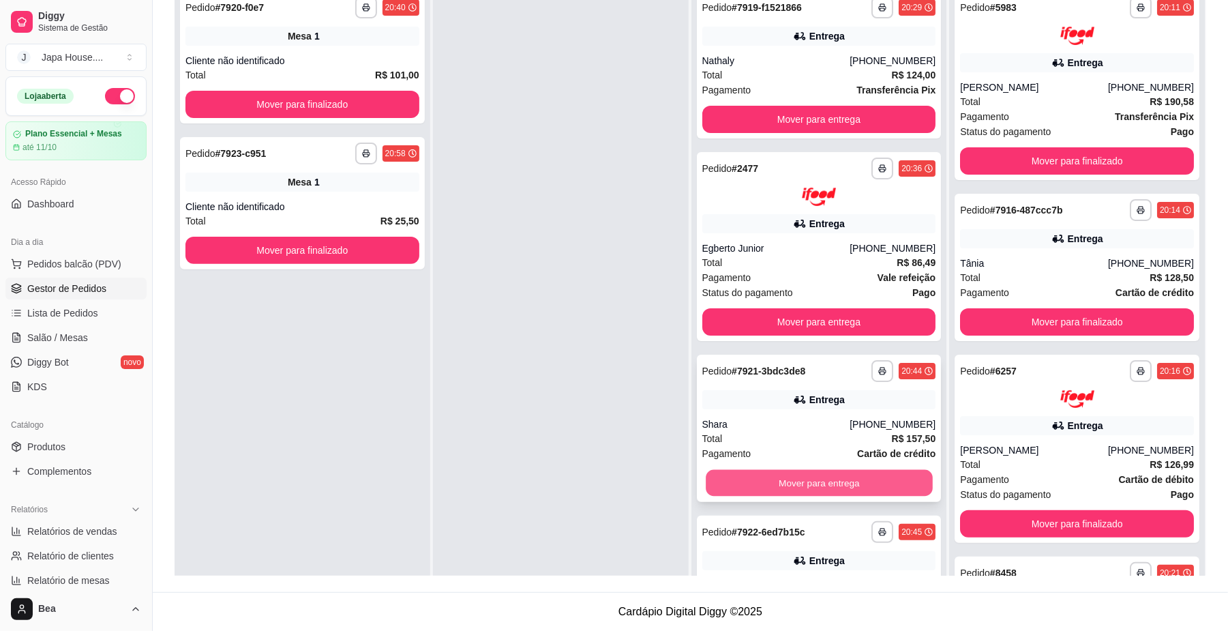
click at [806, 484] on button "Mover para entrega" at bounding box center [819, 482] width 226 height 27
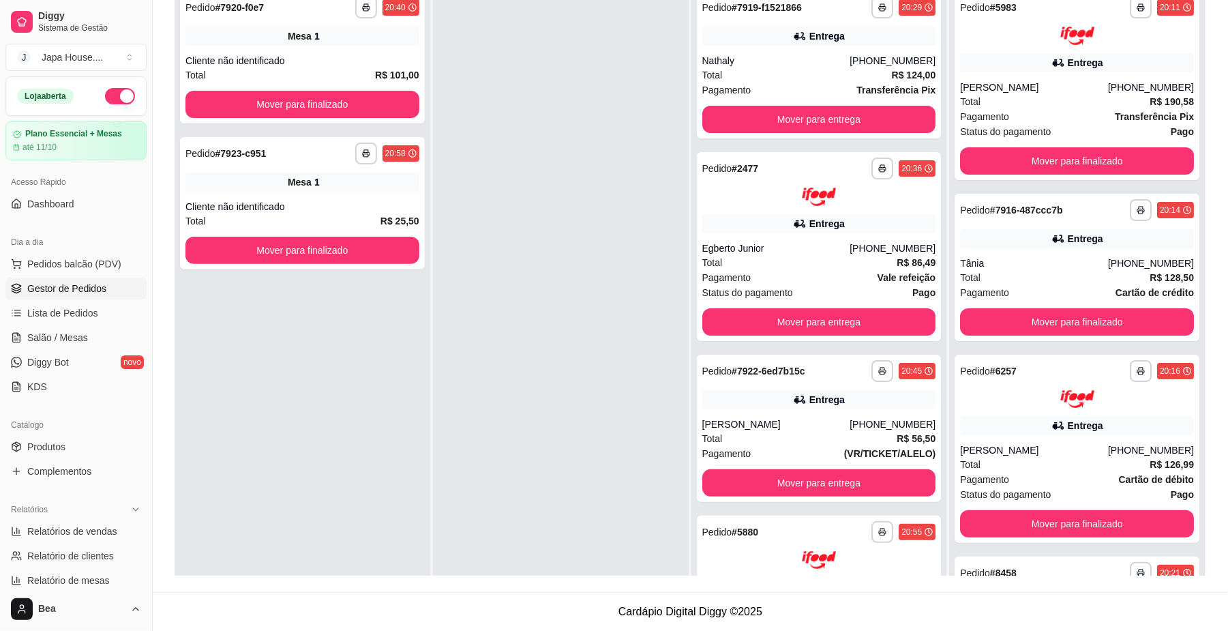
scroll to position [0, 0]
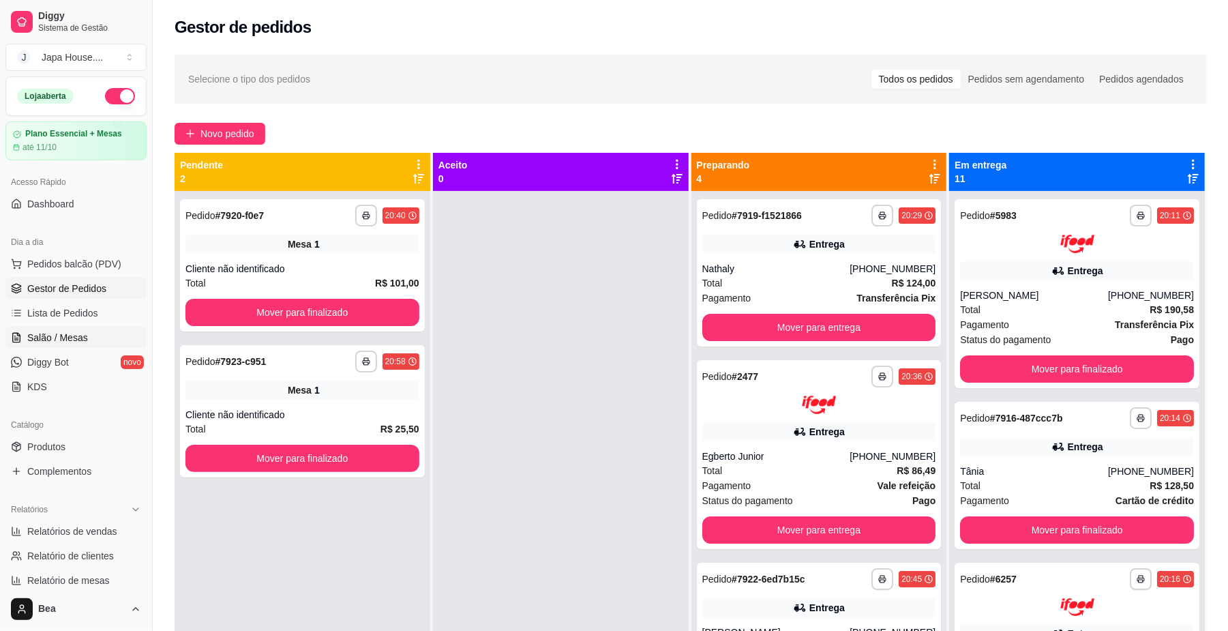
click at [98, 344] on link "Salão / Mesas" at bounding box center [75, 338] width 141 height 22
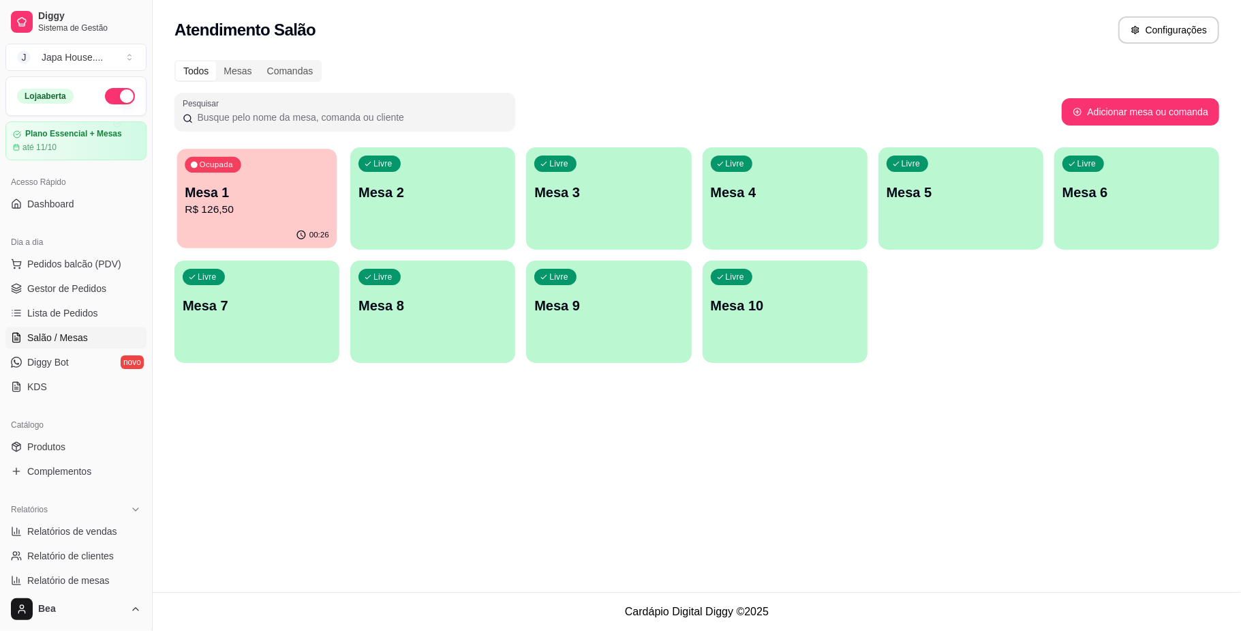
click at [295, 211] on p "R$ 126,50" at bounding box center [257, 210] width 145 height 16
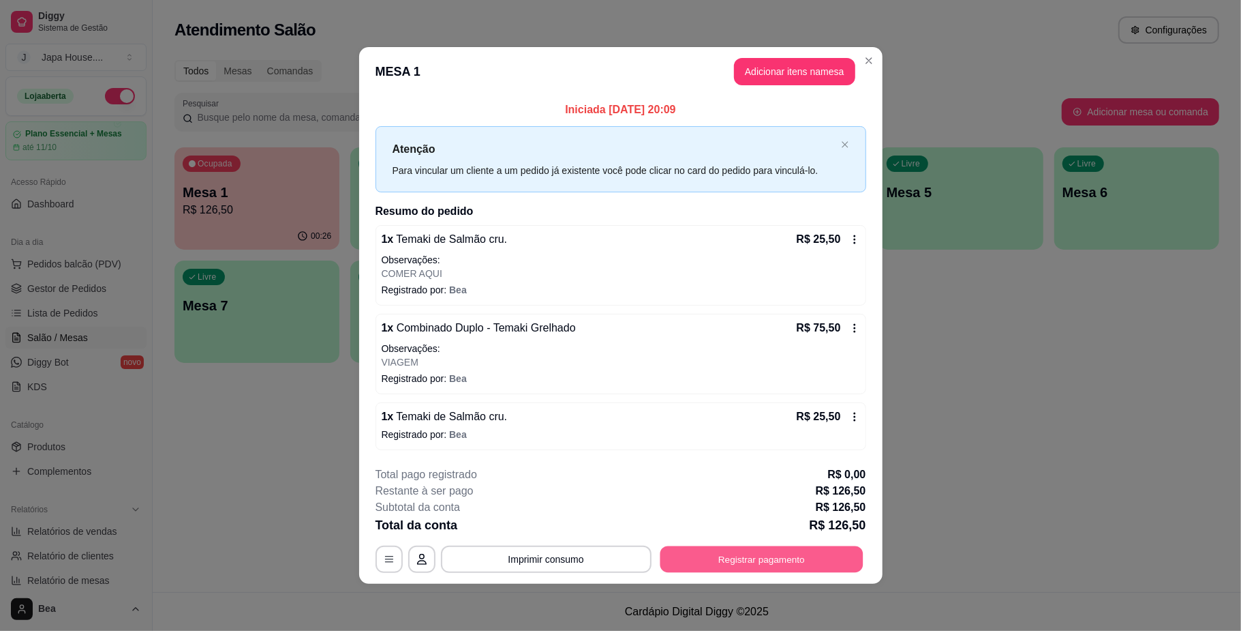
click at [751, 554] on button "Registrar pagamento" at bounding box center [761, 559] width 203 height 27
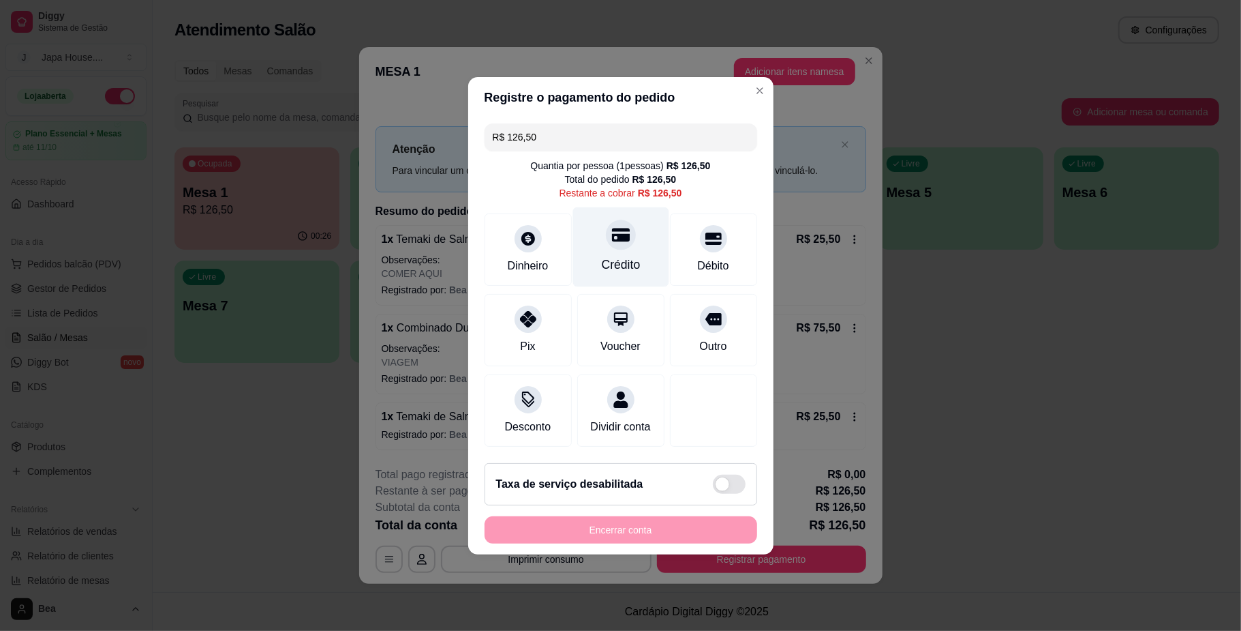
click at [609, 256] on div "Crédito" at bounding box center [620, 265] width 39 height 18
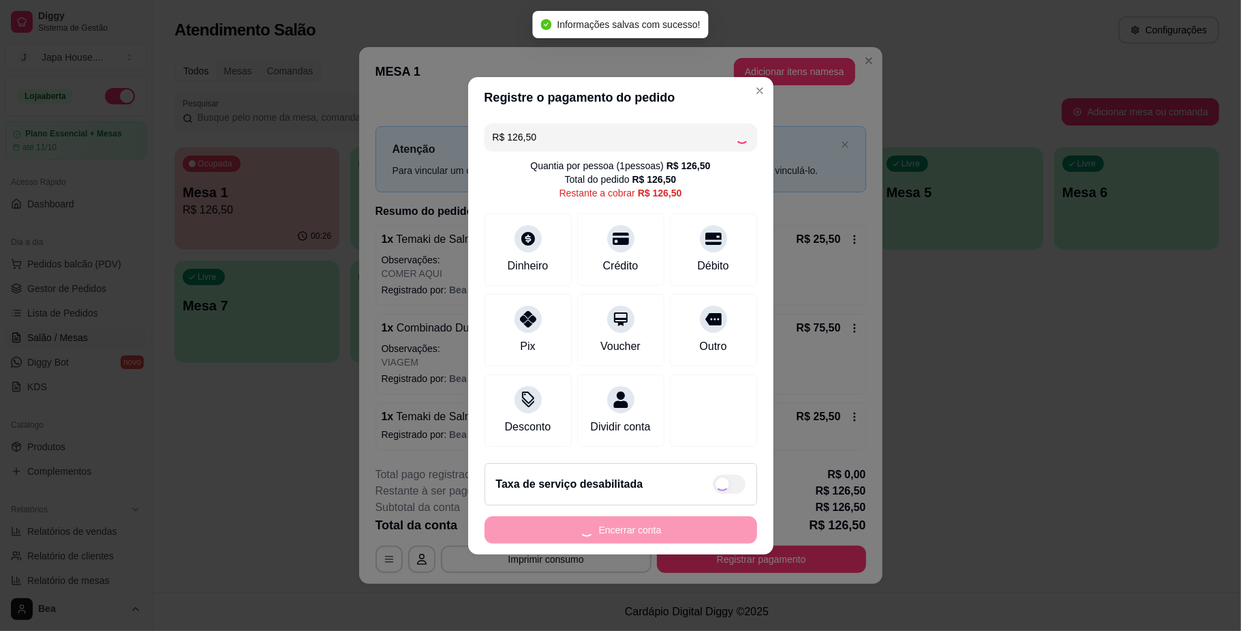
type input "R$ 0,00"
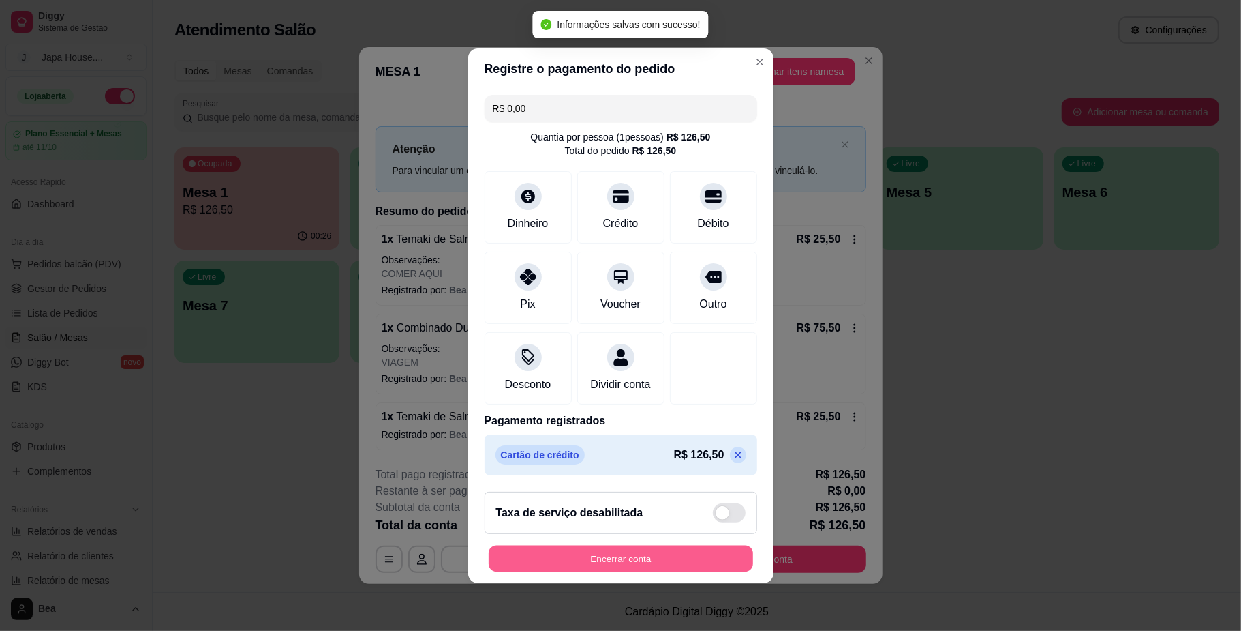
click at [675, 571] on button "Encerrar conta" at bounding box center [621, 558] width 264 height 27
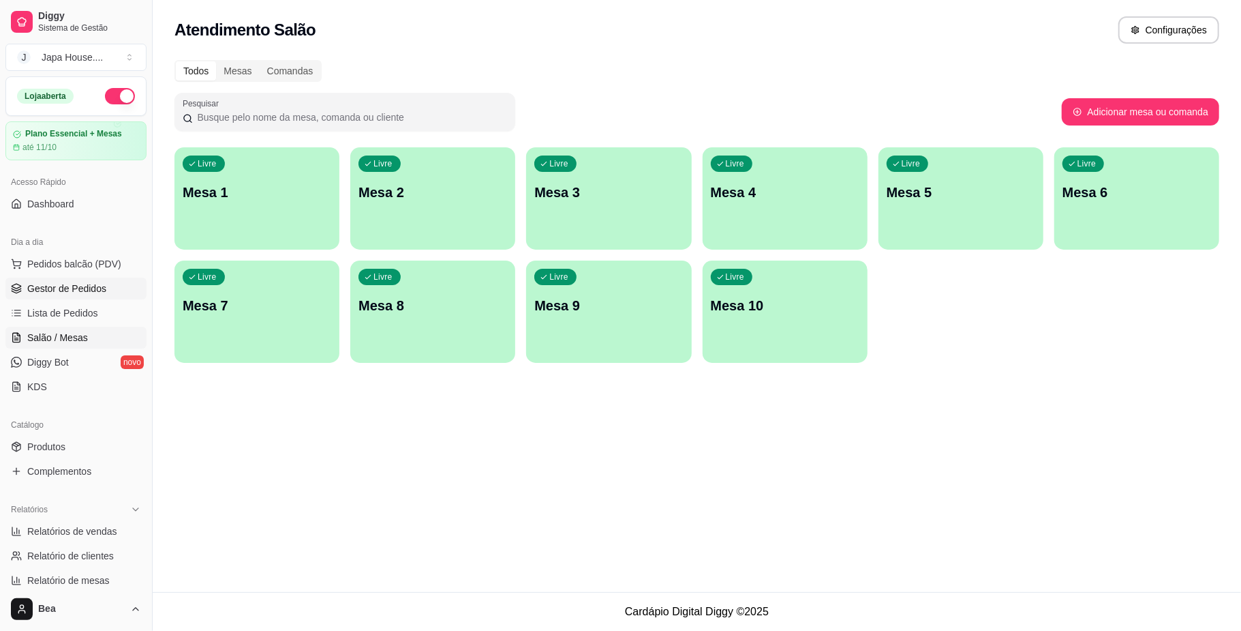
click at [107, 296] on link "Gestor de Pedidos" at bounding box center [75, 288] width 141 height 22
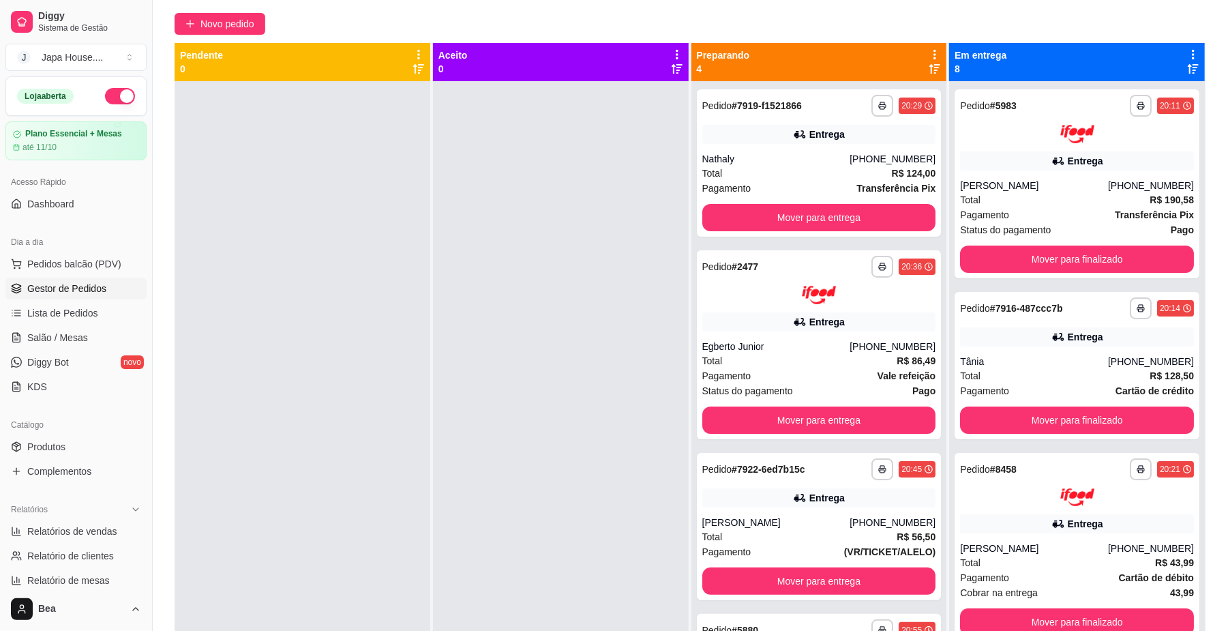
scroll to position [106, 0]
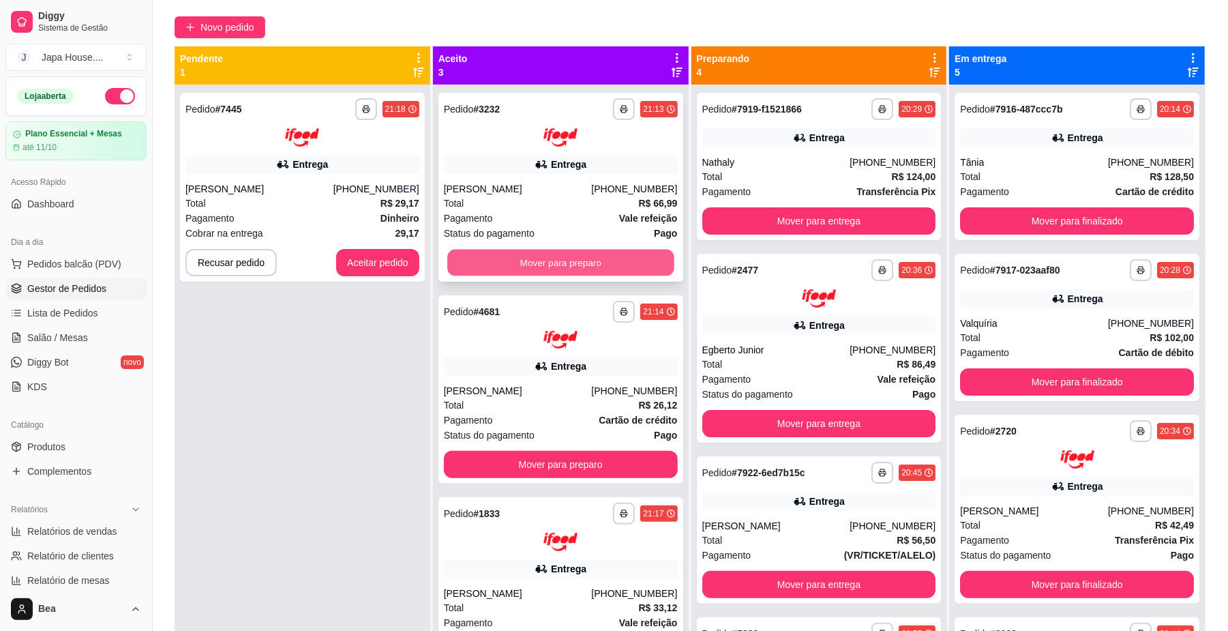
click at [599, 252] on button "Mover para preparo" at bounding box center [560, 262] width 226 height 27
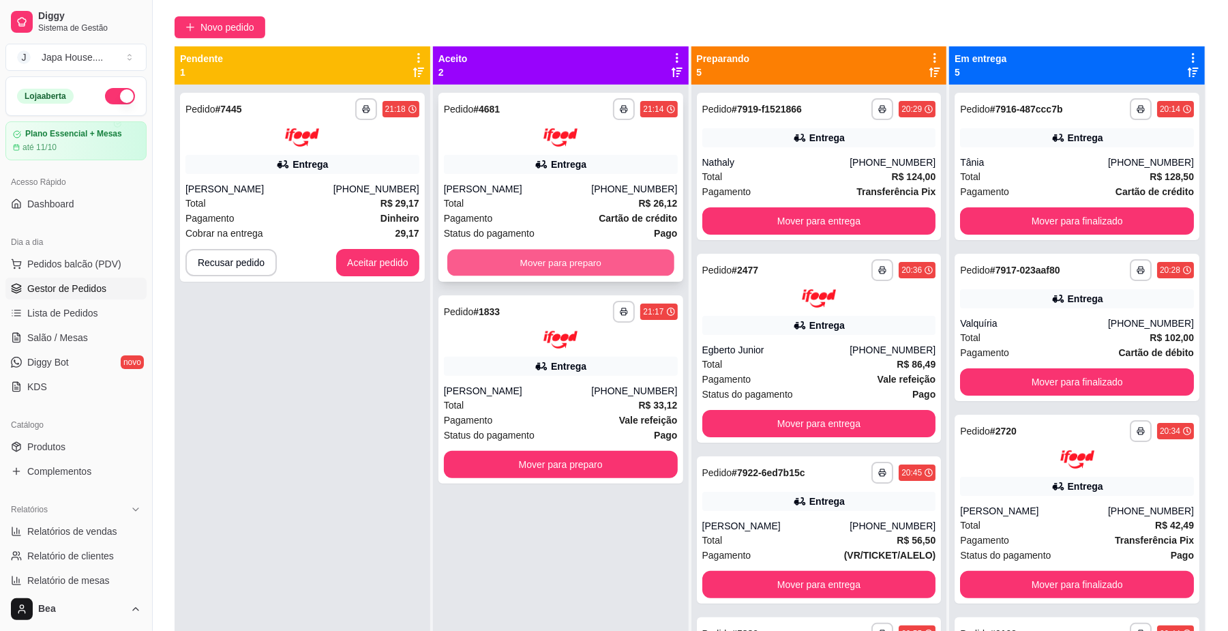
click at [599, 260] on button "Mover para preparo" at bounding box center [560, 262] width 226 height 27
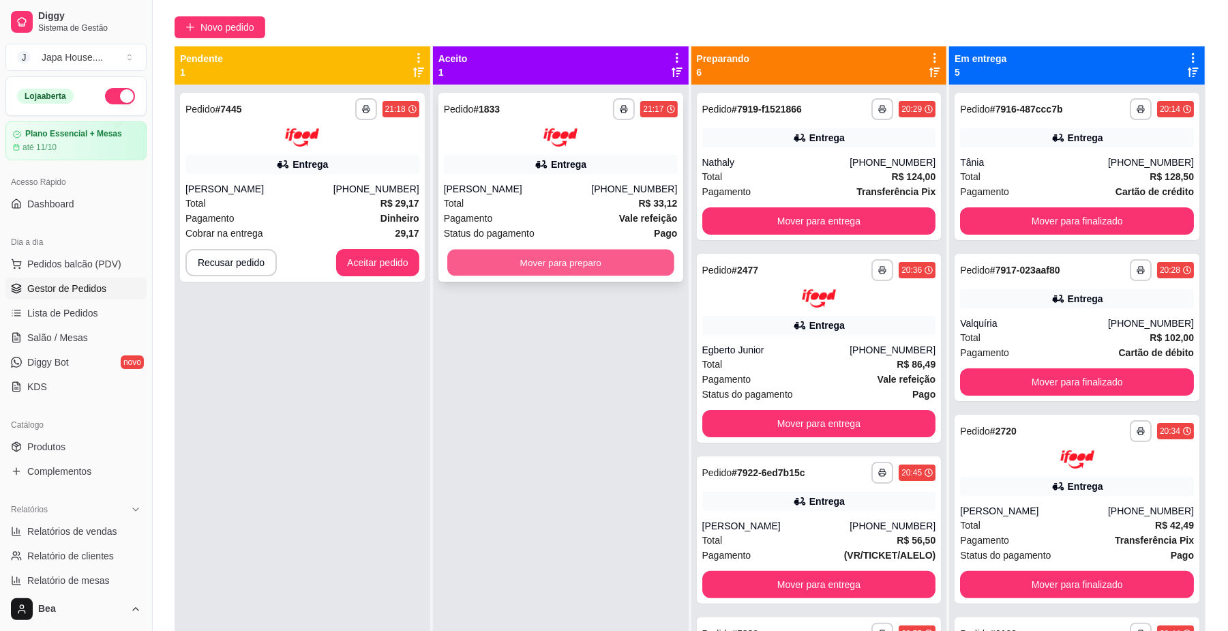
click at [601, 262] on button "Mover para preparo" at bounding box center [560, 262] width 226 height 27
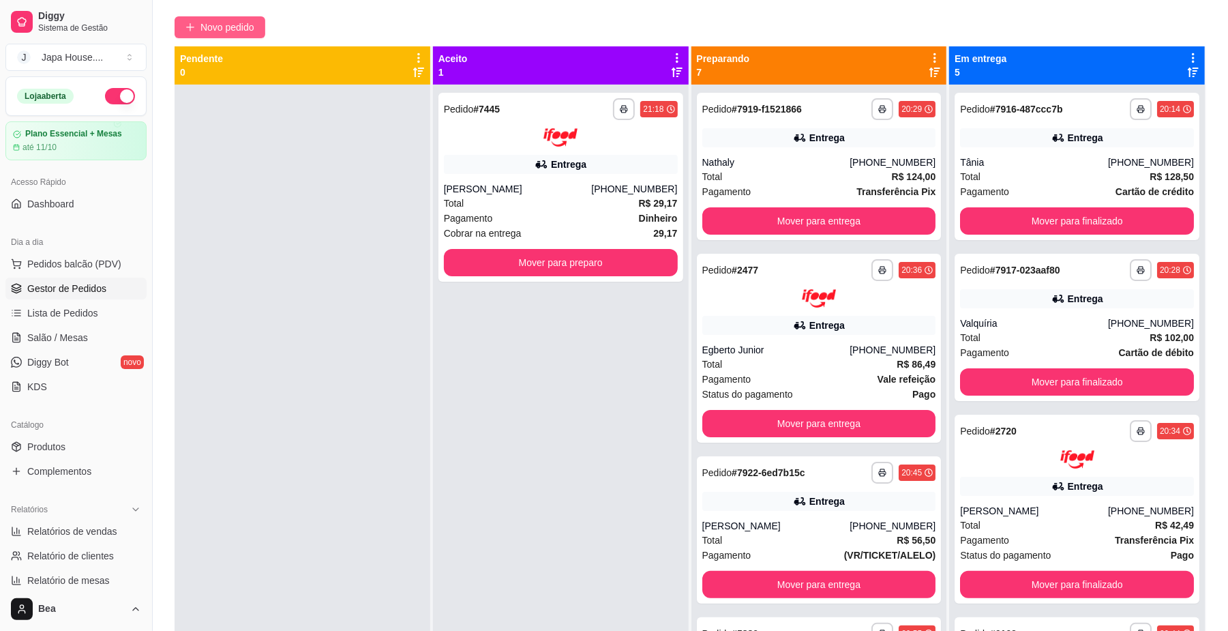
click at [217, 22] on span "Novo pedido" at bounding box center [227, 27] width 54 height 15
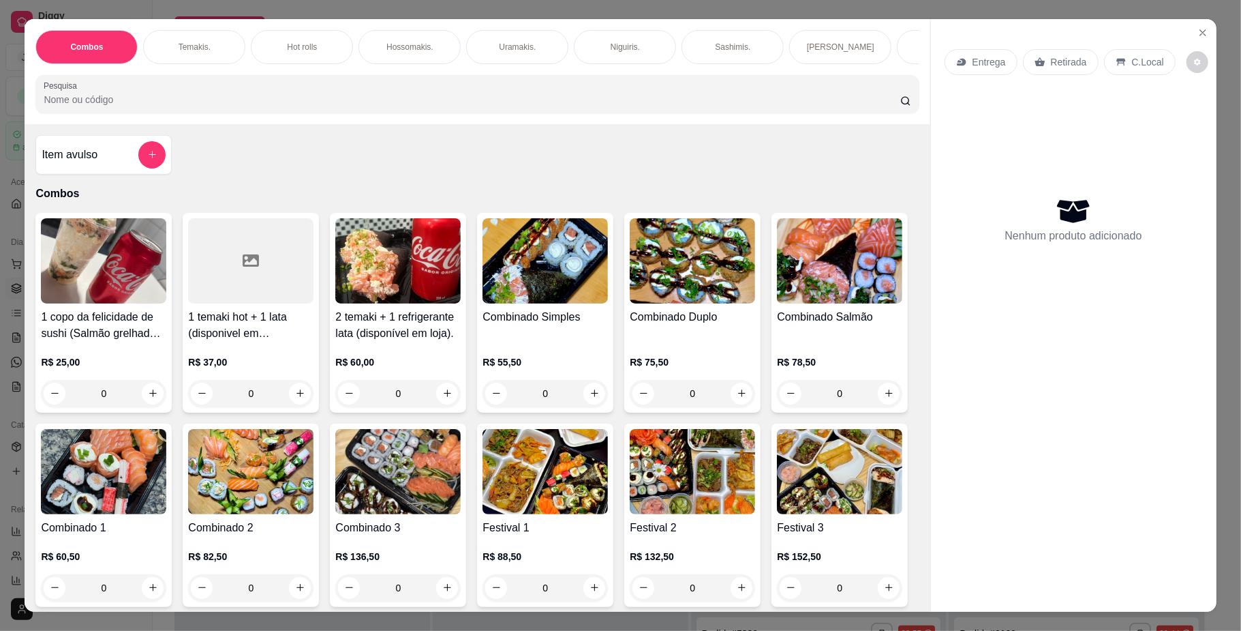
click at [971, 69] on div "Entrega" at bounding box center [981, 62] width 73 height 26
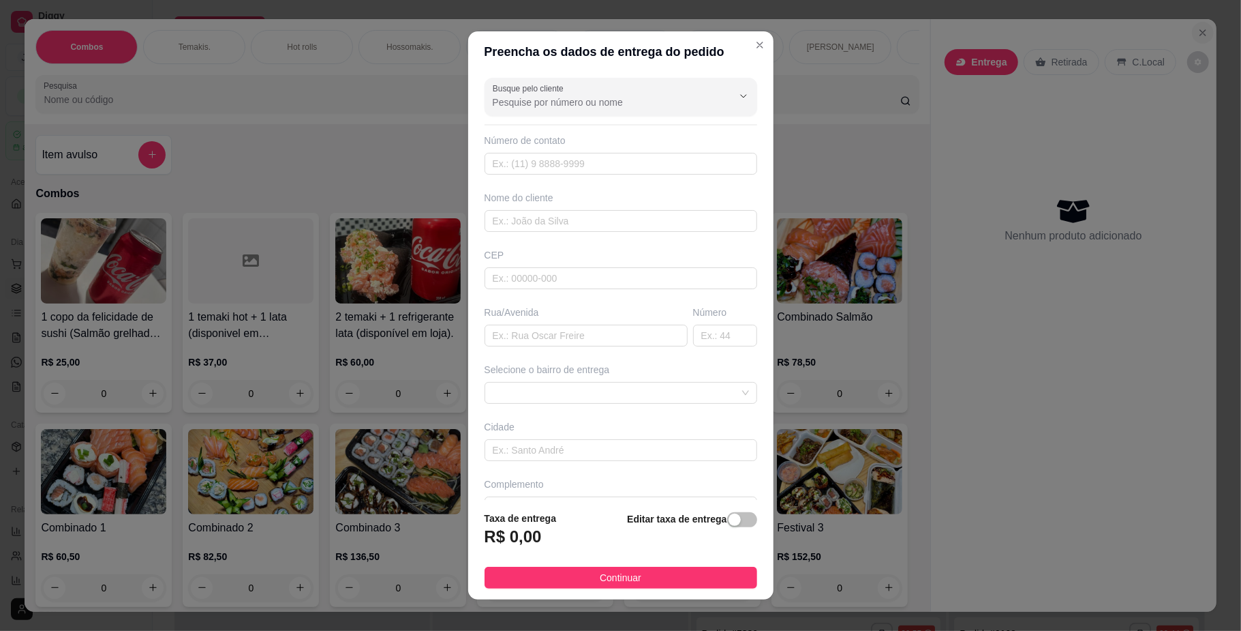
click at [1198, 31] on icon "Close" at bounding box center [1203, 32] width 11 height 11
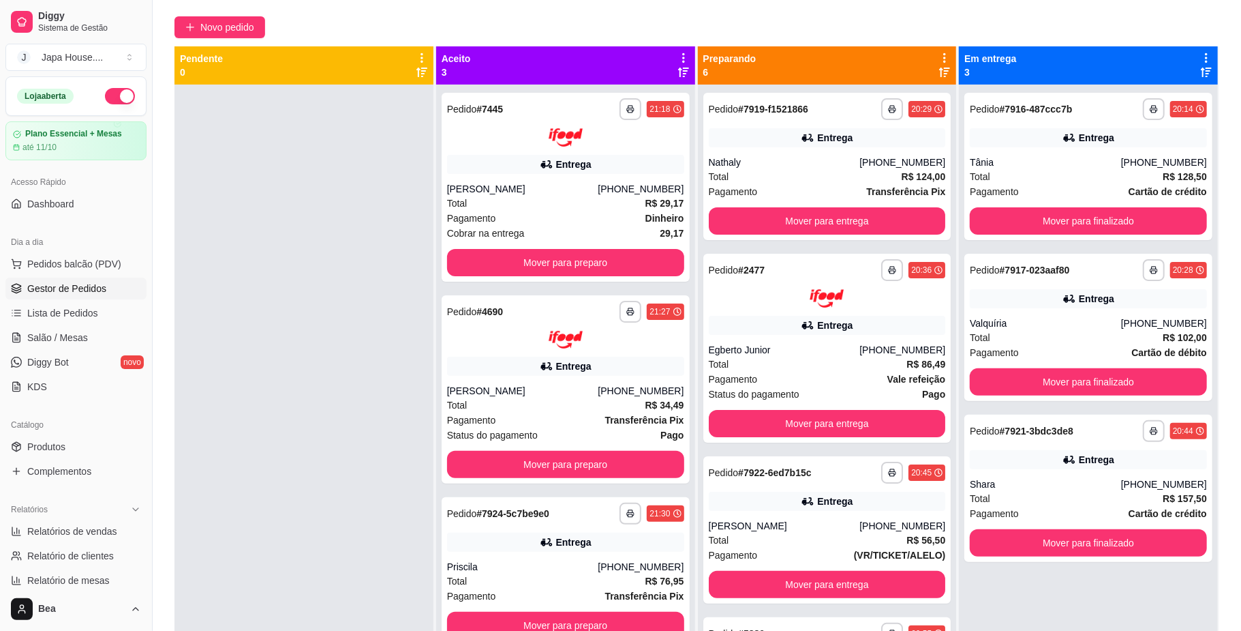
click at [1195, 29] on div "Novo pedido" at bounding box center [697, 27] width 1045 height 22
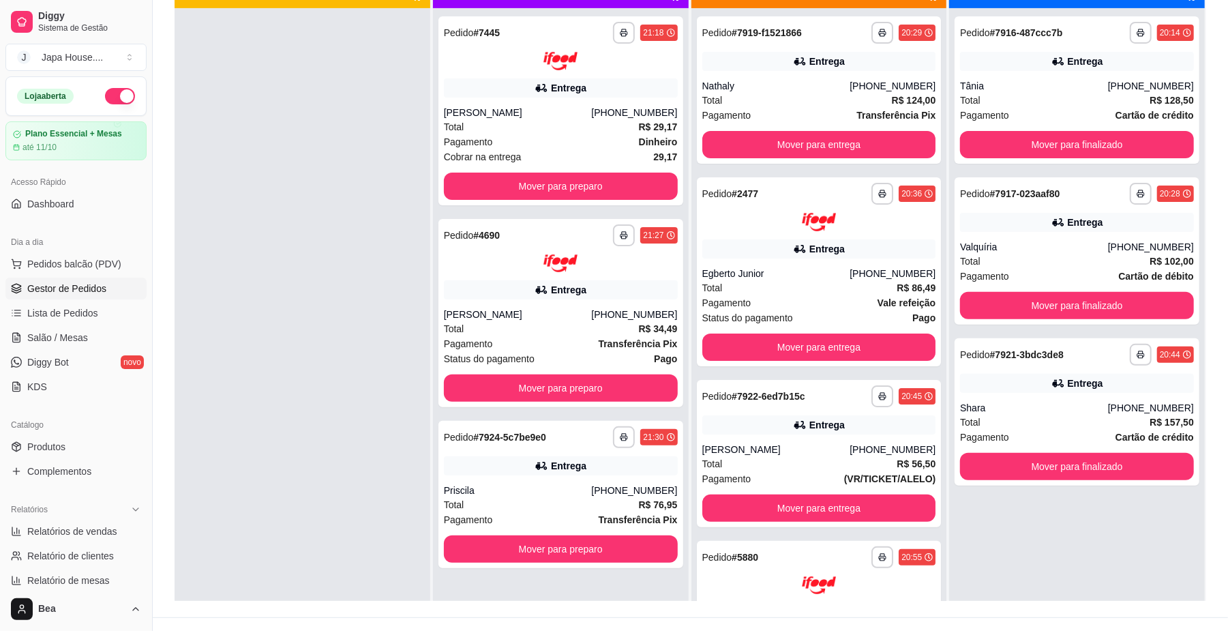
scroll to position [208, 0]
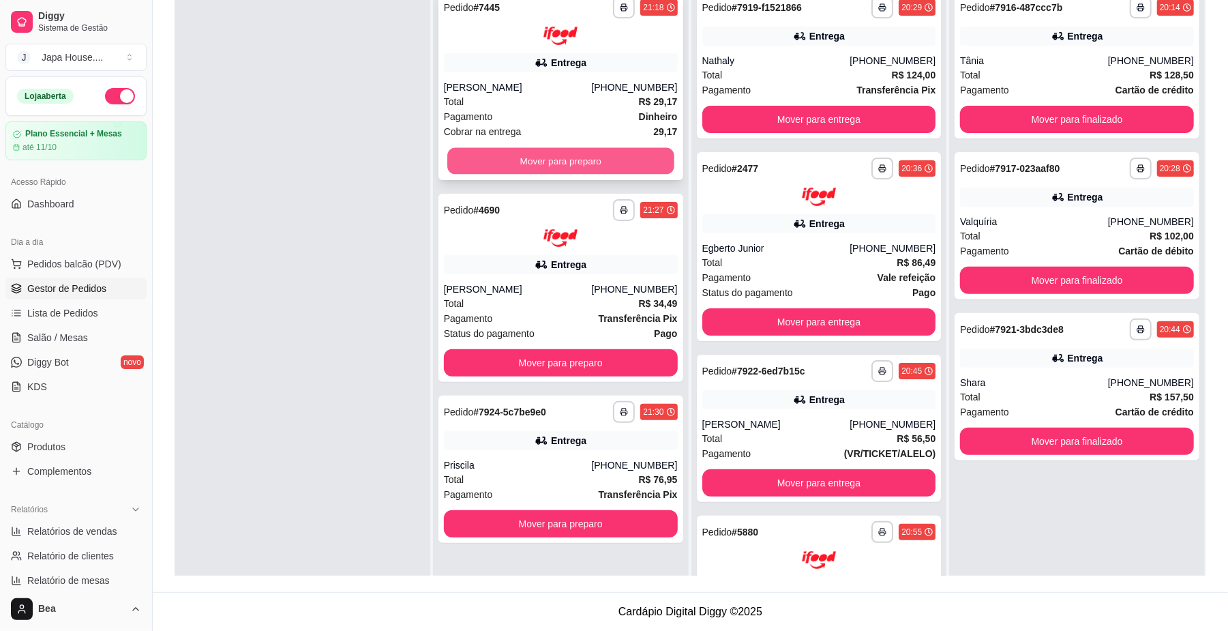
click at [611, 157] on button "Mover para preparo" at bounding box center [560, 160] width 226 height 27
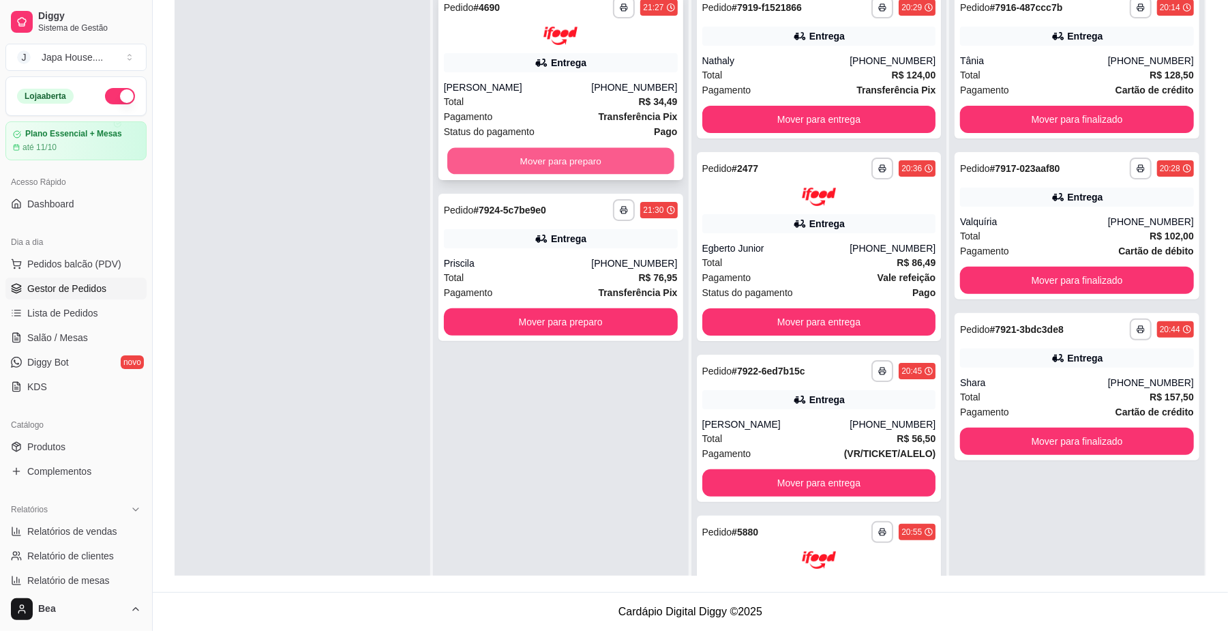
click at [622, 153] on button "Mover para preparo" at bounding box center [560, 160] width 226 height 27
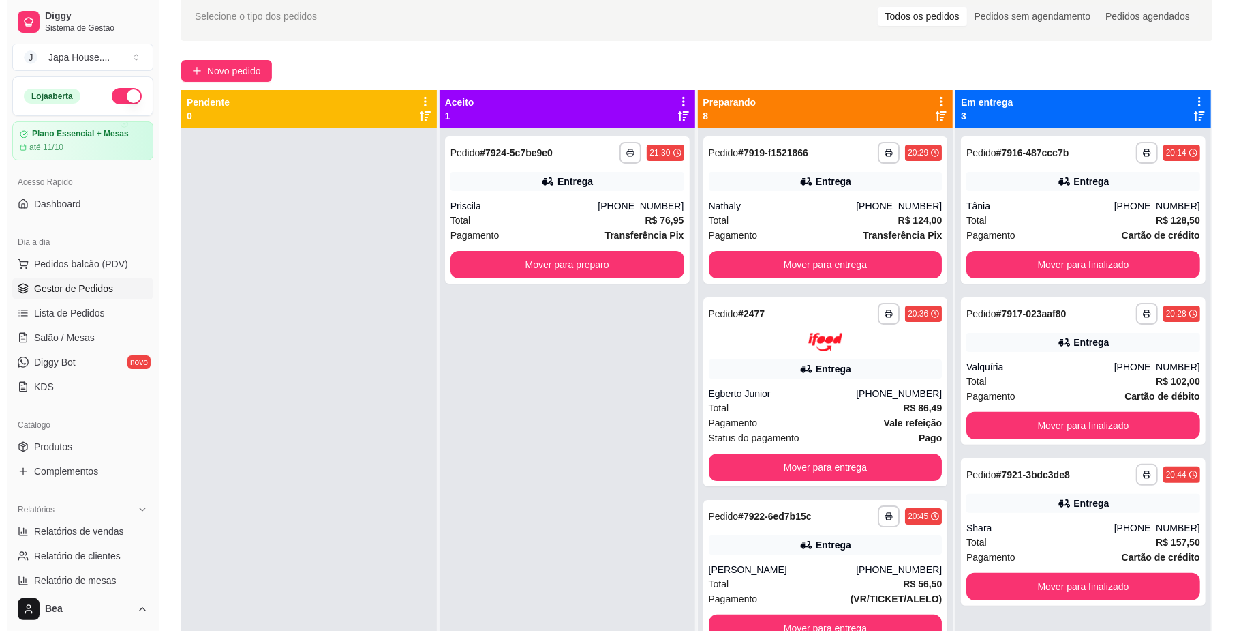
scroll to position [0, 0]
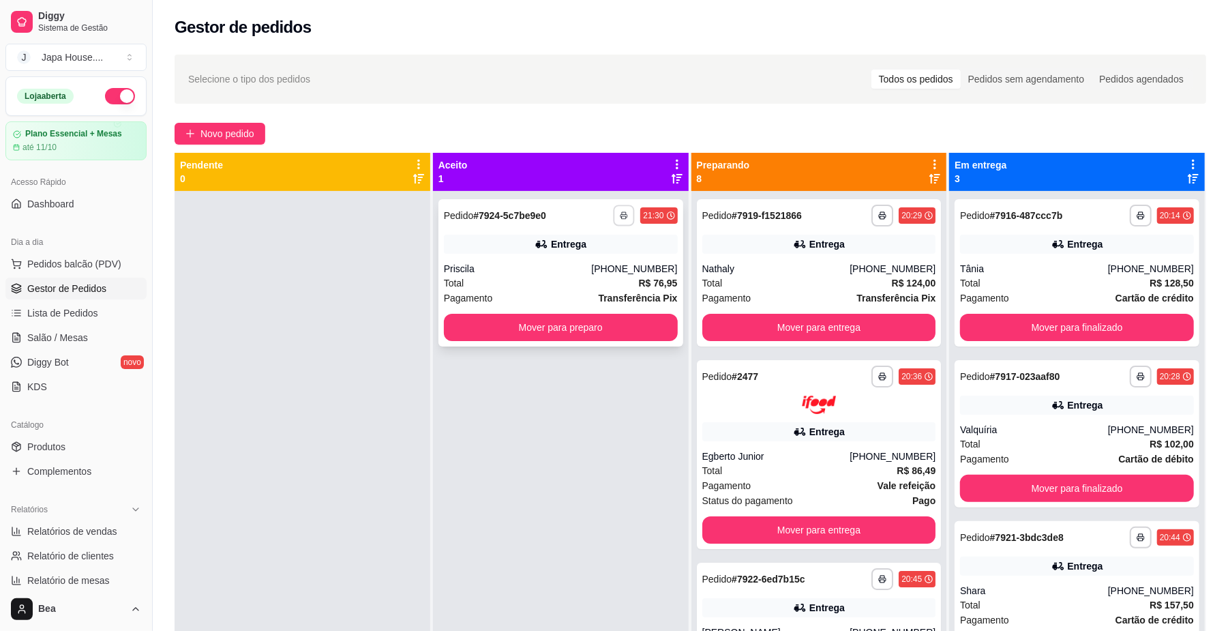
click at [620, 215] on icon "button" at bounding box center [624, 215] width 8 height 8
click at [592, 293] on button "IMPRESSORA" at bounding box center [581, 289] width 95 height 21
click at [622, 219] on icon "button" at bounding box center [624, 215] width 8 height 8
click at [585, 298] on button "IMPRESSORA" at bounding box center [581, 289] width 95 height 21
click at [620, 218] on icon "button" at bounding box center [624, 215] width 8 height 8
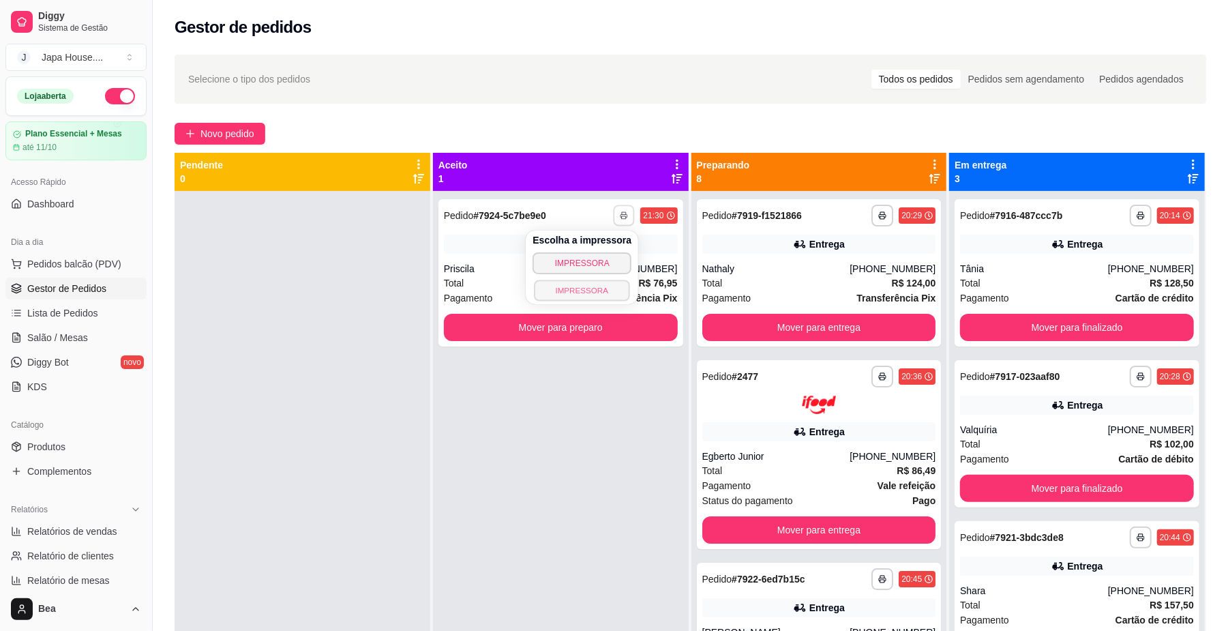
click at [598, 296] on button "IMPRESSORA" at bounding box center [581, 289] width 95 height 21
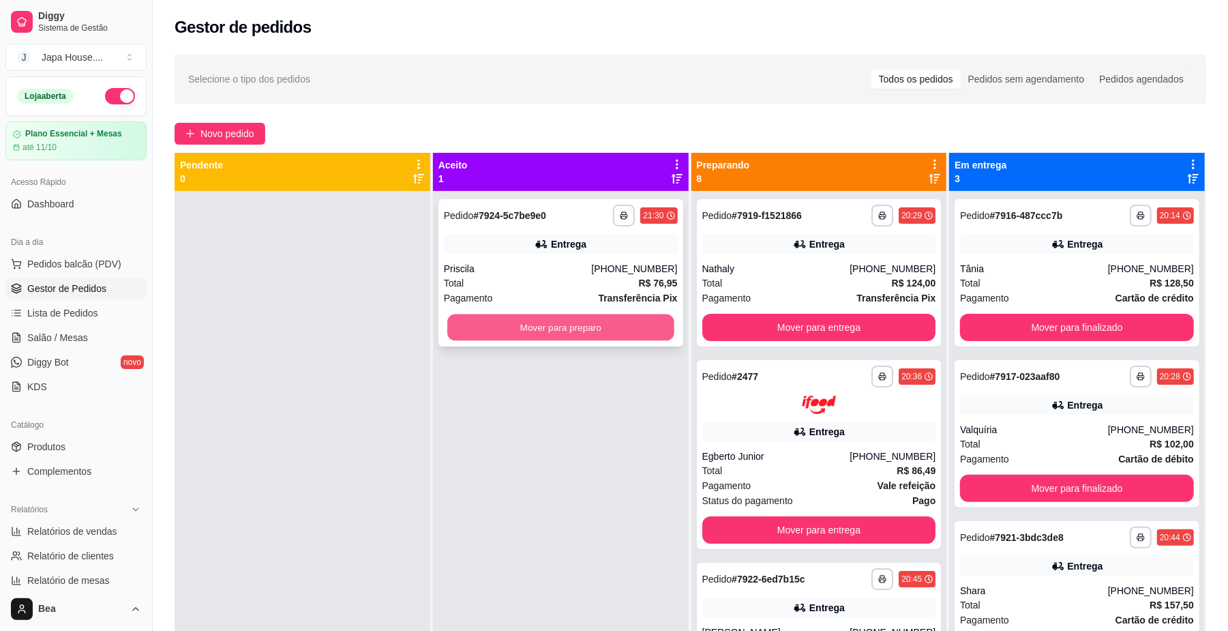
click at [601, 319] on button "Mover para preparo" at bounding box center [560, 327] width 226 height 27
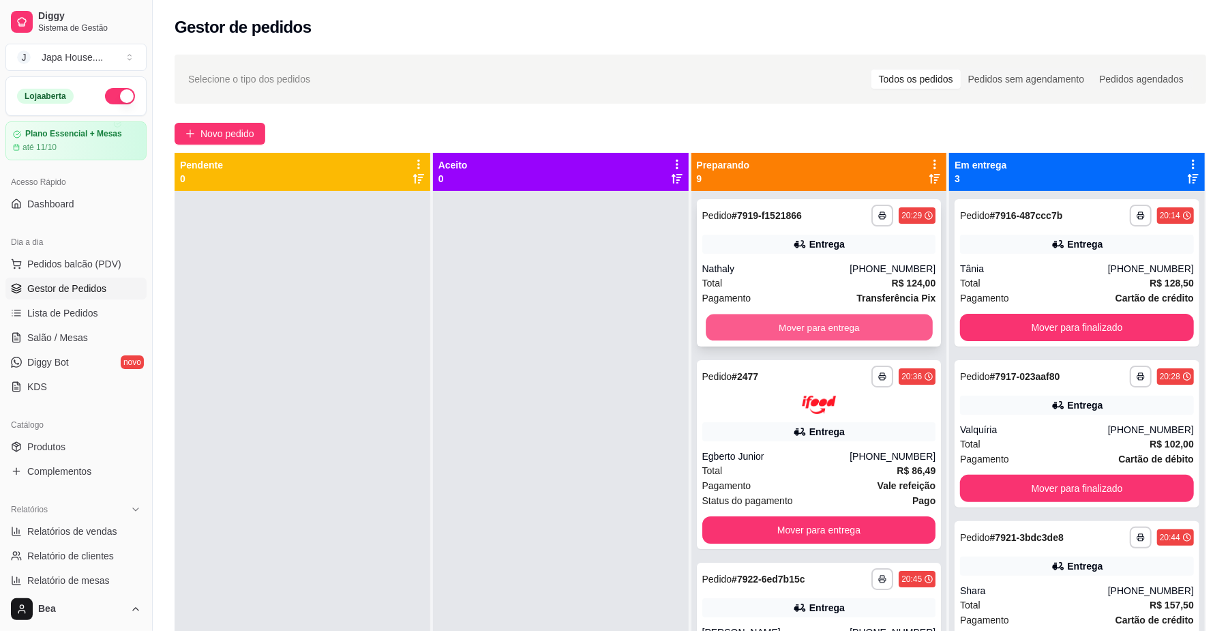
click at [819, 323] on button "Mover para entrega" at bounding box center [819, 327] width 226 height 27
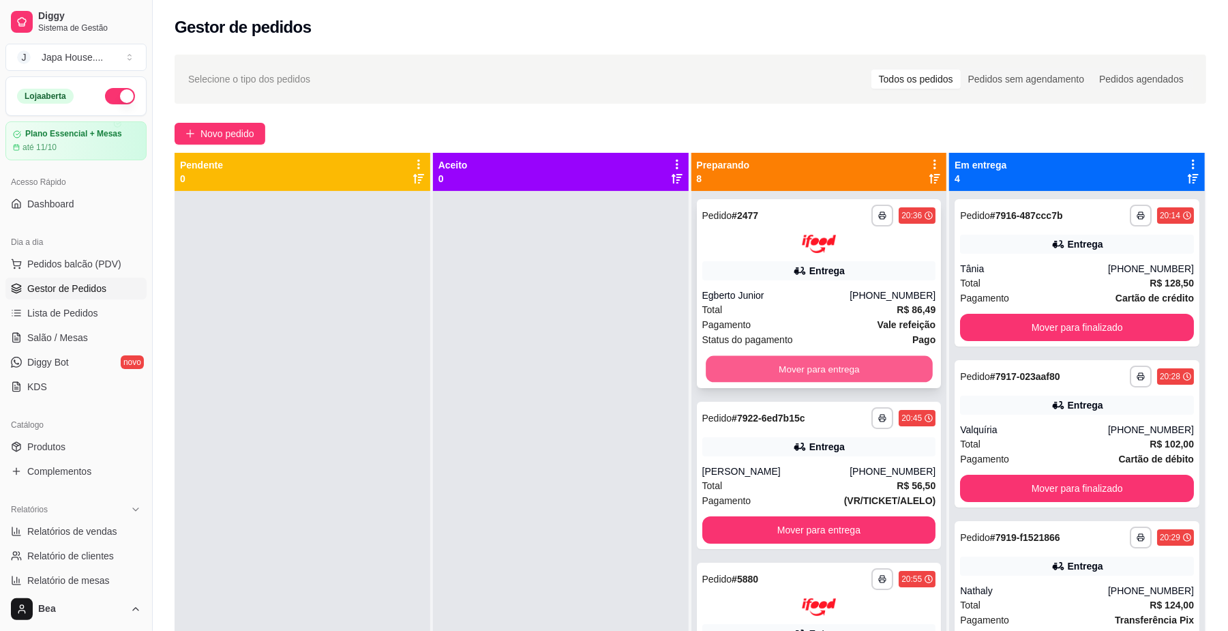
click at [828, 360] on button "Mover para entrega" at bounding box center [819, 368] width 226 height 27
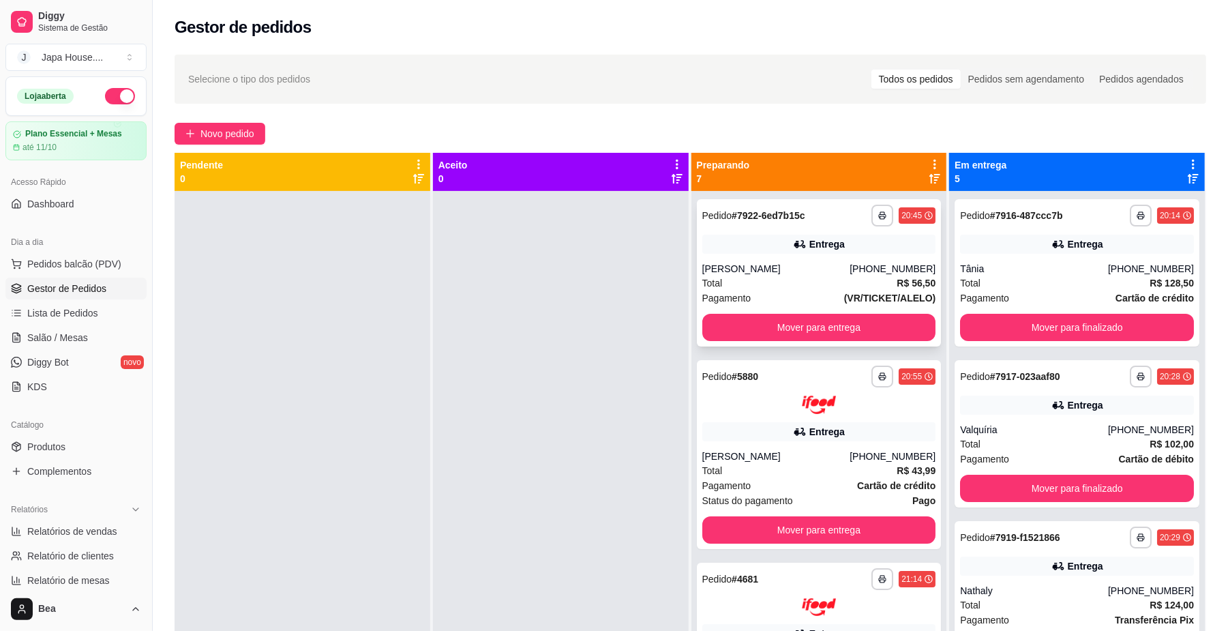
click at [896, 277] on strong "R$ 56,50" at bounding box center [915, 282] width 39 height 11
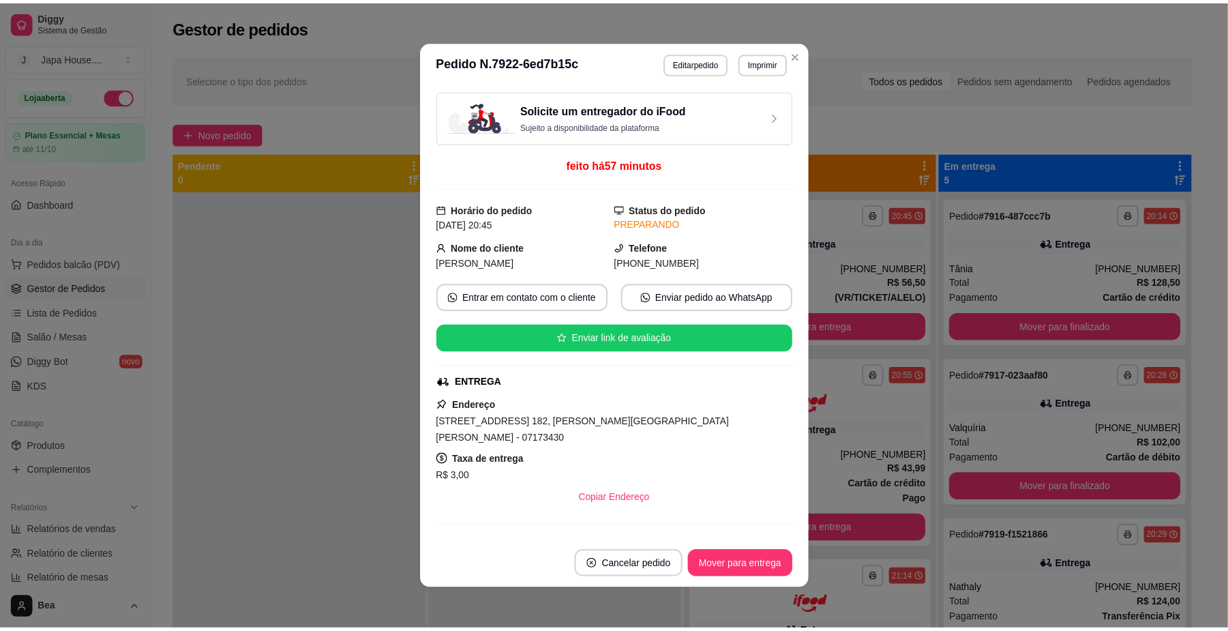
scroll to position [158, 0]
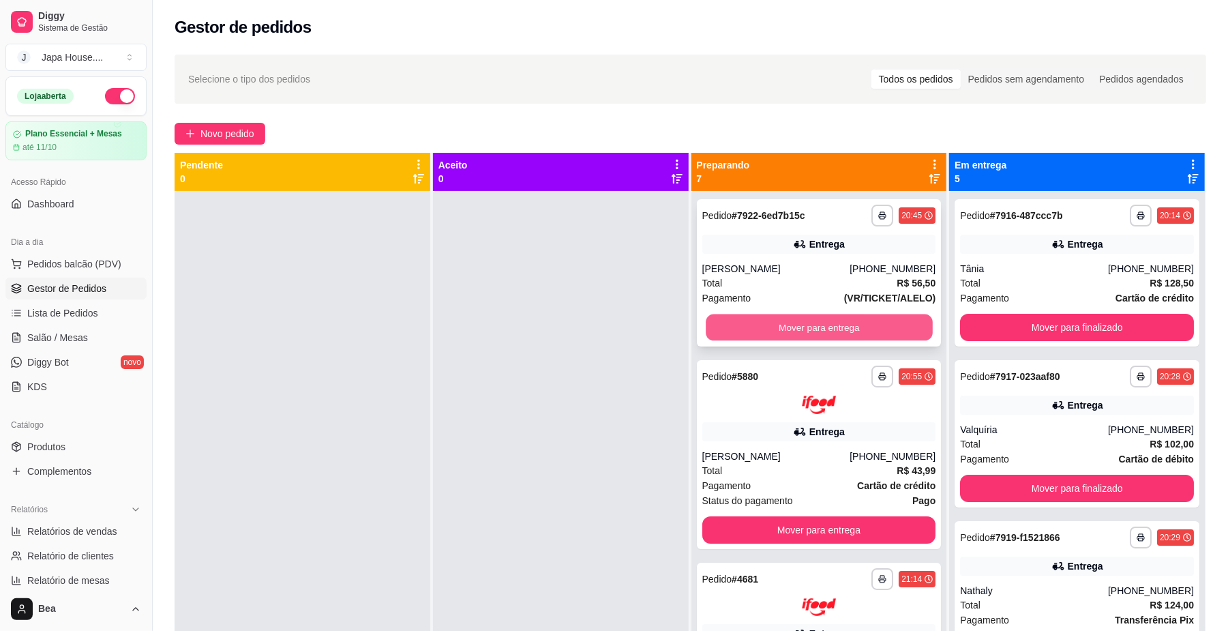
click at [804, 329] on button "Mover para entrega" at bounding box center [819, 327] width 226 height 27
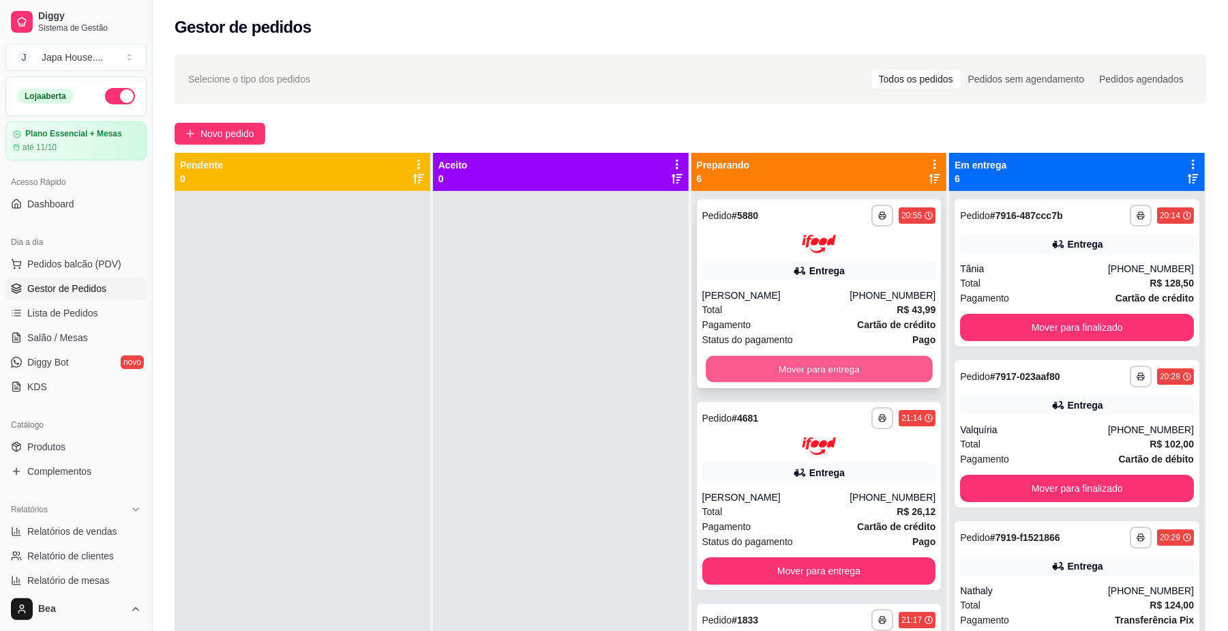
click at [803, 363] on button "Mover para entrega" at bounding box center [819, 368] width 226 height 27
click at [803, 363] on button "Mover para entrega" at bounding box center [819, 368] width 234 height 27
click at [803, 363] on button "Mover para entrega" at bounding box center [819, 368] width 226 height 27
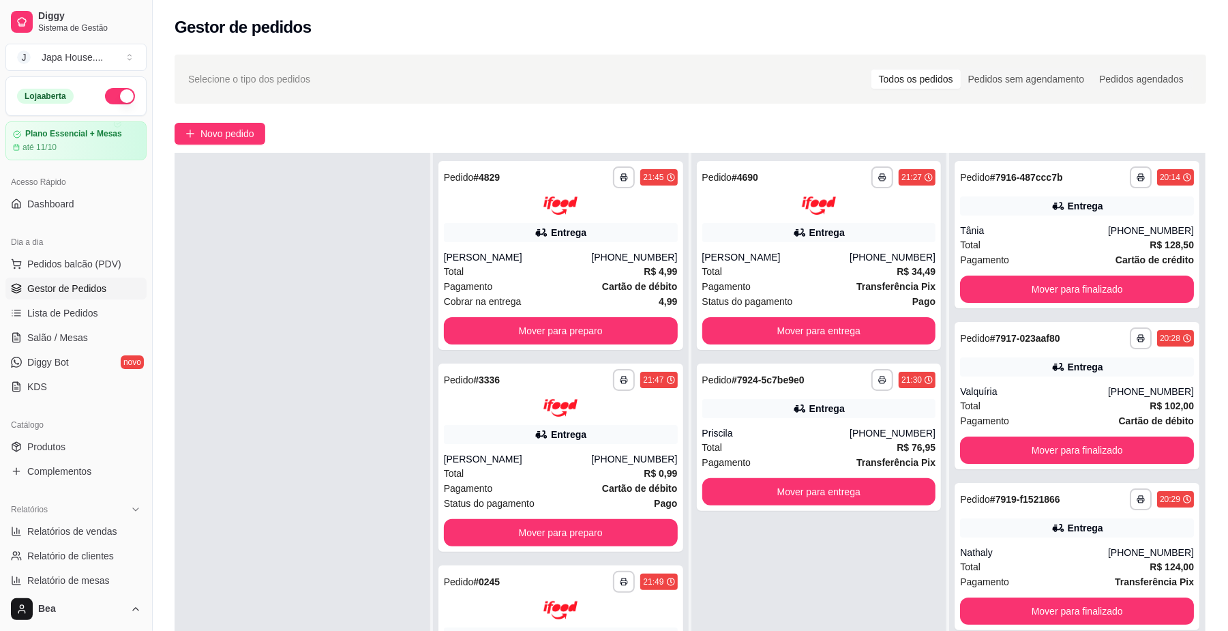
scroll to position [0, 0]
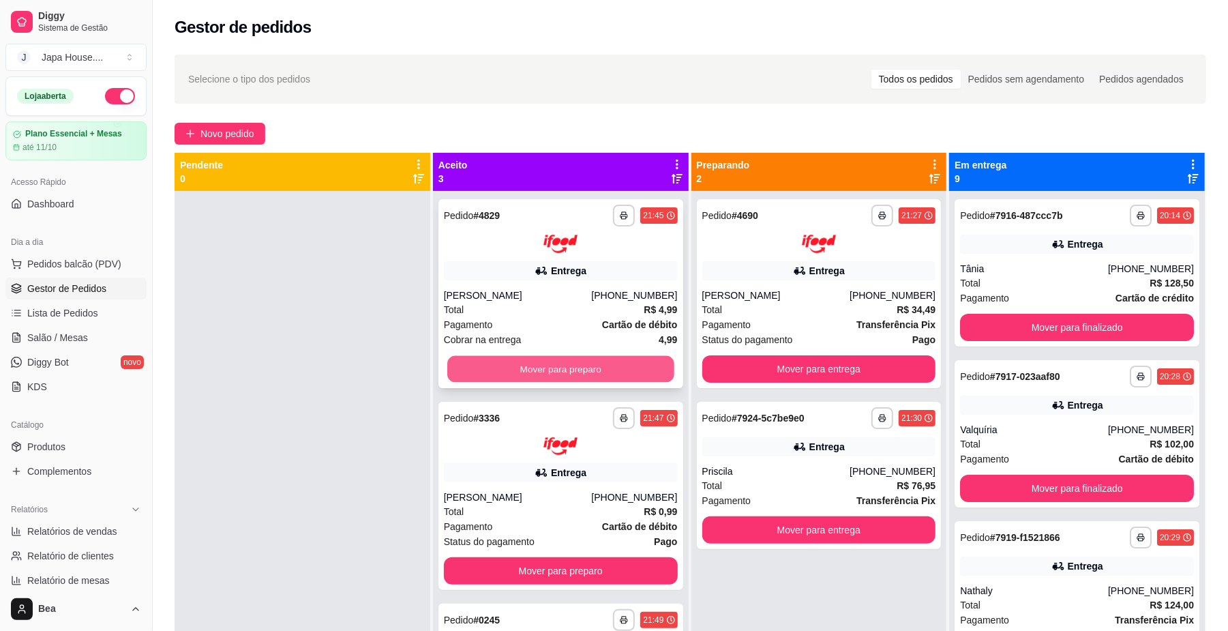
click at [562, 359] on button "Mover para preparo" at bounding box center [560, 368] width 226 height 27
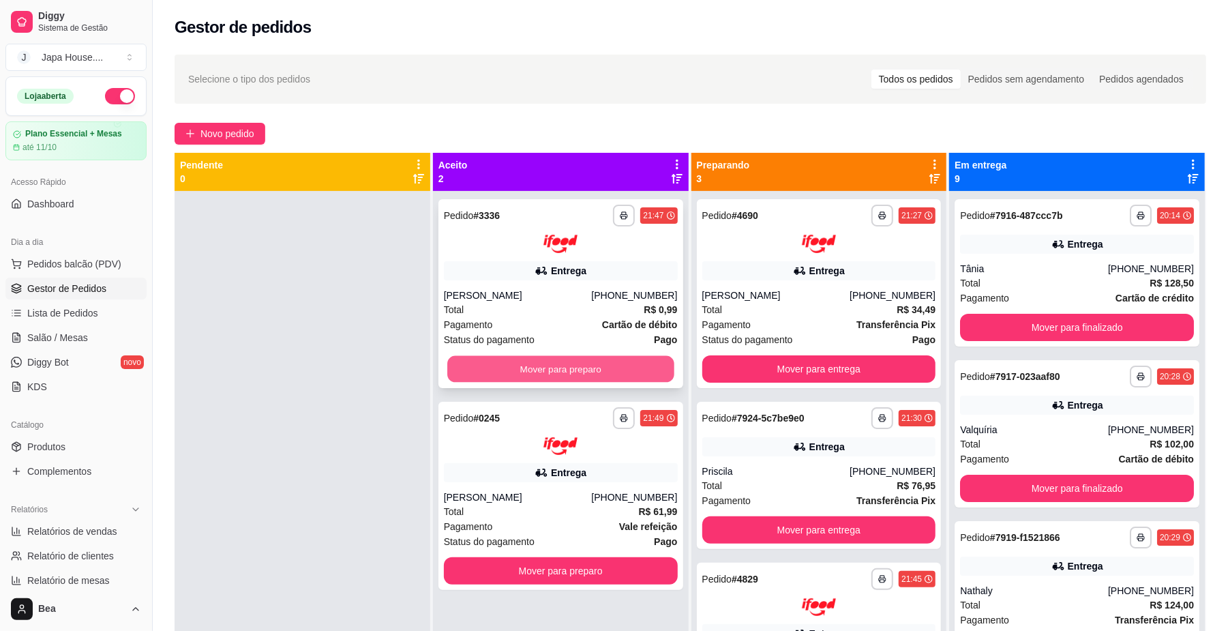
click at [596, 366] on button "Mover para preparo" at bounding box center [560, 368] width 226 height 27
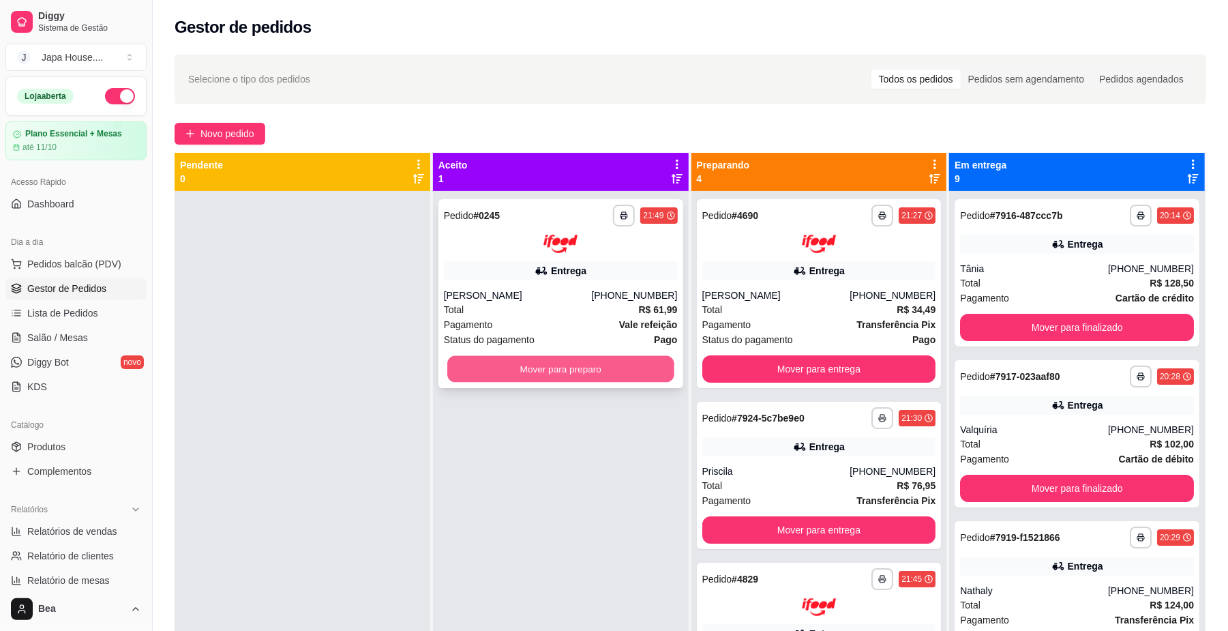
click at [586, 369] on button "Mover para preparo" at bounding box center [560, 368] width 226 height 27
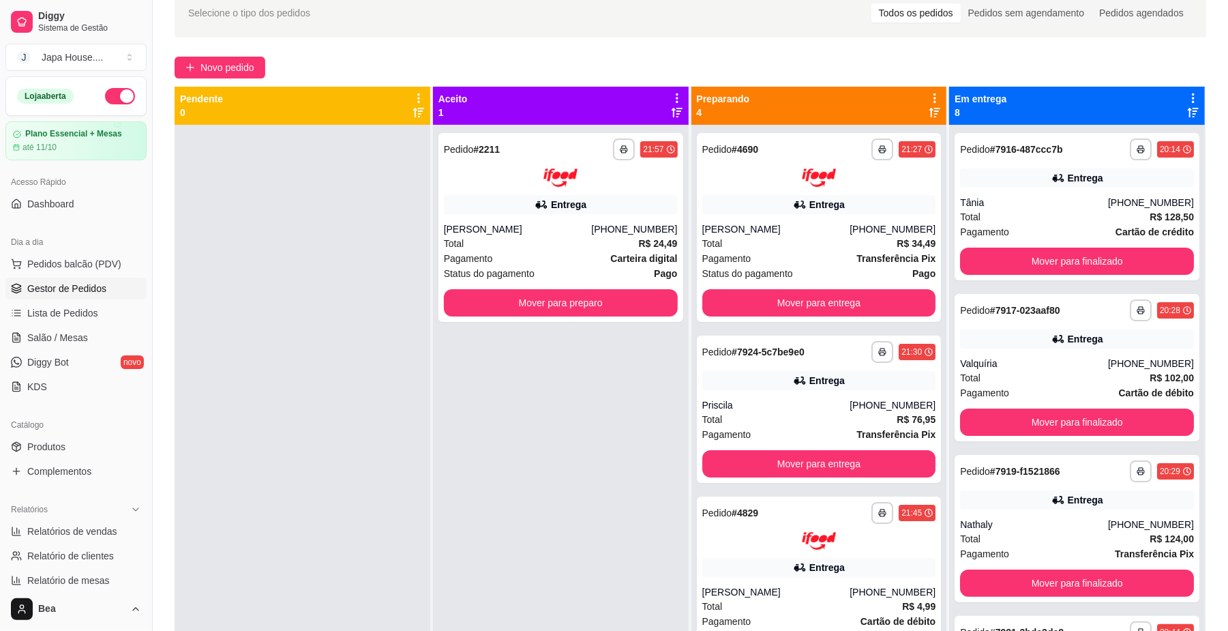
scroll to position [74, 0]
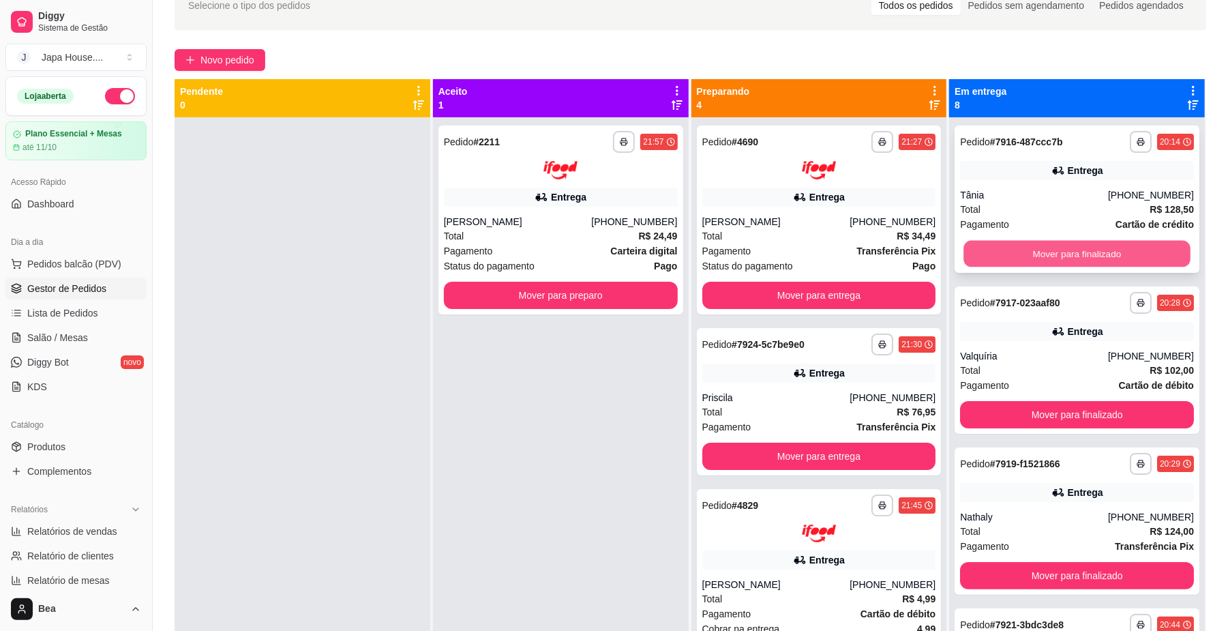
click at [1040, 254] on button "Mover para finalizado" at bounding box center [1076, 254] width 226 height 27
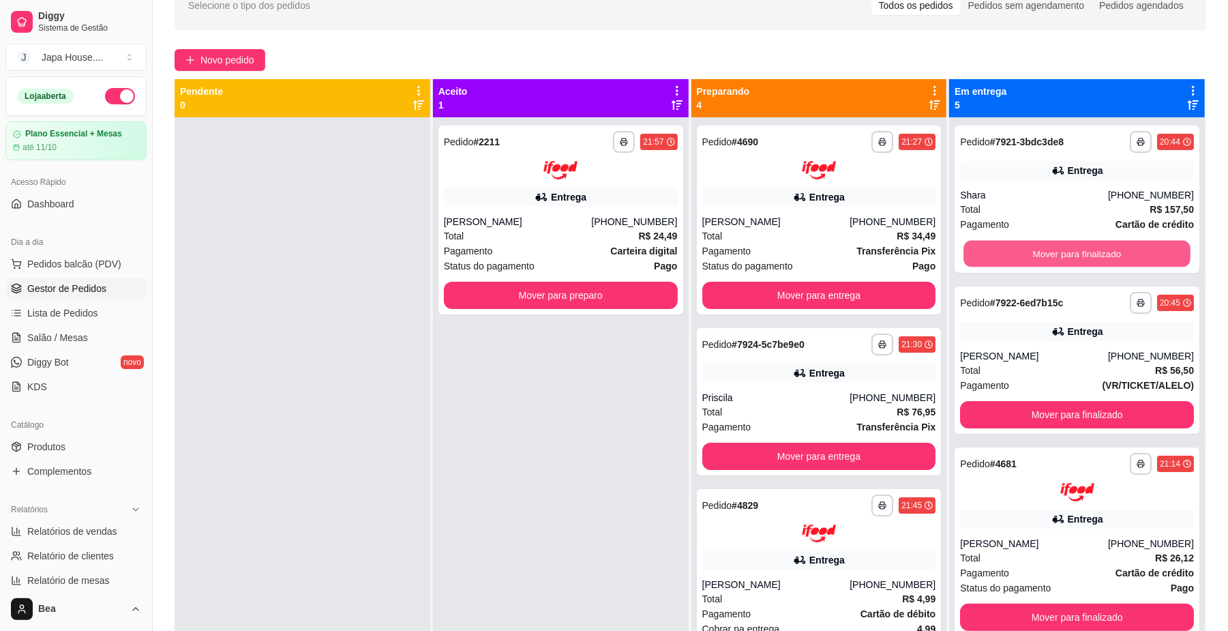
click at [1040, 254] on button "Mover para finalizado" at bounding box center [1076, 254] width 226 height 27
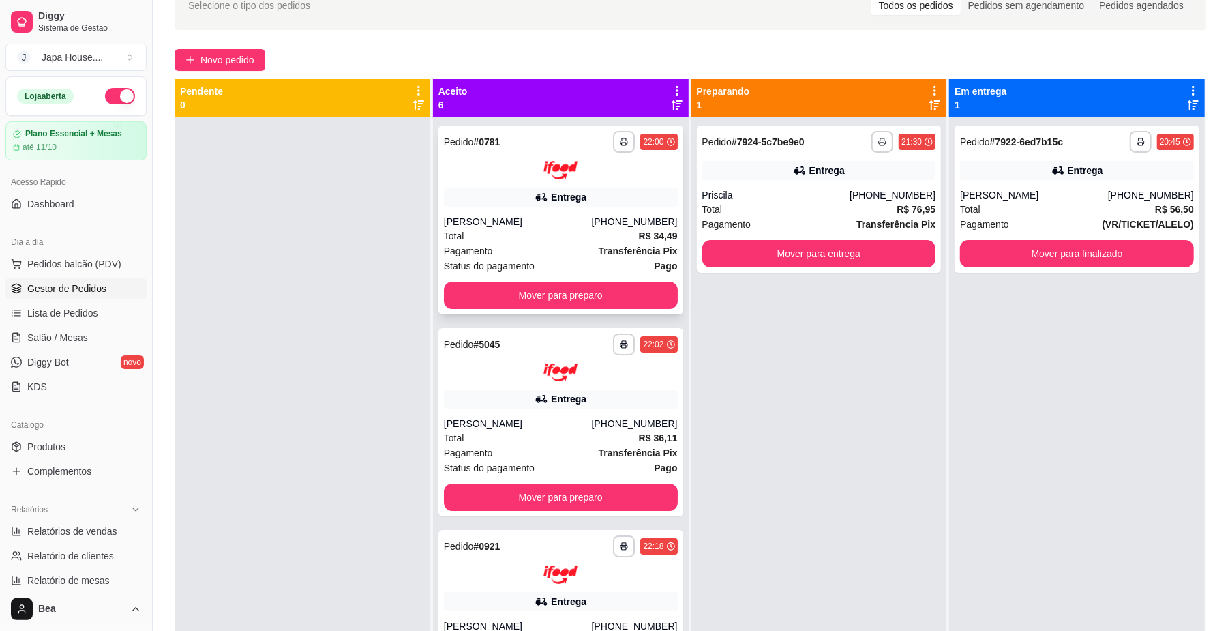
click at [599, 287] on button "Mover para preparo" at bounding box center [561, 295] width 234 height 27
click at [749, 254] on button "Mover para entrega" at bounding box center [819, 254] width 226 height 27
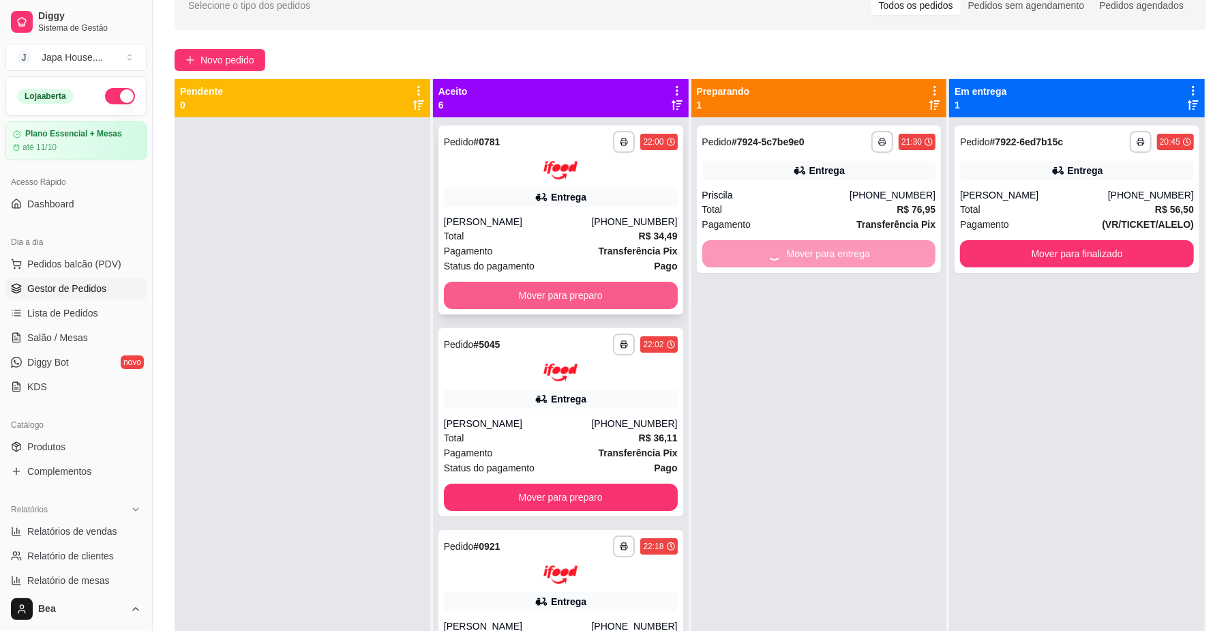
click at [515, 293] on button "Mover para preparo" at bounding box center [561, 295] width 234 height 27
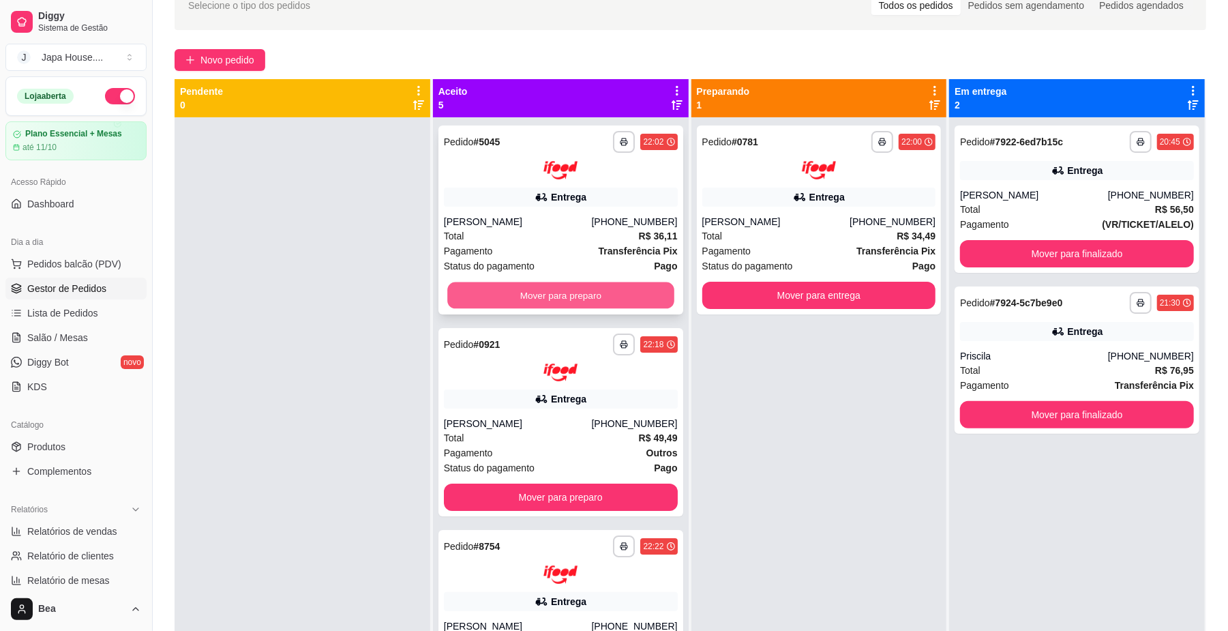
click at [519, 294] on button "Mover para preparo" at bounding box center [560, 295] width 226 height 27
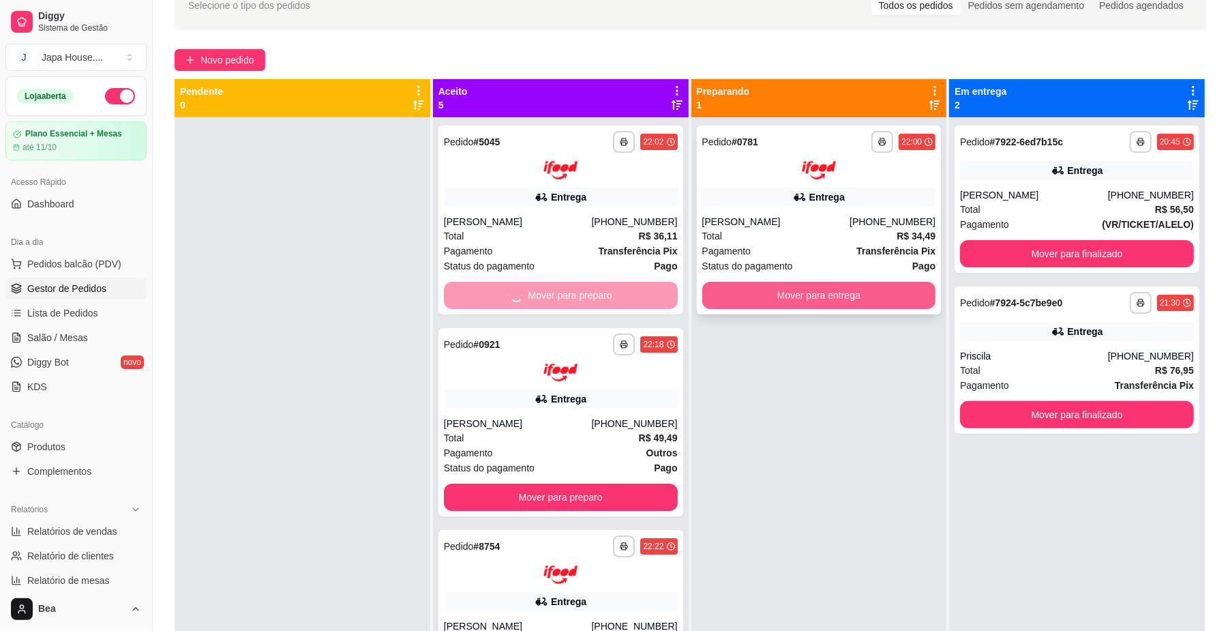
click at [875, 300] on button "Mover para entrega" at bounding box center [819, 295] width 234 height 27
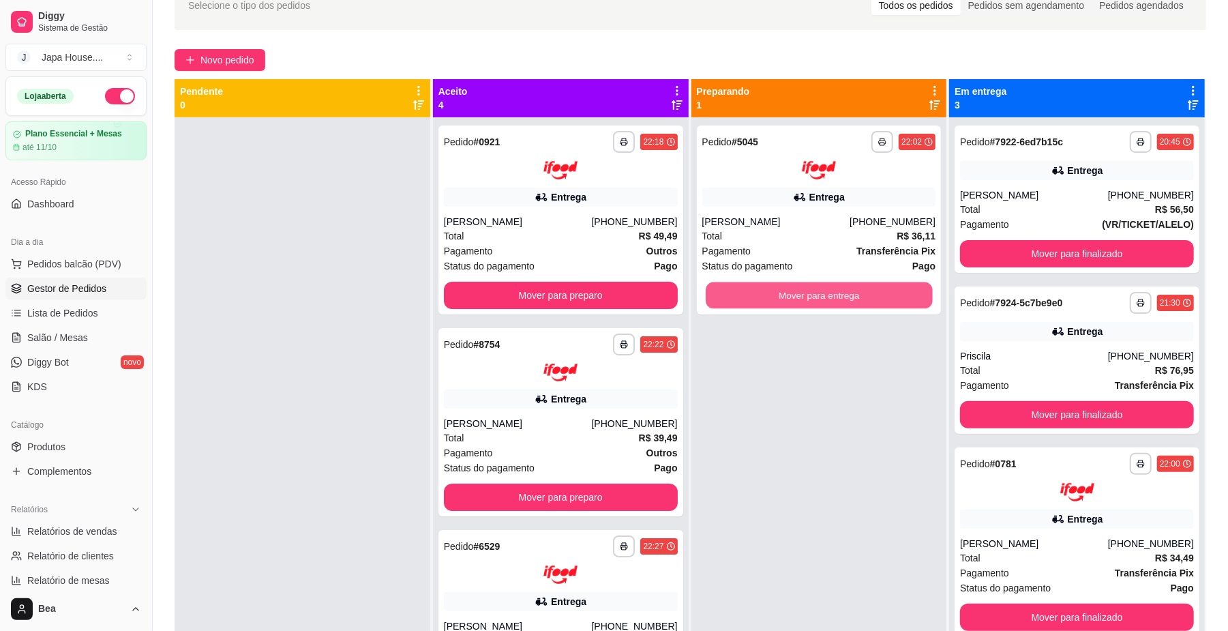
click at [875, 300] on button "Mover para entrega" at bounding box center [819, 295] width 226 height 27
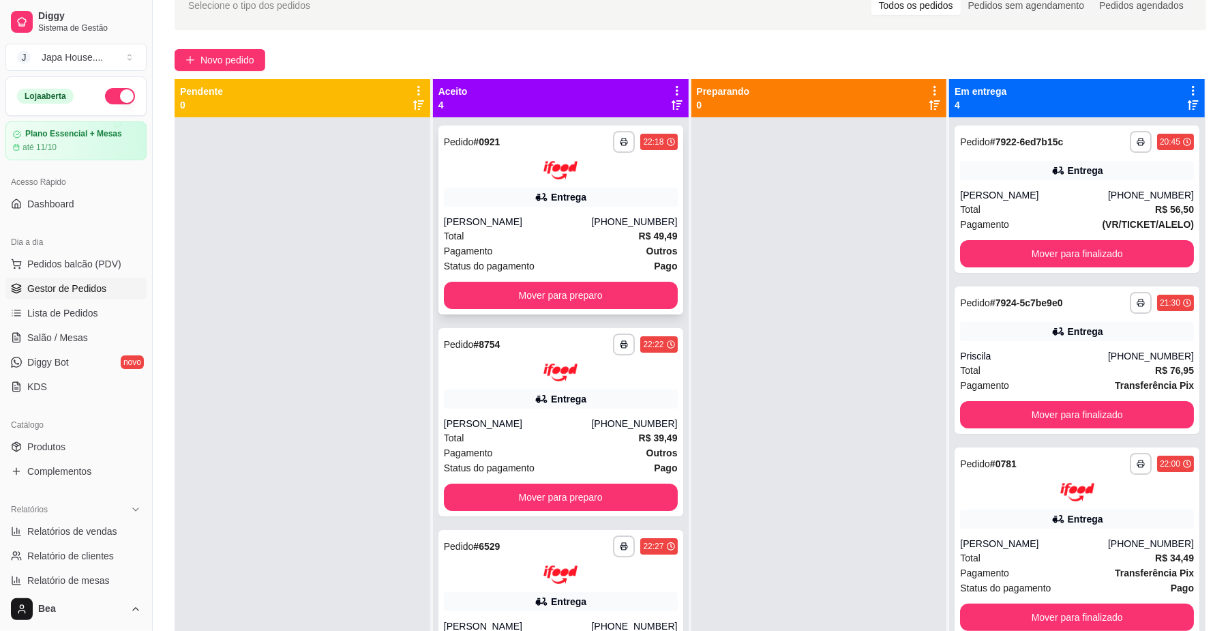
click at [584, 382] on div "**********" at bounding box center [561, 432] width 256 height 631
click at [607, 290] on button "Mover para preparo" at bounding box center [561, 295] width 234 height 27
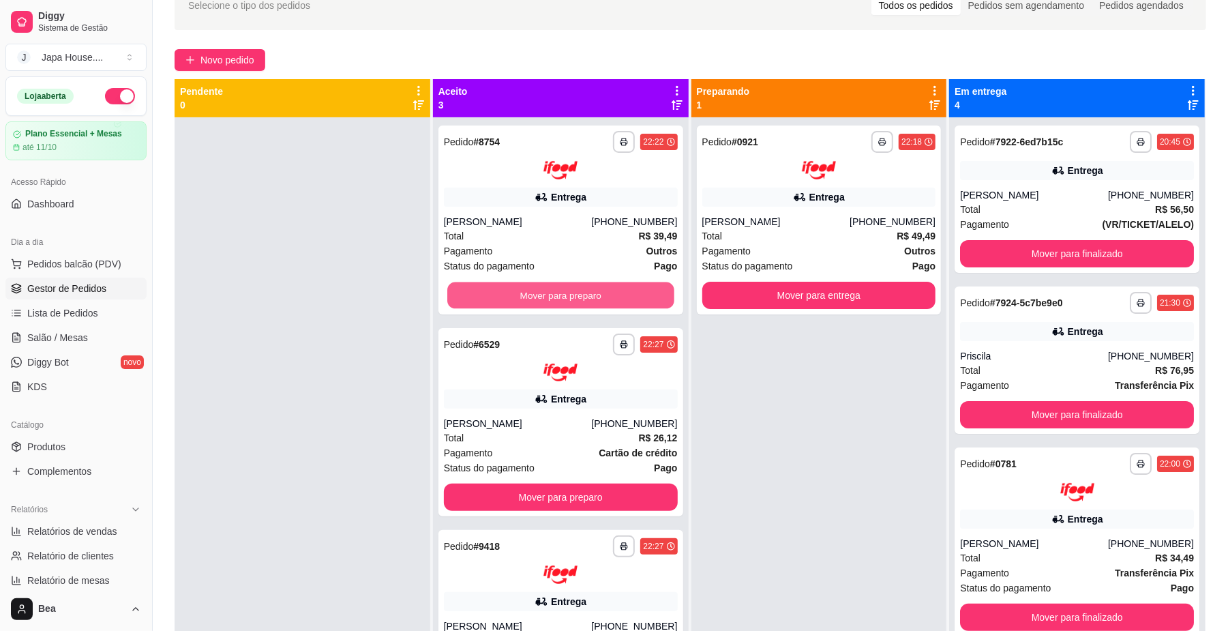
click at [607, 290] on button "Mover para preparo" at bounding box center [560, 295] width 226 height 27
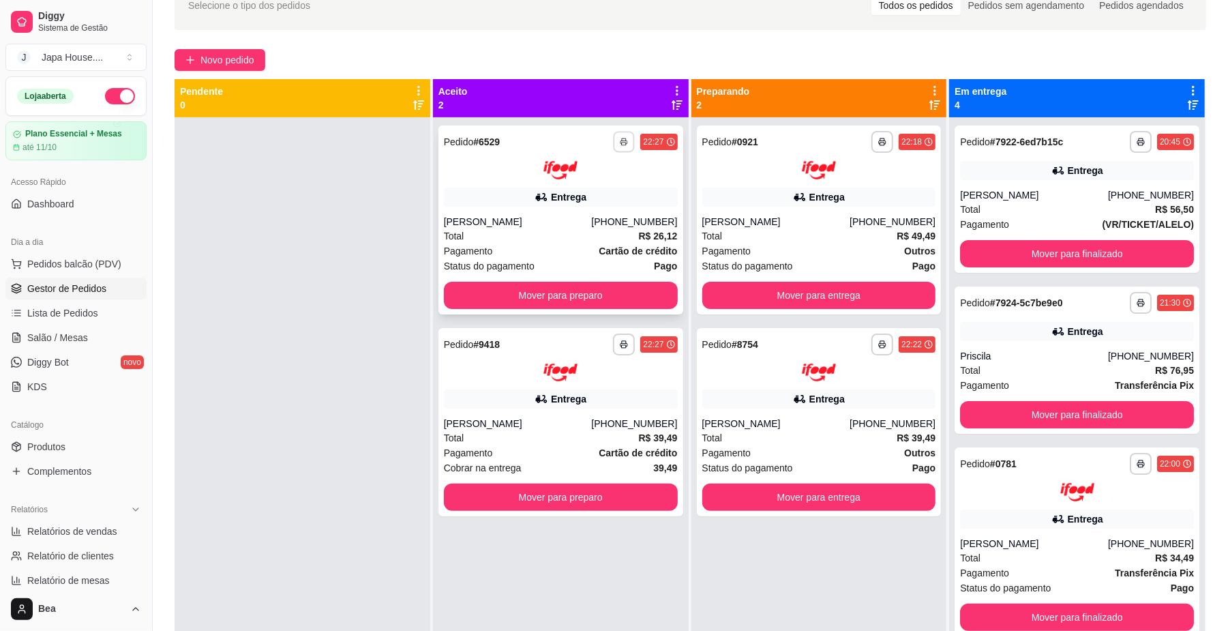
click at [624, 149] on button "button" at bounding box center [624, 141] width 21 height 21
click at [587, 216] on button "IMPRESSORA" at bounding box center [581, 216] width 95 height 21
click at [618, 146] on button "button" at bounding box center [624, 142] width 22 height 22
click at [605, 207] on button "IMPRESSORA" at bounding box center [581, 216] width 95 height 21
click at [625, 132] on button "button" at bounding box center [624, 141] width 21 height 21
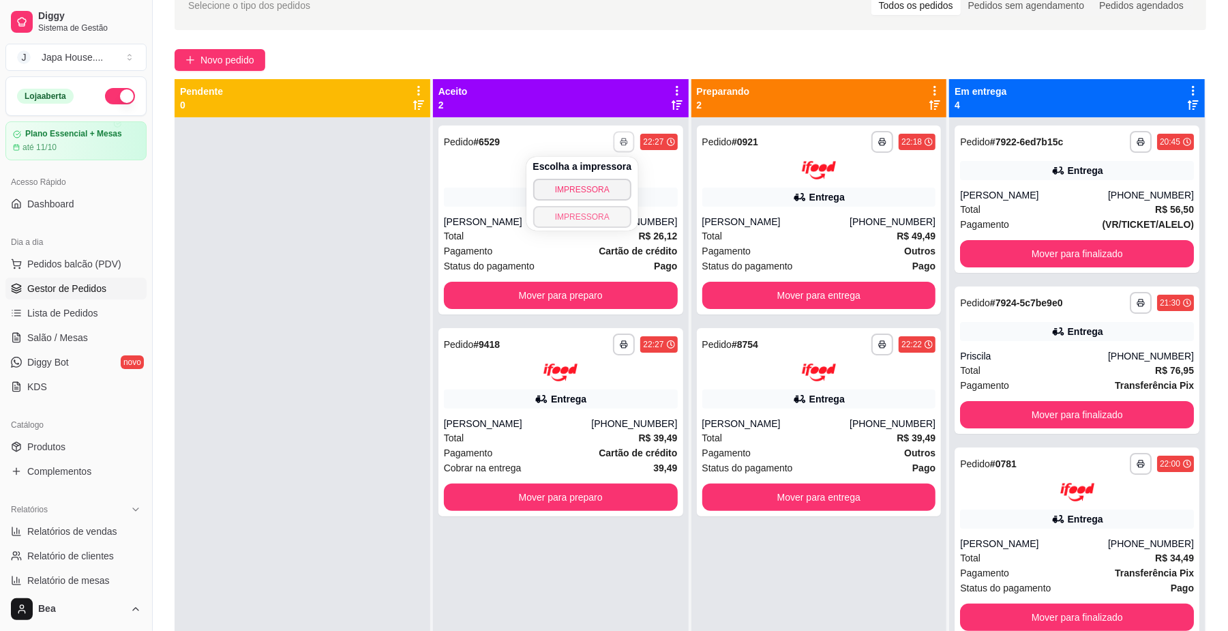
click at [587, 216] on button "IMPRESSORA" at bounding box center [582, 217] width 99 height 22
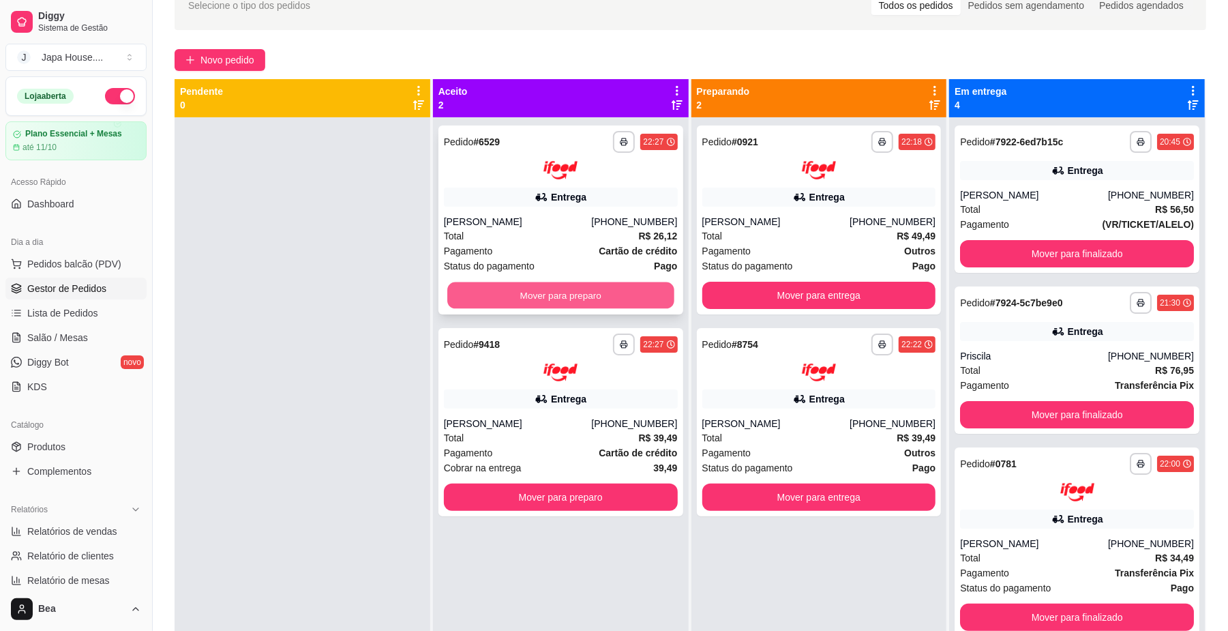
click at [607, 292] on button "Mover para preparo" at bounding box center [560, 295] width 226 height 27
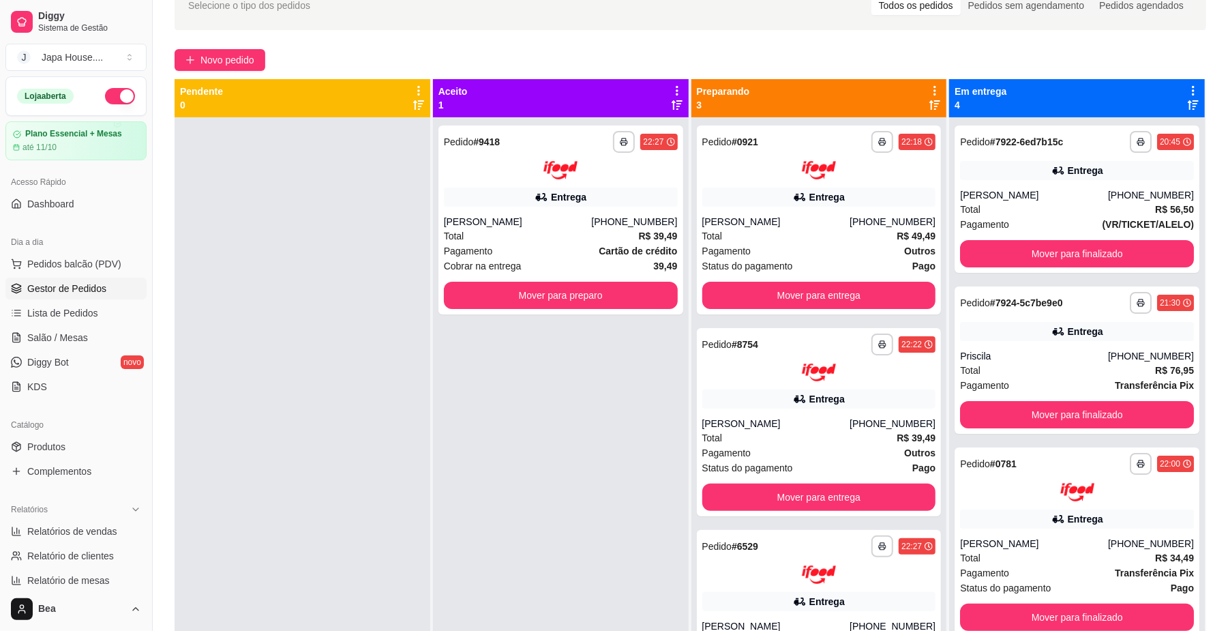
click at [623, 341] on div "**********" at bounding box center [561, 432] width 256 height 631
click at [620, 135] on button "button" at bounding box center [624, 141] width 21 height 21
click at [614, 213] on button "IMPRESSORA" at bounding box center [581, 217] width 99 height 22
click at [622, 142] on icon "button" at bounding box center [623, 142] width 7 height 3
click at [615, 213] on button "IMPRESSORA" at bounding box center [582, 217] width 99 height 22
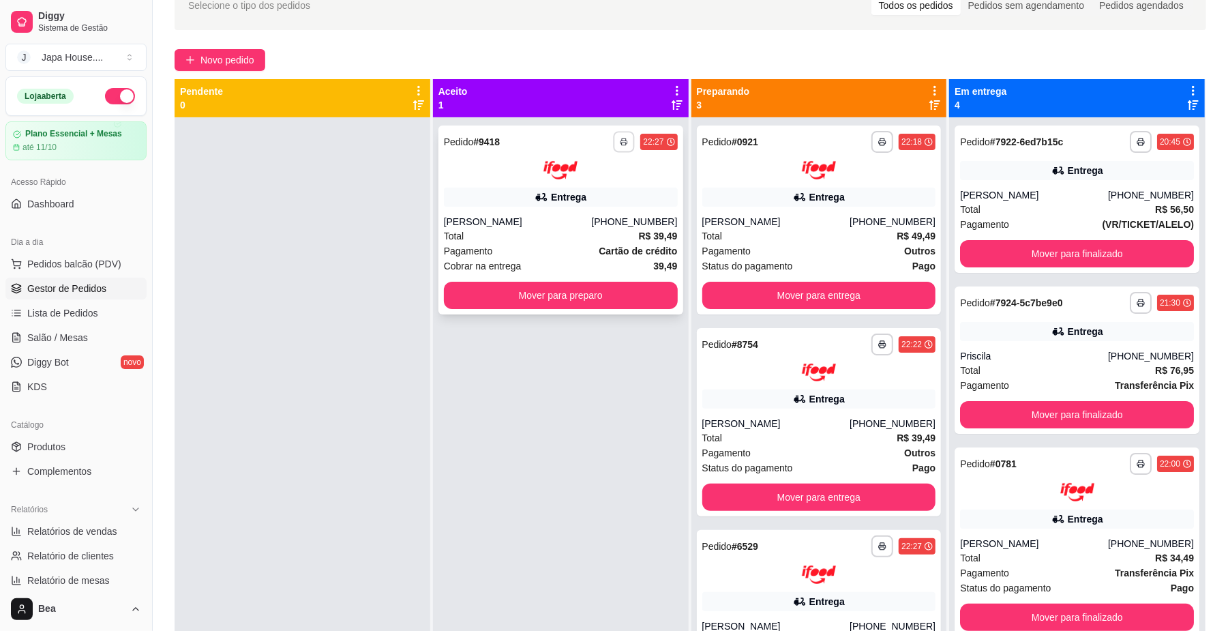
click at [624, 139] on button "button" at bounding box center [624, 141] width 21 height 21
click at [606, 218] on button "IMPRESSORA" at bounding box center [581, 217] width 99 height 22
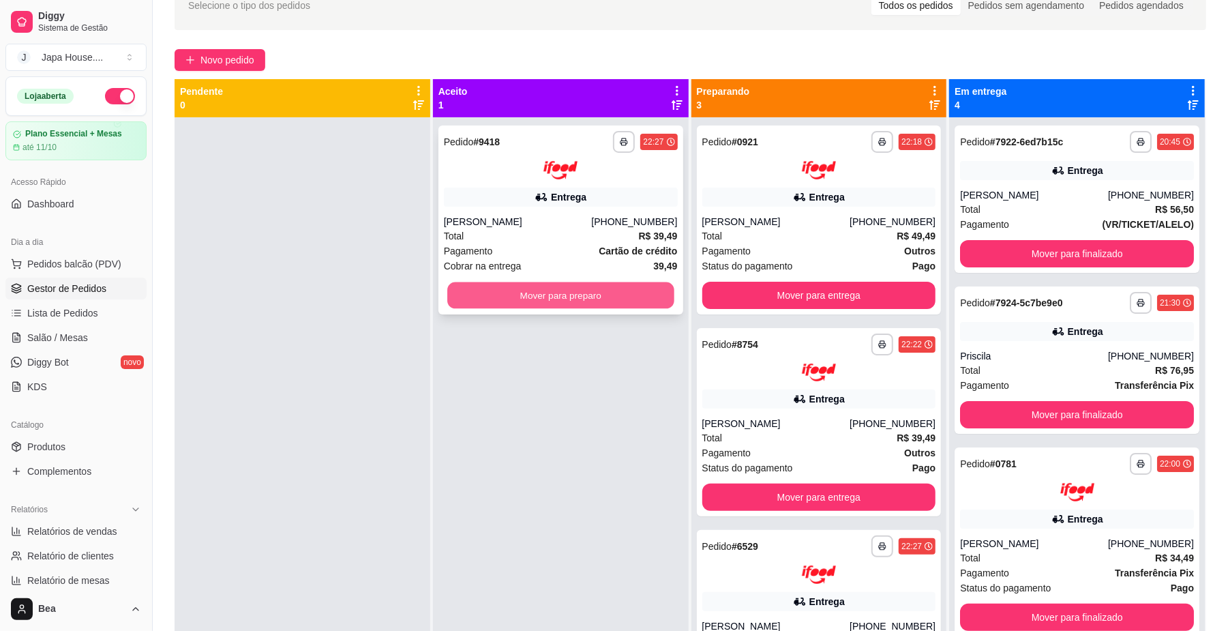
click at [623, 284] on button "Mover para preparo" at bounding box center [560, 295] width 226 height 27
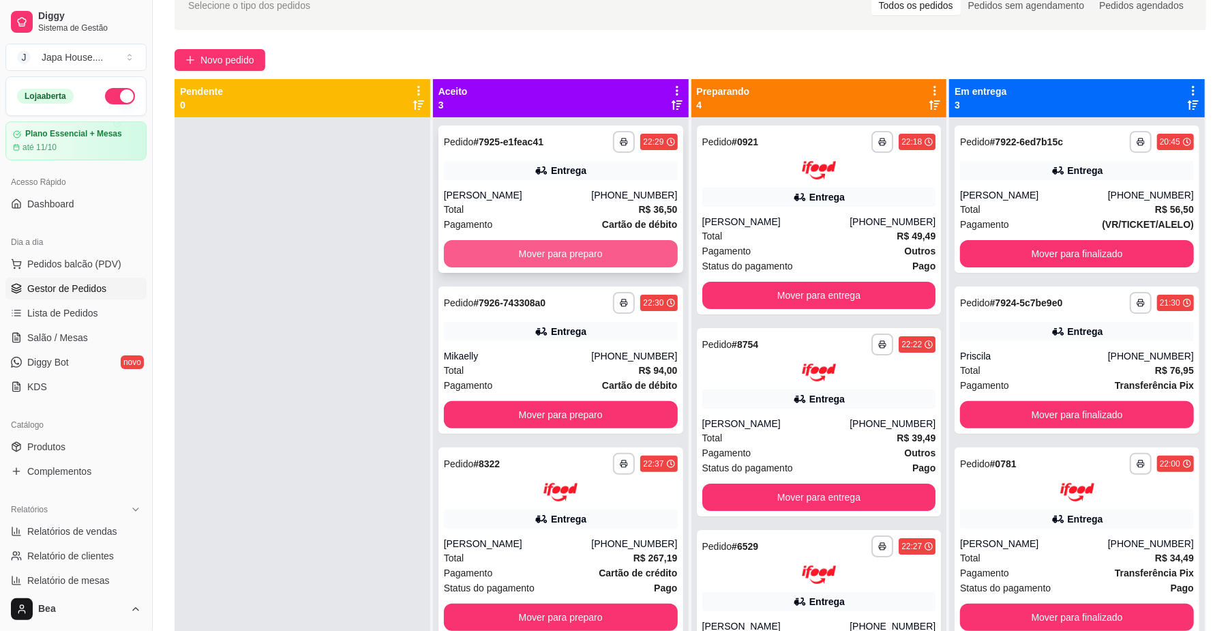
click at [588, 246] on button "Mover para preparo" at bounding box center [561, 253] width 234 height 27
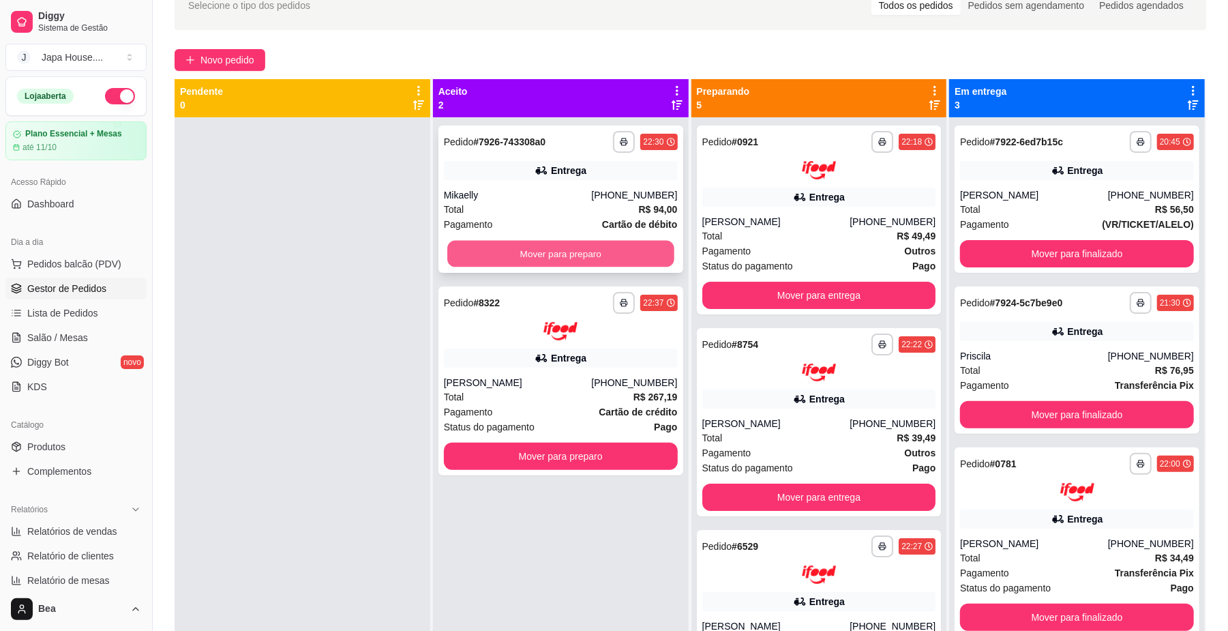
click at [579, 254] on button "Mover para preparo" at bounding box center [560, 254] width 226 height 27
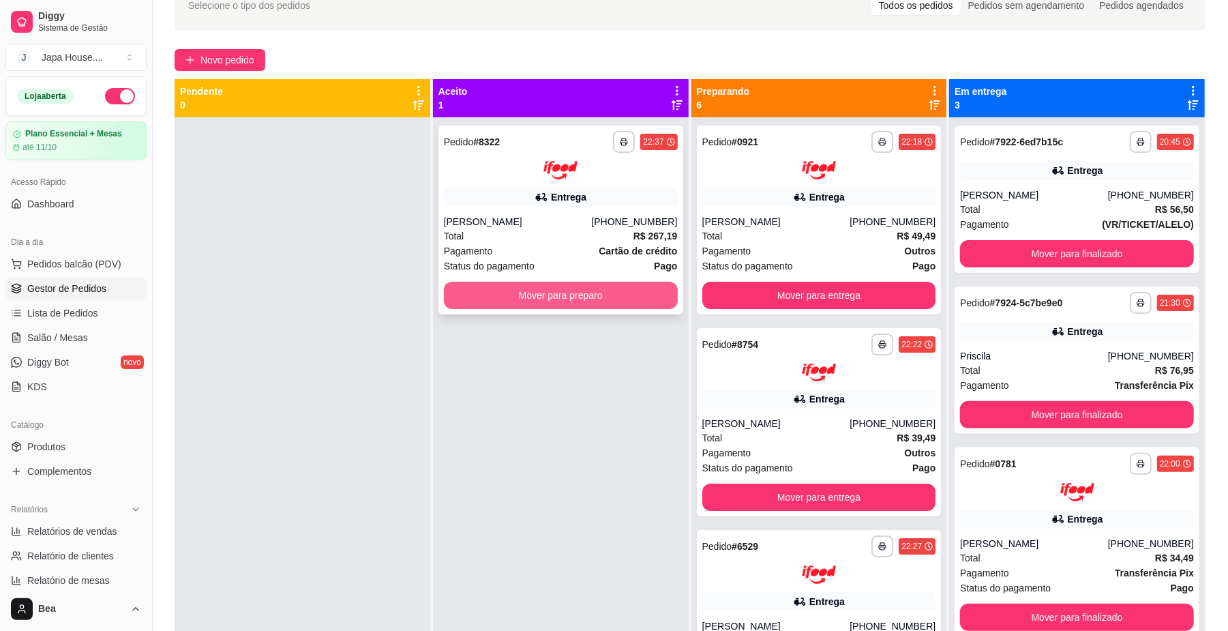
click at [579, 289] on button "Mover para preparo" at bounding box center [561, 295] width 234 height 27
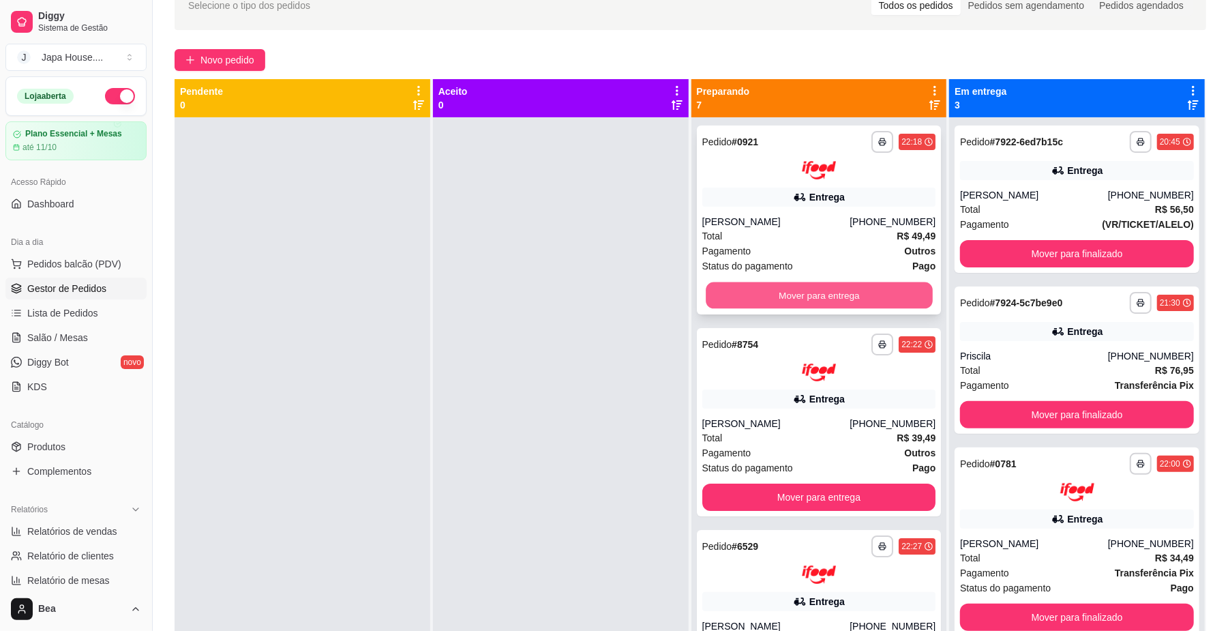
click at [745, 292] on button "Mover para entrega" at bounding box center [819, 295] width 226 height 27
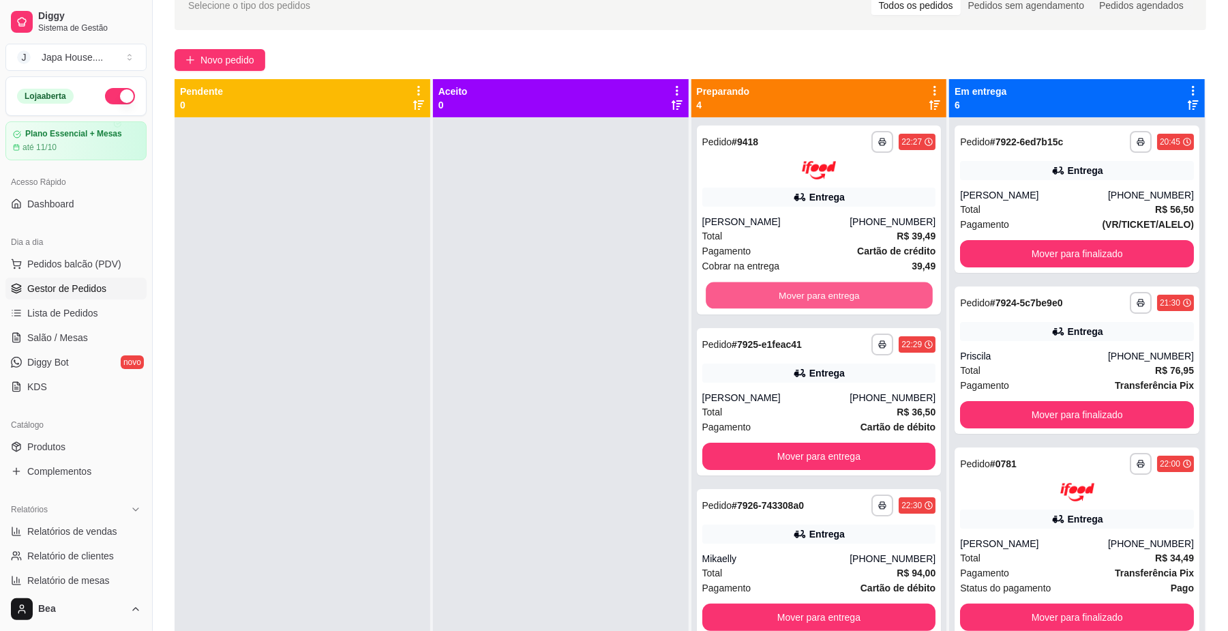
click at [745, 292] on button "Mover para entrega" at bounding box center [819, 295] width 226 height 27
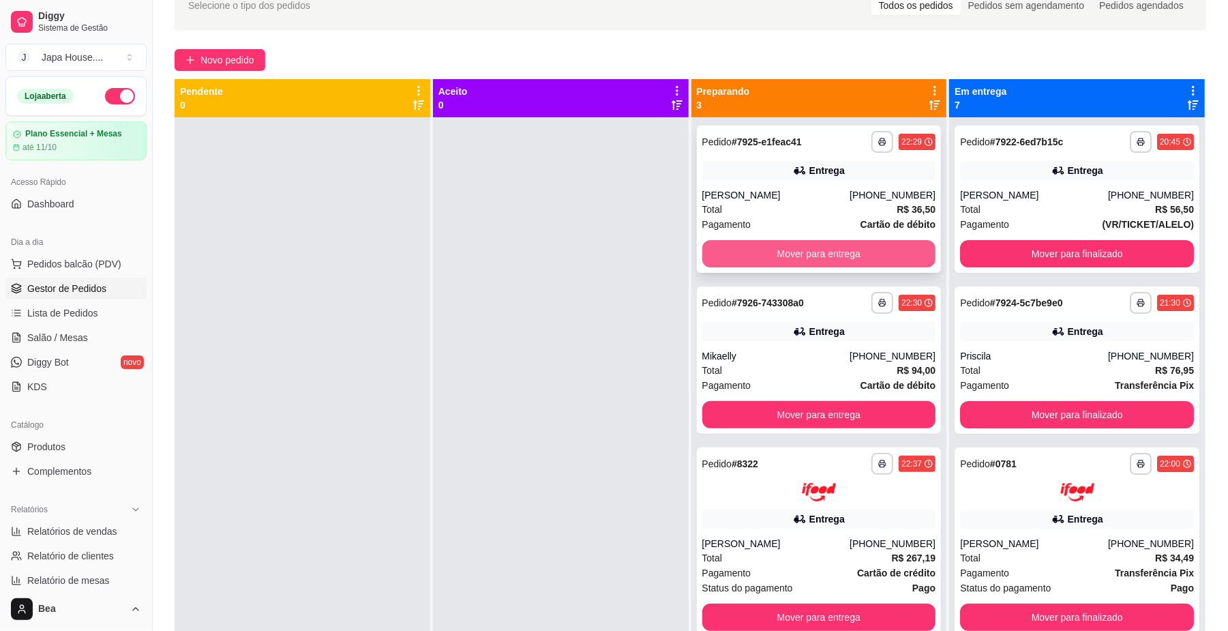
click at [745, 255] on button "Mover para entrega" at bounding box center [819, 253] width 234 height 27
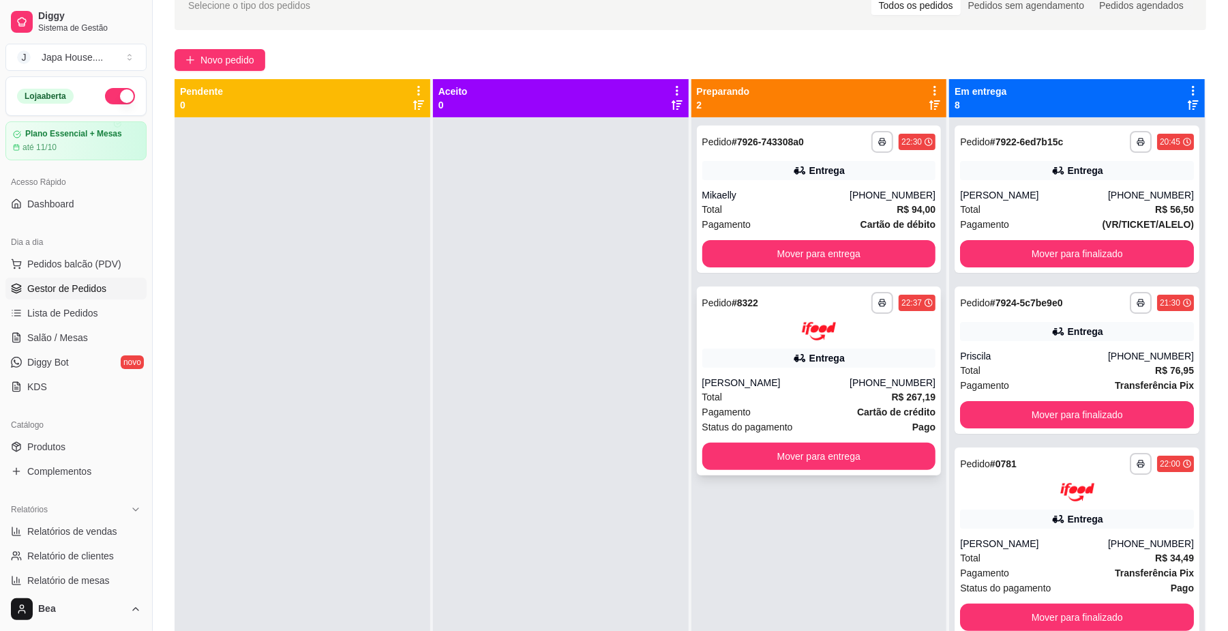
click at [928, 349] on div "**********" at bounding box center [819, 380] width 245 height 189
click at [1029, 251] on button "Mover para finalizado" at bounding box center [1076, 254] width 226 height 27
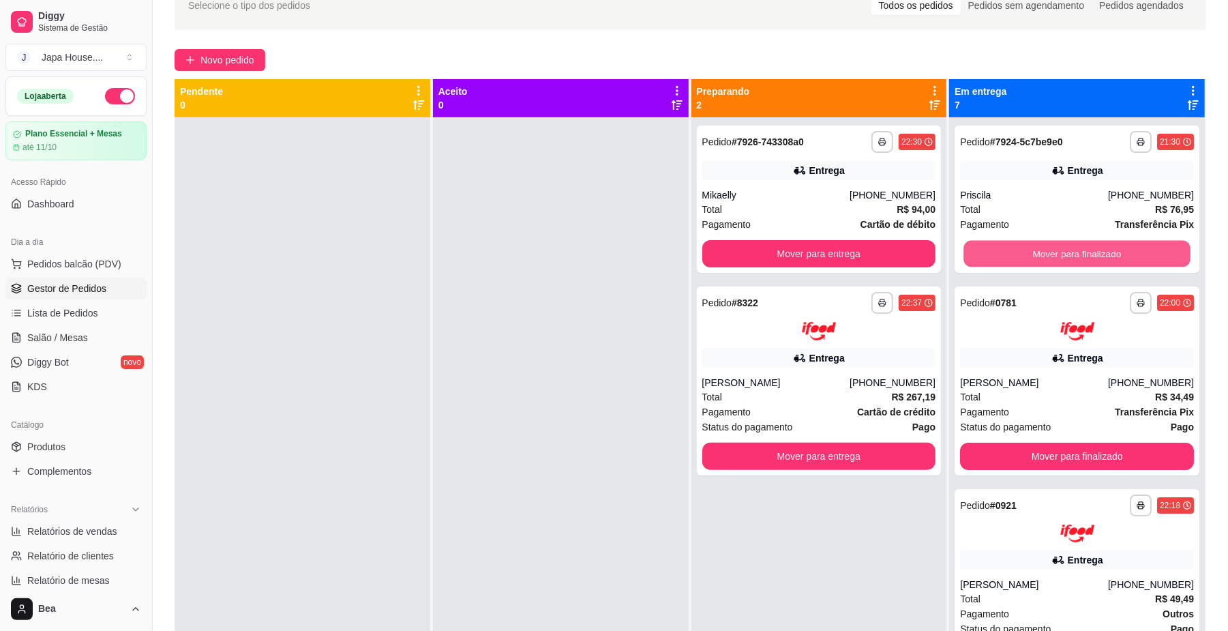
click at [1029, 251] on button "Mover para finalizado" at bounding box center [1076, 254] width 226 height 27
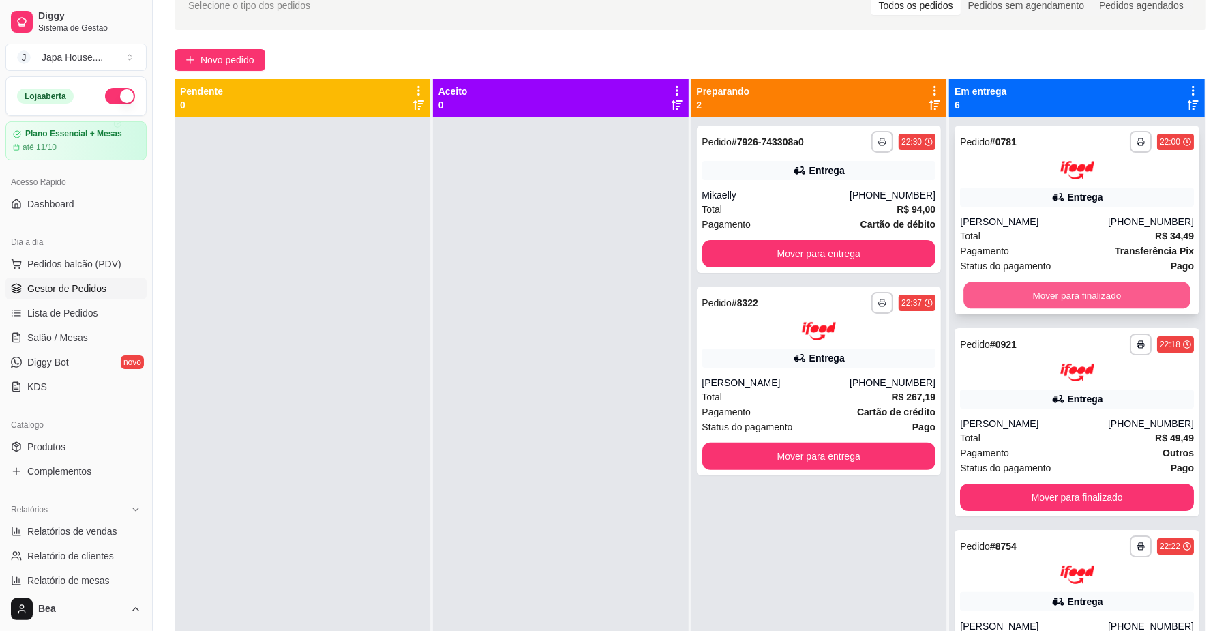
click at [1042, 290] on button "Mover para finalizado" at bounding box center [1076, 295] width 226 height 27
click at [1042, 290] on button "Mover para finalizado" at bounding box center [1077, 295] width 234 height 27
click at [1042, 290] on button "Mover para finalizado" at bounding box center [1076, 295] width 226 height 27
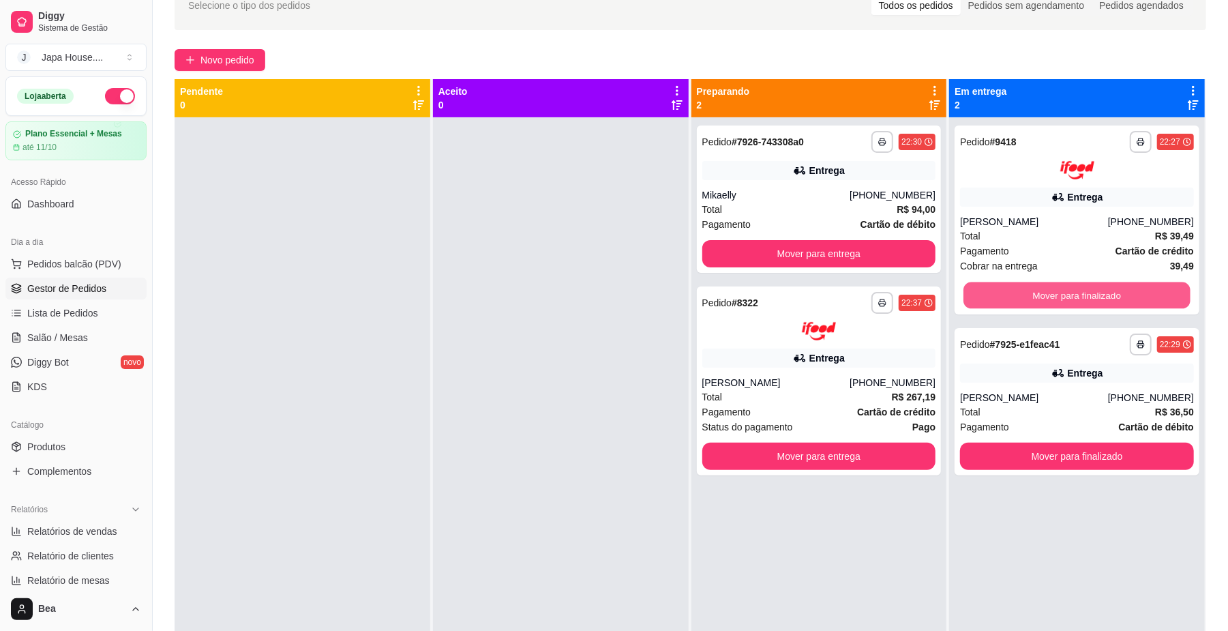
click at [1042, 290] on button "Mover para finalizado" at bounding box center [1076, 295] width 226 height 27
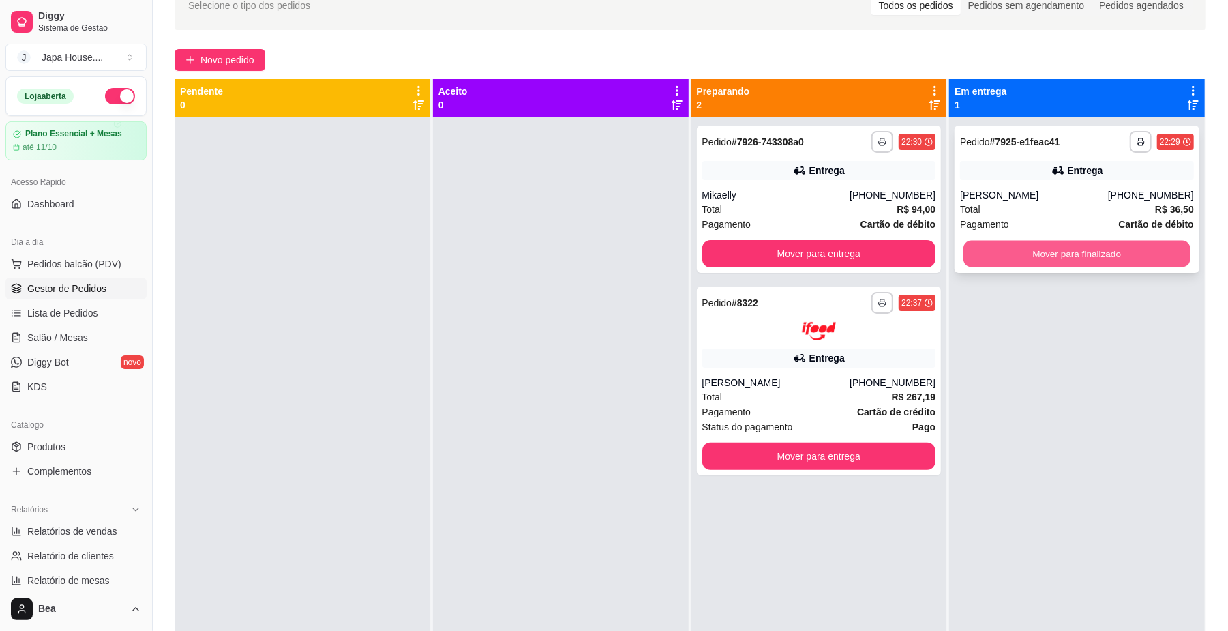
click at [1040, 250] on button "Mover para finalizado" at bounding box center [1076, 254] width 226 height 27
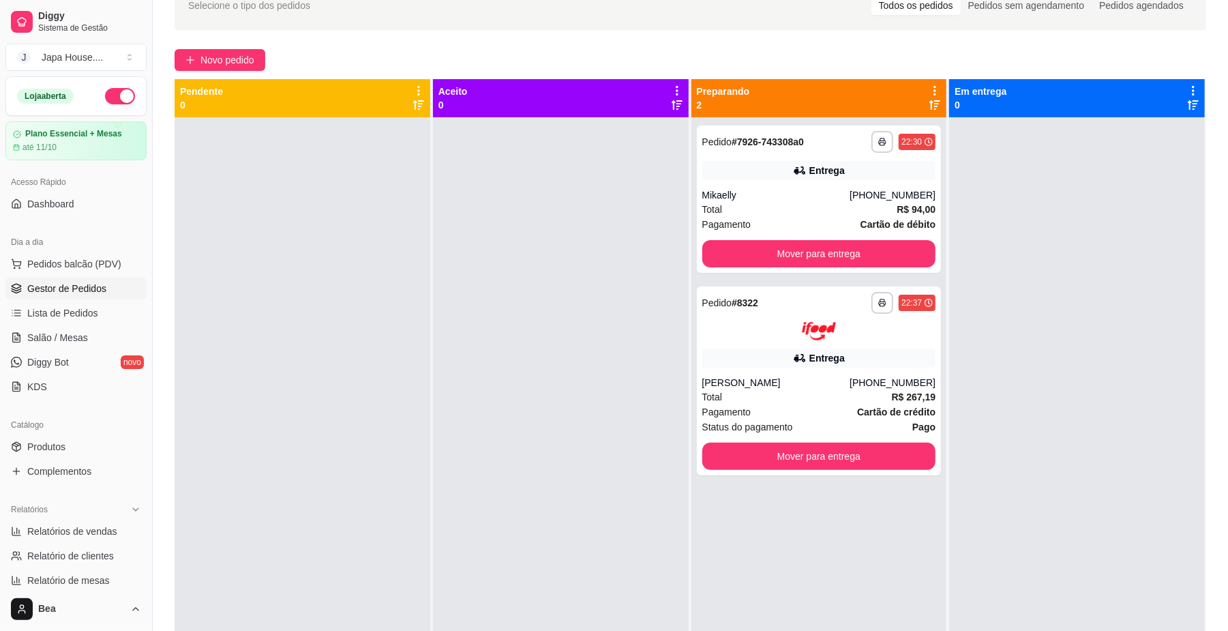
scroll to position [350, 0]
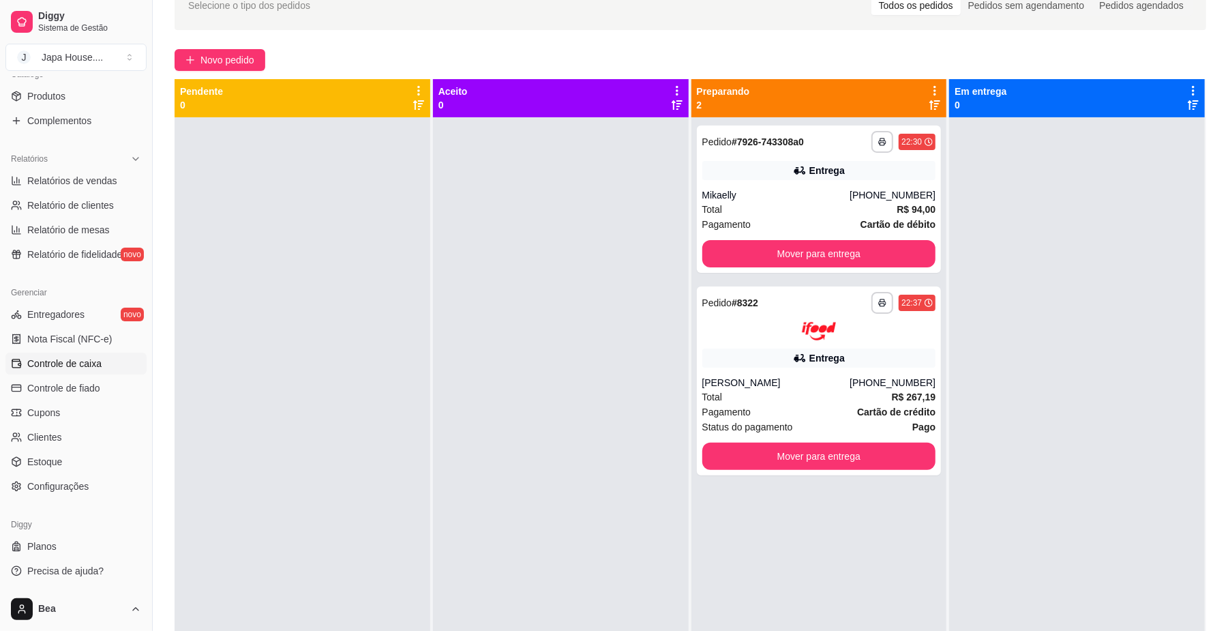
click at [85, 369] on span "Controle de caixa" at bounding box center [64, 364] width 74 height 14
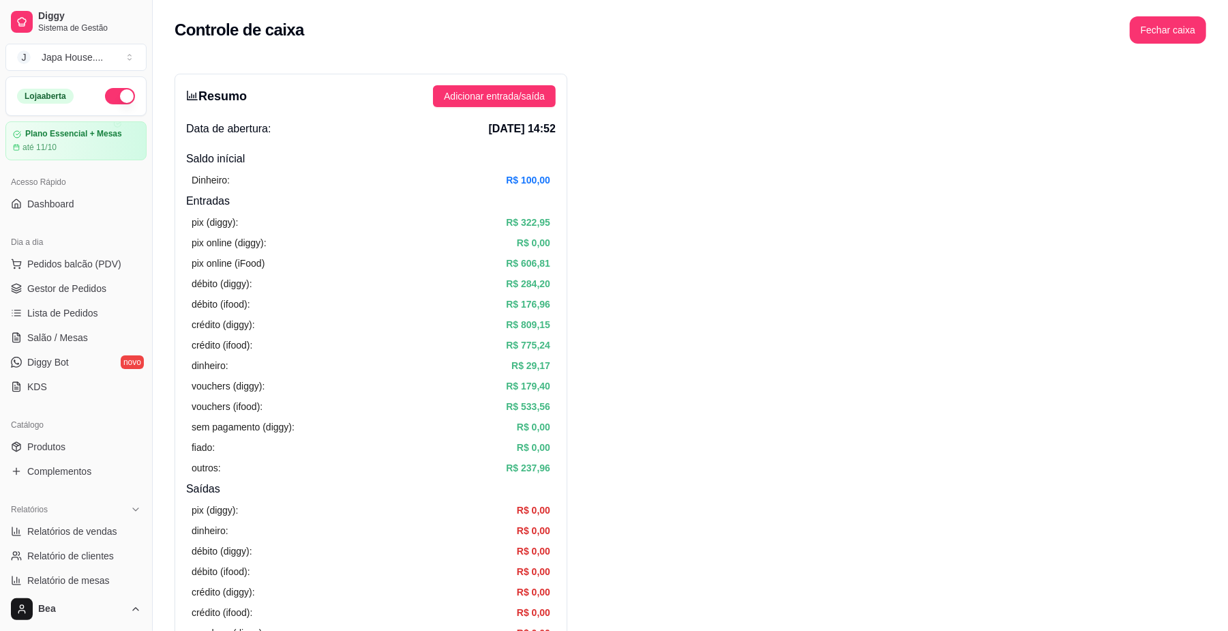
click at [96, 290] on span "Gestor de Pedidos" at bounding box center [66, 289] width 79 height 14
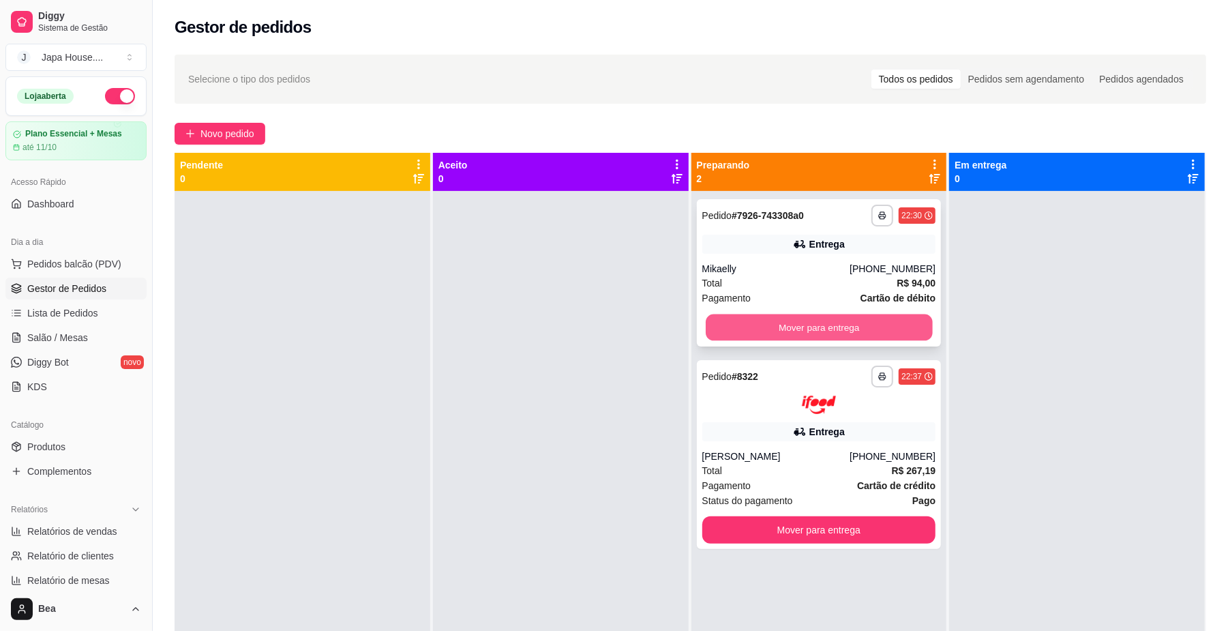
click at [775, 324] on button "Mover para entrega" at bounding box center [819, 327] width 226 height 27
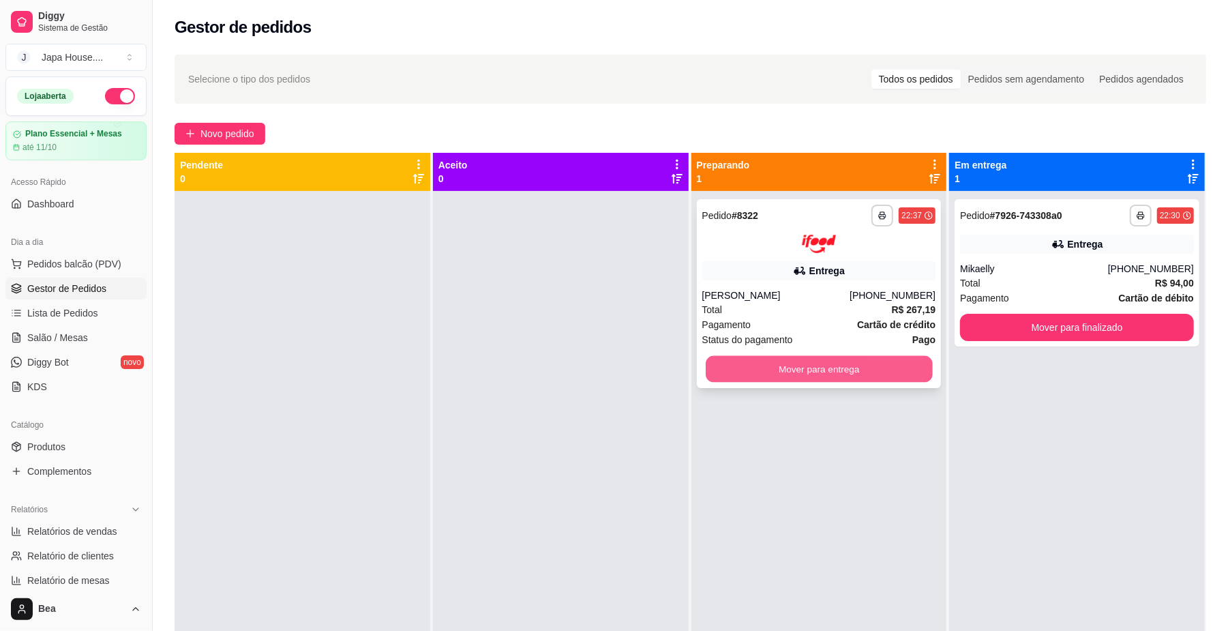
click at [871, 359] on button "Mover para entrega" at bounding box center [819, 368] width 226 height 27
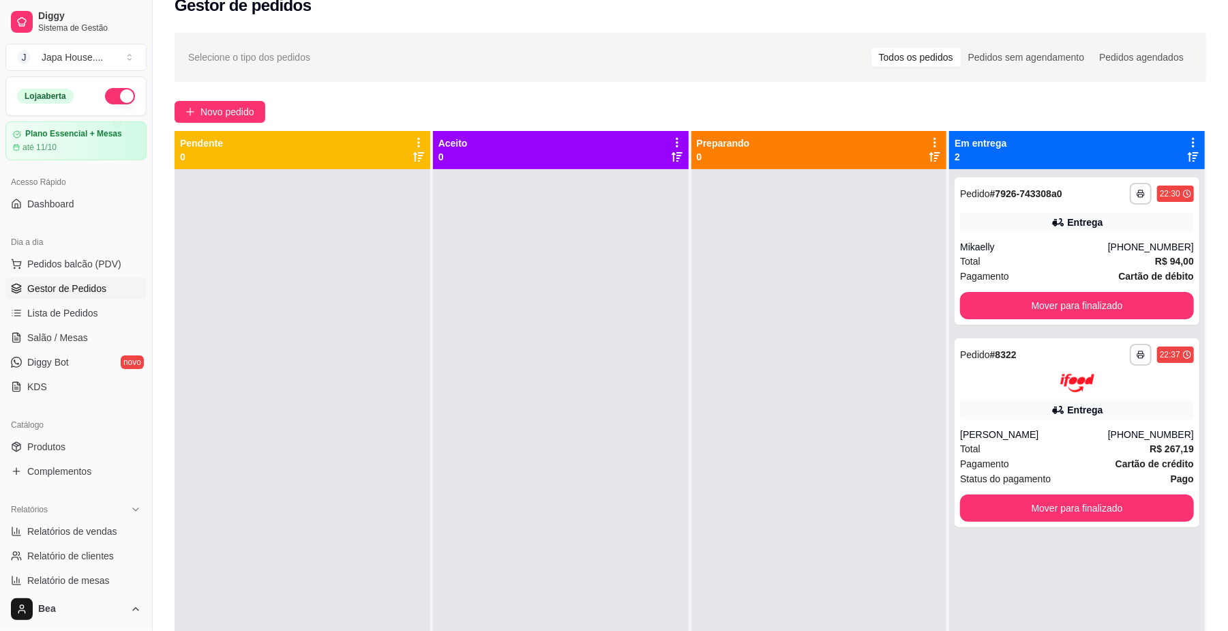
scroll to position [25, 0]
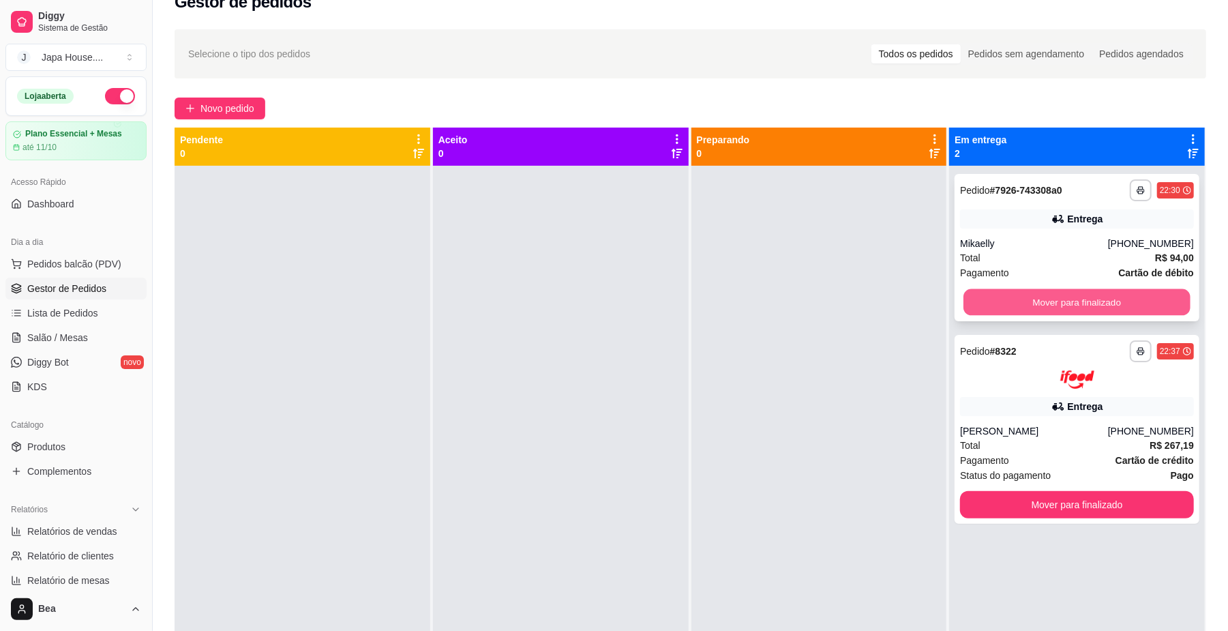
click at [1132, 301] on button "Mover para finalizado" at bounding box center [1076, 302] width 226 height 27
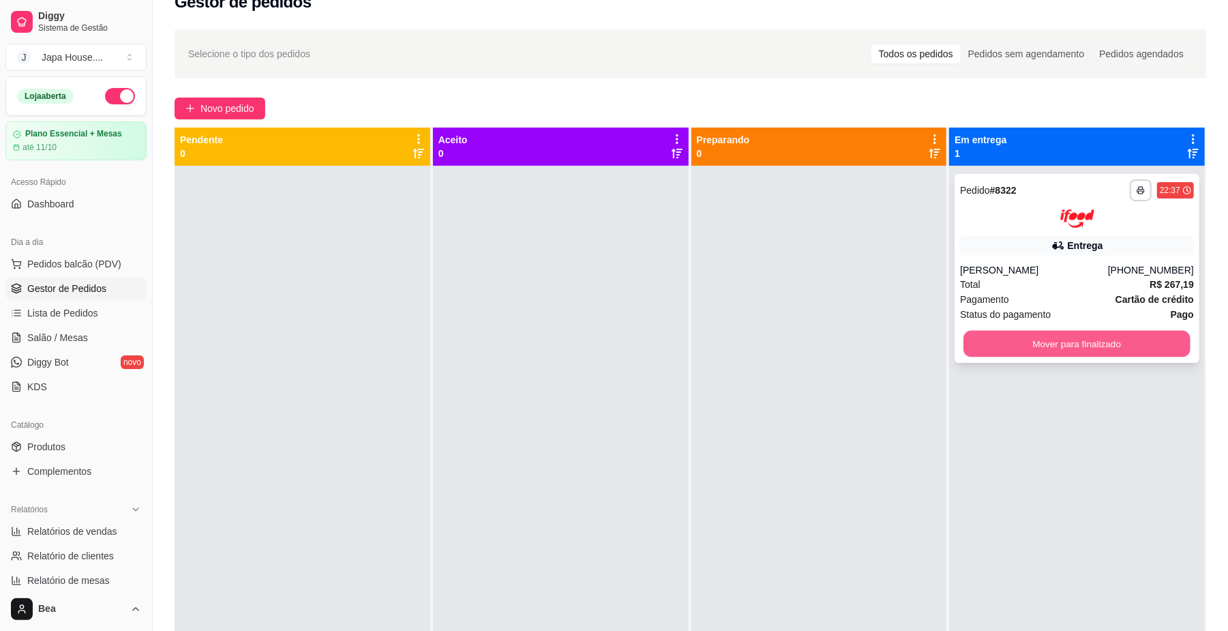
click at [1103, 339] on button "Mover para finalizado" at bounding box center [1076, 343] width 226 height 27
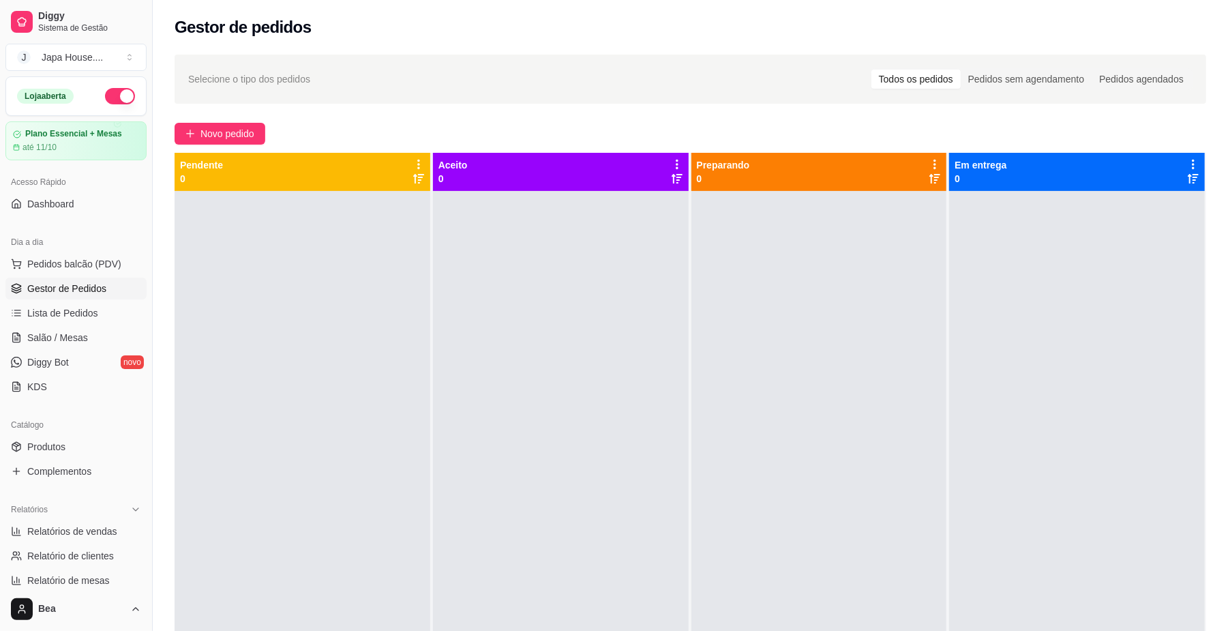
scroll to position [350, 0]
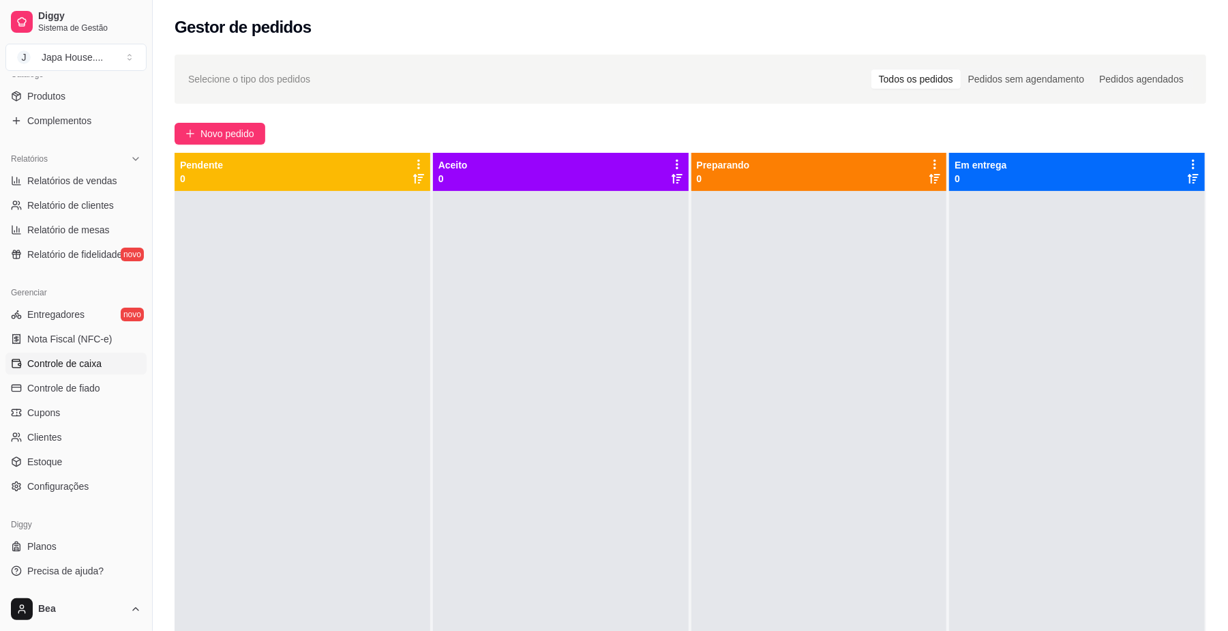
click at [68, 361] on span "Controle de caixa" at bounding box center [64, 364] width 74 height 14
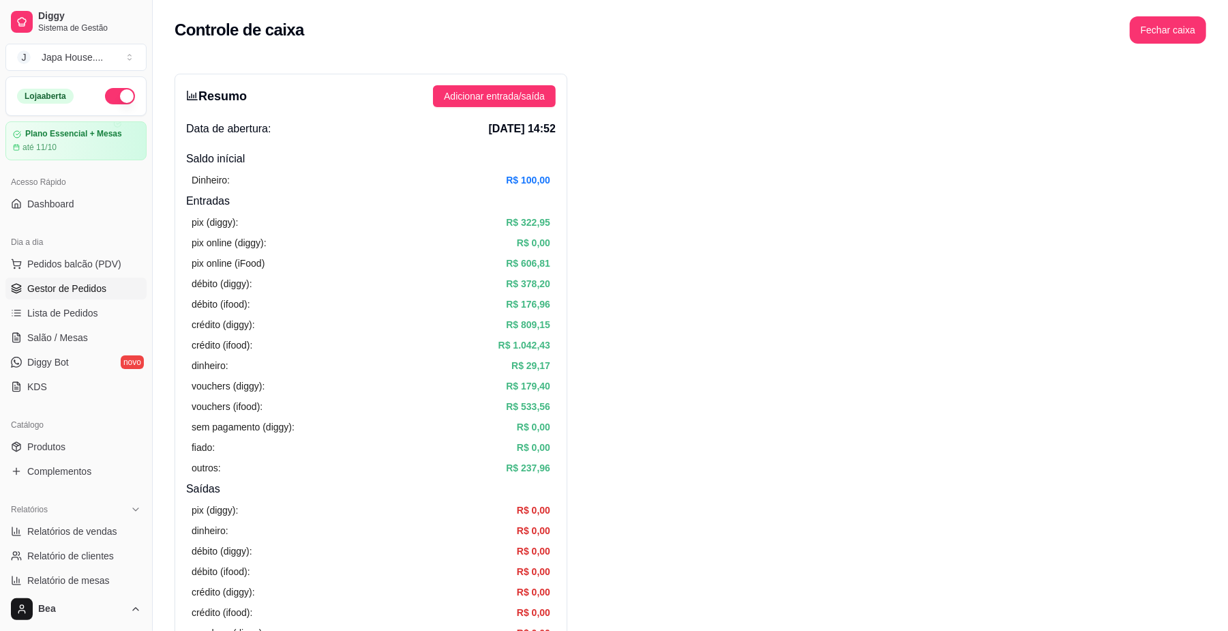
click at [96, 285] on span "Gestor de Pedidos" at bounding box center [66, 289] width 79 height 14
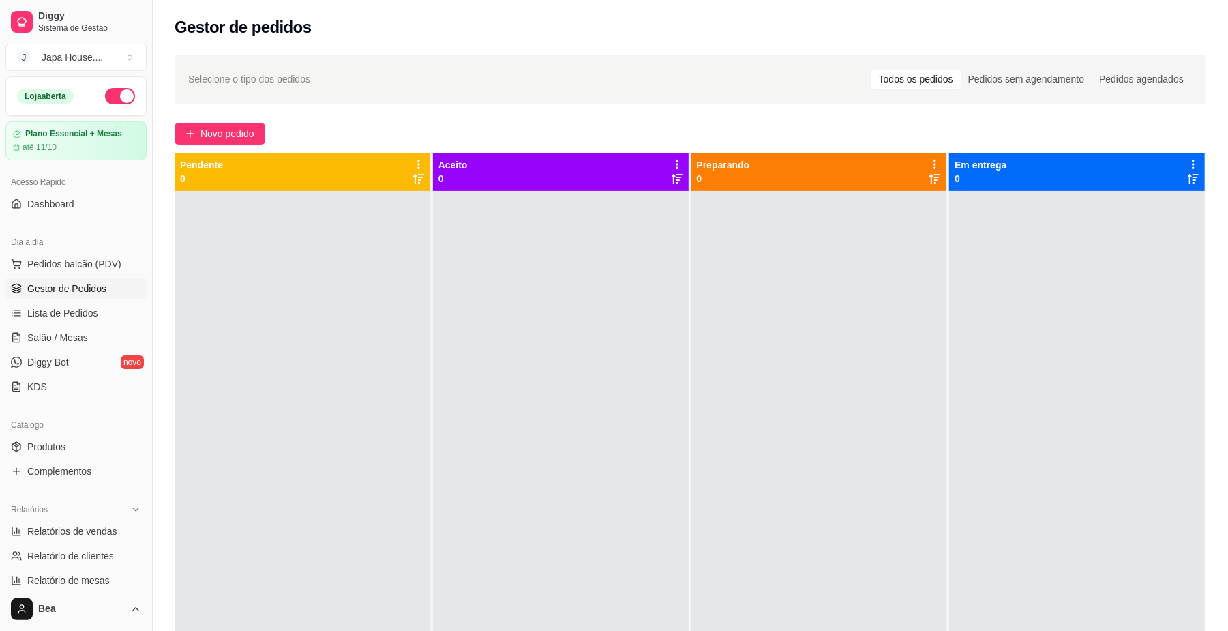
scroll to position [350, 0]
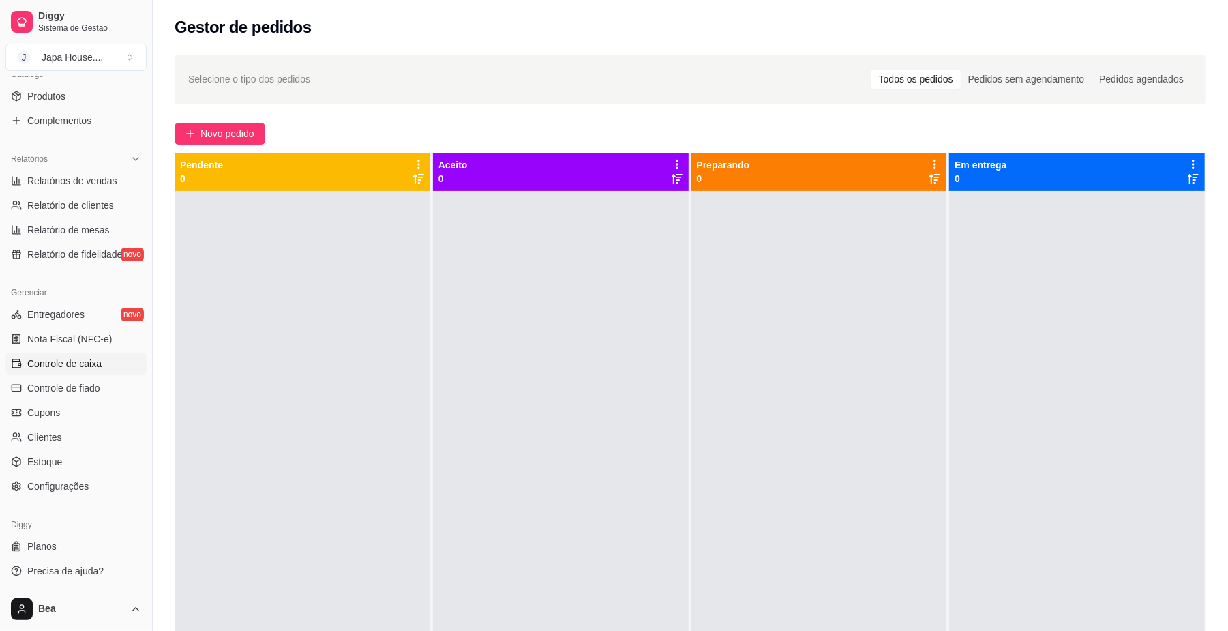
click at [94, 369] on span "Controle de caixa" at bounding box center [64, 364] width 74 height 14
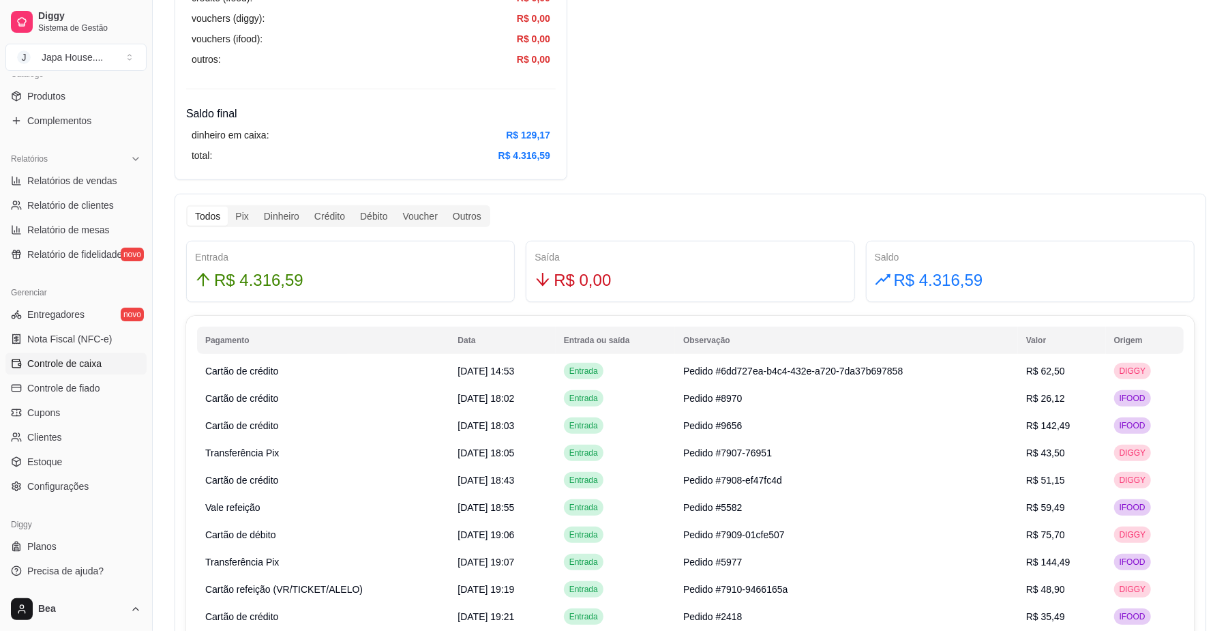
scroll to position [619, 0]
